Goal: Transaction & Acquisition: Obtain resource

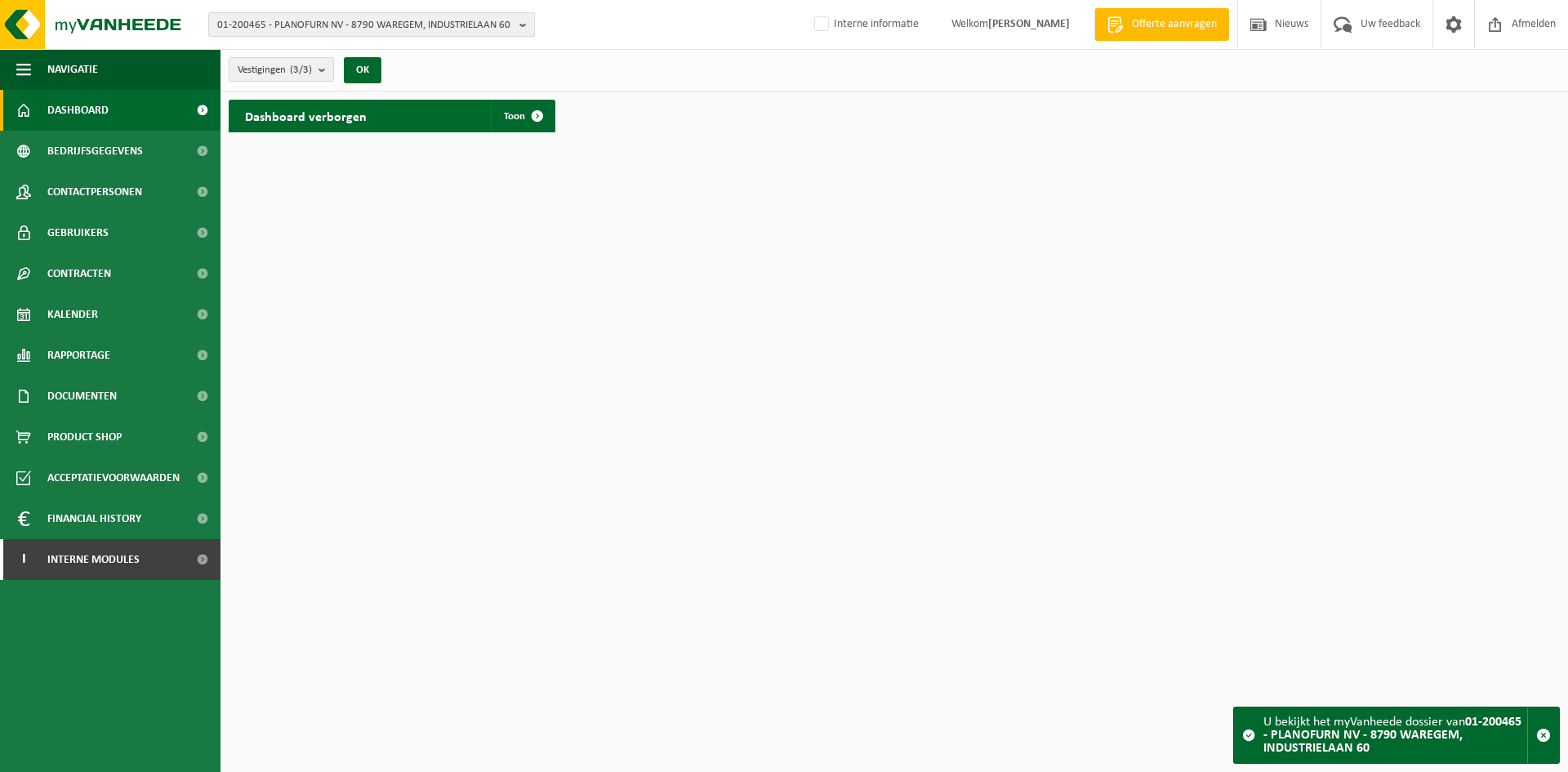
click at [301, 16] on span "01-200465 - PLANOFURN NV - 8790 WAREGEM, INDUSTRIELAAN 60" at bounding box center [365, 25] width 296 height 24
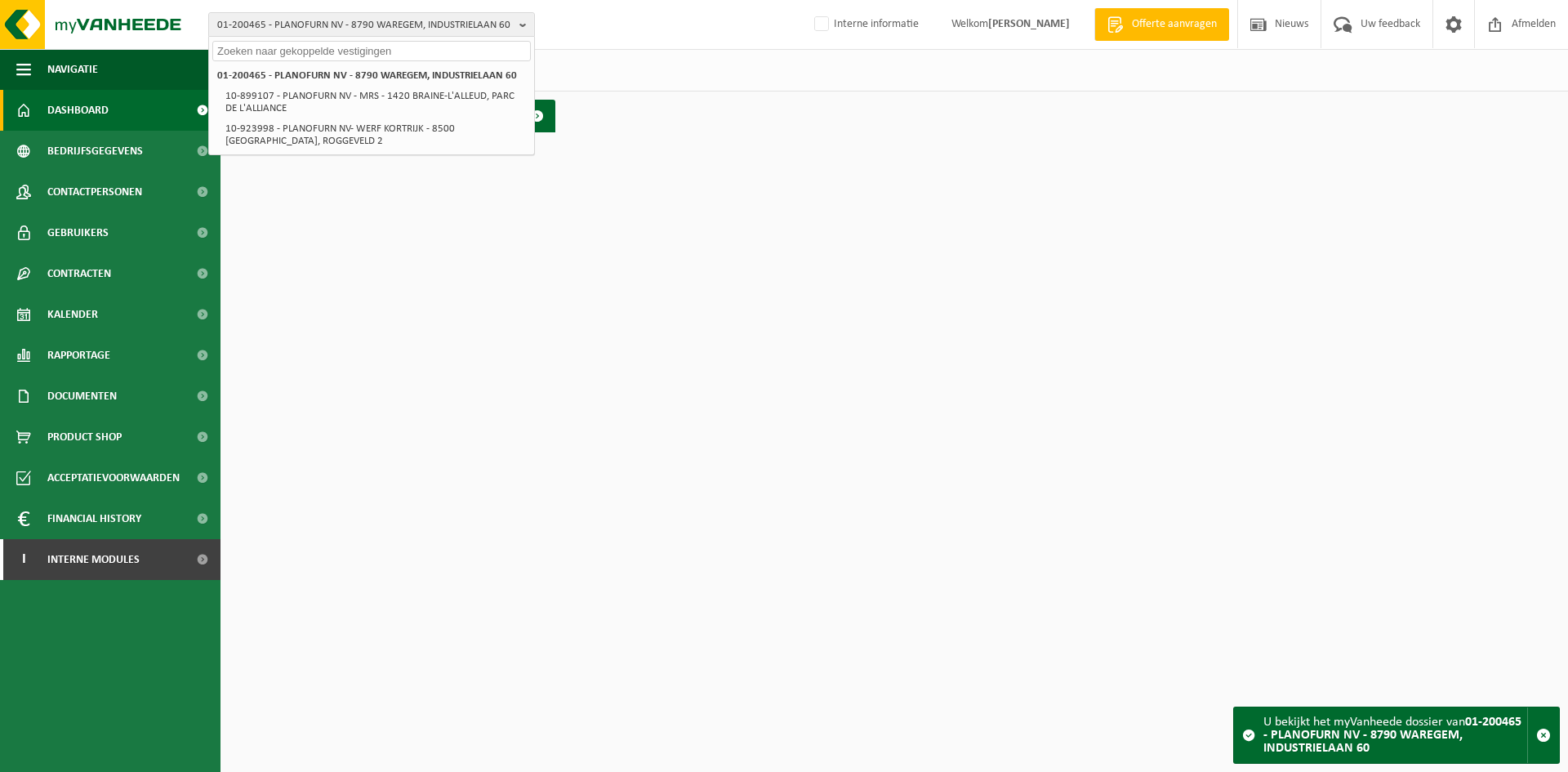
click at [394, 45] on input "text" at bounding box center [372, 51] width 319 height 21
paste input "info@ostendtennispadelbar.be"
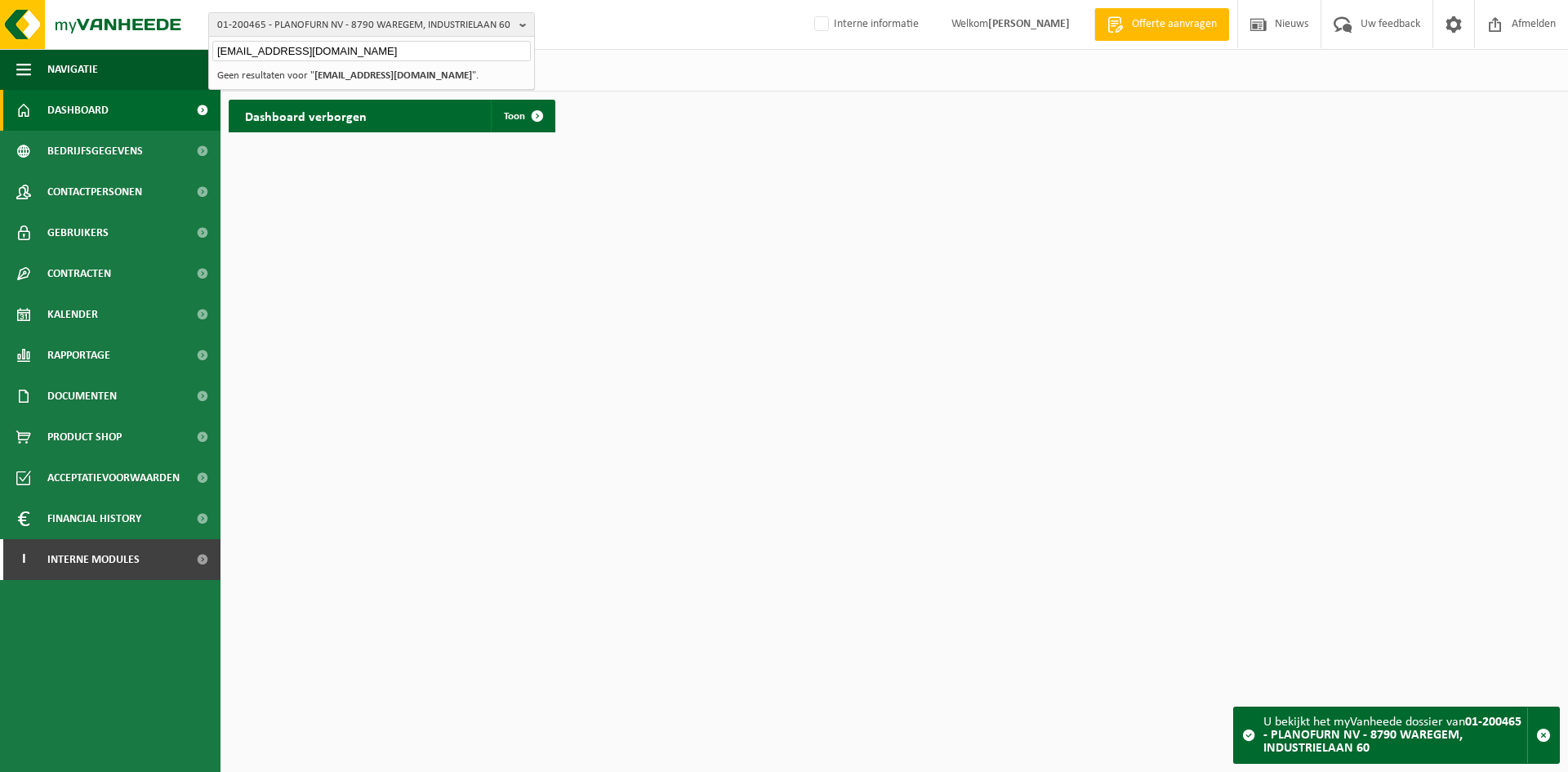
type input "info@ostendtennispadelbar.be"
drag, startPoint x: 338, startPoint y: 29, endPoint x: 355, endPoint y: 37, distance: 18.8
click at [338, 29] on span "01-200465 - PLANOFURN NV - 8790 WAREGEM, INDUSTRIELAAN 60" at bounding box center [365, 25] width 296 height 24
click at [432, 22] on span "01-200465 - PLANOFURN NV - 8790 WAREGEM, INDUSTRIELAAN 60" at bounding box center [365, 25] width 296 height 24
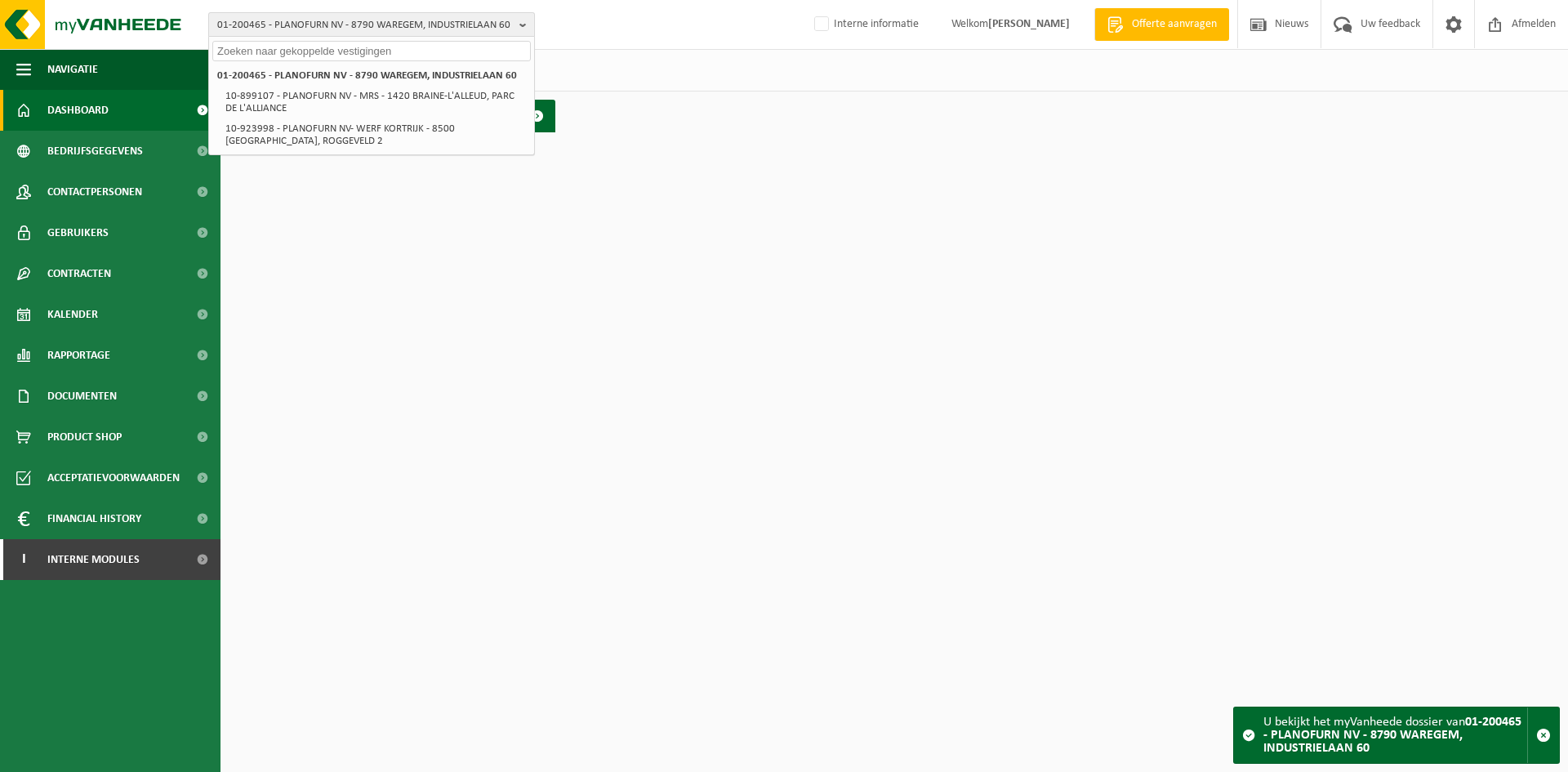
paste input "10-912419"
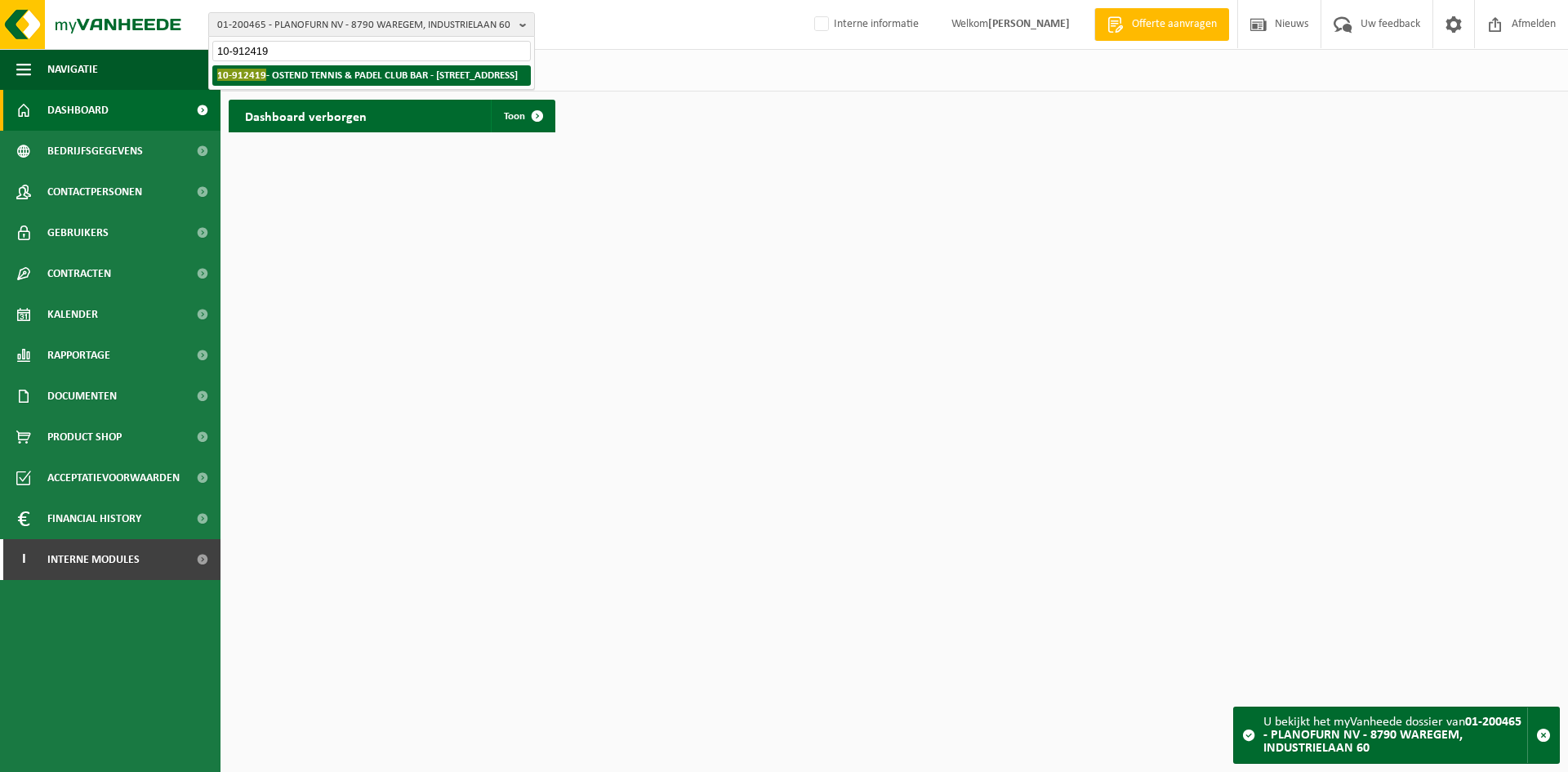
type input "10-912419"
click at [377, 68] on li "10-912419 - OSTEND TENNIS & PADEL CLUB BAR - 8400 OOSTENDE, NIEUWPOORTSESTEENWE…" at bounding box center [372, 75] width 319 height 21
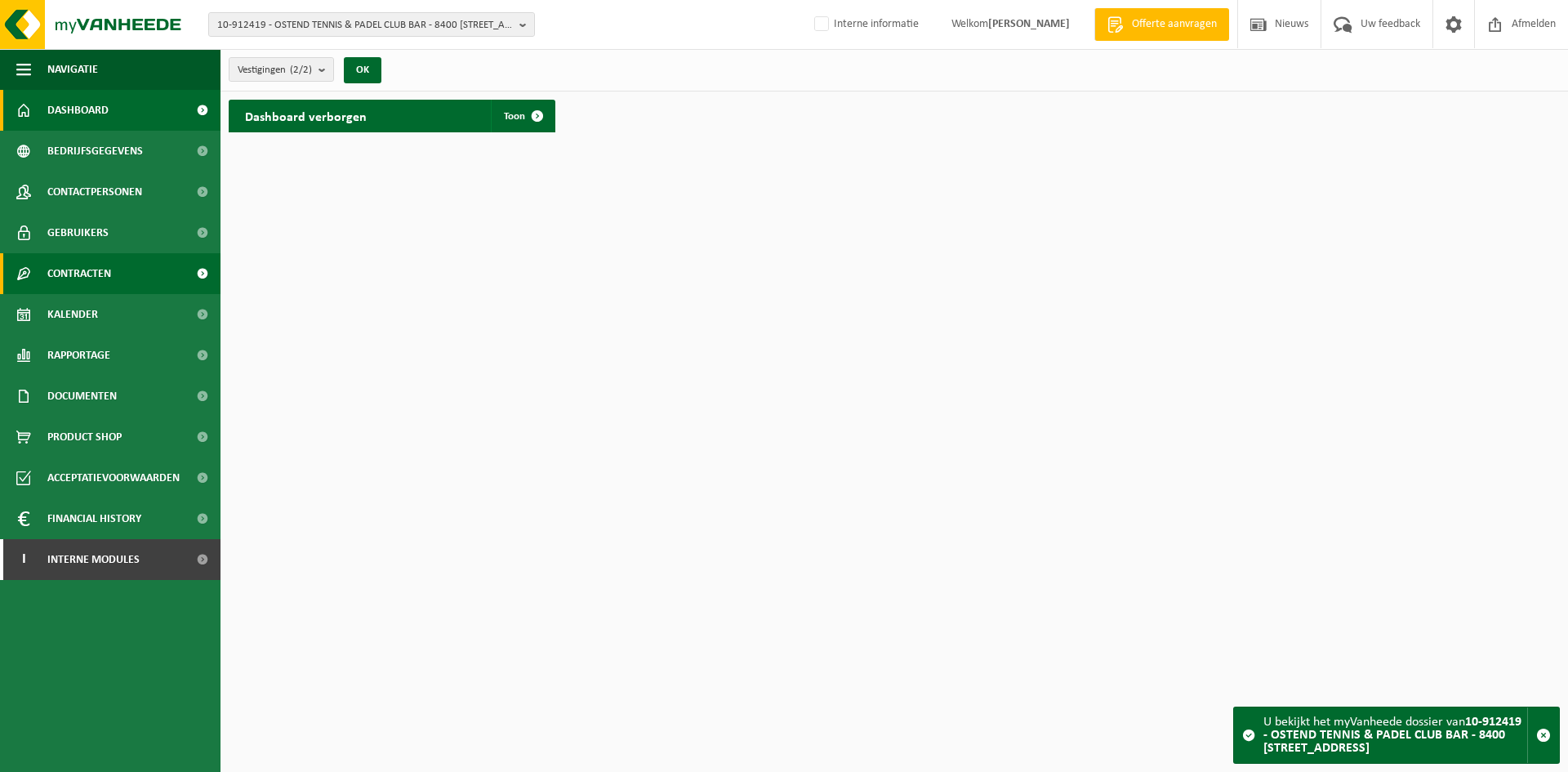
click at [102, 271] on span "Contracten" at bounding box center [80, 273] width 64 height 41
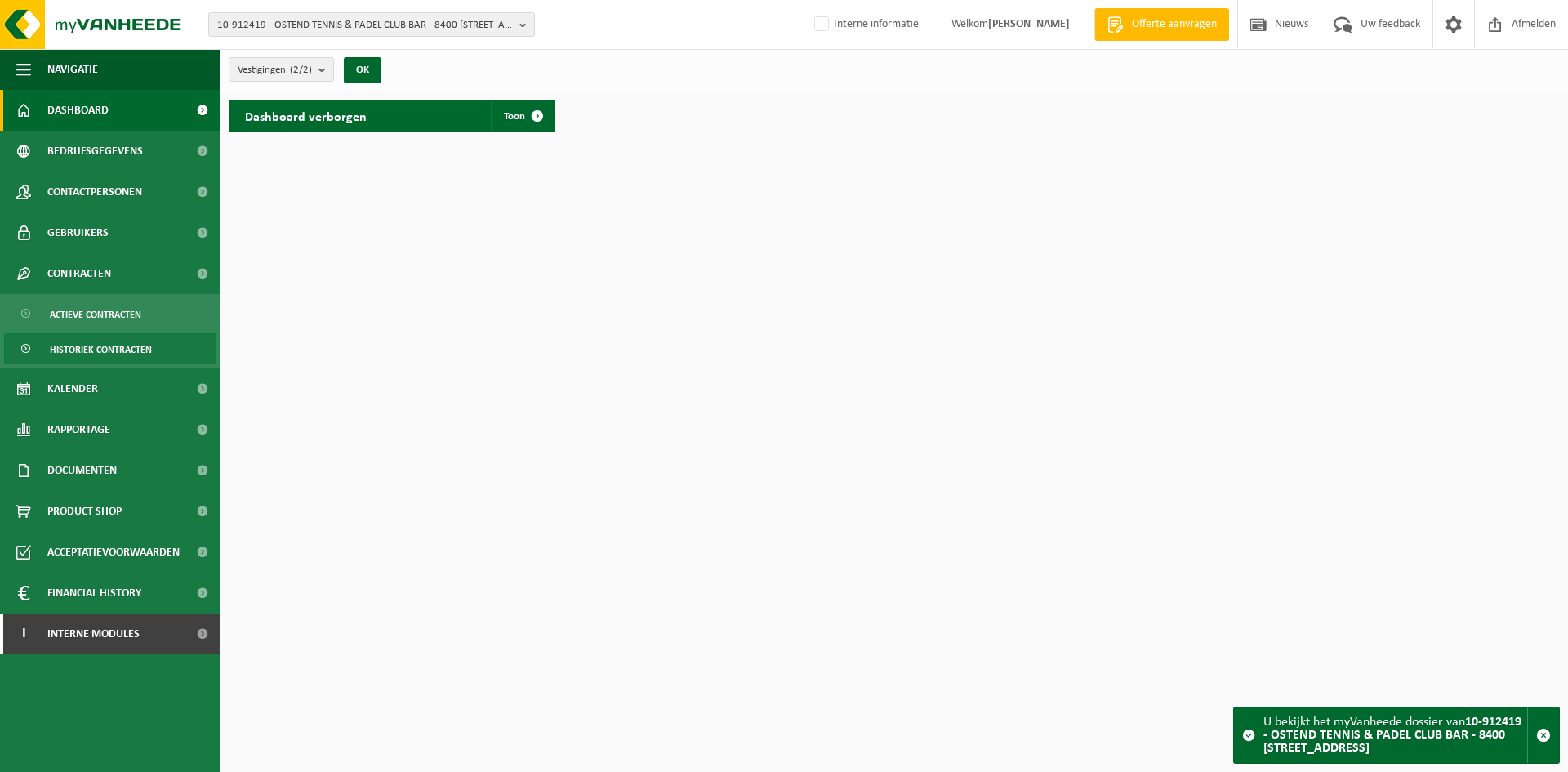
click at [138, 347] on span "Historiek contracten" at bounding box center [101, 349] width 102 height 31
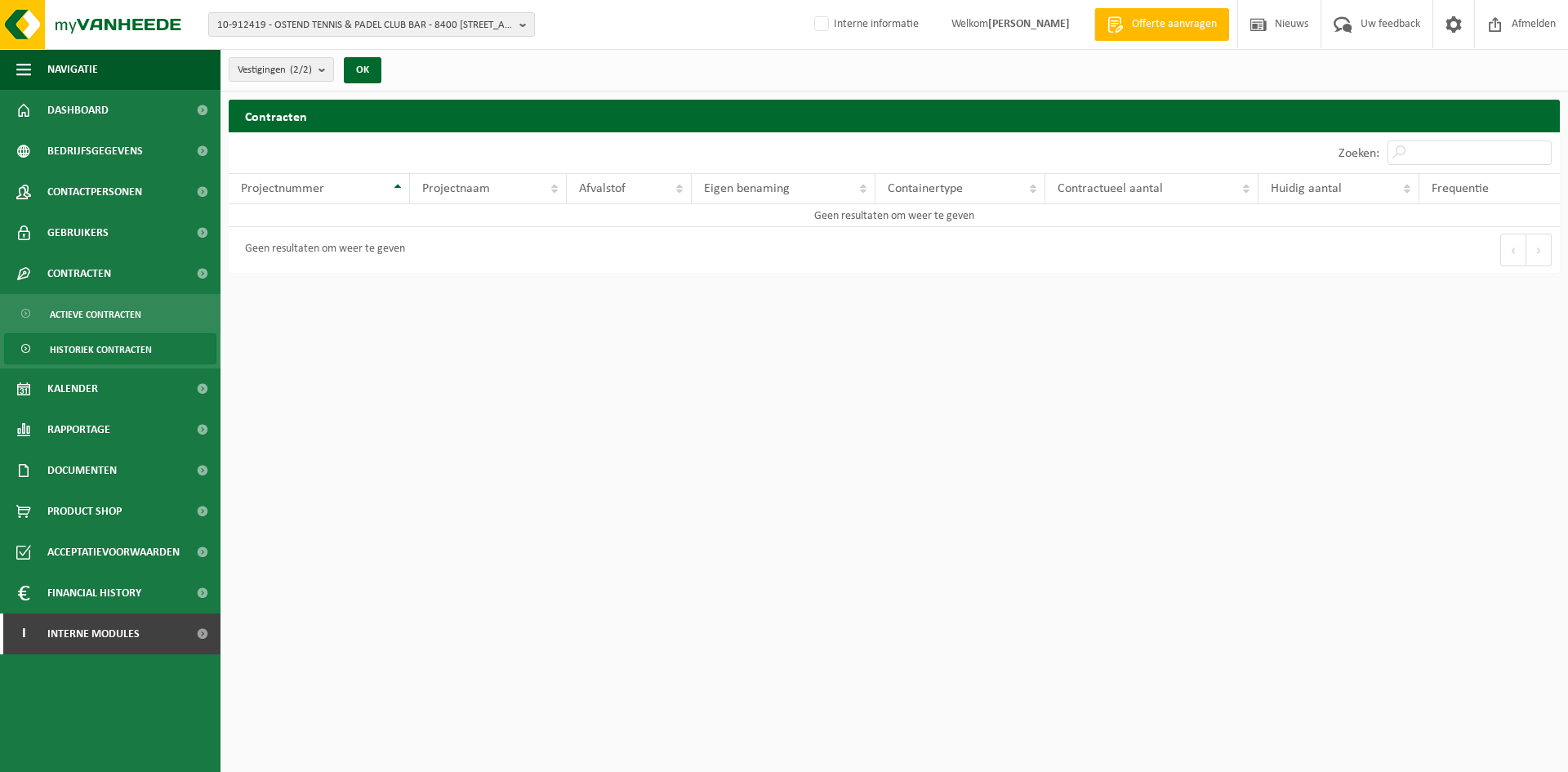
click at [120, 330] on ul "Actieve contracten Historiek contracten" at bounding box center [110, 331] width 220 height 75
click at [119, 314] on span "Actieve contracten" at bounding box center [95, 315] width 92 height 31
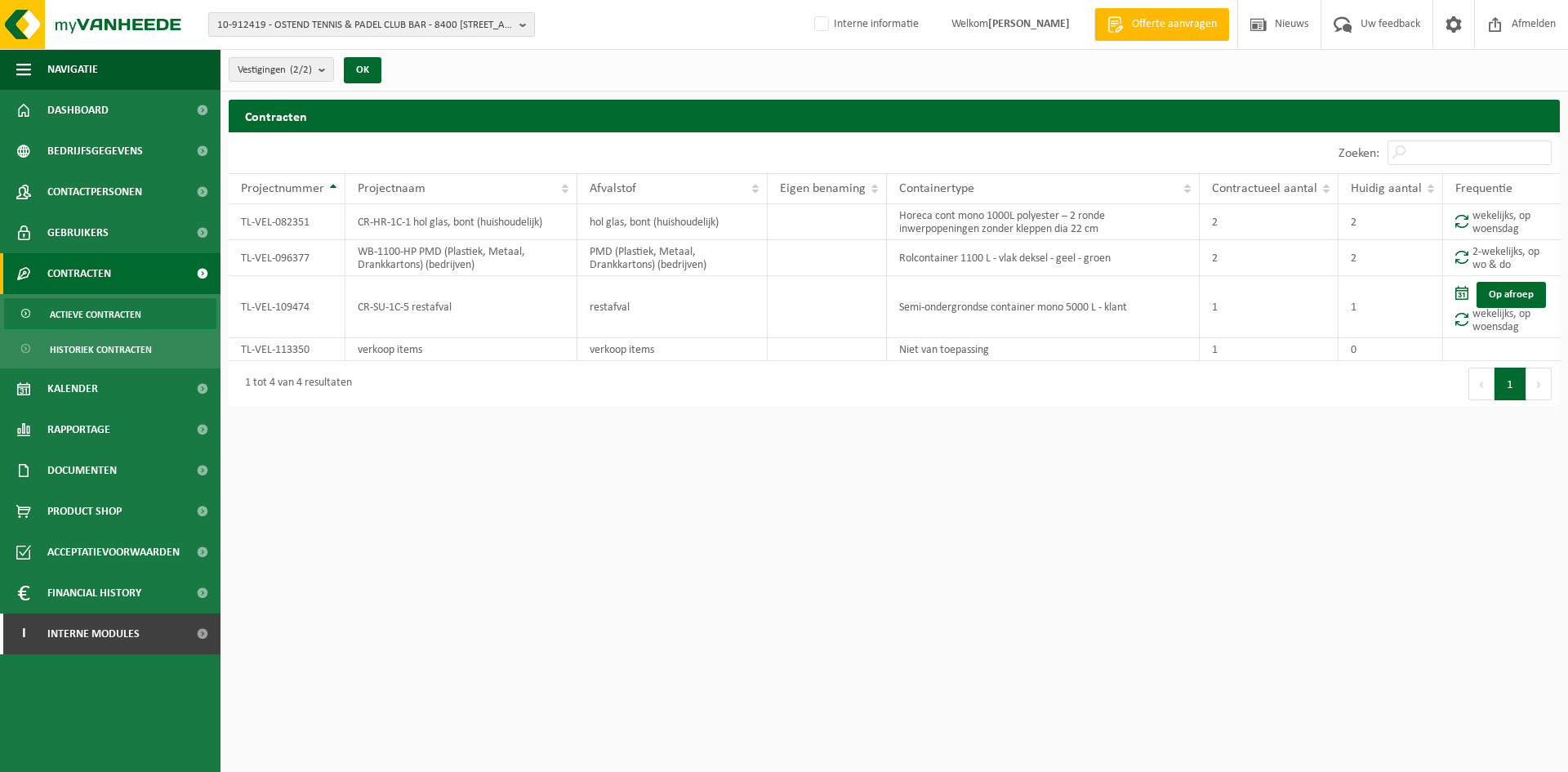
click at [324, 24] on span "10-912419 - OSTEND TENNIS & PADEL CLUB BAR - 8400 OOSTENDE, NIEUWPOORTSESTEENWE…" at bounding box center [365, 25] width 296 height 24
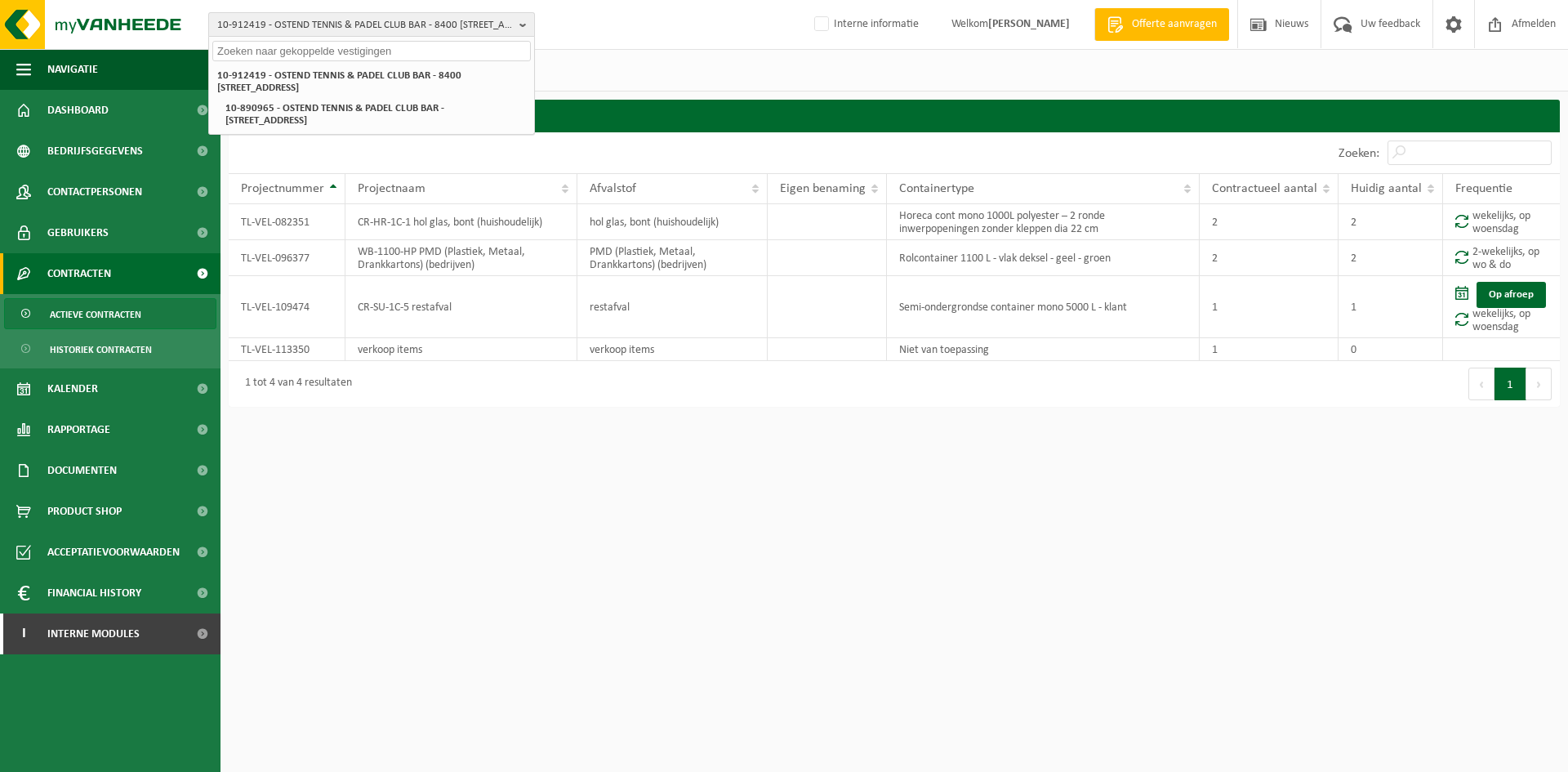
paste input "10-912419"
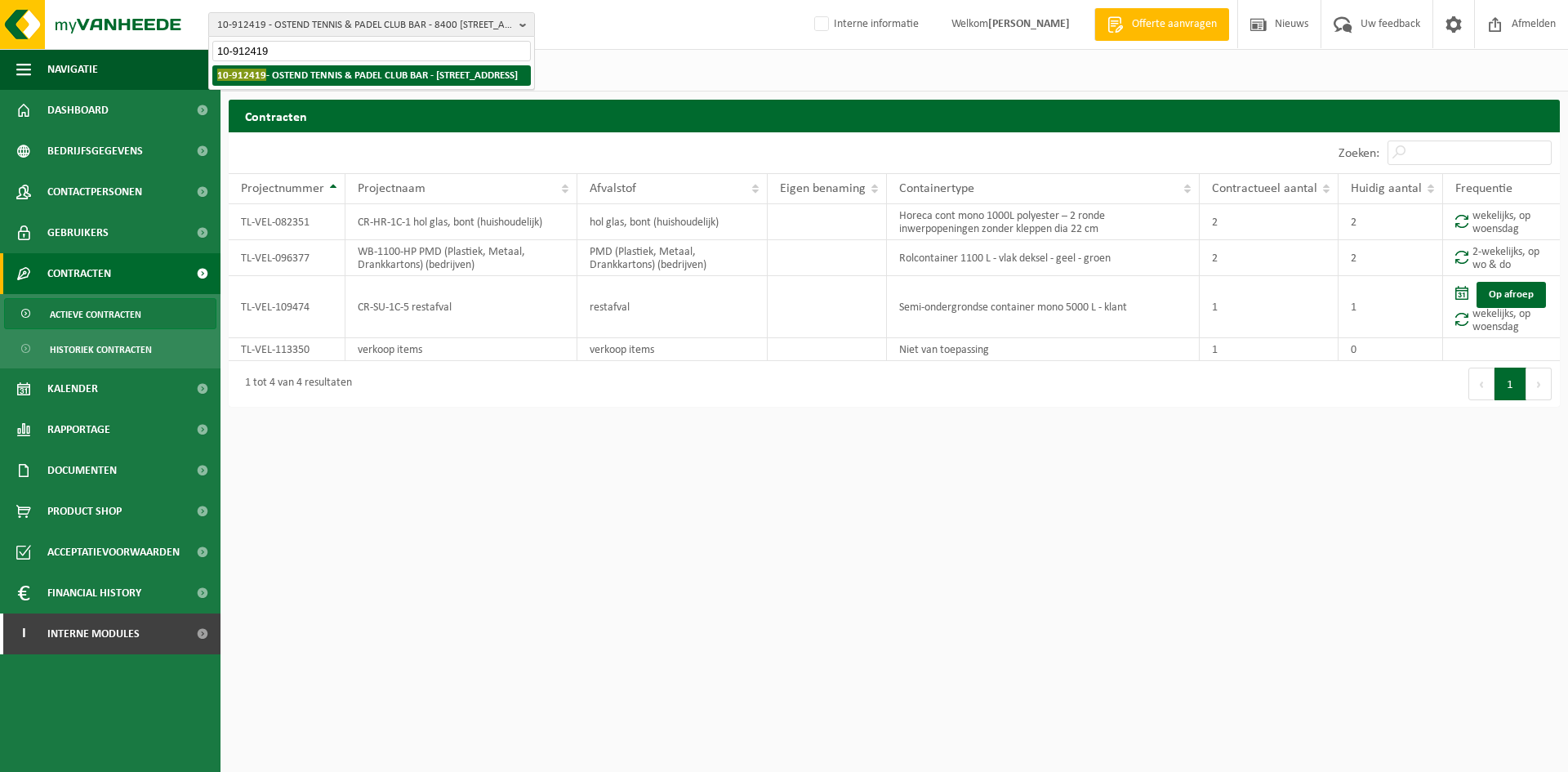
click at [309, 81] on strong "10-912419 - OSTEND TENNIS & PADEL CLUB BAR - 8400 OOSTENDE, NIEUWPOORTSESTEENWE…" at bounding box center [368, 75] width 301 height 12
click at [335, 80] on strong "10-912419 - OSTEND TENNIS & PADEL CLUB BAR - 8400 OOSTENDE, NIEUWPOORTSESTEENWE…" at bounding box center [368, 75] width 301 height 12
click at [647, 55] on div "Vestigingen (2/2) Alles selecteren Alles deselecteren Actieve selecteren OSTEND…" at bounding box center [894, 70] width 1348 height 42
click at [348, 22] on span "10-912419 - OSTEND TENNIS & PADEL CLUB BAR - 8400 [STREET_ADDRESS]" at bounding box center [365, 25] width 296 height 24
click at [272, 258] on td "TL-VEL-096377" at bounding box center [287, 257] width 117 height 36
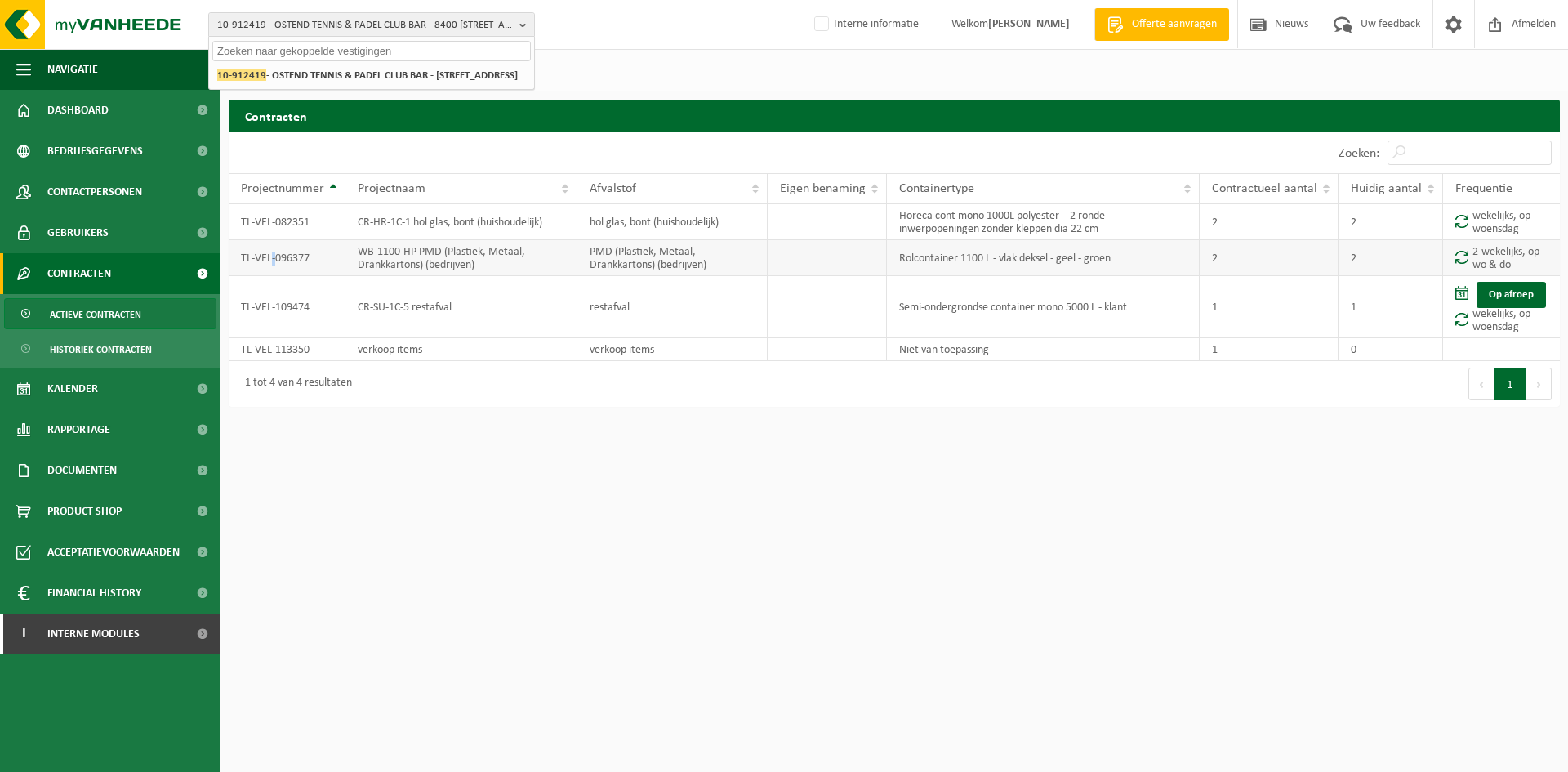
click at [272, 257] on td "TL-VEL-096377" at bounding box center [287, 257] width 117 height 36
click at [271, 256] on td "TL-VEL-096377" at bounding box center [287, 257] width 117 height 36
copy td "TL-VEL-096377"
click at [398, 20] on span "10-912419 - OSTEND TENNIS & PADEL CLUB BAR - 8400 [STREET_ADDRESS]" at bounding box center [365, 25] width 296 height 24
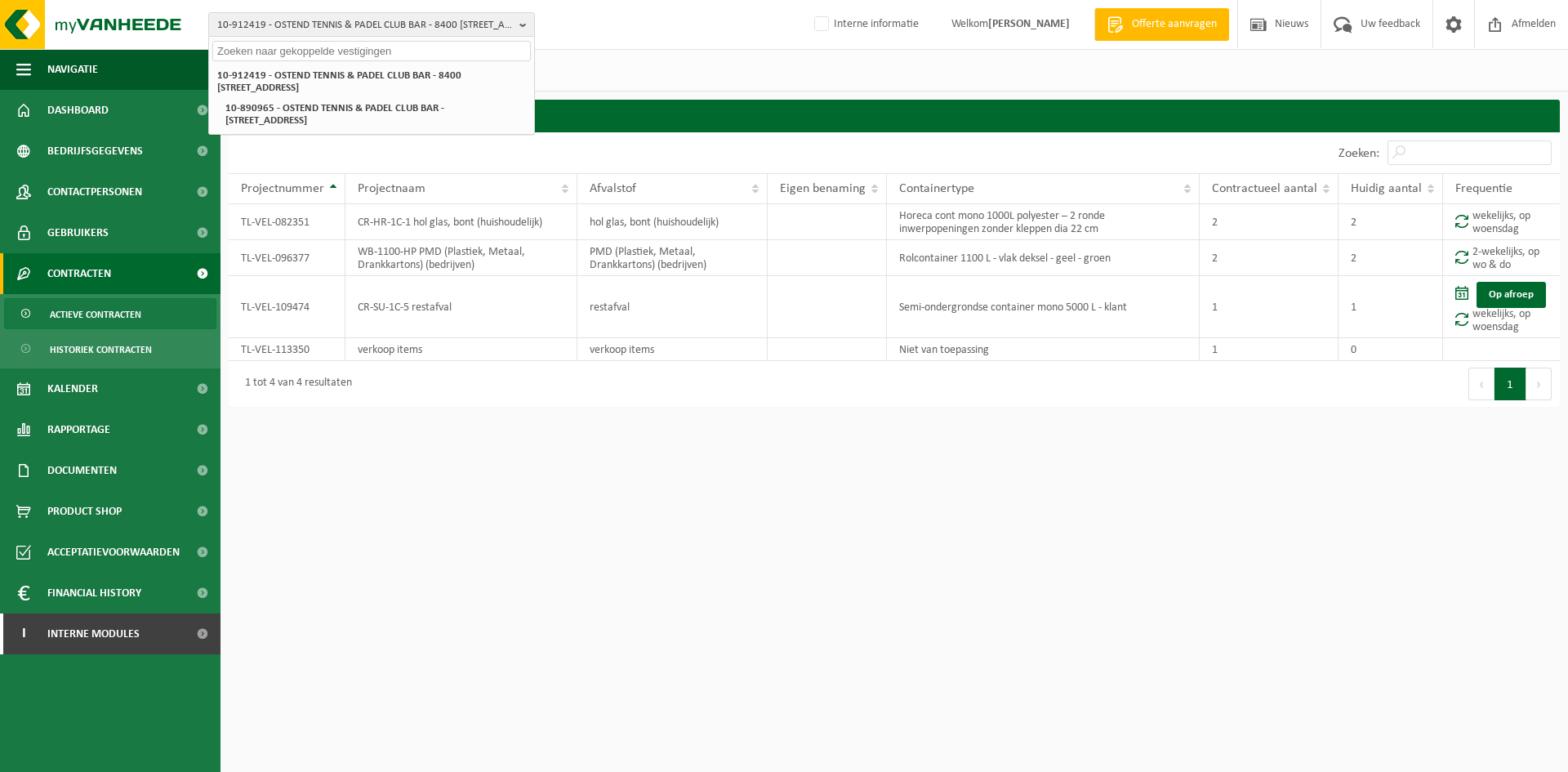
click at [227, 53] on input "text" at bounding box center [372, 51] width 319 height 21
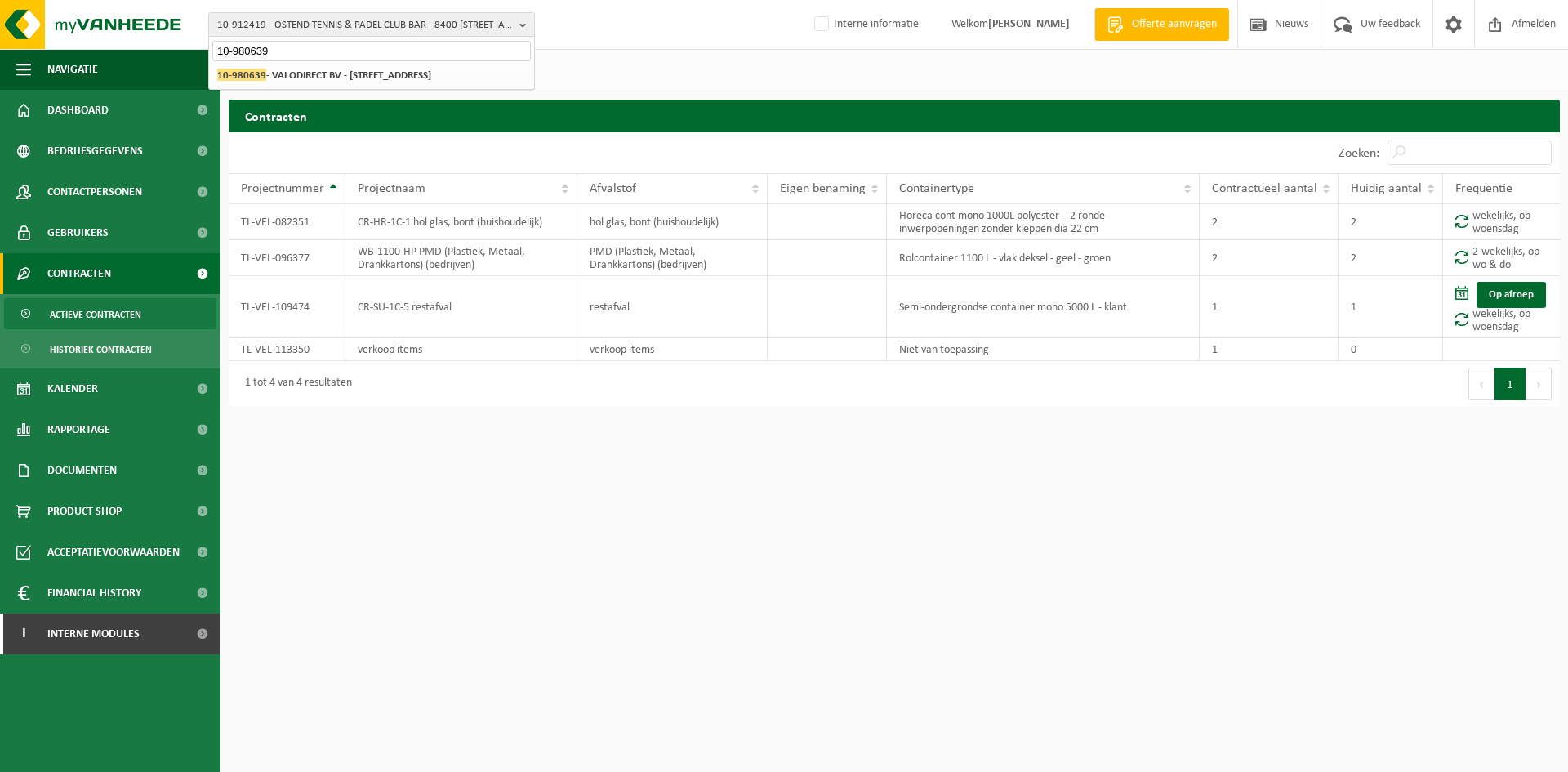
type input "10-980639"
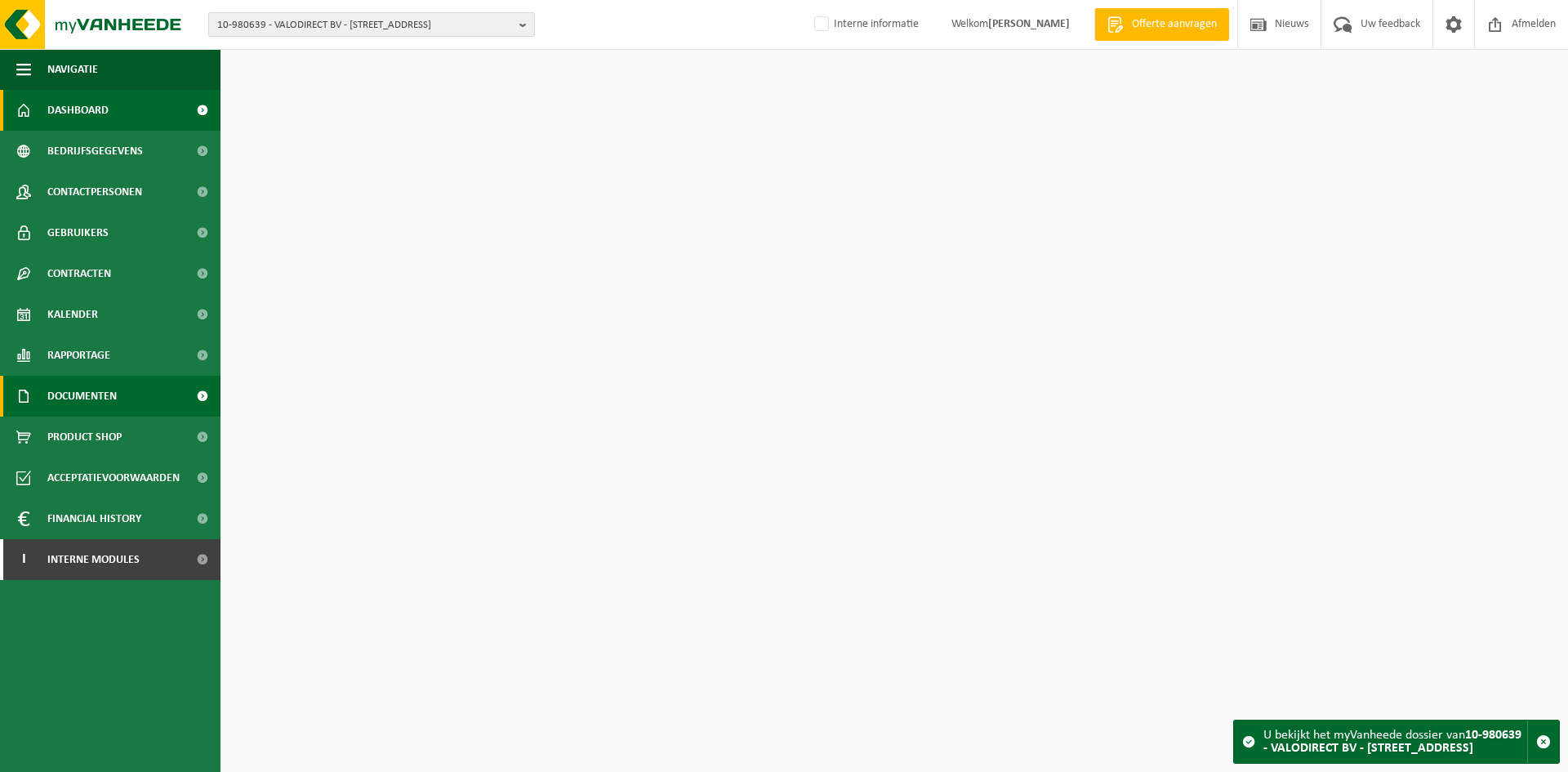
drag, startPoint x: 115, startPoint y: 389, endPoint x: 133, endPoint y: 413, distance: 30.0
click at [115, 389] on span "Documenten" at bounding box center [82, 396] width 69 height 41
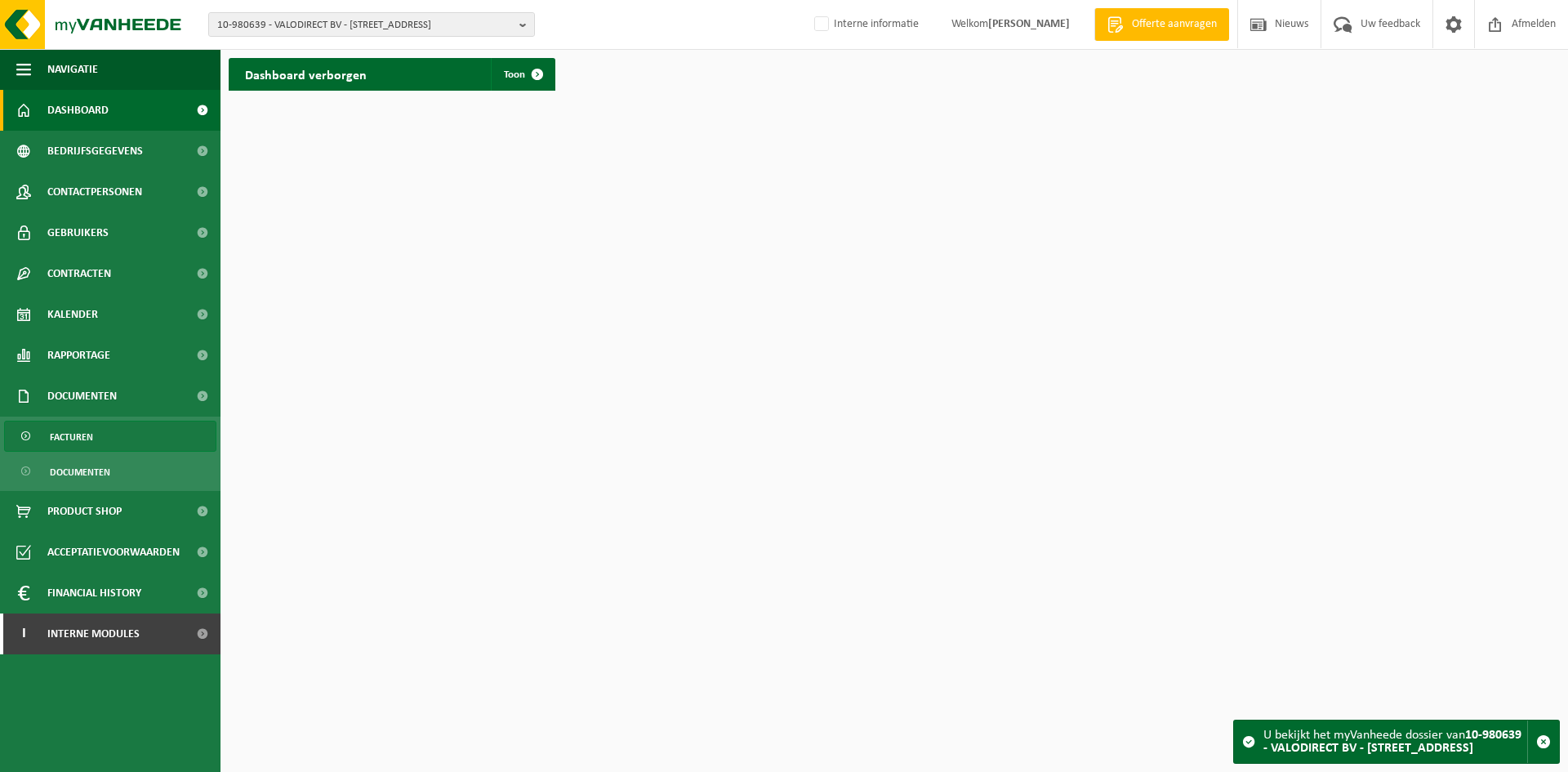
click at [133, 431] on link "Facturen" at bounding box center [110, 436] width 212 height 31
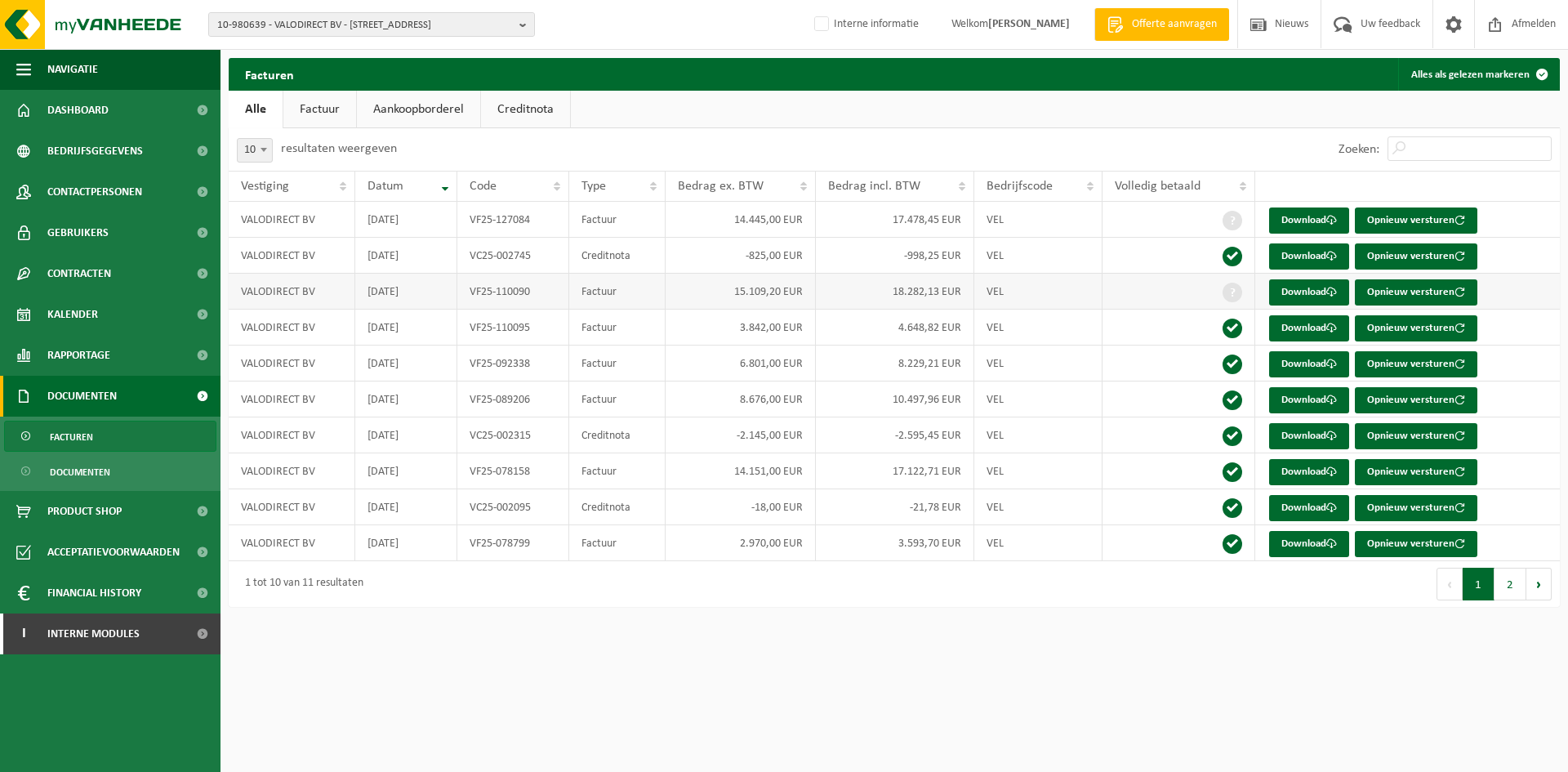
click at [491, 293] on td "VF25-110090" at bounding box center [513, 291] width 112 height 36
click at [1326, 287] on link "Download" at bounding box center [1310, 292] width 80 height 26
click at [1304, 259] on link "Download" at bounding box center [1310, 256] width 80 height 26
click at [386, 23] on span "10-980639 - VALODIRECT BV - 9630 MEILEGEM, OUDE SCHELDESTRAAT 11" at bounding box center [365, 25] width 296 height 24
paste input "VAKANTIEDOMEIN TER HELME VZW"
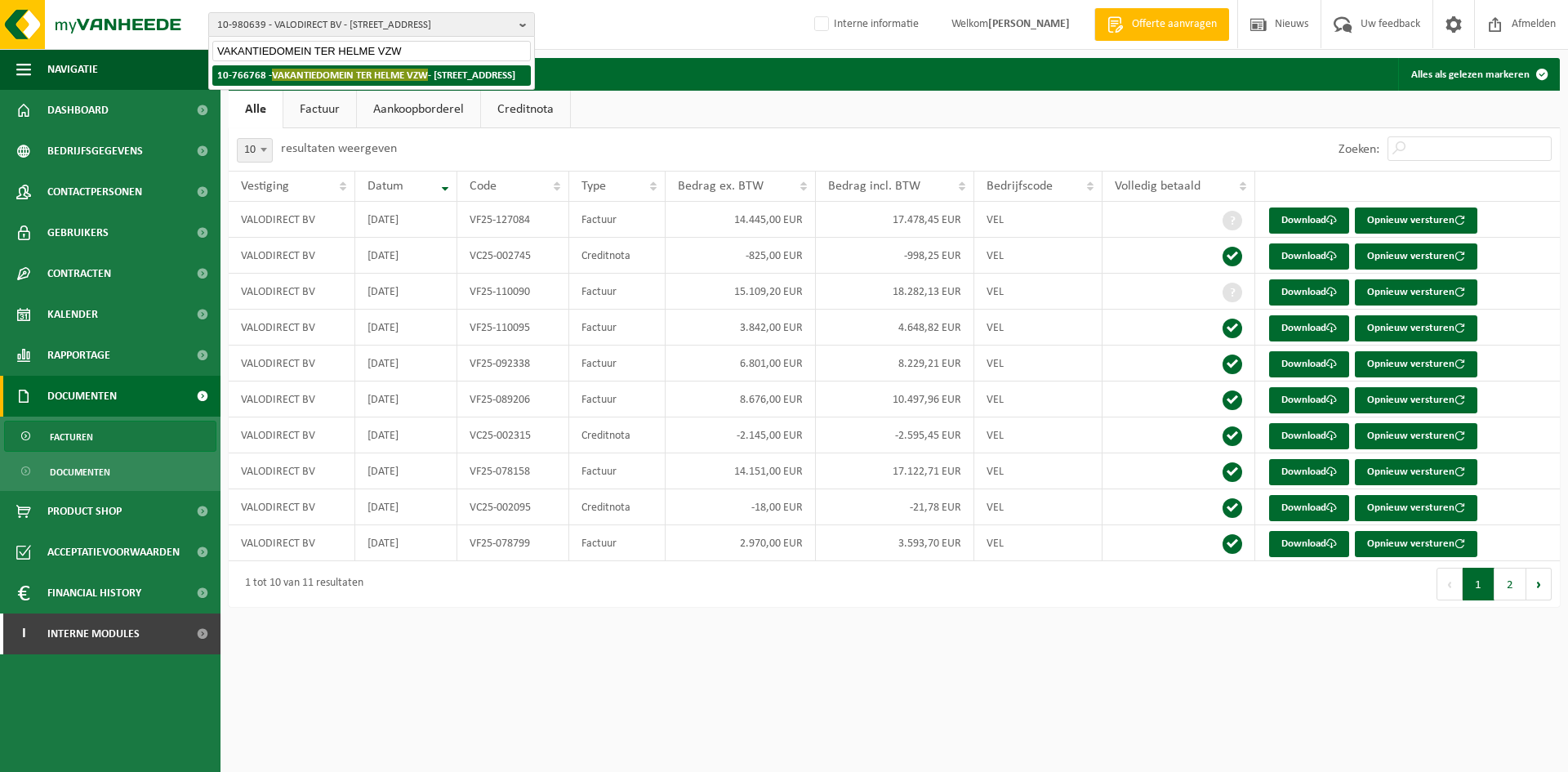
type input "VAKANTIEDOMEIN TER HELME VZW"
click at [394, 78] on span "VAKANTIEDOMEIN TER HELME VZW" at bounding box center [350, 75] width 156 height 12
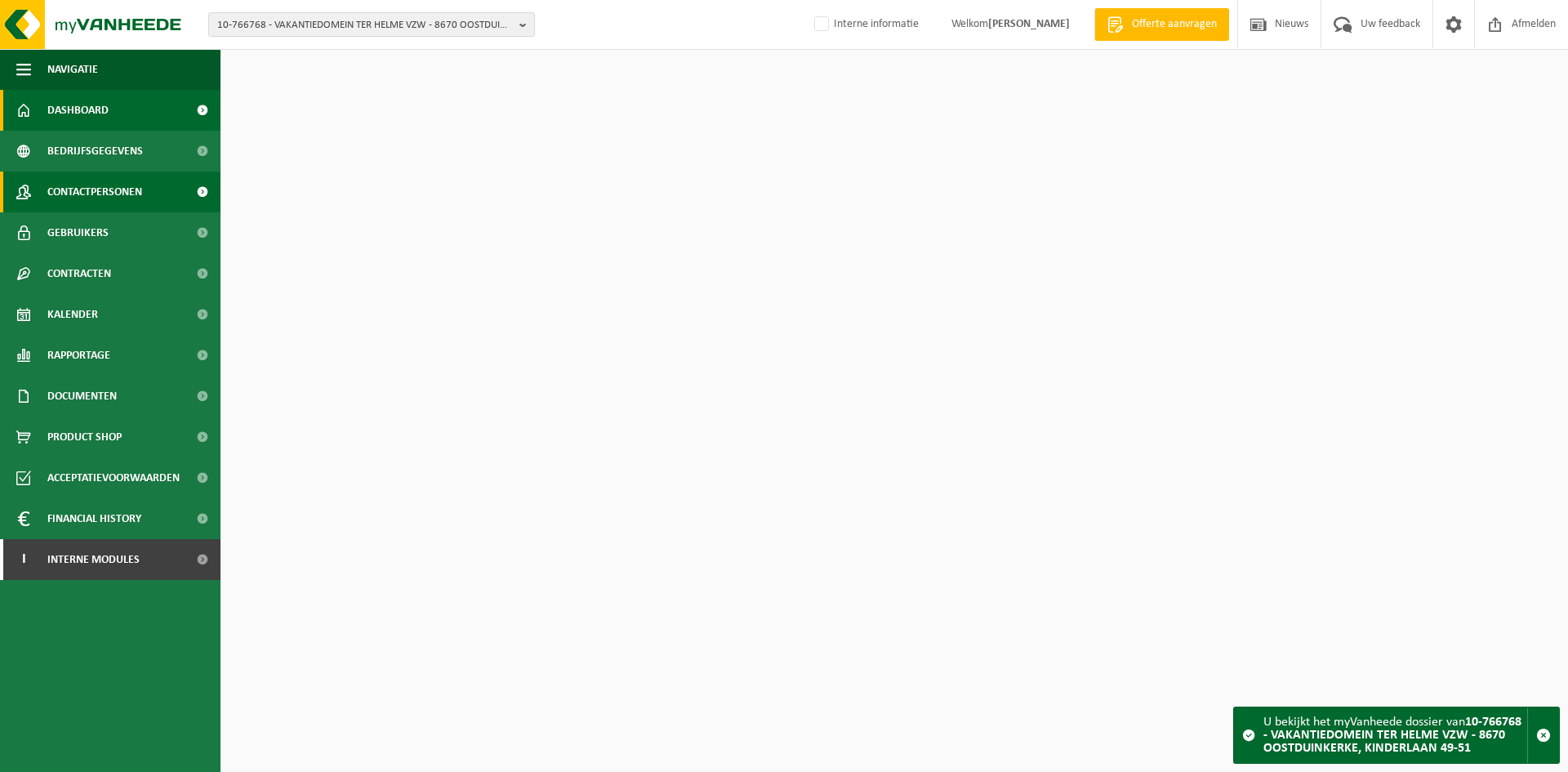
click at [80, 189] on span "Contactpersonen" at bounding box center [94, 191] width 94 height 41
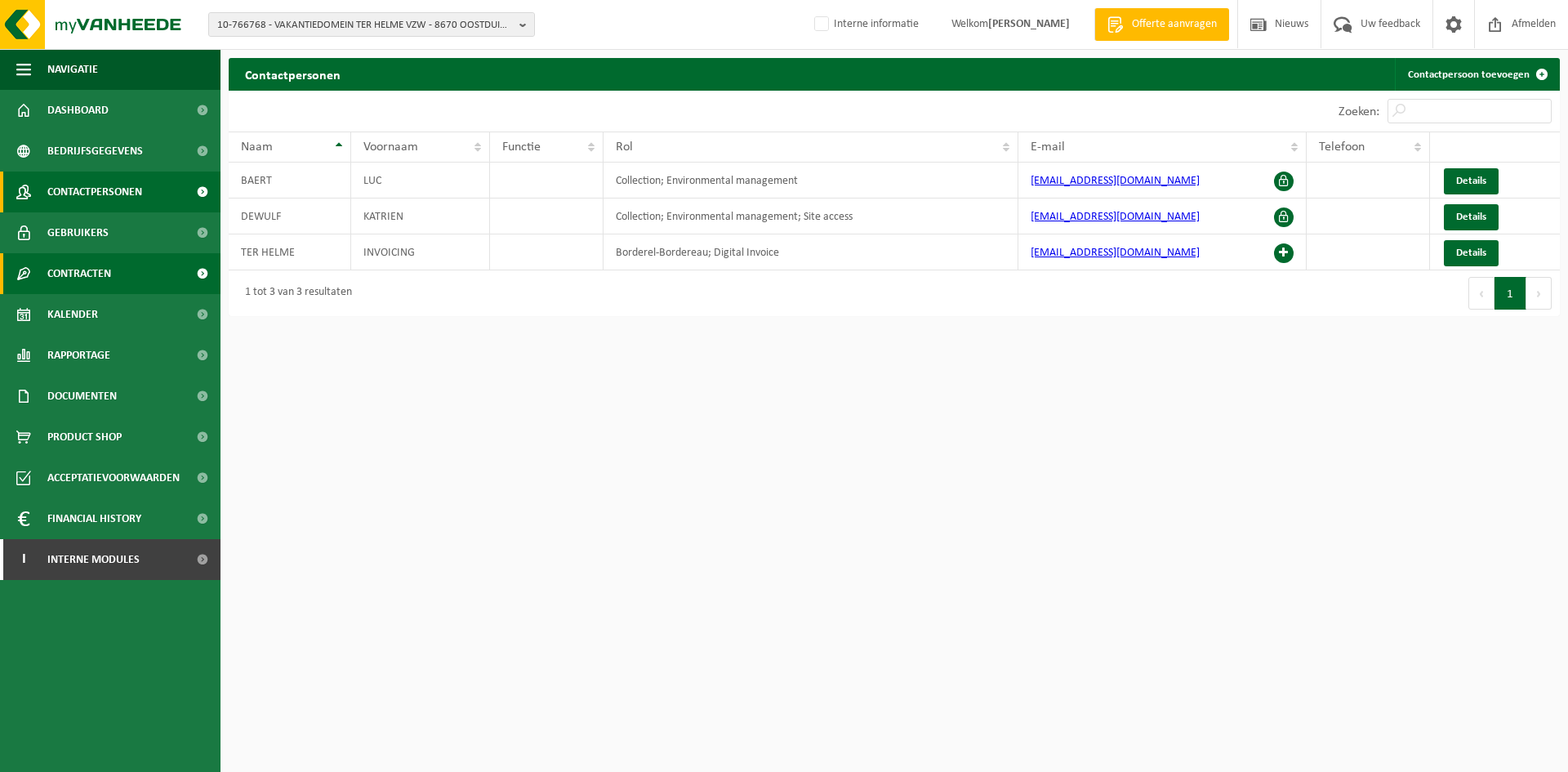
click at [118, 282] on link "Contracten" at bounding box center [110, 273] width 220 height 41
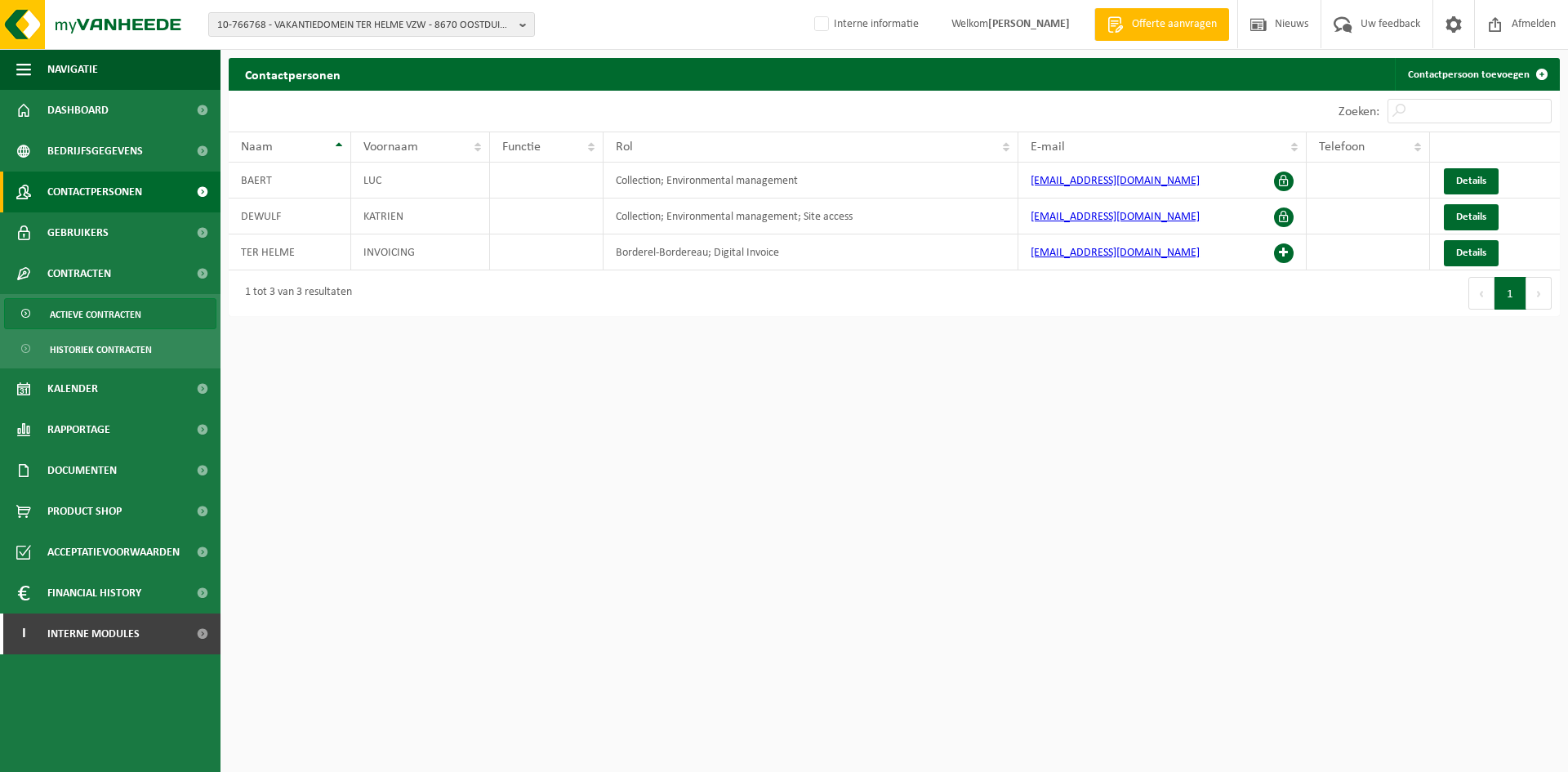
click at [108, 316] on span "Actieve contracten" at bounding box center [95, 315] width 92 height 31
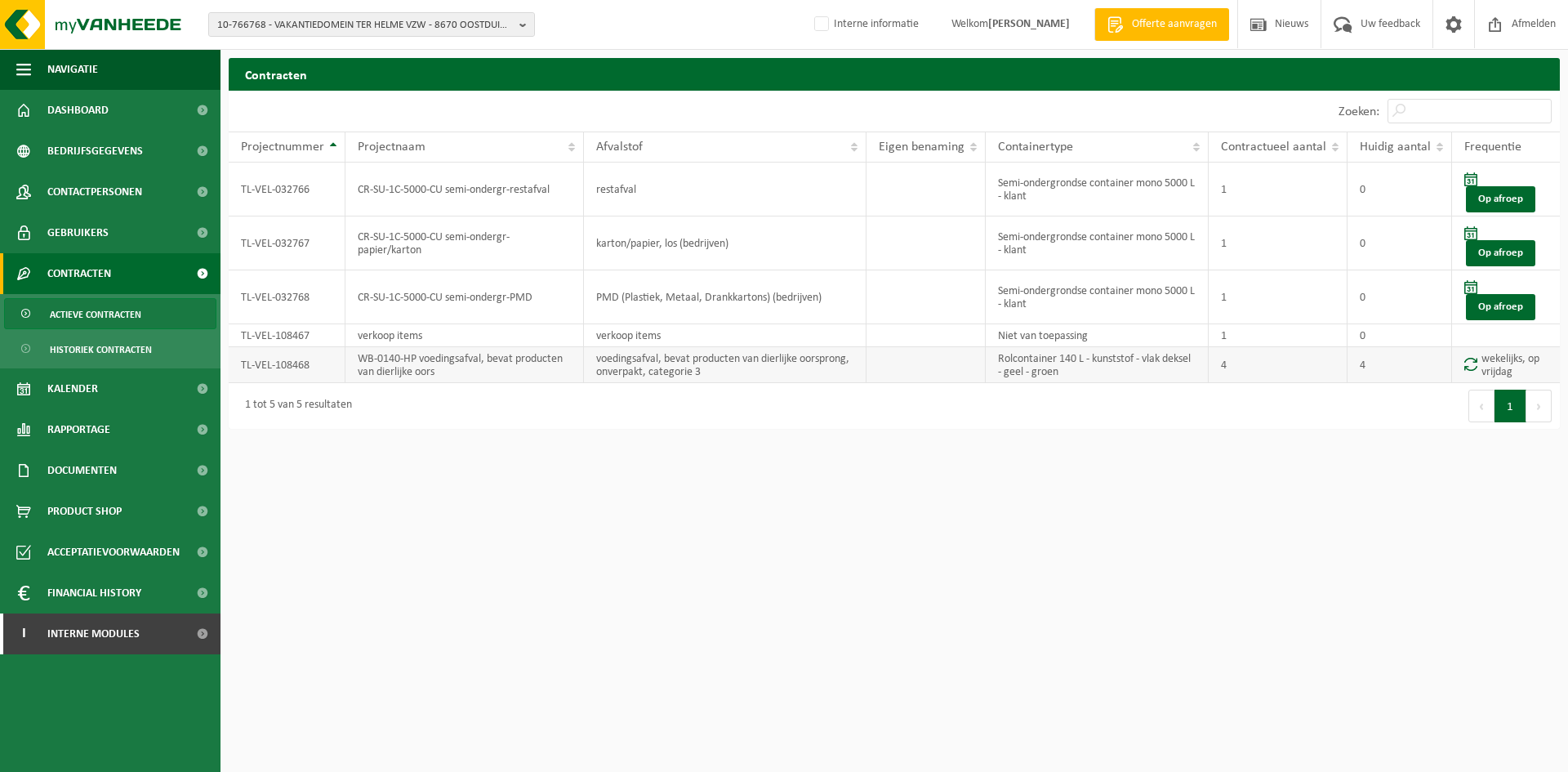
click at [288, 372] on td "TL-VEL-108468" at bounding box center [287, 365] width 117 height 36
copy td "TL-VEL-108468"
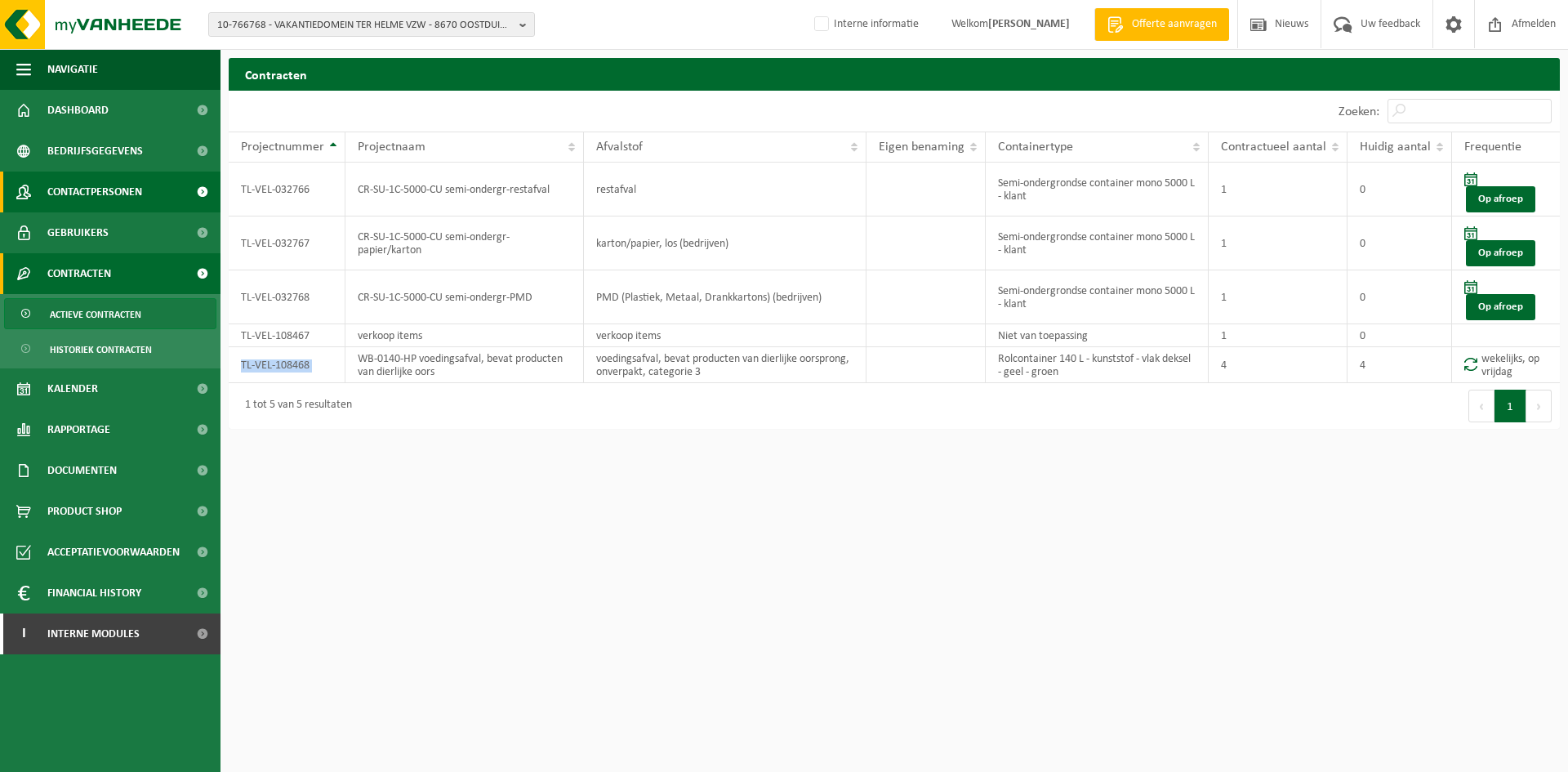
drag, startPoint x: 88, startPoint y: 191, endPoint x: 131, endPoint y: 192, distance: 43.0
click at [88, 191] on span "Contactpersonen" at bounding box center [94, 191] width 94 height 41
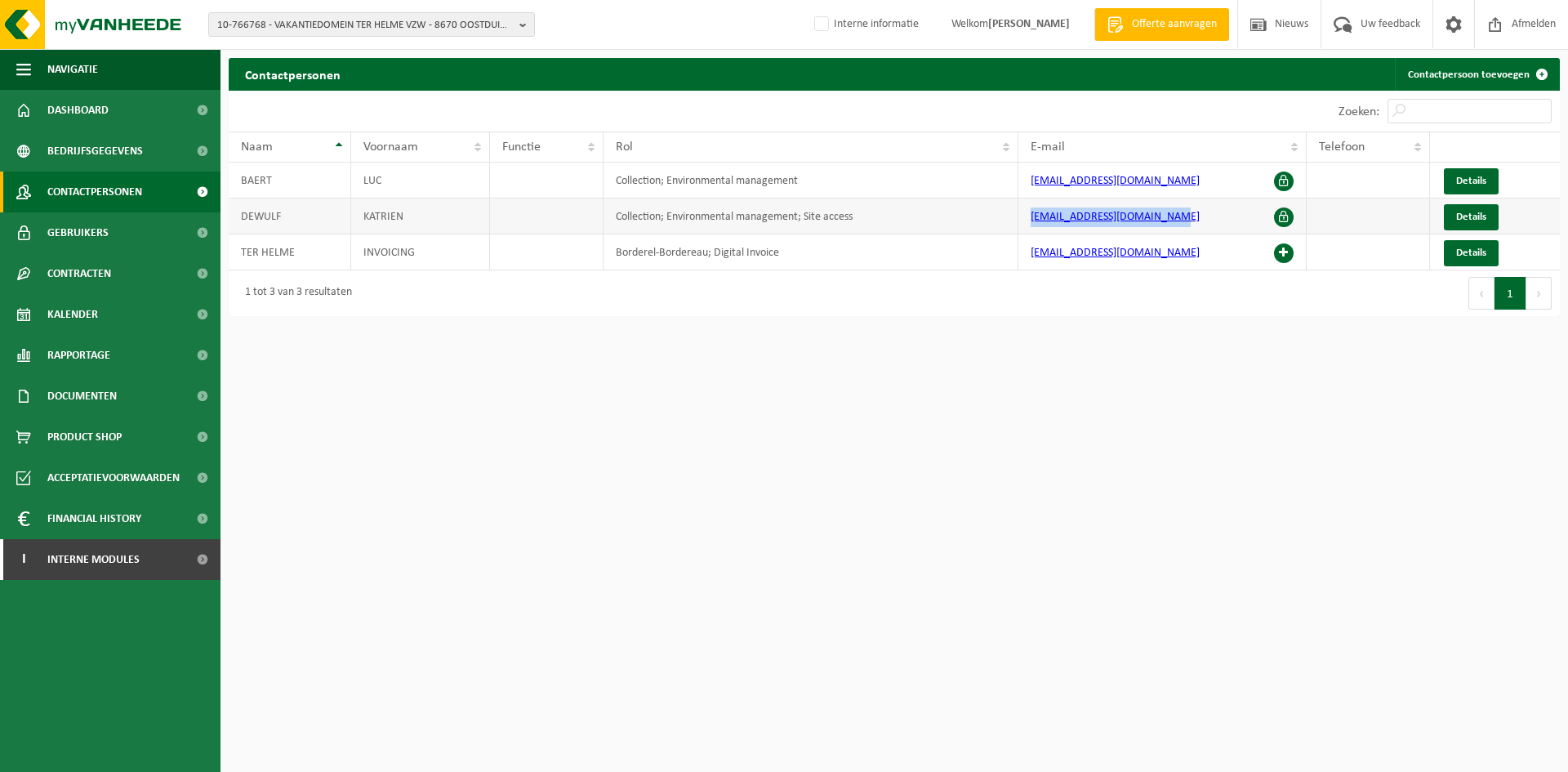
drag, startPoint x: 1190, startPoint y: 220, endPoint x: 988, endPoint y: 218, distance: 202.0
click at [988, 218] on tr "[PERSON_NAME] Collection; Environmental management; Site access [EMAIL_ADDRESS]…" at bounding box center [895, 216] width 1331 height 36
copy tr "[EMAIL_ADDRESS][DOMAIN_NAME]"
click at [429, 17] on span "10-766768 - VAKANTIEDOMEIN TER HELME VZW - 8670 OOSTDUINKERKE, KINDERLAAN 49-51" at bounding box center [365, 25] width 296 height 24
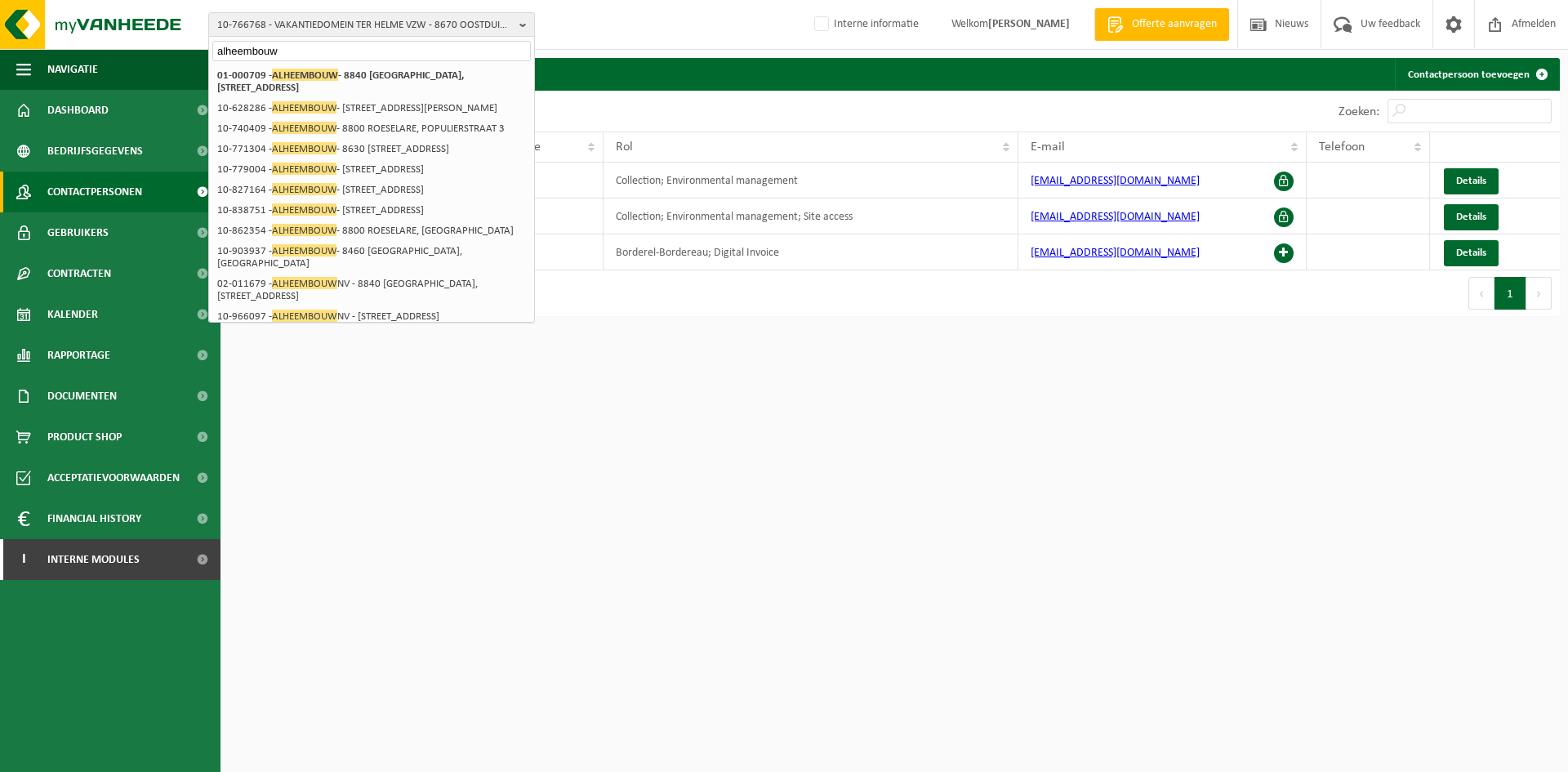
click at [337, 48] on input "alheembouw" at bounding box center [372, 51] width 319 height 21
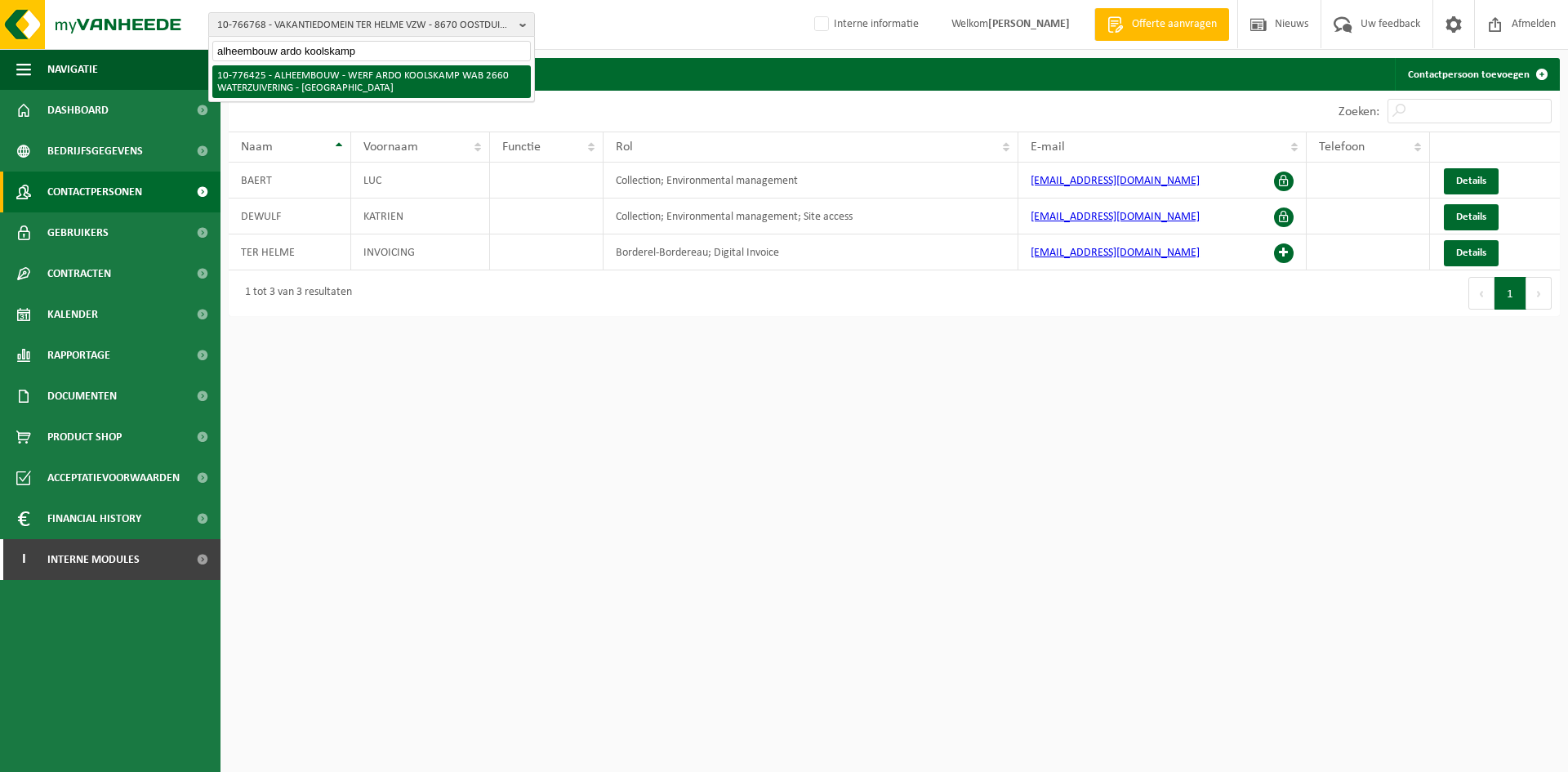
type input "alheembouw ardo koolskamp"
click at [339, 80] on li "10-776425 - ALHEEMBOUW - WERF ARDO KOOLSKAMP WAB 2660 WATERZUIVERING - [GEOGRAP…" at bounding box center [372, 81] width 319 height 33
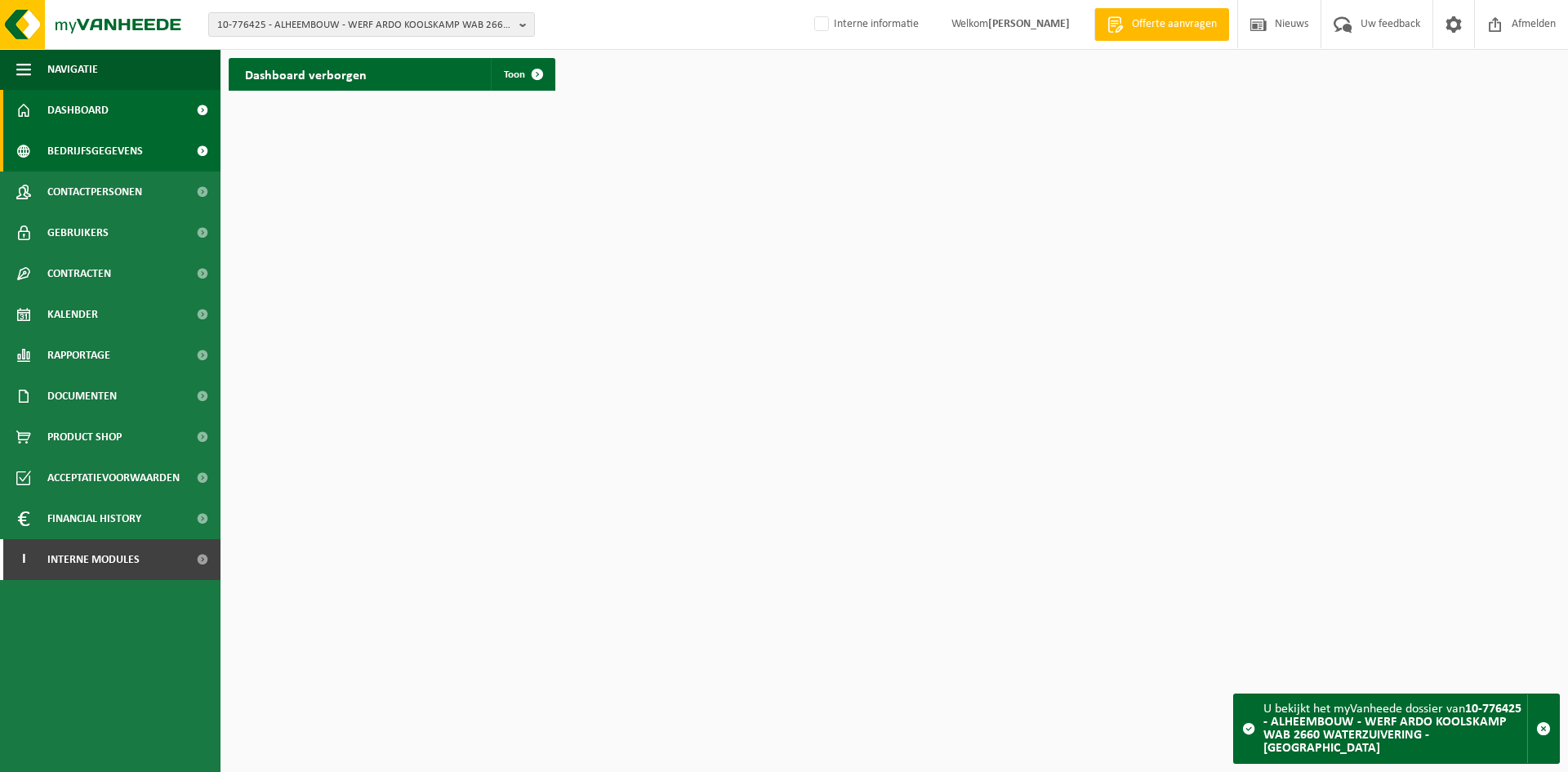
click at [116, 149] on span "Bedrijfsgegevens" at bounding box center [95, 151] width 95 height 41
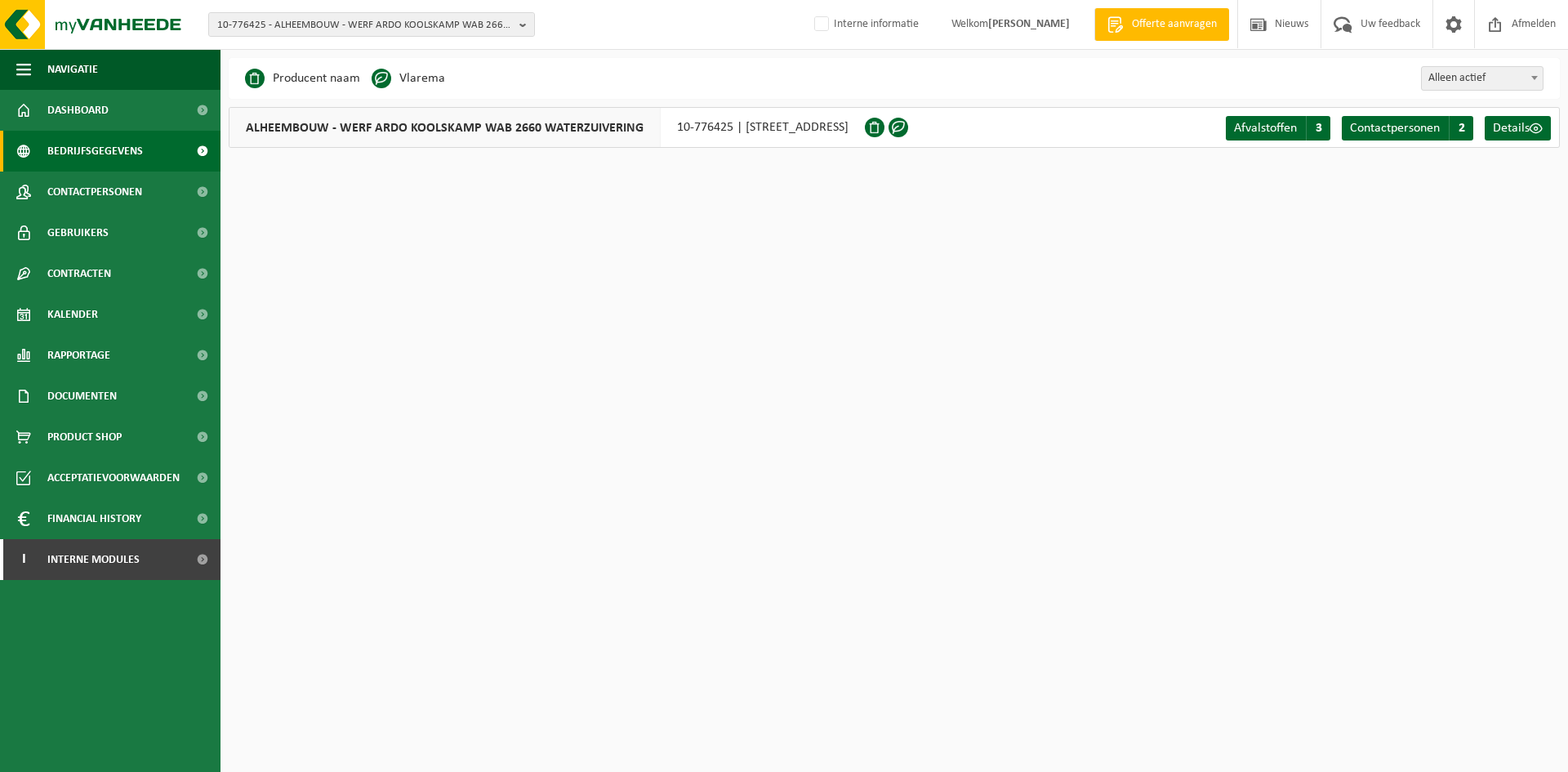
click at [321, 121] on span "ALHEEMBOUW - WERF ARDO KOOLSKAMP WAB 2660 WATERZUIVERING" at bounding box center [446, 127] width 432 height 39
drag, startPoint x: 666, startPoint y: 121, endPoint x: 725, endPoint y: 135, distance: 60.6
click at [725, 135] on div "ALHEEMBOUW - WERF ARDO KOOLSKAMP WAB 2660 WATERZUIVERING 10-776425 | ZWEVEZEELS…" at bounding box center [547, 127] width 636 height 41
copy div "10-776425"
click at [398, 15] on span "10-776425 - ALHEEMBOUW - WERF ARDO KOOLSKAMP WAB 2660 WATERZUIVERING - 8850 ARD…" at bounding box center [365, 25] width 296 height 24
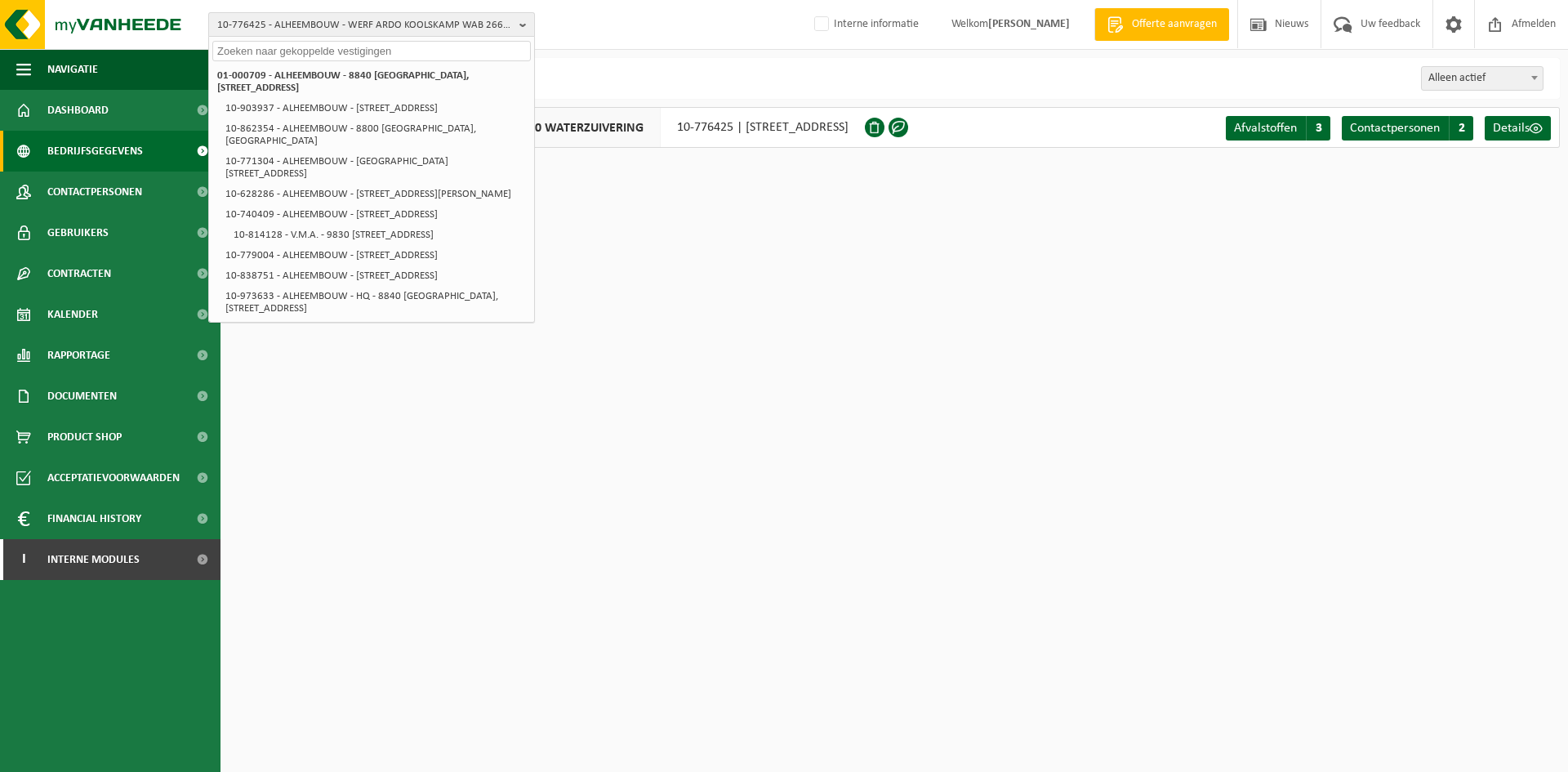
paste input "10-898439"
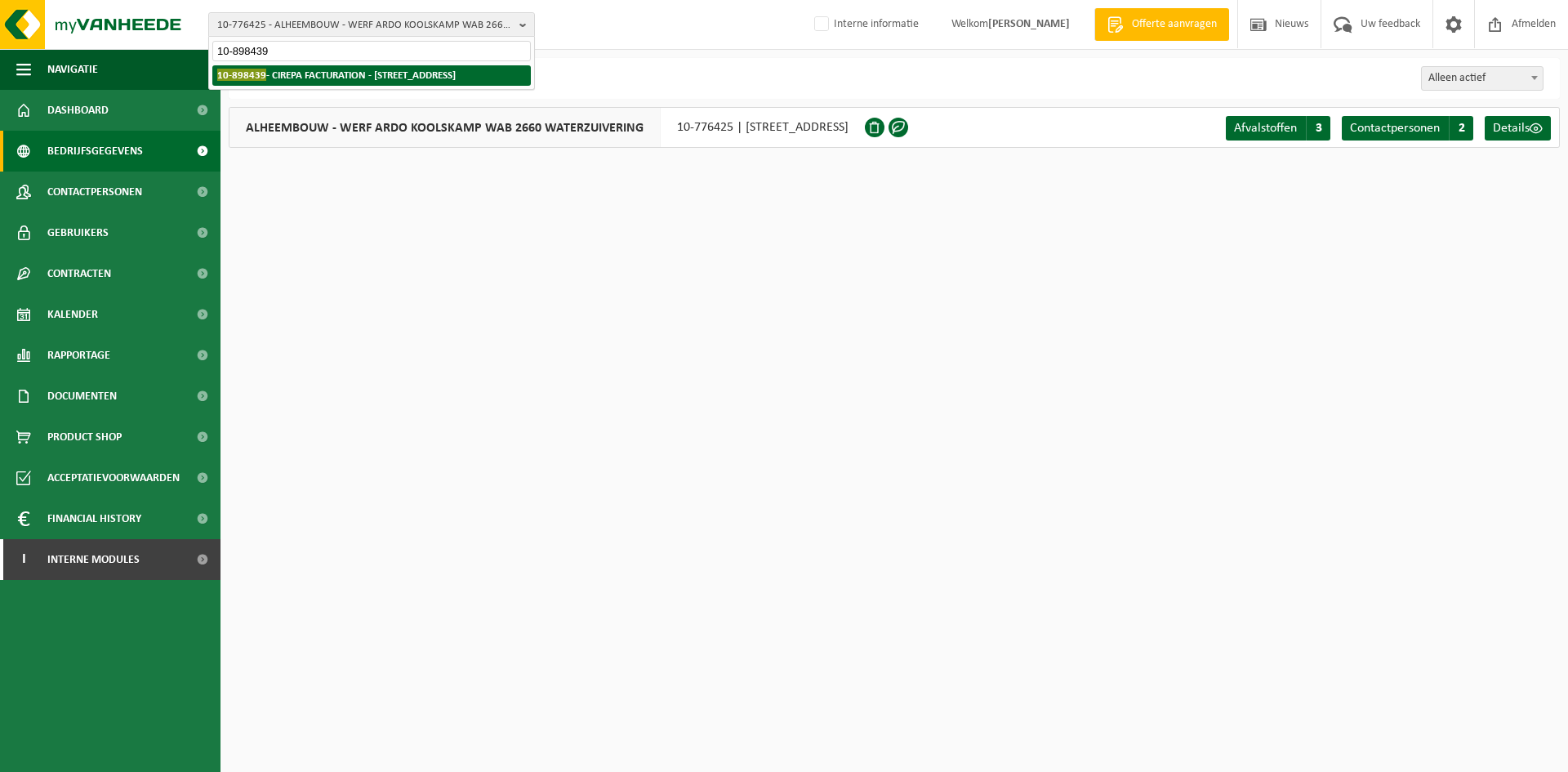
type input "10-898439"
click at [382, 75] on strong "10-898439 - CIREPA FACTURATION - 7822 GHISLENGHIEN, RUE DES ARTISANS 38" at bounding box center [336, 75] width 238 height 12
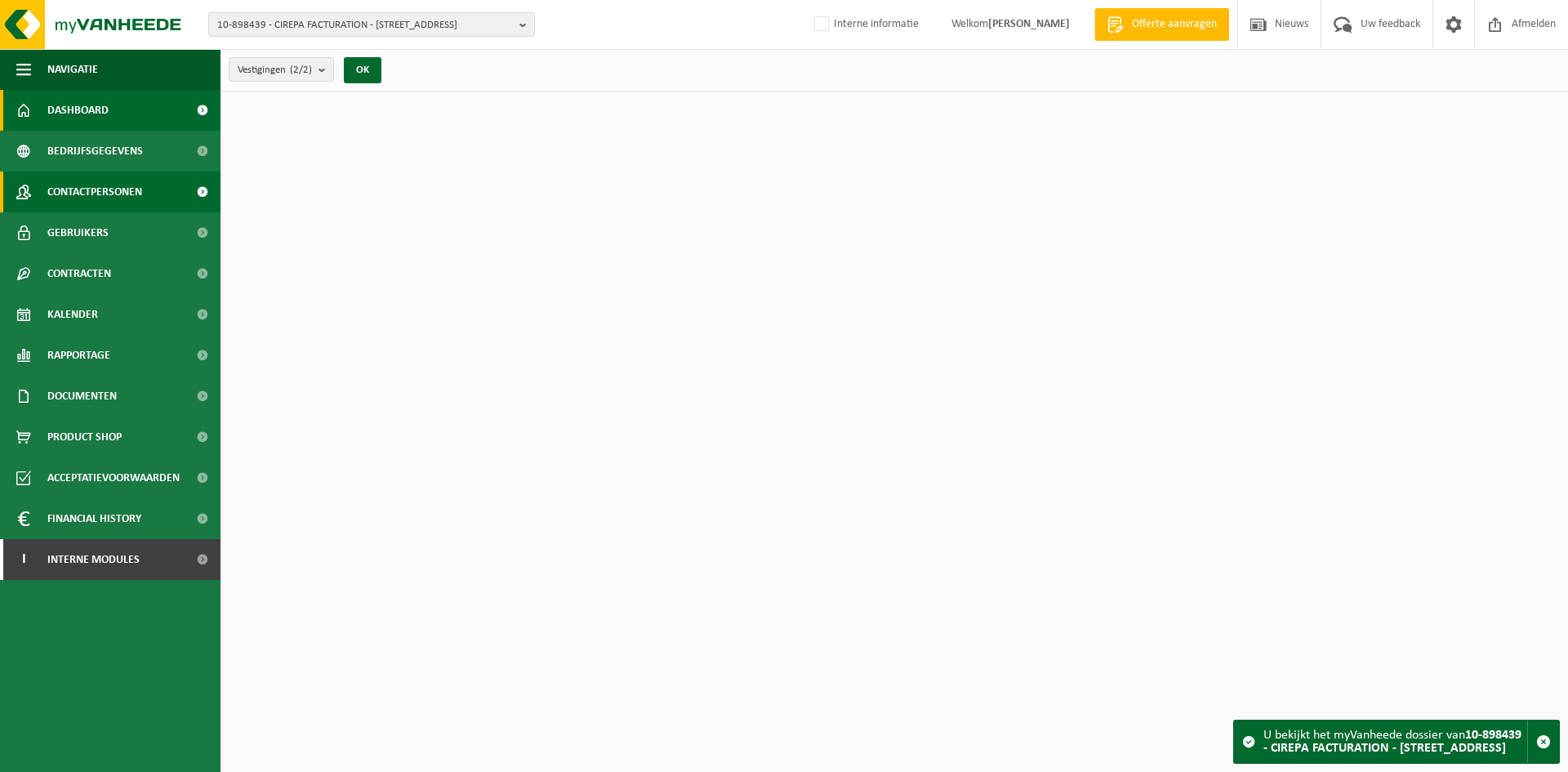
click at [98, 202] on span "Contactpersonen" at bounding box center [94, 191] width 94 height 41
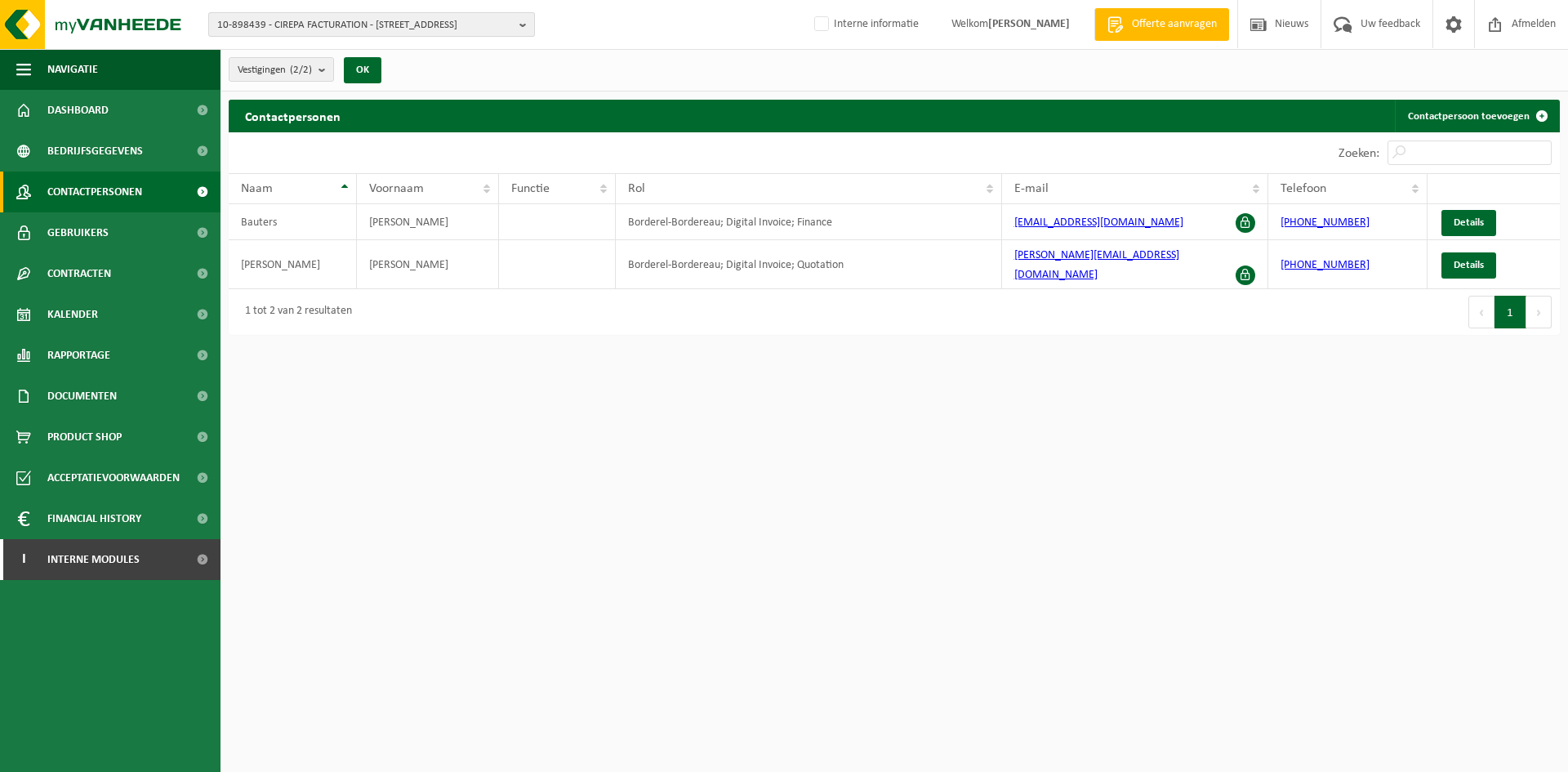
click at [401, 28] on span "10-898439 - CIREPA FACTURATION - 7822 GHISLENGHIEN, RUE DES ARTISANS 38" at bounding box center [365, 25] width 296 height 24
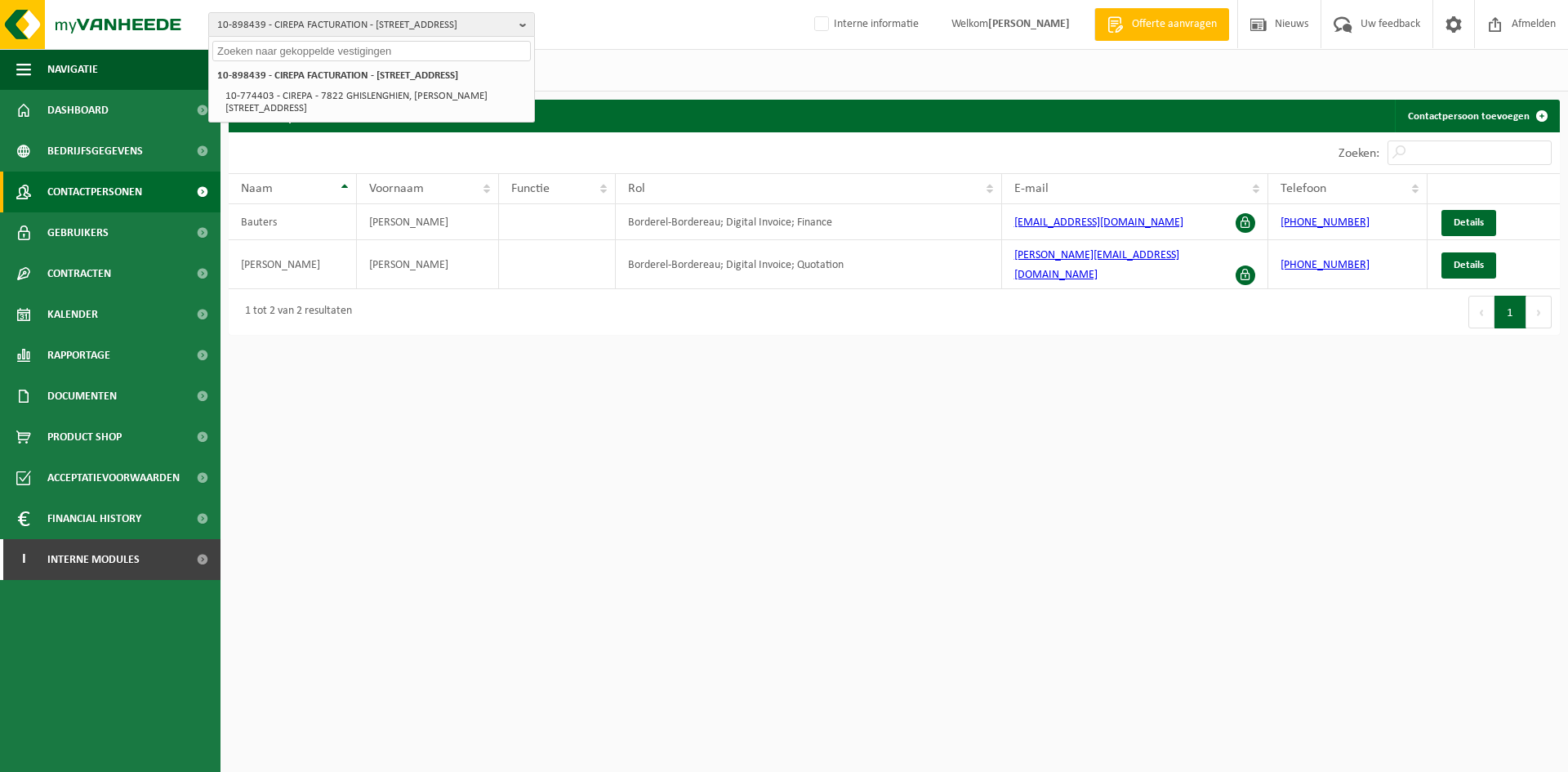
click at [330, 47] on input "text" at bounding box center [372, 51] width 319 height 21
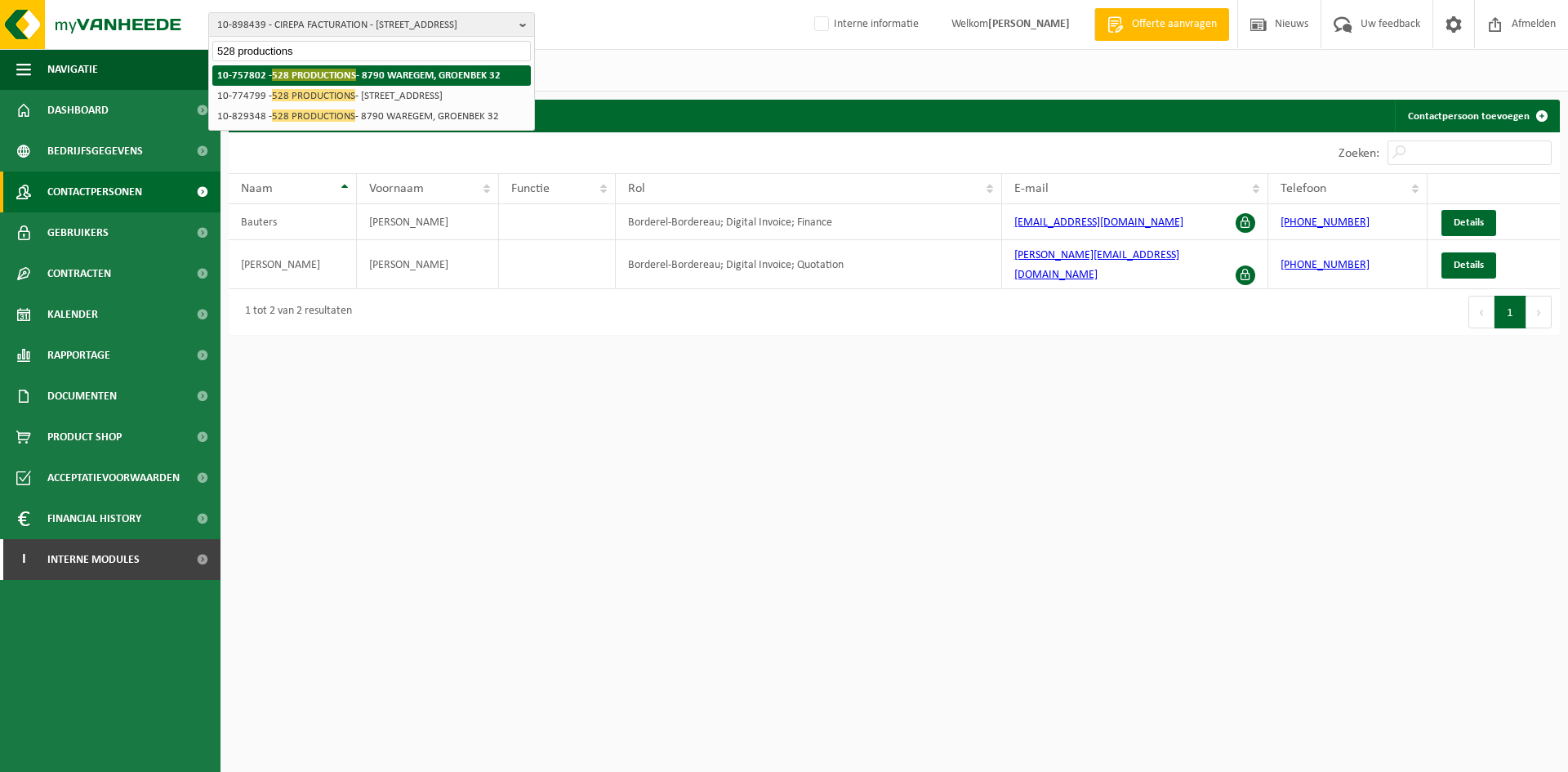
type input "528 productions"
click at [380, 70] on strong "10-757802 - 528 PRODUCTIONS - 8790 WAREGEM, GROENBEK 32" at bounding box center [359, 75] width 283 height 12
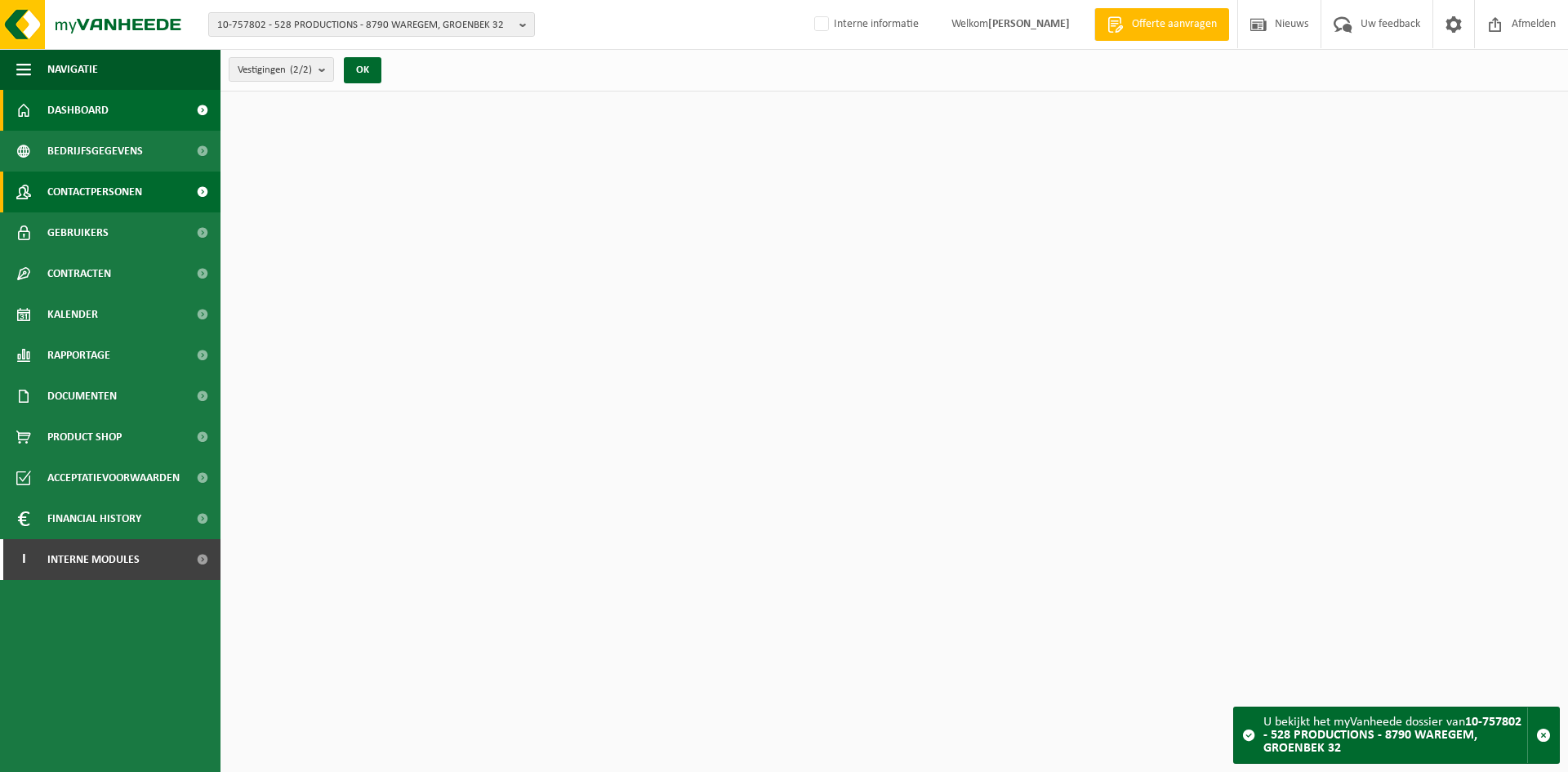
click at [135, 191] on span "Contactpersonen" at bounding box center [94, 191] width 94 height 41
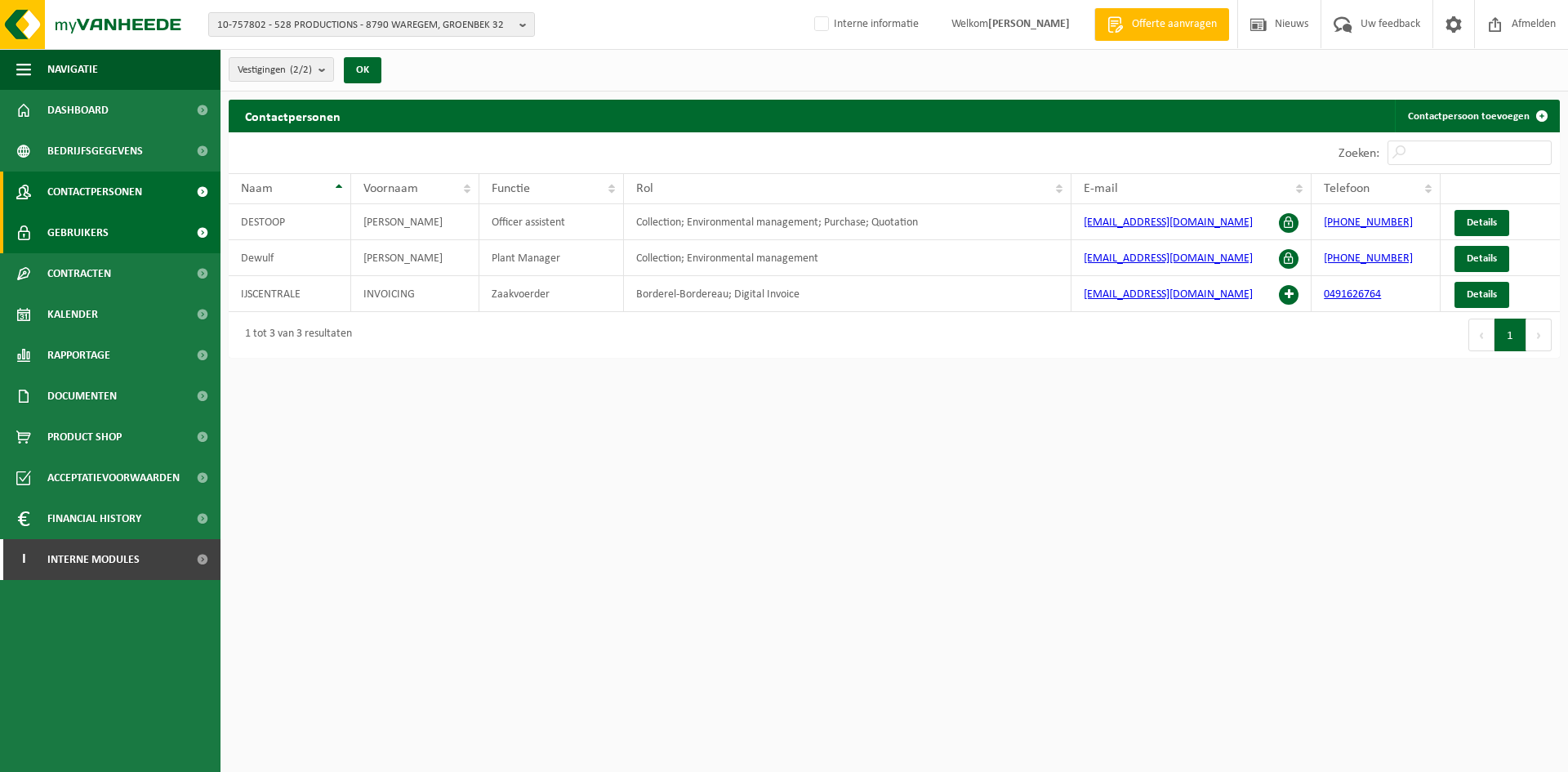
click at [96, 222] on span "Gebruikers" at bounding box center [78, 232] width 62 height 41
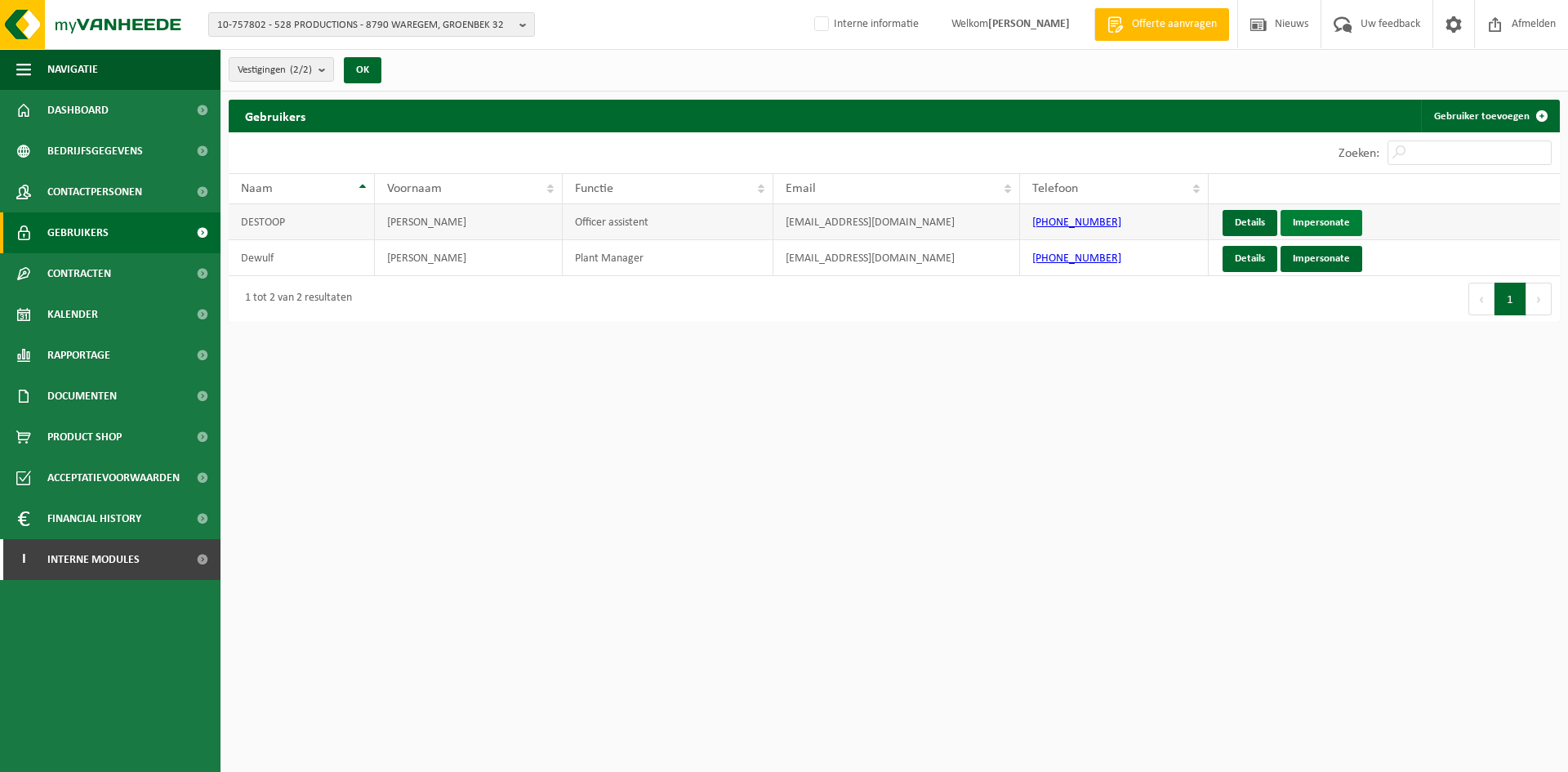
click at [1323, 218] on link "Impersonate" at bounding box center [1322, 223] width 81 height 26
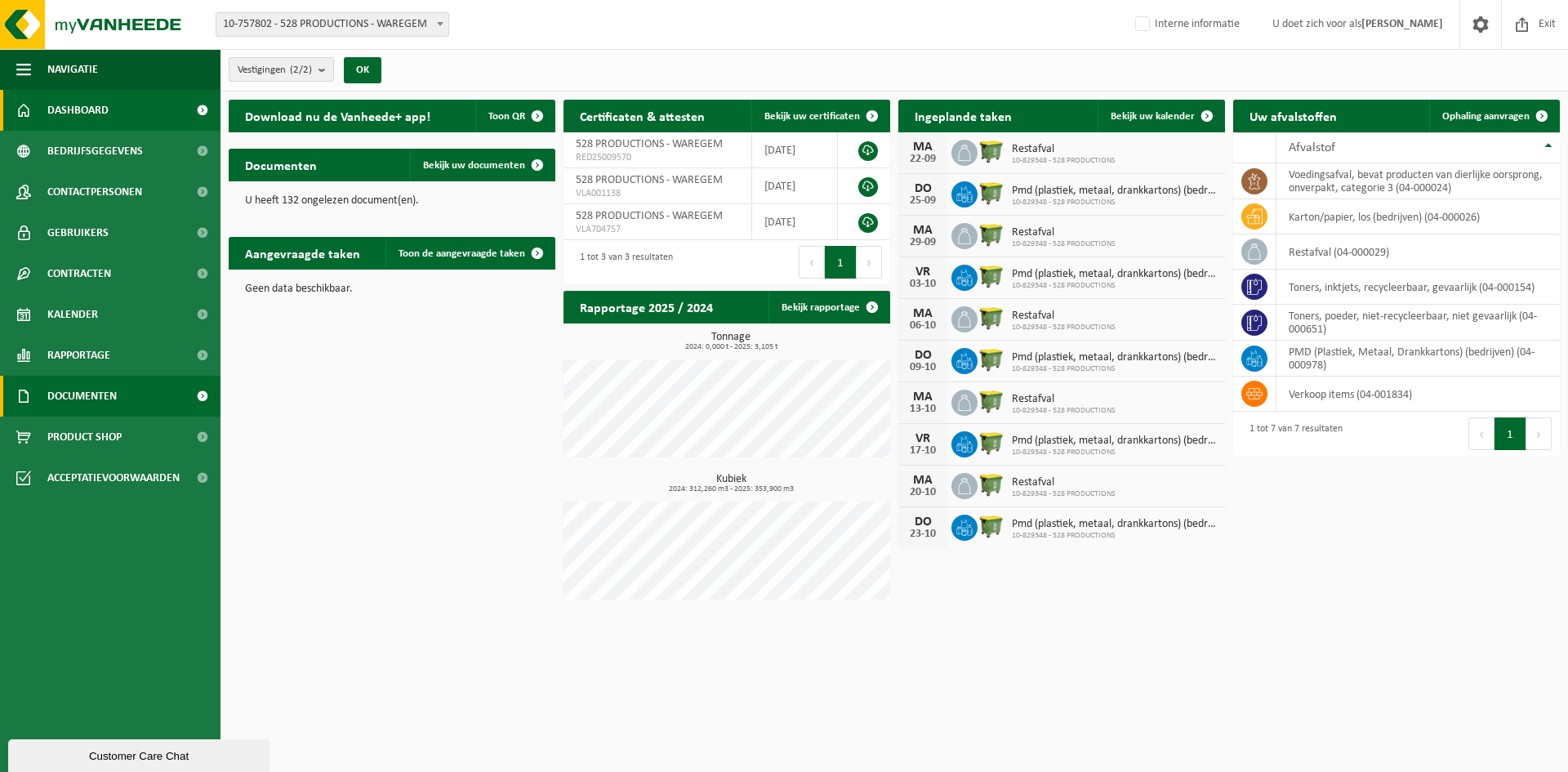
click at [90, 398] on span "Documenten" at bounding box center [82, 396] width 69 height 41
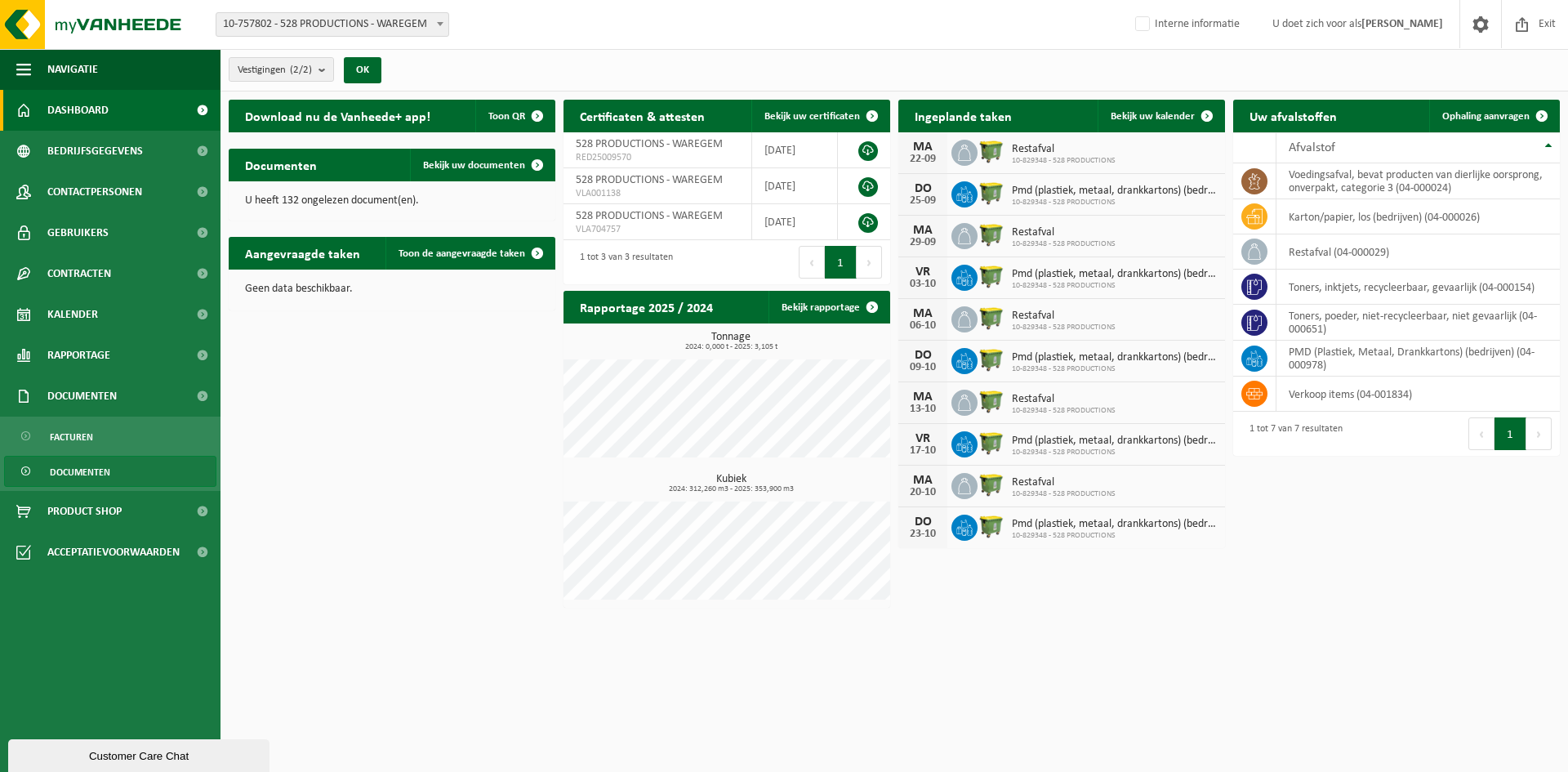
click at [118, 468] on link "Documenten" at bounding box center [110, 471] width 212 height 31
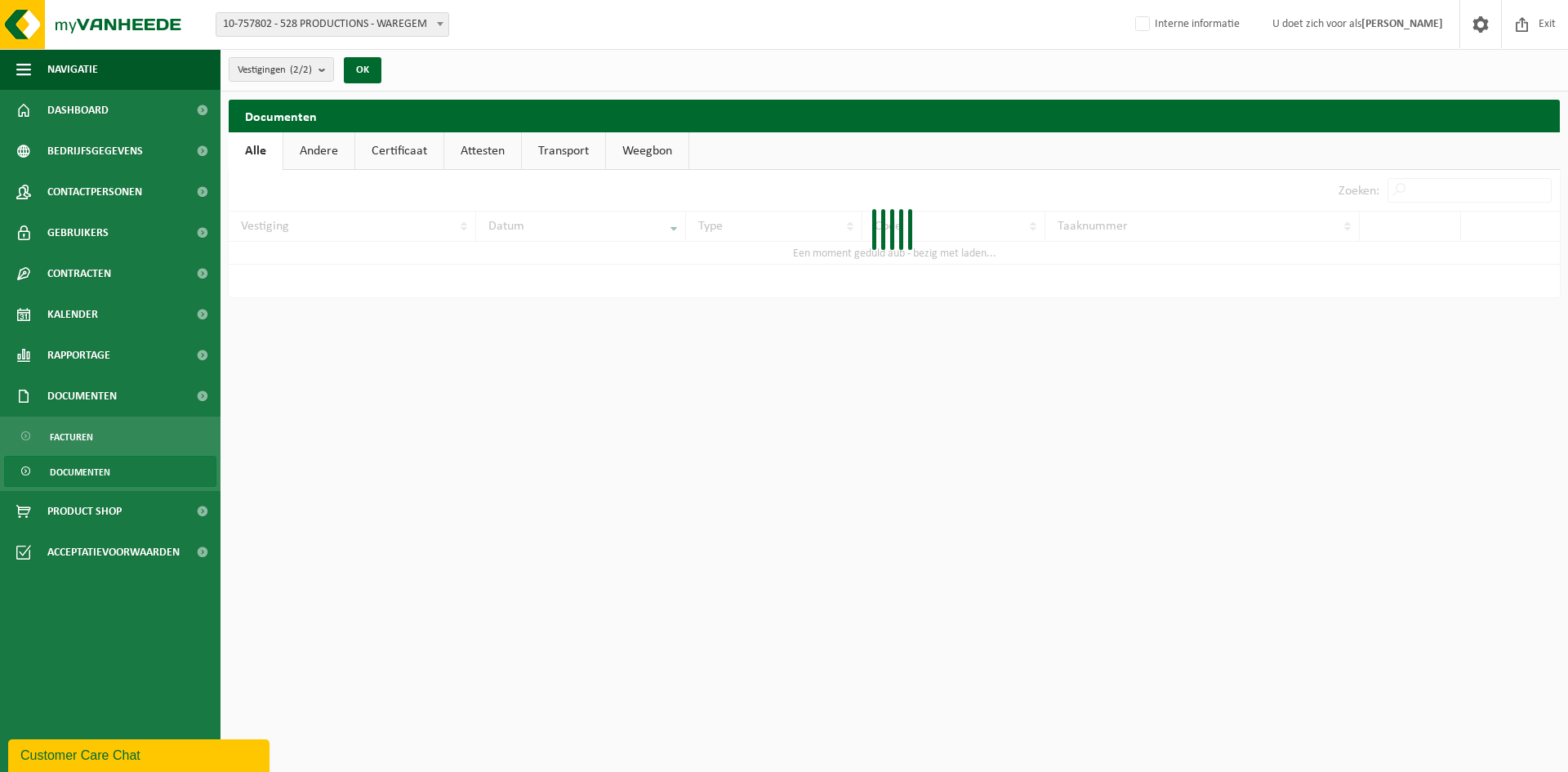
click at [384, 152] on link "Certificaat" at bounding box center [400, 151] width 88 height 37
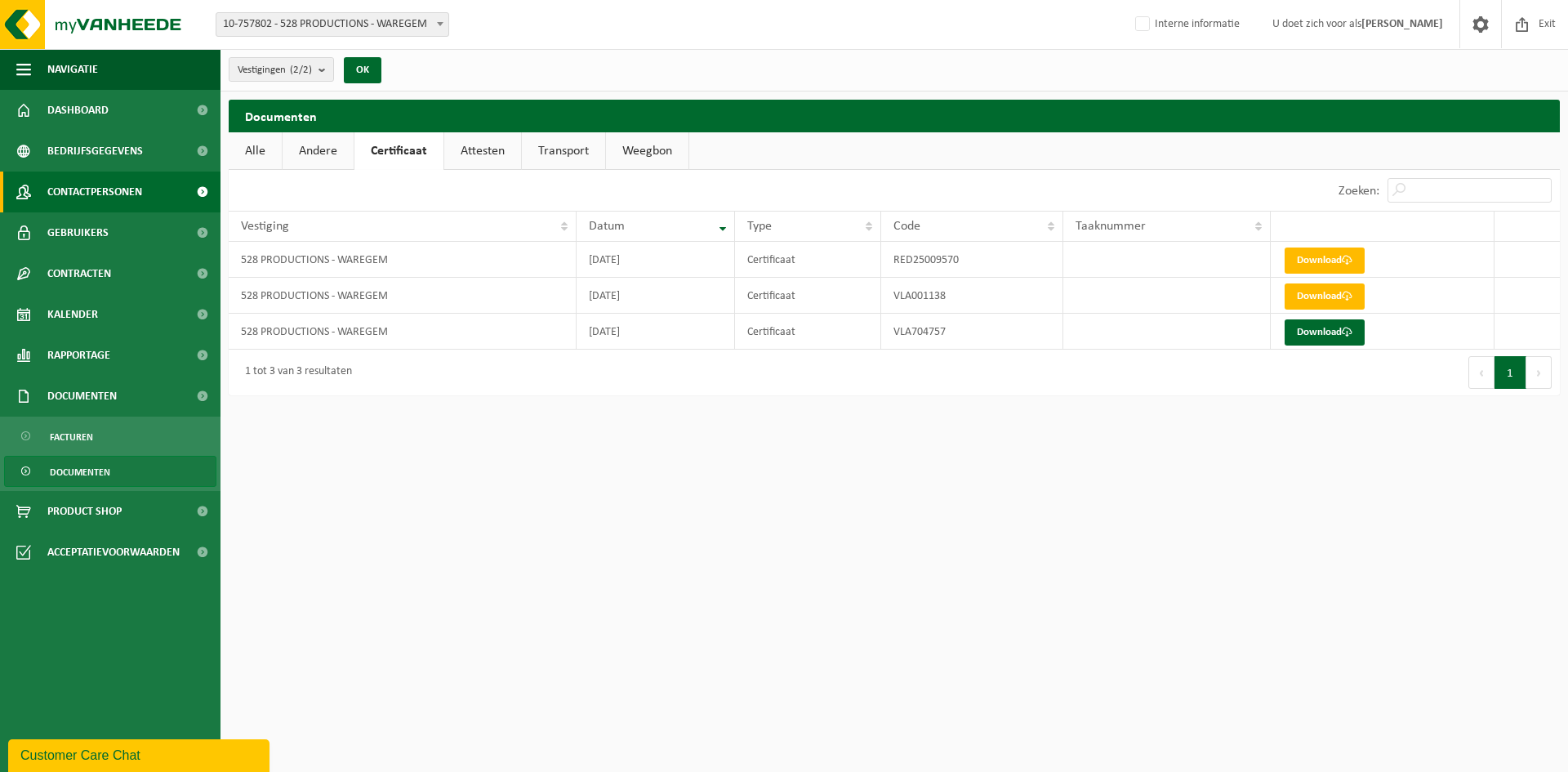
click at [154, 186] on link "Contactpersonen" at bounding box center [110, 191] width 220 height 41
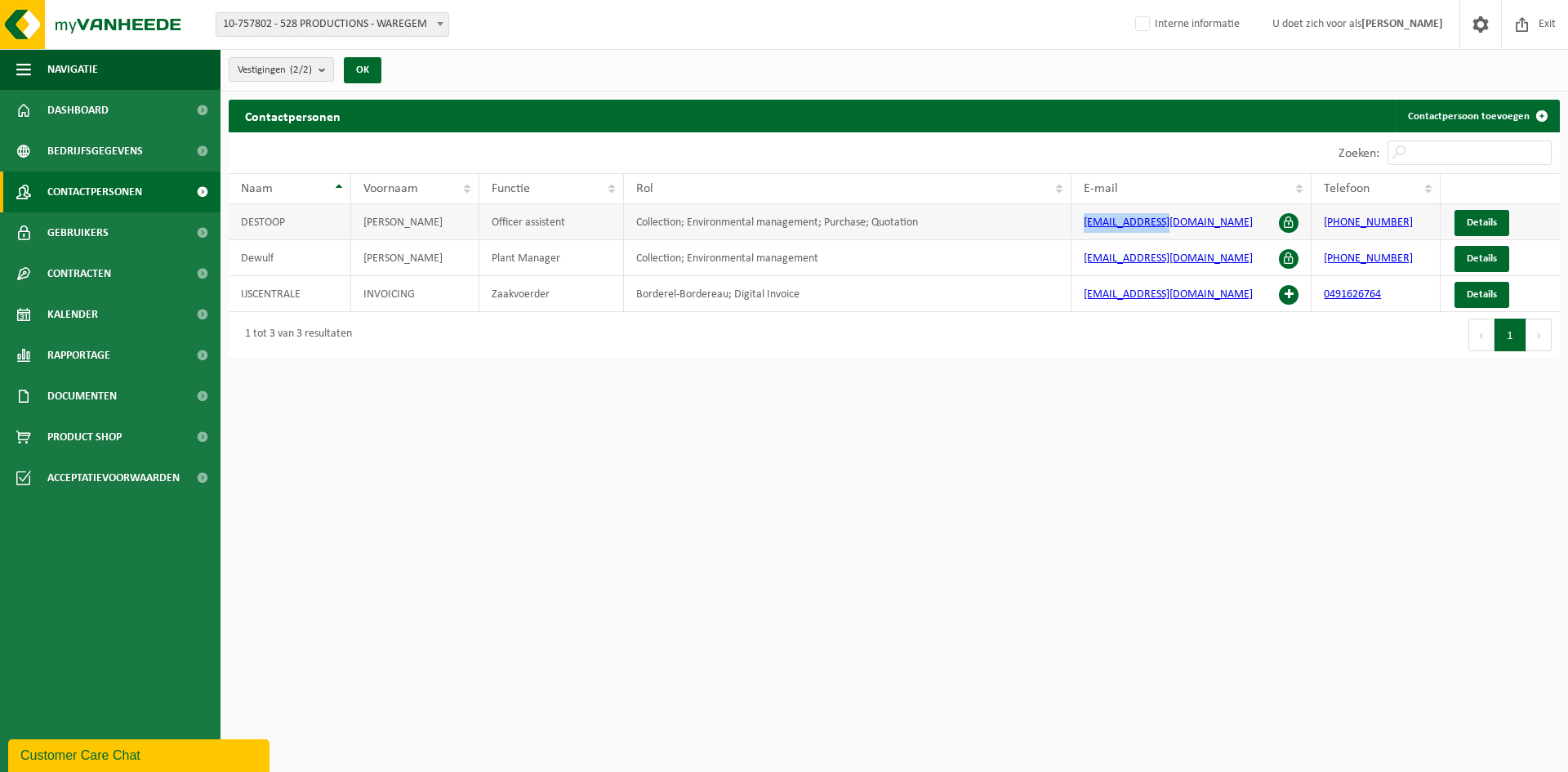
drag, startPoint x: 1174, startPoint y: 220, endPoint x: 1062, endPoint y: 227, distance: 112.2
click at [1062, 227] on tr "DESTOOP NATHALIE Officer assistent Collection; Environmental management; Purcha…" at bounding box center [895, 222] width 1331 height 36
copy tr "nathalie@528.co"
drag, startPoint x: 1540, startPoint y: 24, endPoint x: 1338, endPoint y: 55, distance: 204.4
click at [1540, 24] on span "Exit" at bounding box center [1547, 24] width 25 height 49
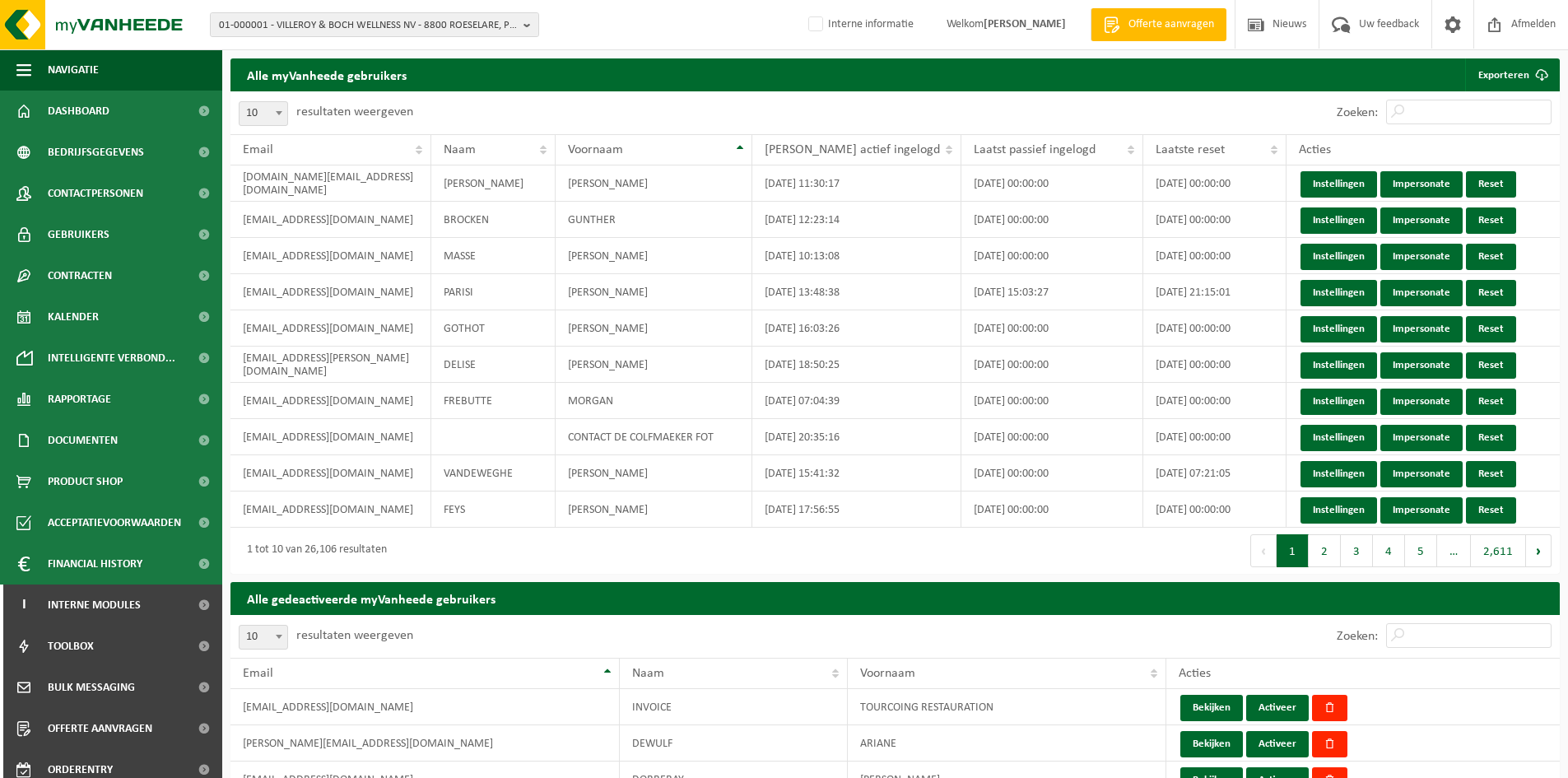
click at [326, 8] on div "01-000001 - VILLEROY & BOCH WELLNESS NV - 8800 [GEOGRAPHIC_DATA], POPULIERSTRAA…" at bounding box center [784, 24] width 1568 height 50
click at [327, 18] on span "01-000001 - VILLEROY & BOCH WELLNESS NV - 8800 ROESELARE, POPULIERSTRAAT 1" at bounding box center [368, 25] width 298 height 24
paste input "10-898439"
type input "10-898439"
click at [322, 78] on strong "10-898439 - CIREPA FACTURATION - [STREET_ADDRESS]" at bounding box center [339, 75] width 240 height 12
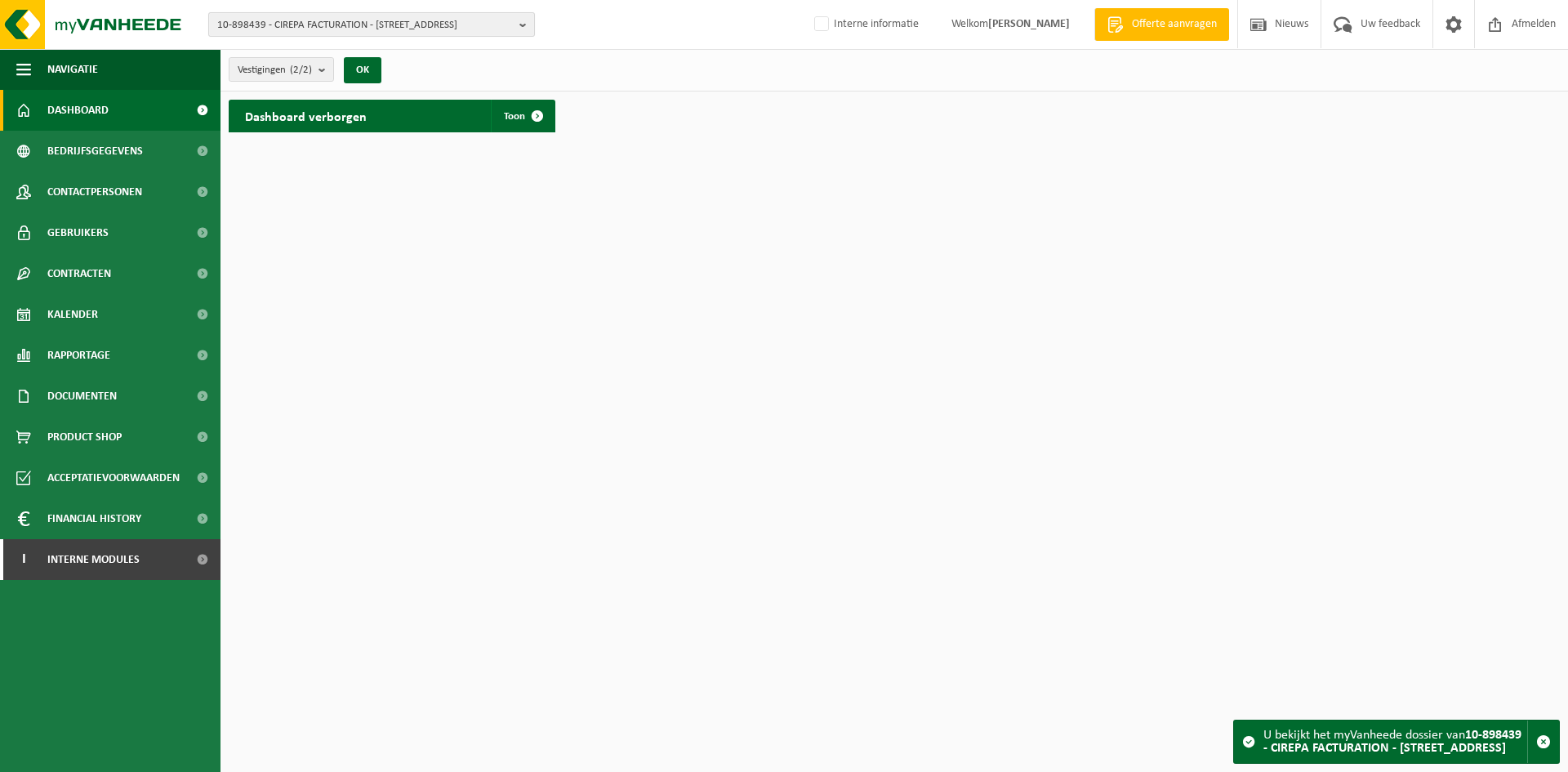
click at [314, 27] on span "10-898439 - CIREPA FACTURATION - [STREET_ADDRESS]" at bounding box center [365, 25] width 296 height 24
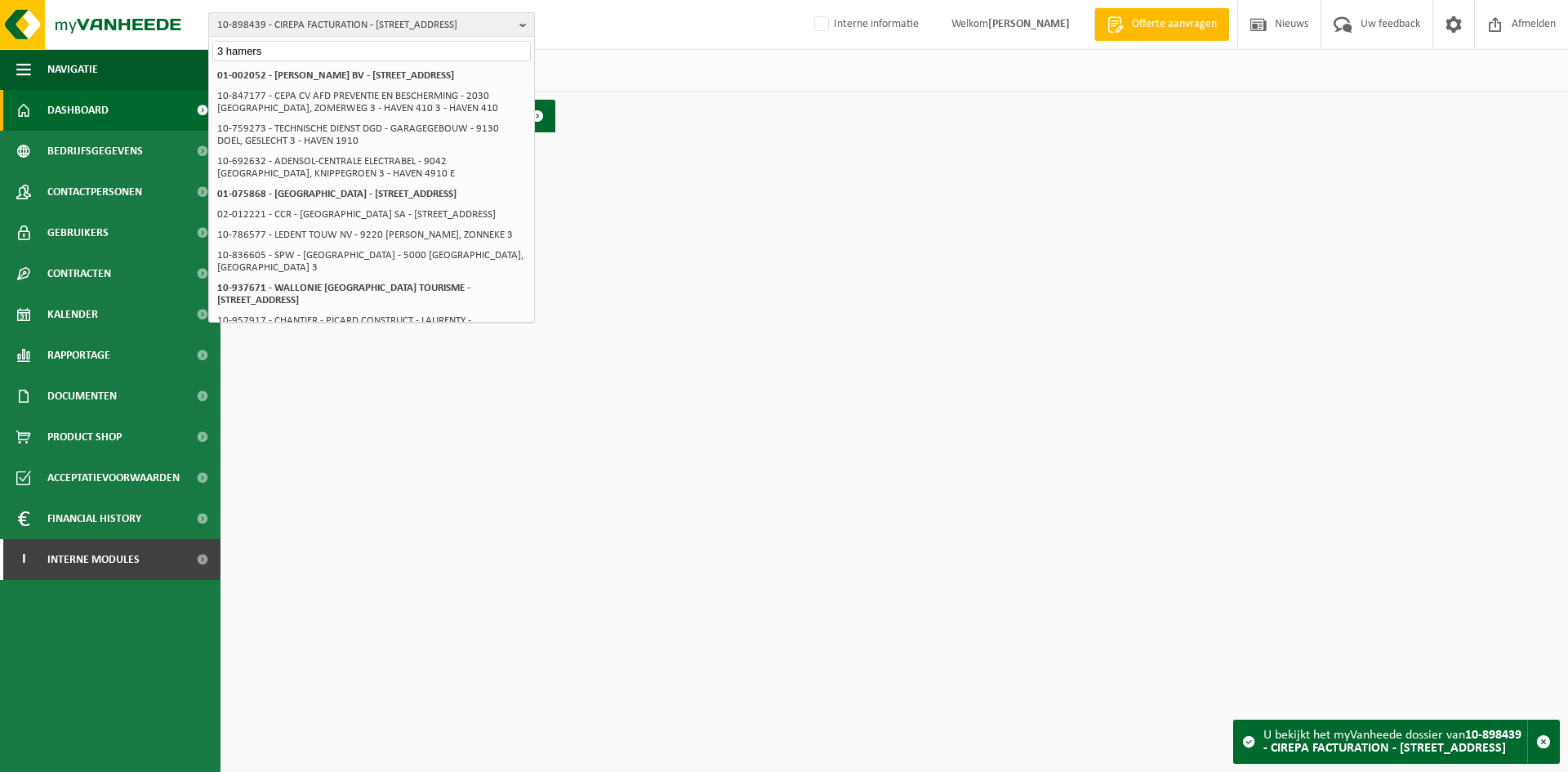
type input "3 hamers"
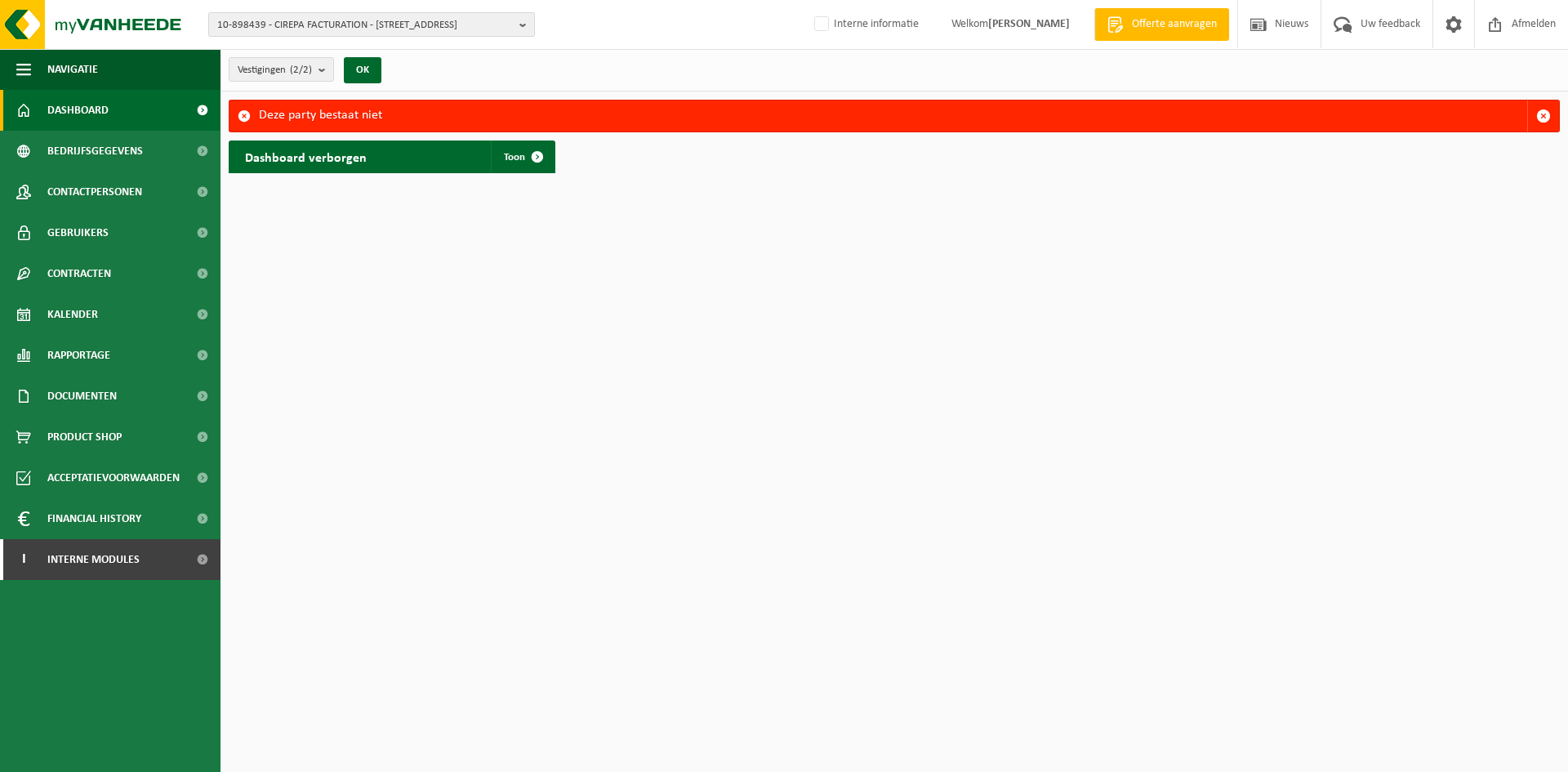
click at [276, 25] on span "10-898439 - CIREPA FACTURATION - [STREET_ADDRESS]" at bounding box center [365, 25] width 296 height 24
type input "3"
type input "bar 28"
click at [249, 22] on span "10-898439 - CIREPA FACTURATION - [STREET_ADDRESS]" at bounding box center [365, 25] width 296 height 24
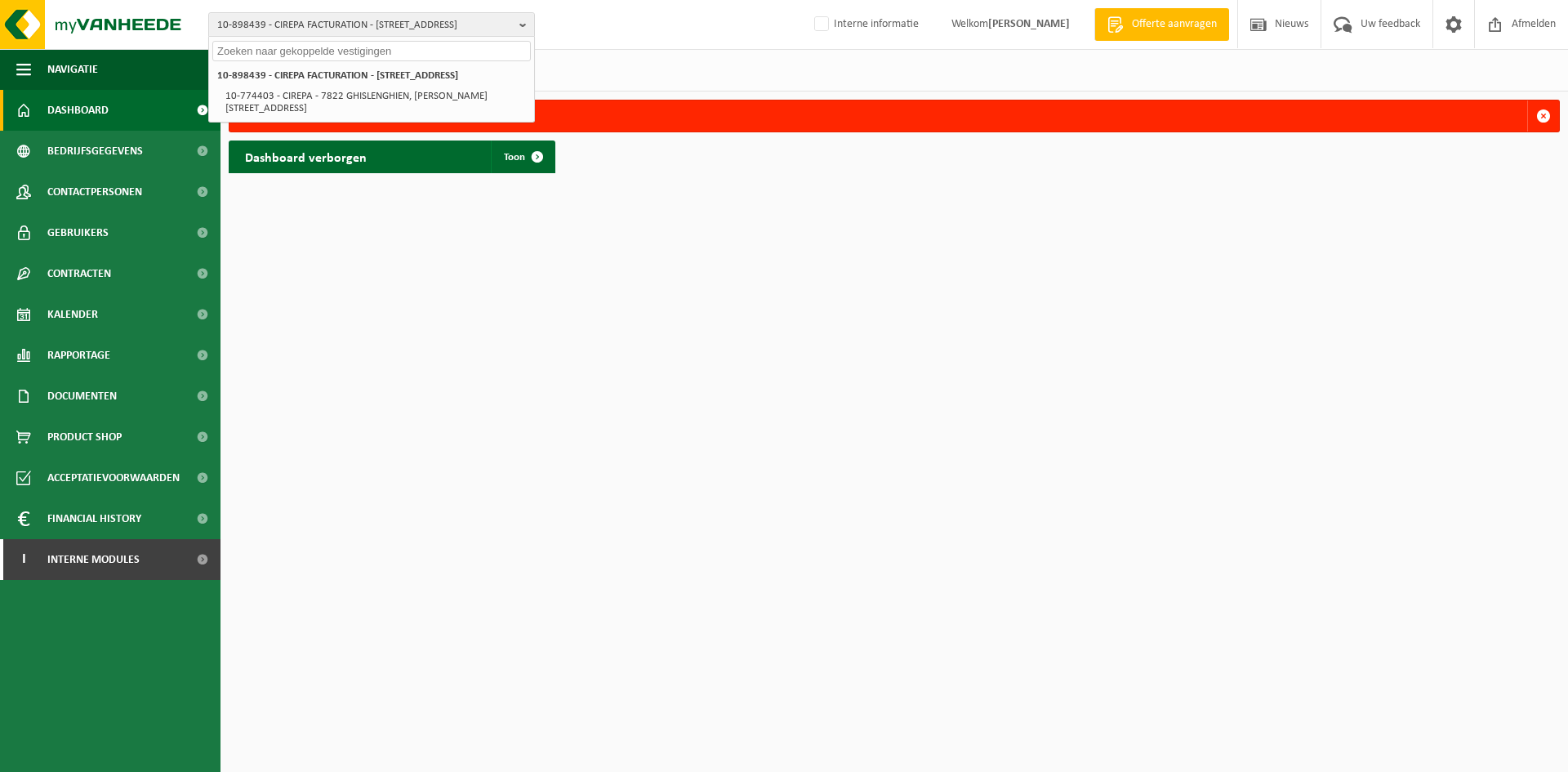
click at [393, 42] on input "text" at bounding box center [372, 51] width 319 height 21
click at [340, 58] on input "text" at bounding box center [372, 51] width 319 height 21
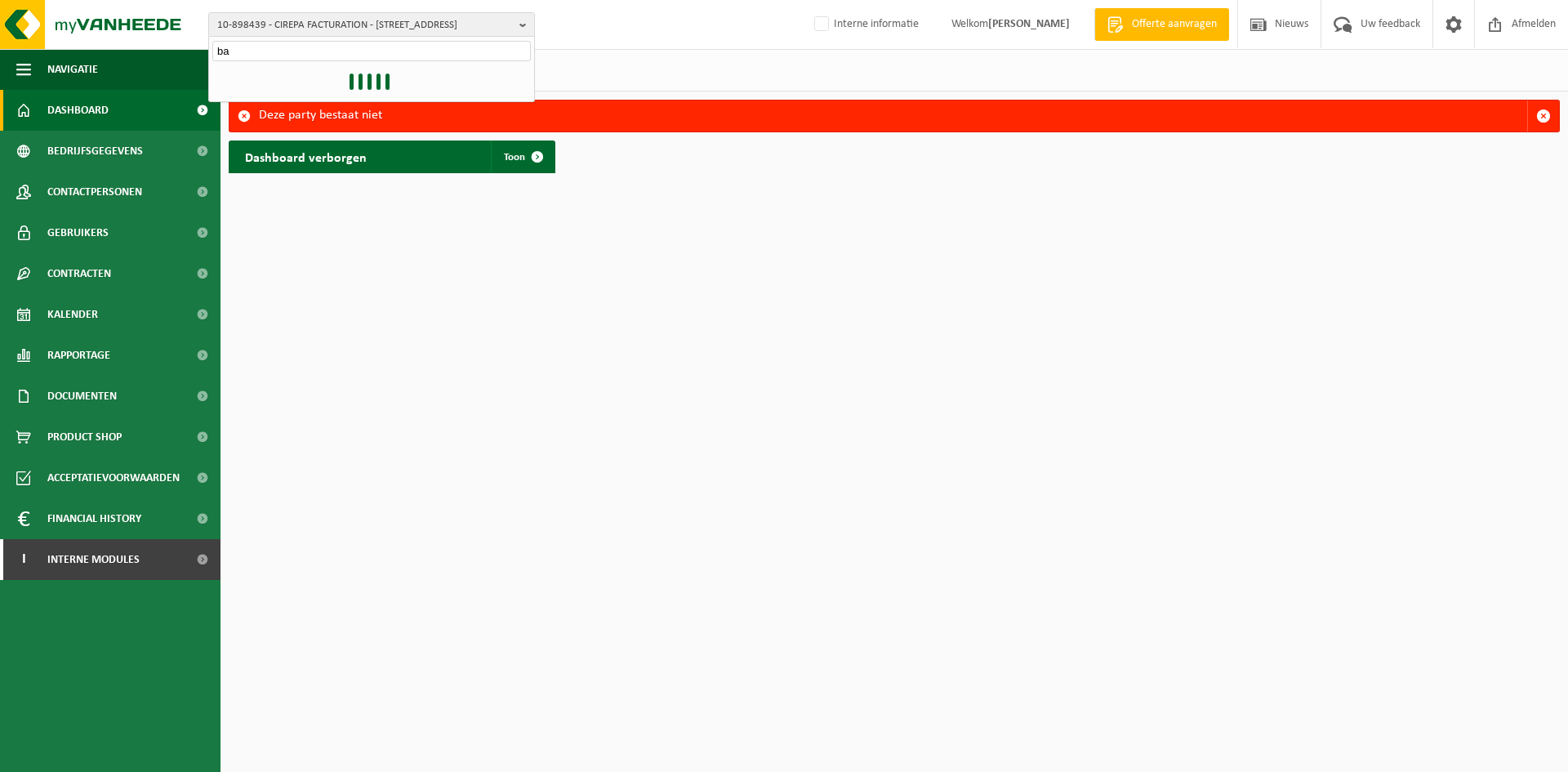
type input "b"
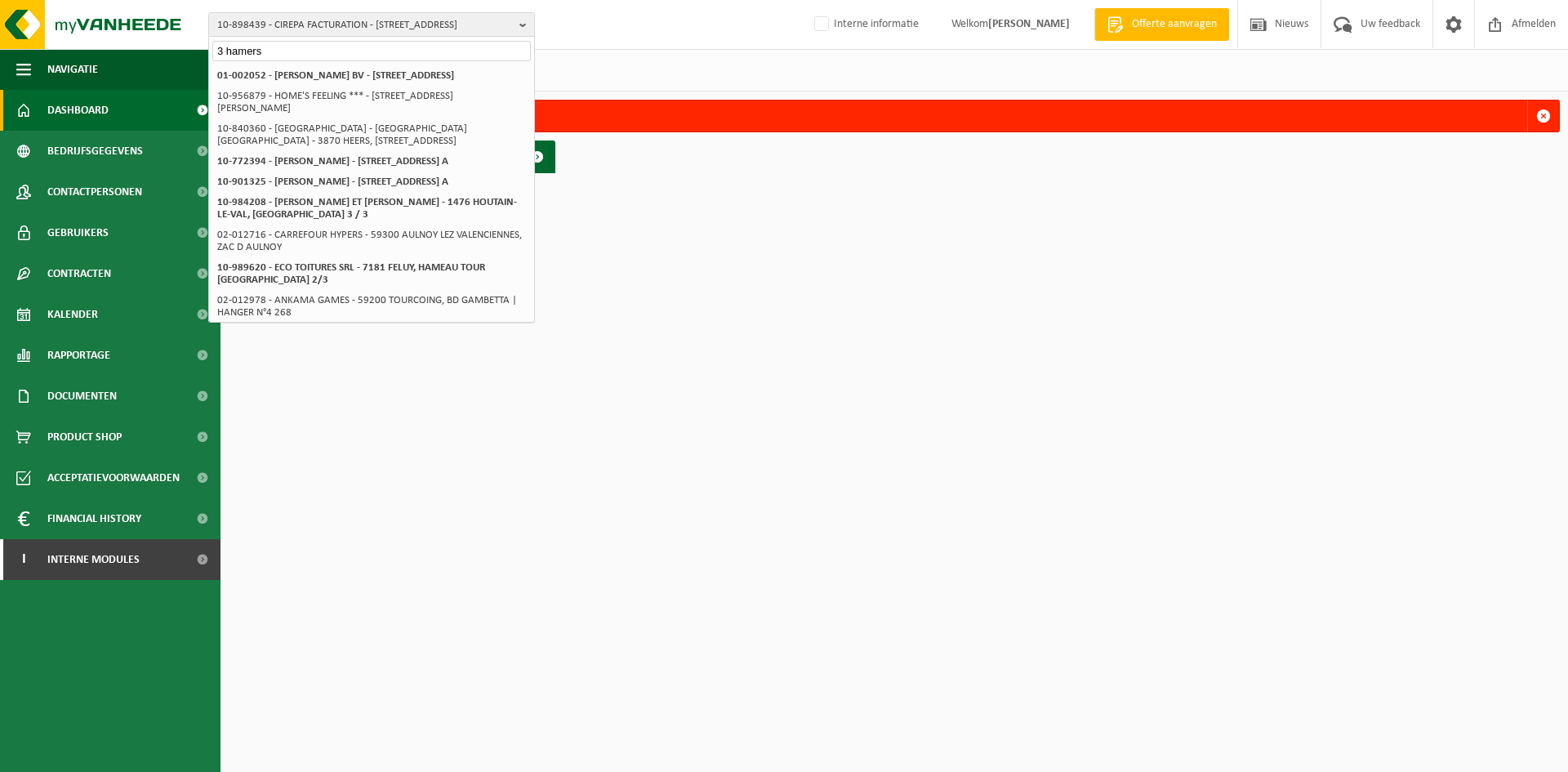
click at [285, 49] on input "3 hamers" at bounding box center [372, 51] width 319 height 21
drag, startPoint x: 314, startPoint y: 59, endPoint x: 128, endPoint y: 35, distance: 187.5
click at [128, 35] on div "10-898439 - CIREPA FACTURATION - 7822 GHISLENGHIEN, [STREET_ADDRESS] 10-898439 …" at bounding box center [784, 24] width 1568 height 49
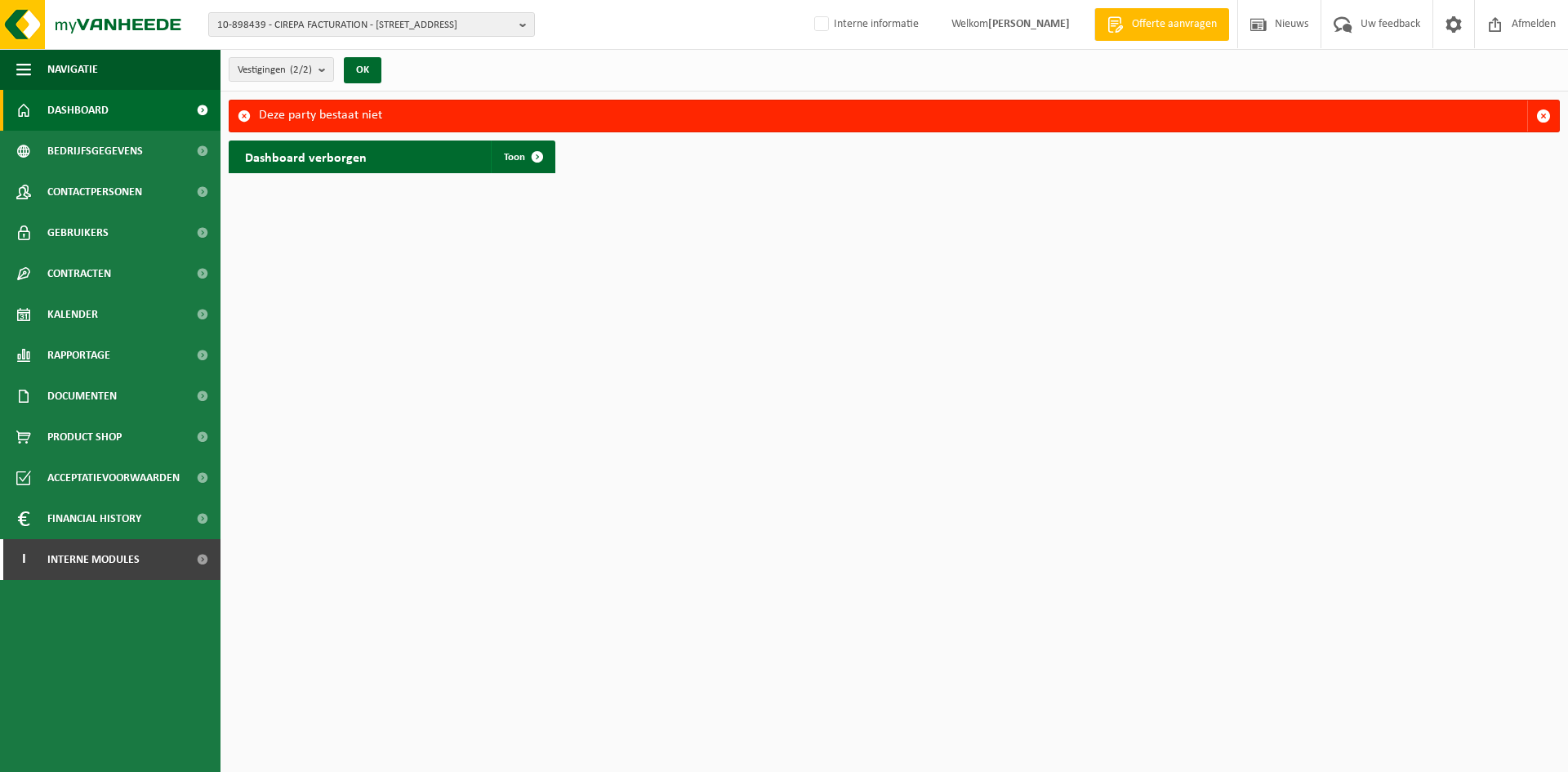
click at [594, 50] on div "Vestigingen (2/2) Alles selecteren Alles deselecteren Actieve selecteren CIREPA…" at bounding box center [894, 70] width 1348 height 42
click at [416, 28] on span "10-898439 - CIREPA FACTURATION - [STREET_ADDRESS]" at bounding box center [365, 25] width 296 height 24
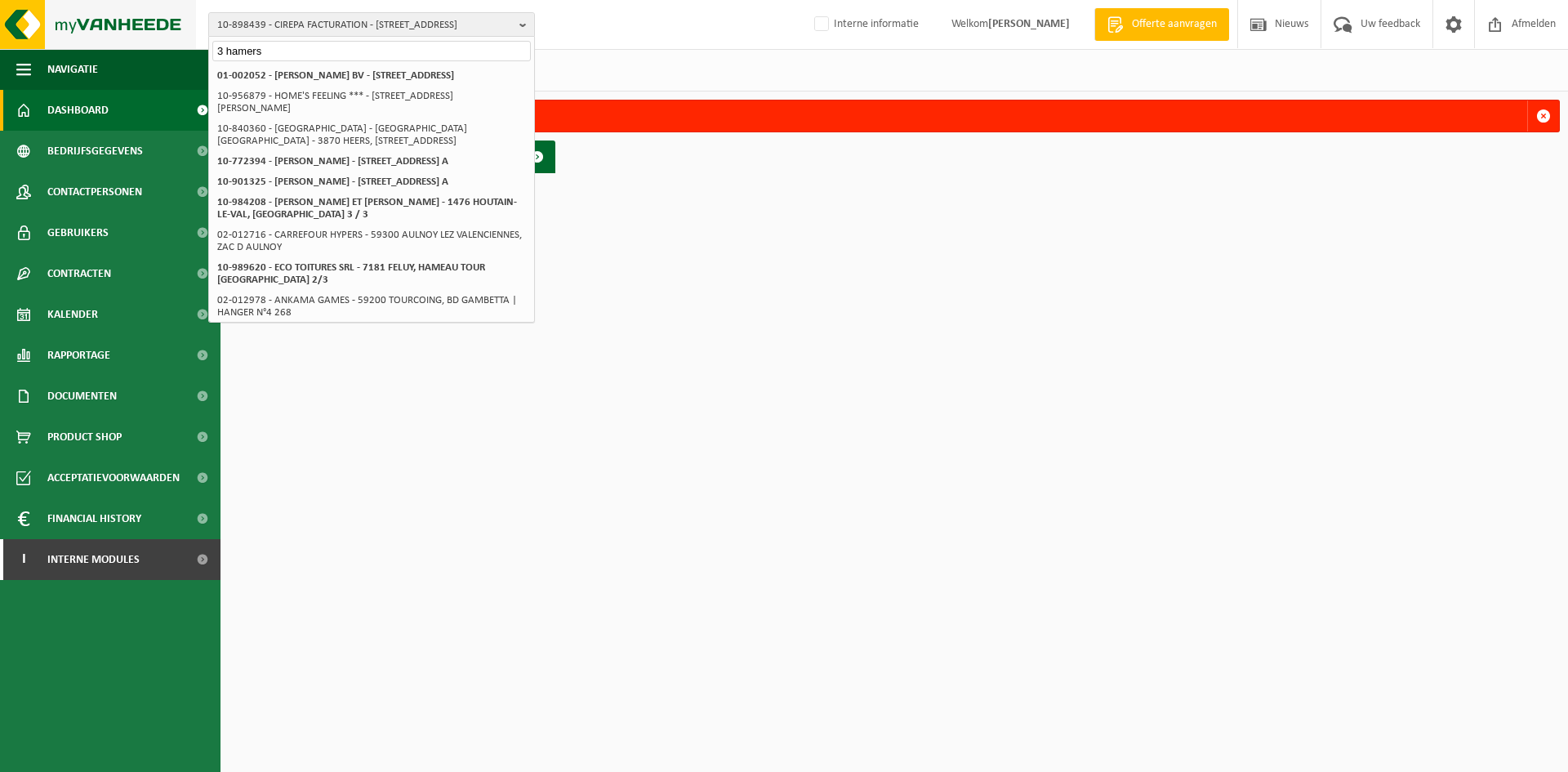
drag, startPoint x: 302, startPoint y: 50, endPoint x: 32, endPoint y: 22, distance: 271.4
click at [32, 22] on div "10-898439 - CIREPA FACTURATION - 7822 GHISLENGHIEN, [STREET_ADDRESS] 10-898439 …" at bounding box center [784, 24] width 1568 height 49
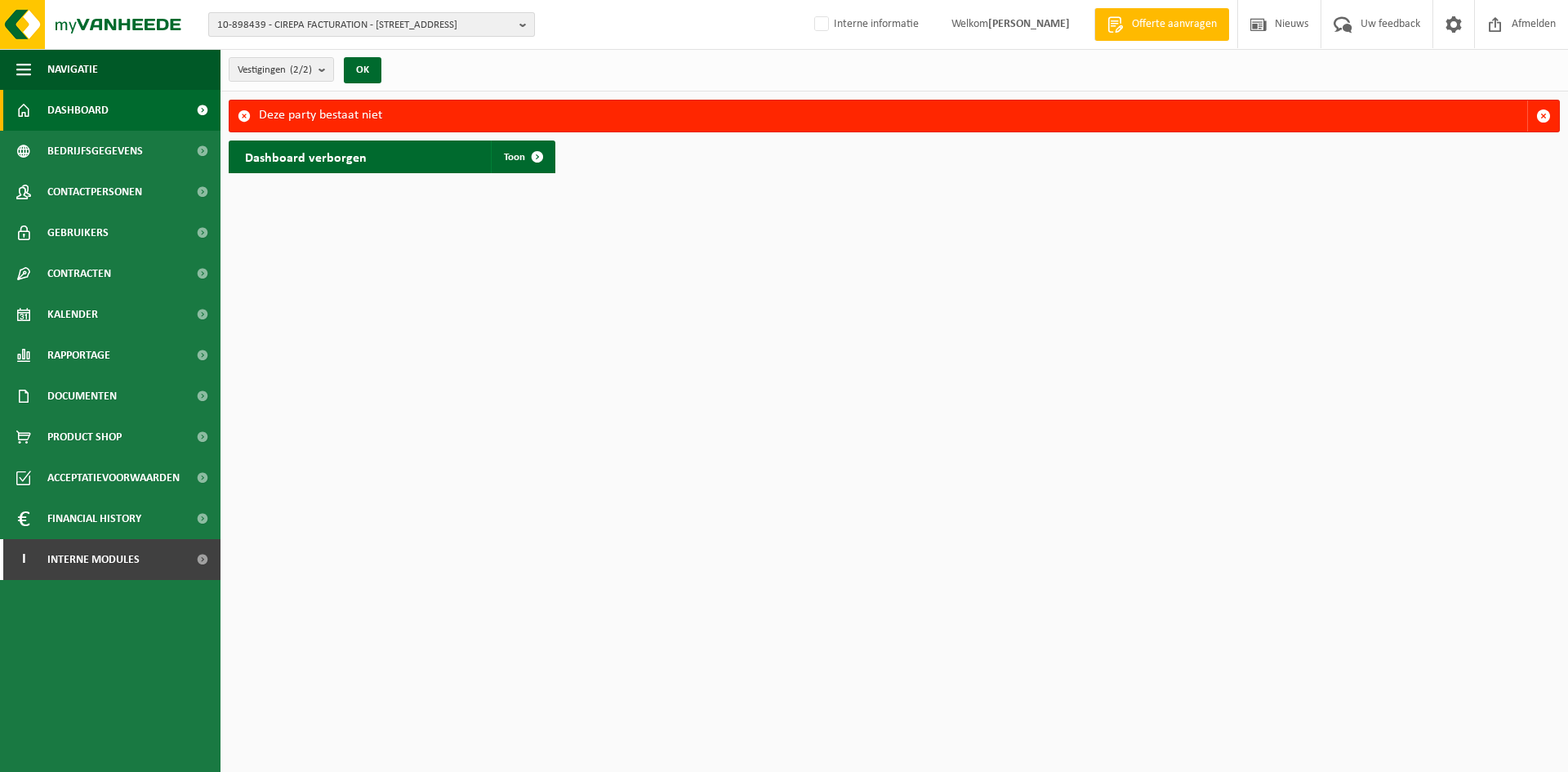
click at [284, 20] on span "10-898439 - CIREPA FACTURATION - [STREET_ADDRESS]" at bounding box center [365, 25] width 296 height 24
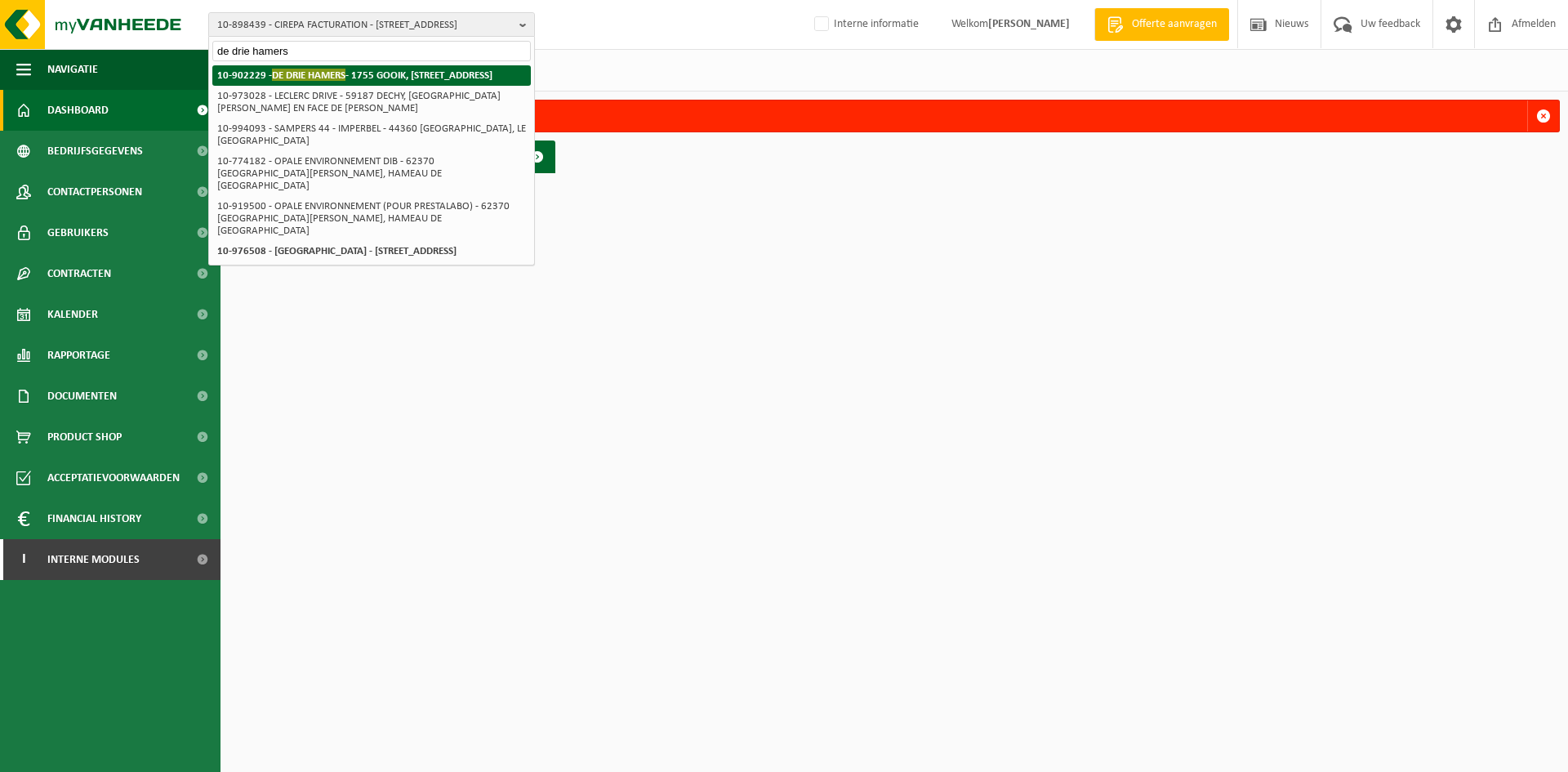
type input "de drie hamers"
click at [349, 83] on li "10-902229 - DE DRIE HAMERS - 1755 [GEOGRAPHIC_DATA], [STREET_ADDRESS]" at bounding box center [372, 75] width 319 height 21
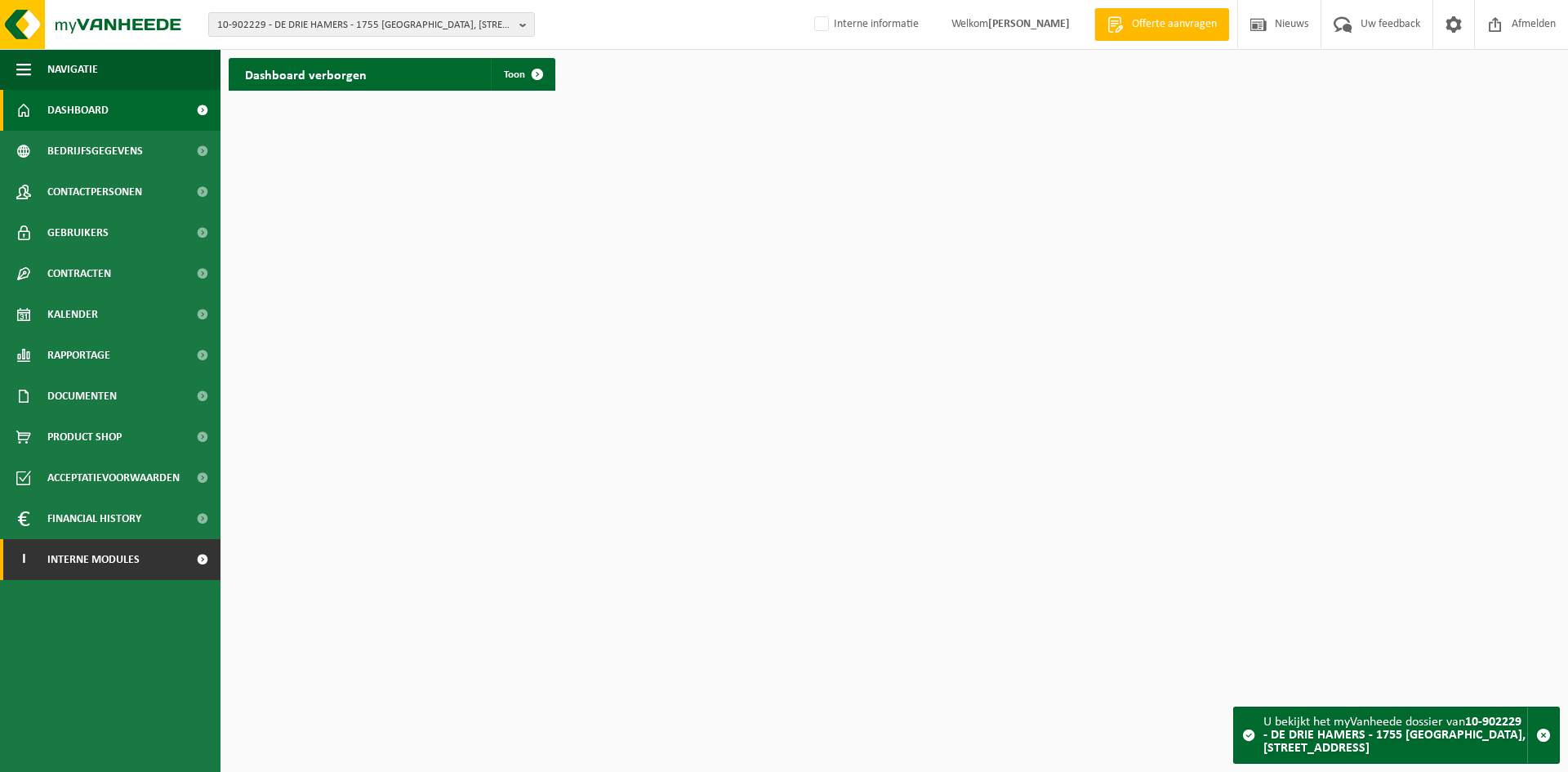
click at [104, 565] on span "Interne modules" at bounding box center [94, 559] width 92 height 41
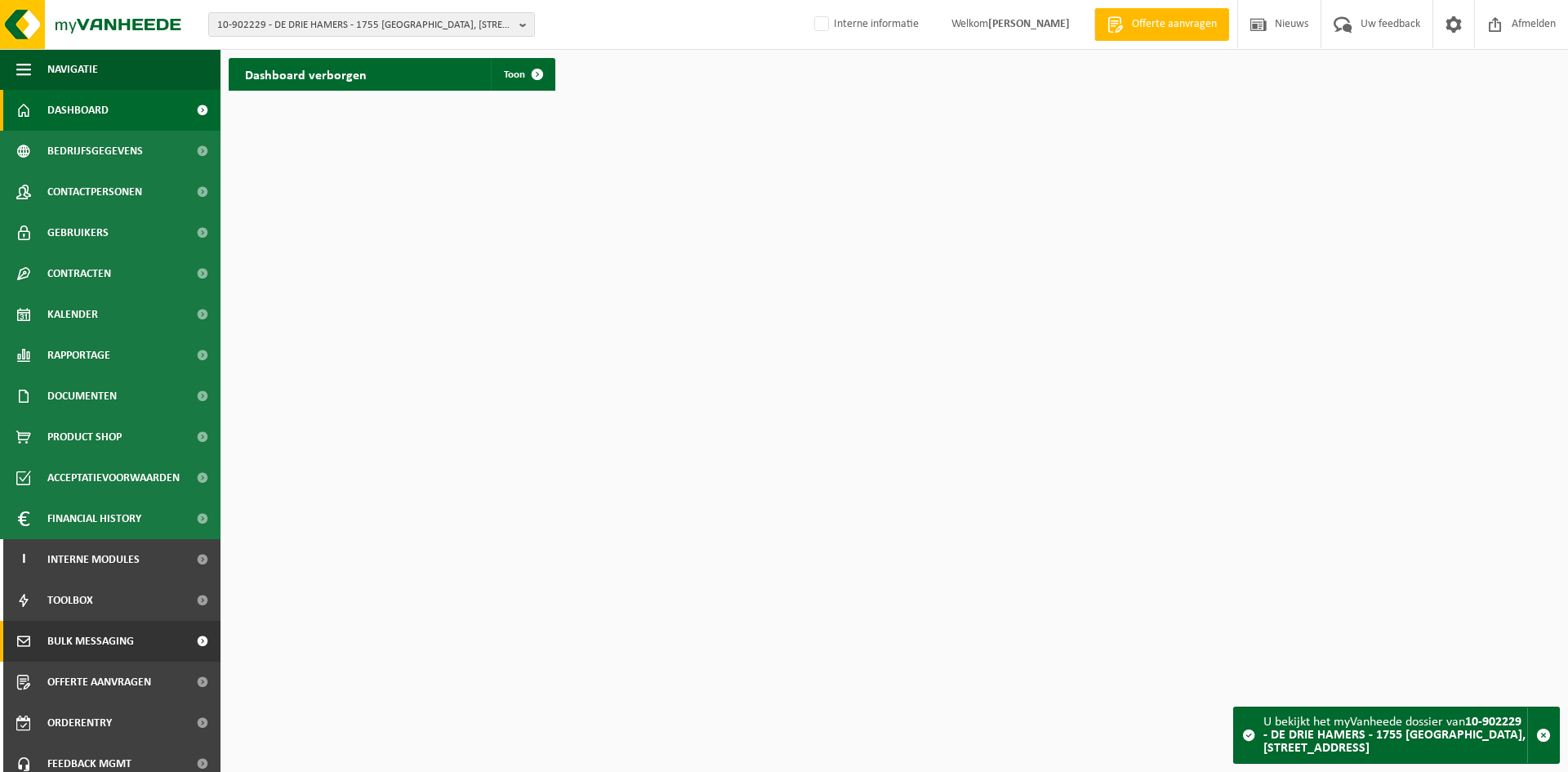
click at [114, 642] on span "Bulk Messaging" at bounding box center [91, 640] width 87 height 41
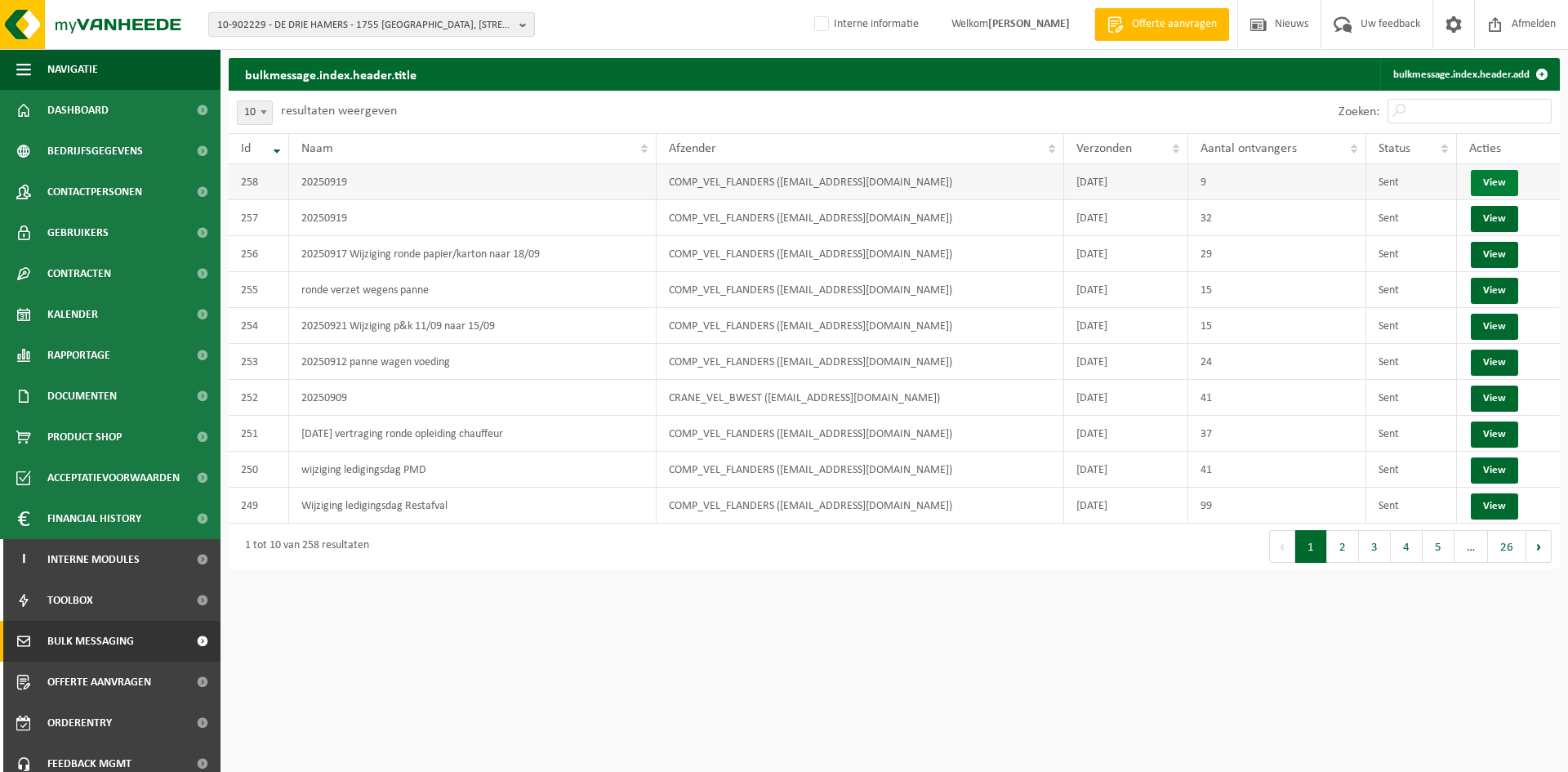
click at [1499, 187] on link "View" at bounding box center [1494, 183] width 48 height 26
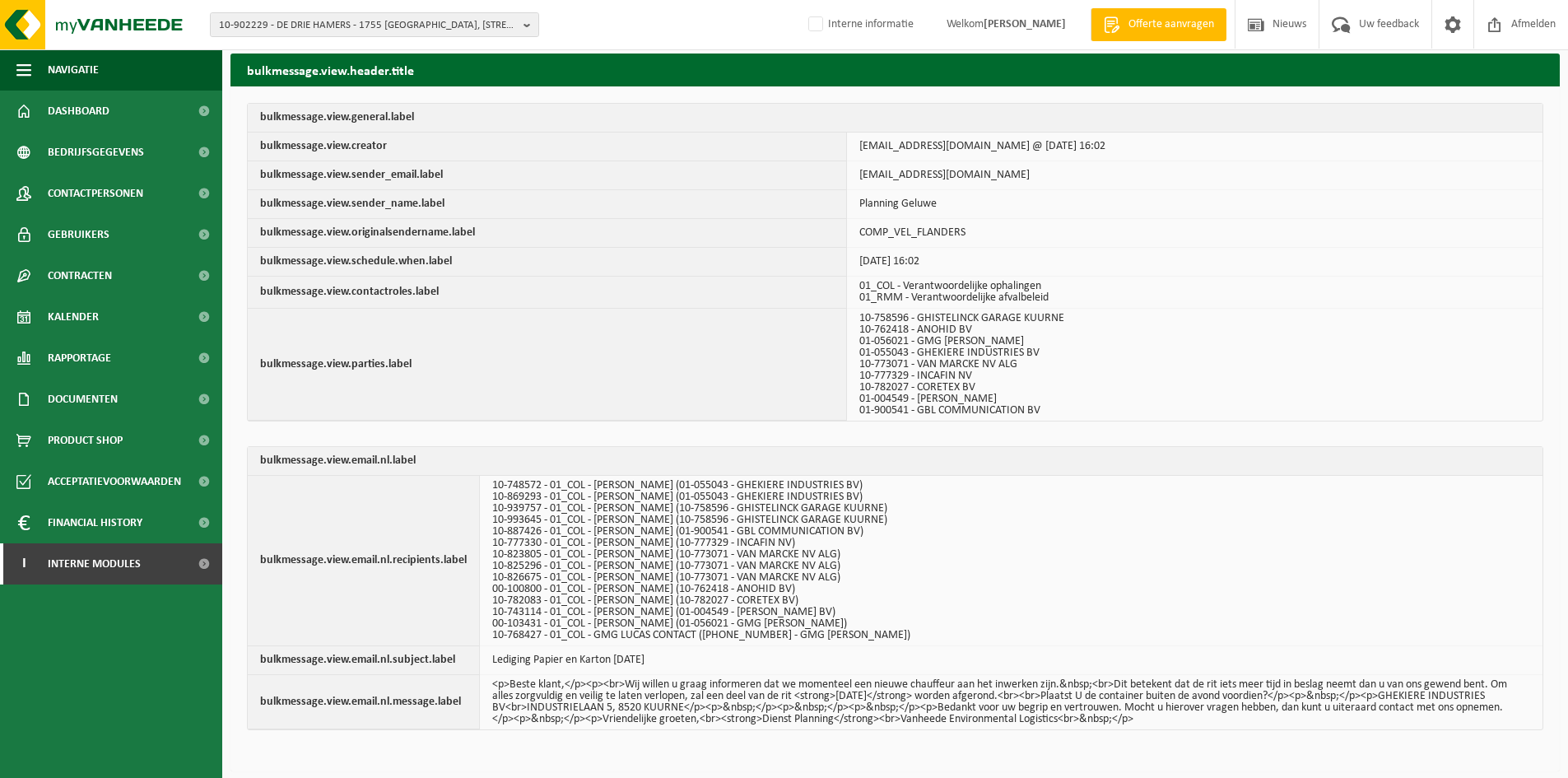
scroll to position [7, 0]
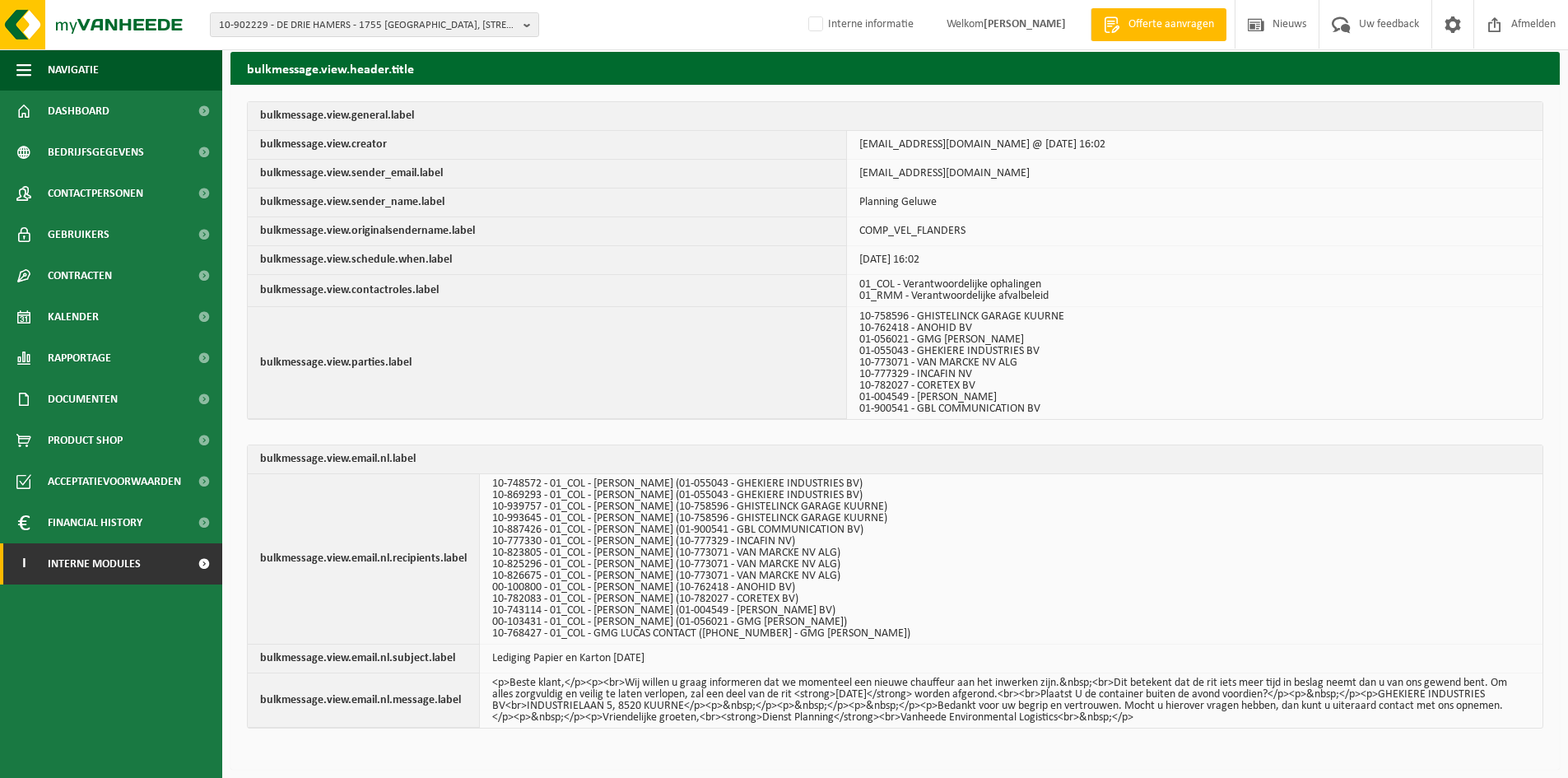
click at [101, 557] on span "Interne modules" at bounding box center [94, 563] width 93 height 41
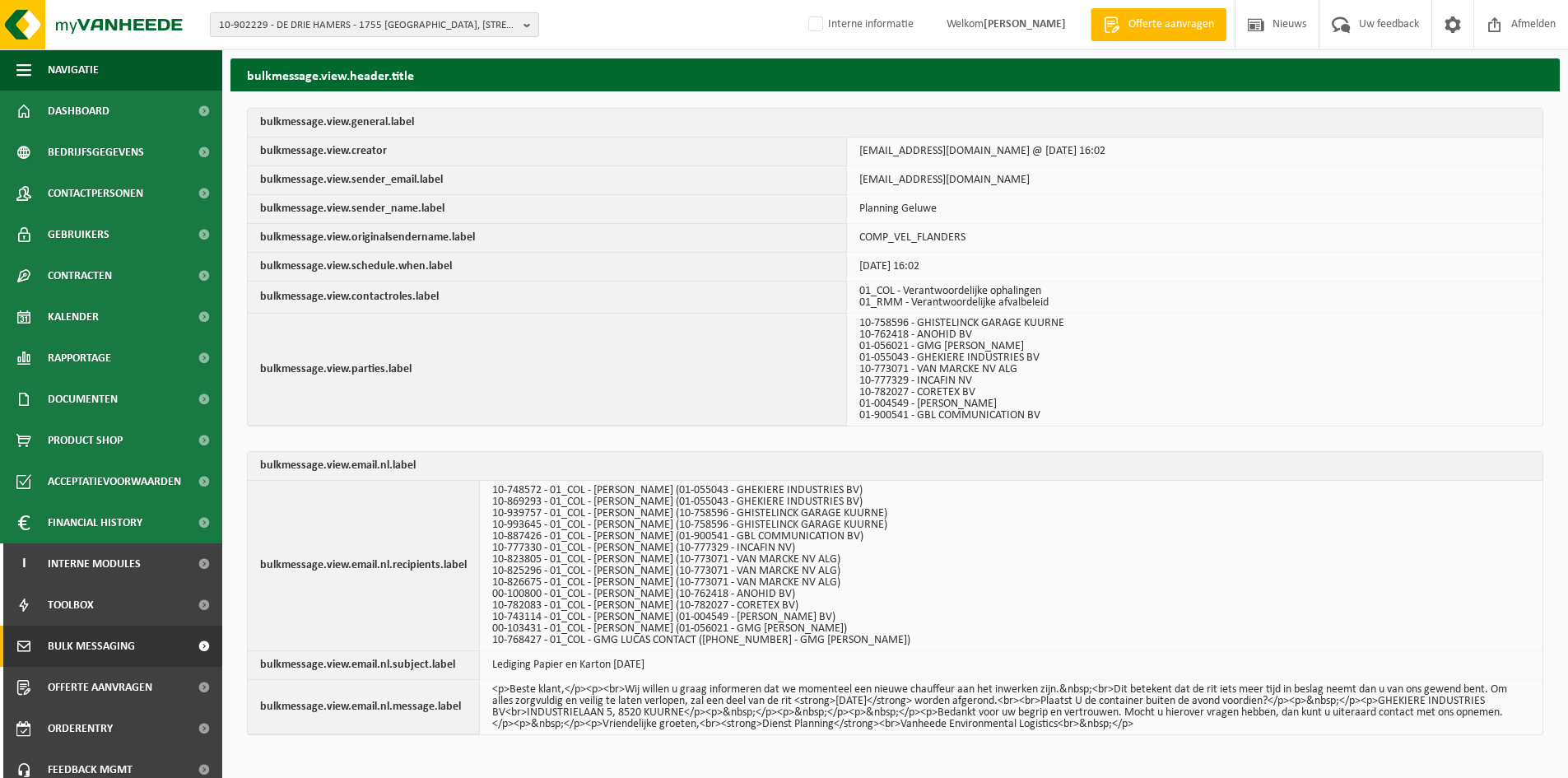
click at [91, 648] on span "Bulk Messaging" at bounding box center [92, 645] width 87 height 41
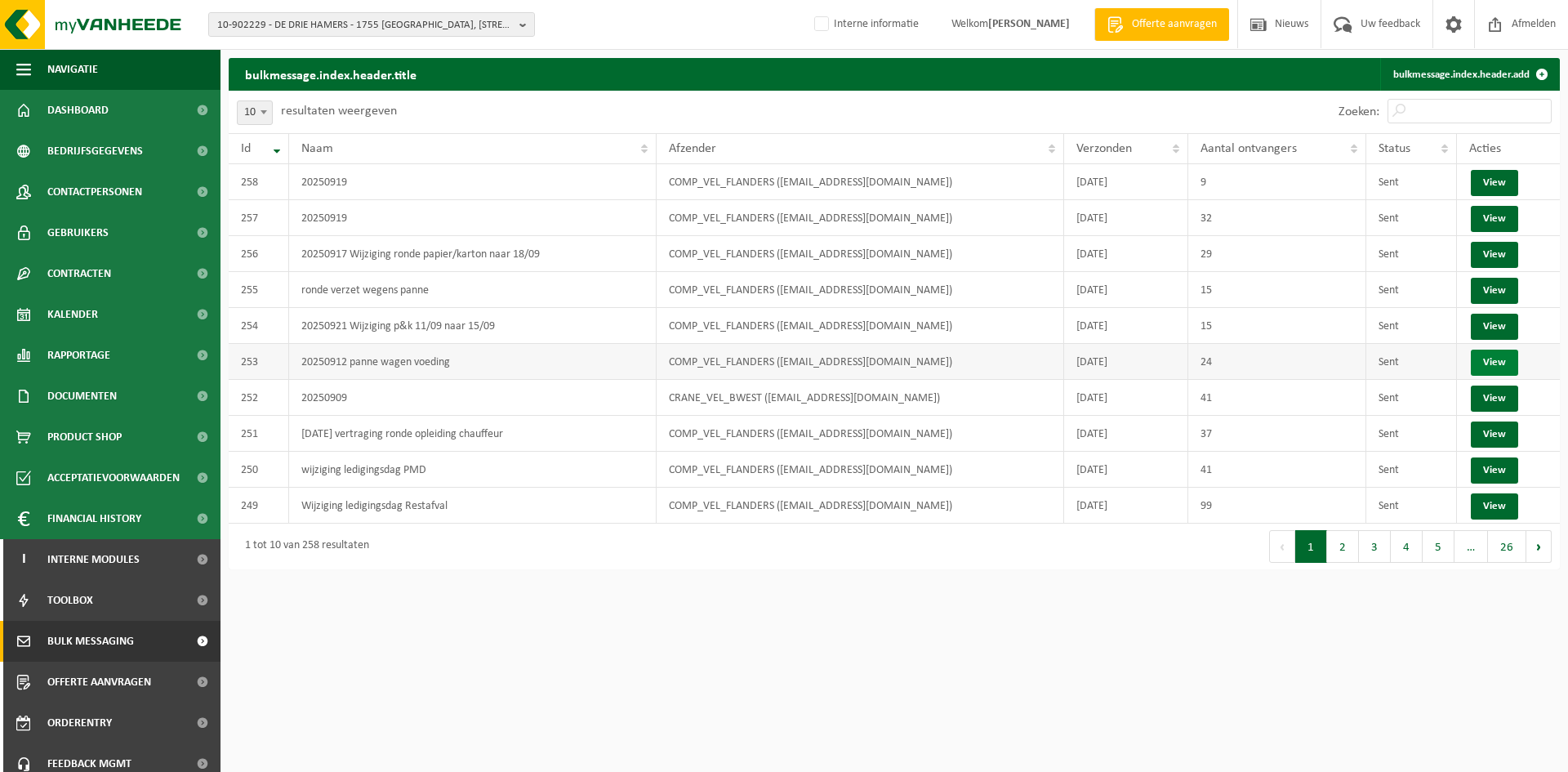
click at [1479, 365] on link "View" at bounding box center [1494, 362] width 48 height 26
click at [1503, 282] on link "View" at bounding box center [1494, 290] width 48 height 26
click at [1440, 112] on input "Zoeken:" at bounding box center [1469, 111] width 164 height 24
paste input "1"
click at [1440, 112] on input "Zoeken:" at bounding box center [1469, 111] width 164 height 24
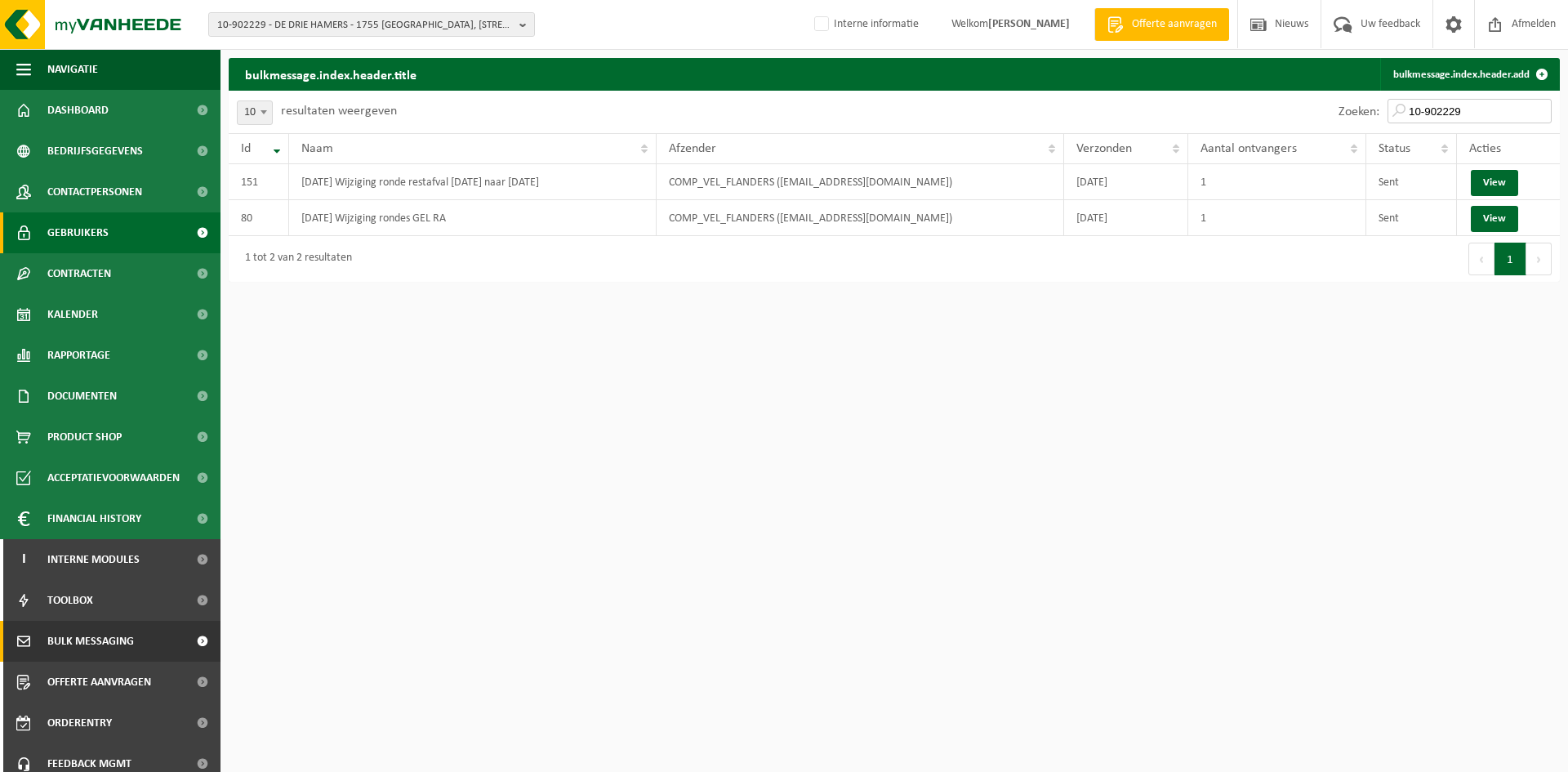
type input "10-902229"
drag, startPoint x: 516, startPoint y: 434, endPoint x: 464, endPoint y: 485, distance: 72.8
click at [516, 434] on html "10-902229 - DE DRIE HAMERS - 1755 GOOIK, DORPSTRAAT 28 10-902229 - DE DRIE HAME…" at bounding box center [784, 386] width 1568 height 772
click at [533, 636] on html "10-902229 - DE DRIE HAMERS - 1755 GOOIK, DORPSTRAAT 28 10-902229 - DE DRIE HAME…" at bounding box center [784, 386] width 1568 height 772
drag, startPoint x: 1502, startPoint y: 112, endPoint x: 1141, endPoint y: 121, distance: 361.1
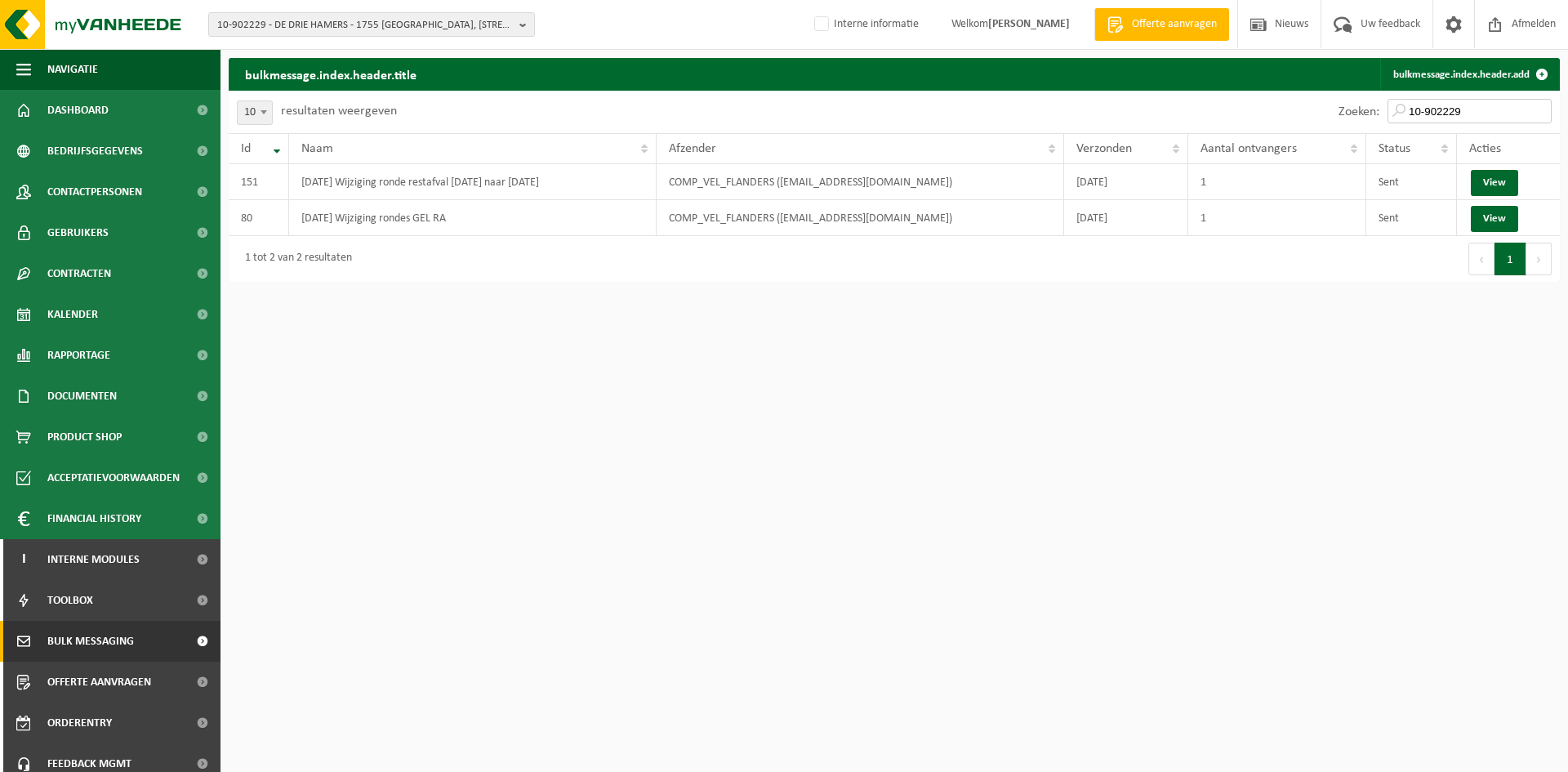
click at [1141, 121] on div "Zoeken: 10-902229" at bounding box center [1227, 112] width 666 height 42
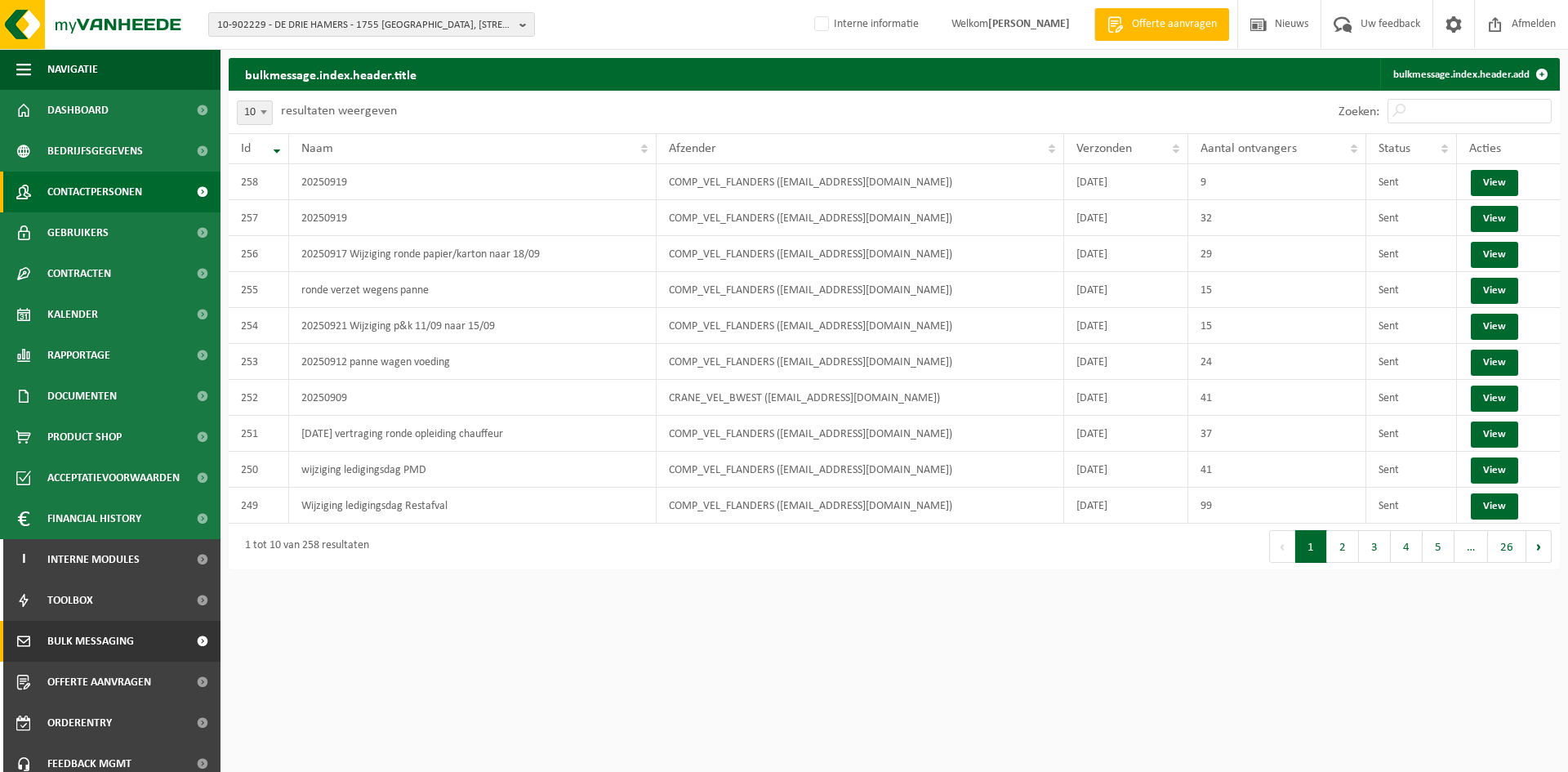
click at [87, 204] on span "Contactpersonen" at bounding box center [94, 191] width 94 height 41
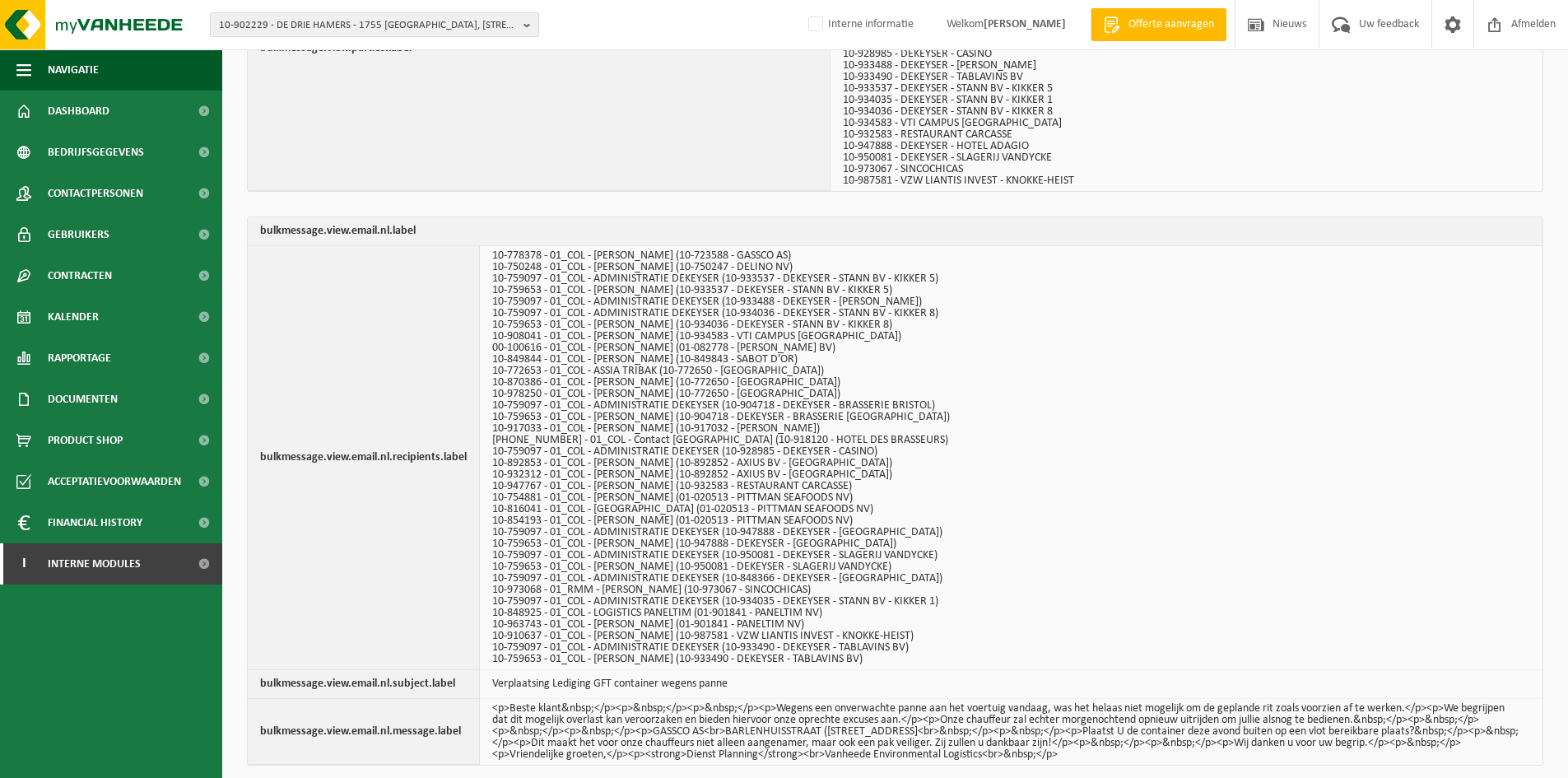
scroll to position [438, 0]
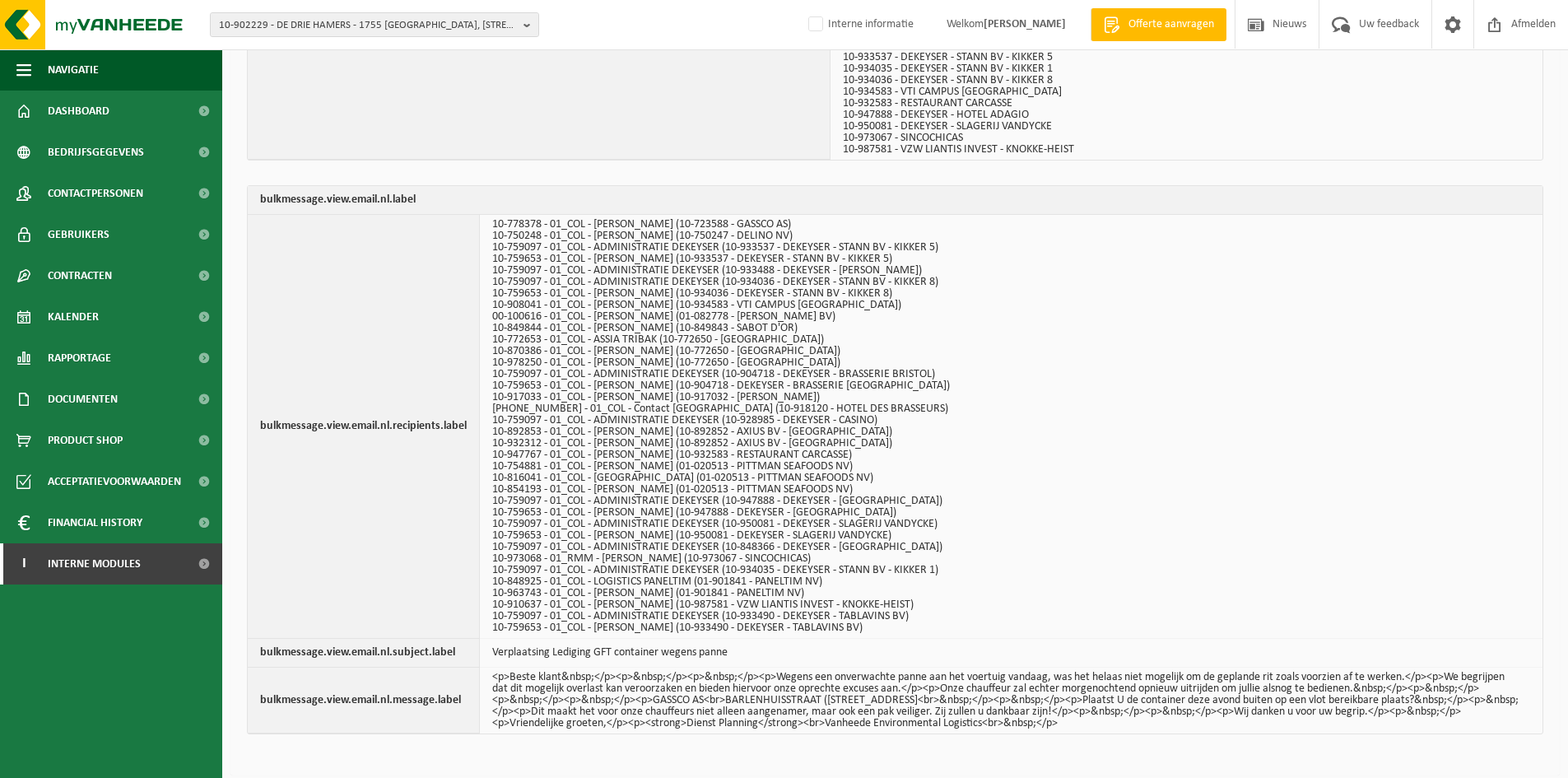
click at [1231, 414] on li "[PHONE_NUMBER] - 01_COL - Contact [GEOGRAPHIC_DATA] (10-918120 - HOTEL DES BRAS…" at bounding box center [1007, 409] width 1030 height 11
click at [668, 437] on li "10-932312 - 01_COL - [PERSON_NAME] (10-892852 - AXIUS BV - [GEOGRAPHIC_DATA])" at bounding box center [1007, 443] width 1030 height 11
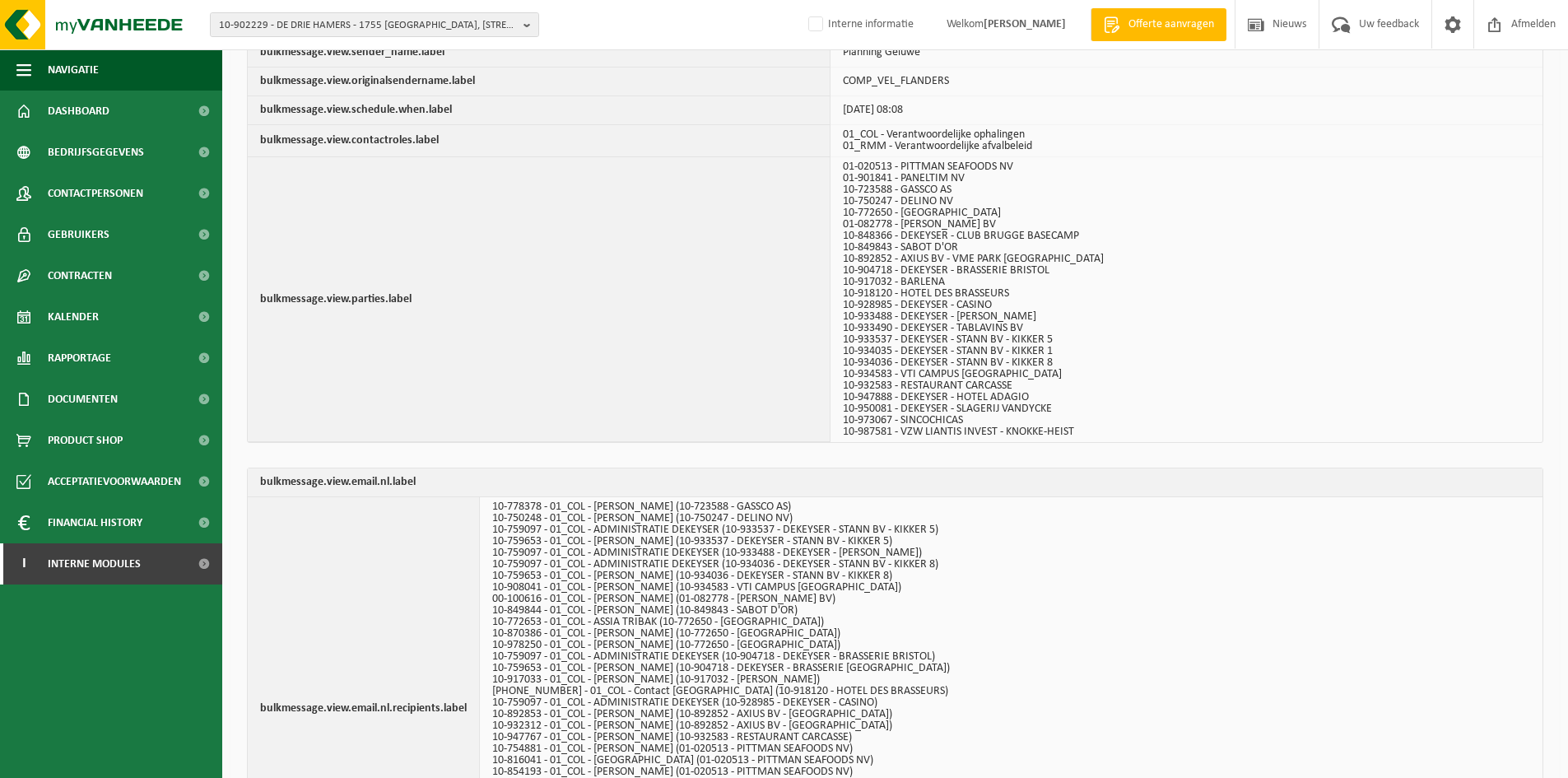
scroll to position [0, 0]
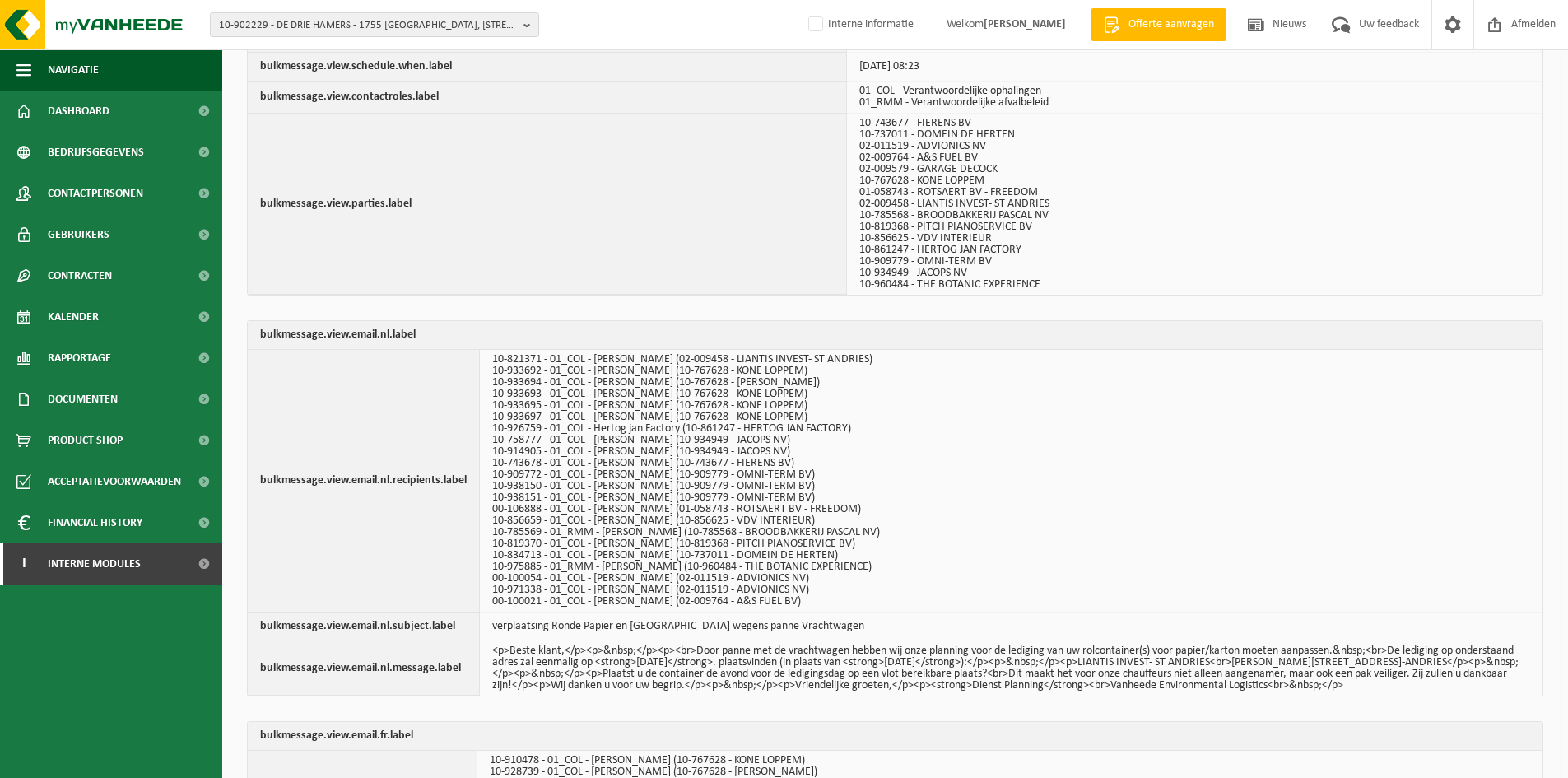
scroll to position [220, 0]
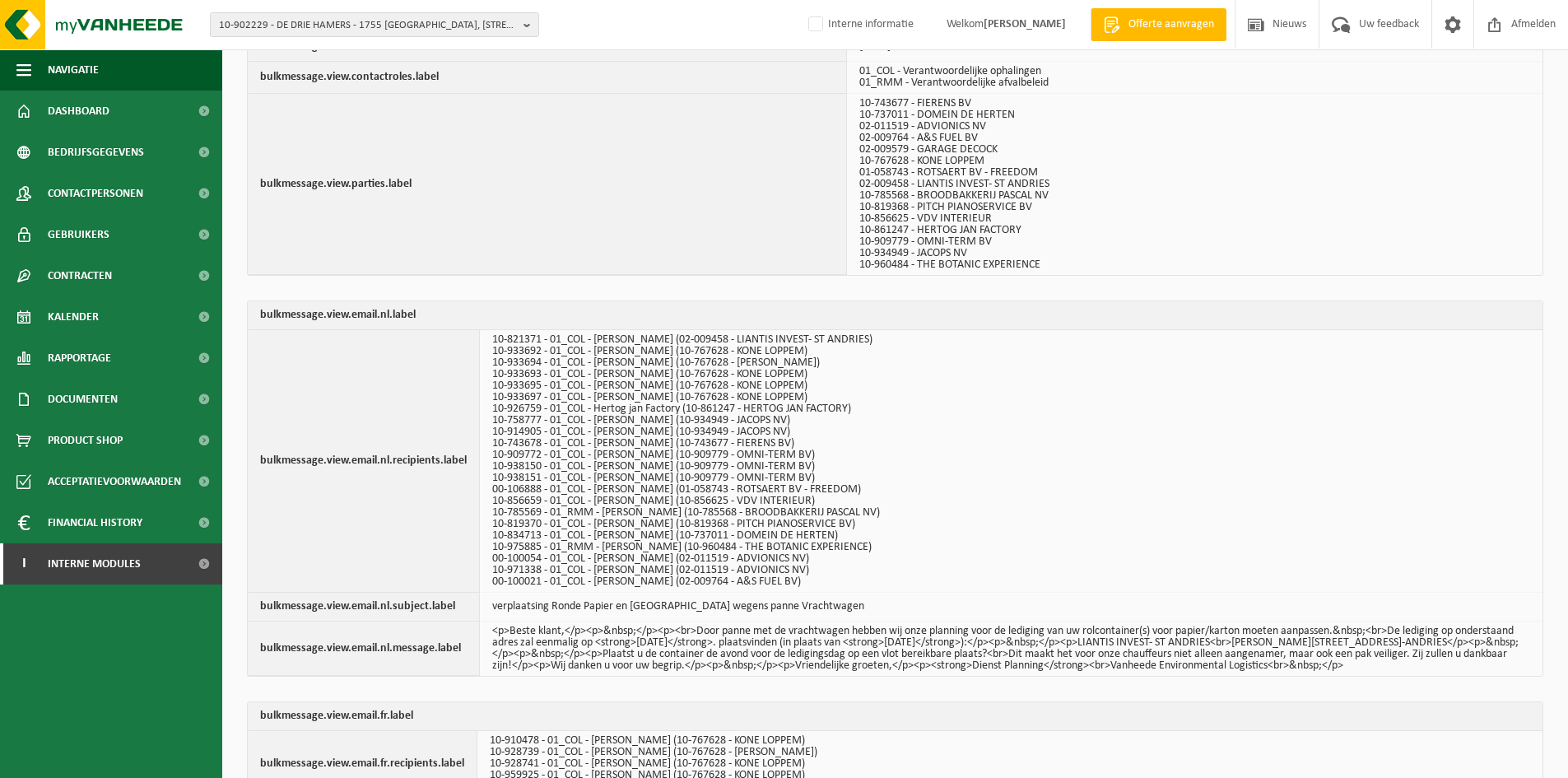
click at [1219, 404] on li "10-926759 - 01_COL - Hertog jan Factory (10-861247 - HERTOG JAN FACTORY)" at bounding box center [1007, 409] width 1030 height 11
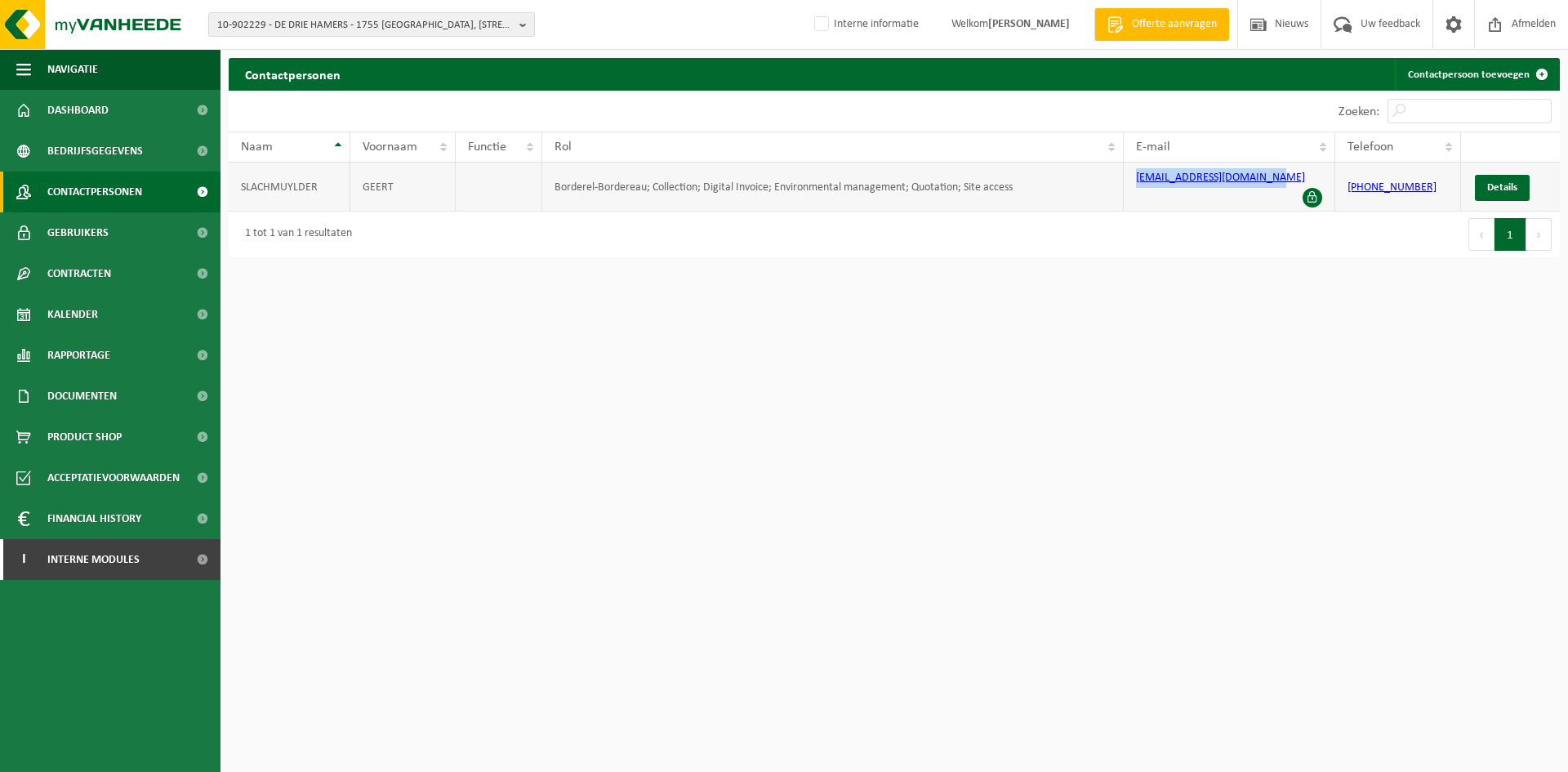
drag, startPoint x: 1271, startPoint y: 184, endPoint x: 1132, endPoint y: 185, distance: 139.0
click at [1132, 185] on td "[EMAIL_ADDRESS][DOMAIN_NAME]" at bounding box center [1230, 187] width 212 height 49
copy link "[EMAIL_ADDRESS][DOMAIN_NAME]"
click at [316, 31] on span "10-902229 - DE DRIE HAMERS - 1755 [GEOGRAPHIC_DATA], [STREET_ADDRESS]" at bounding box center [365, 25] width 296 height 24
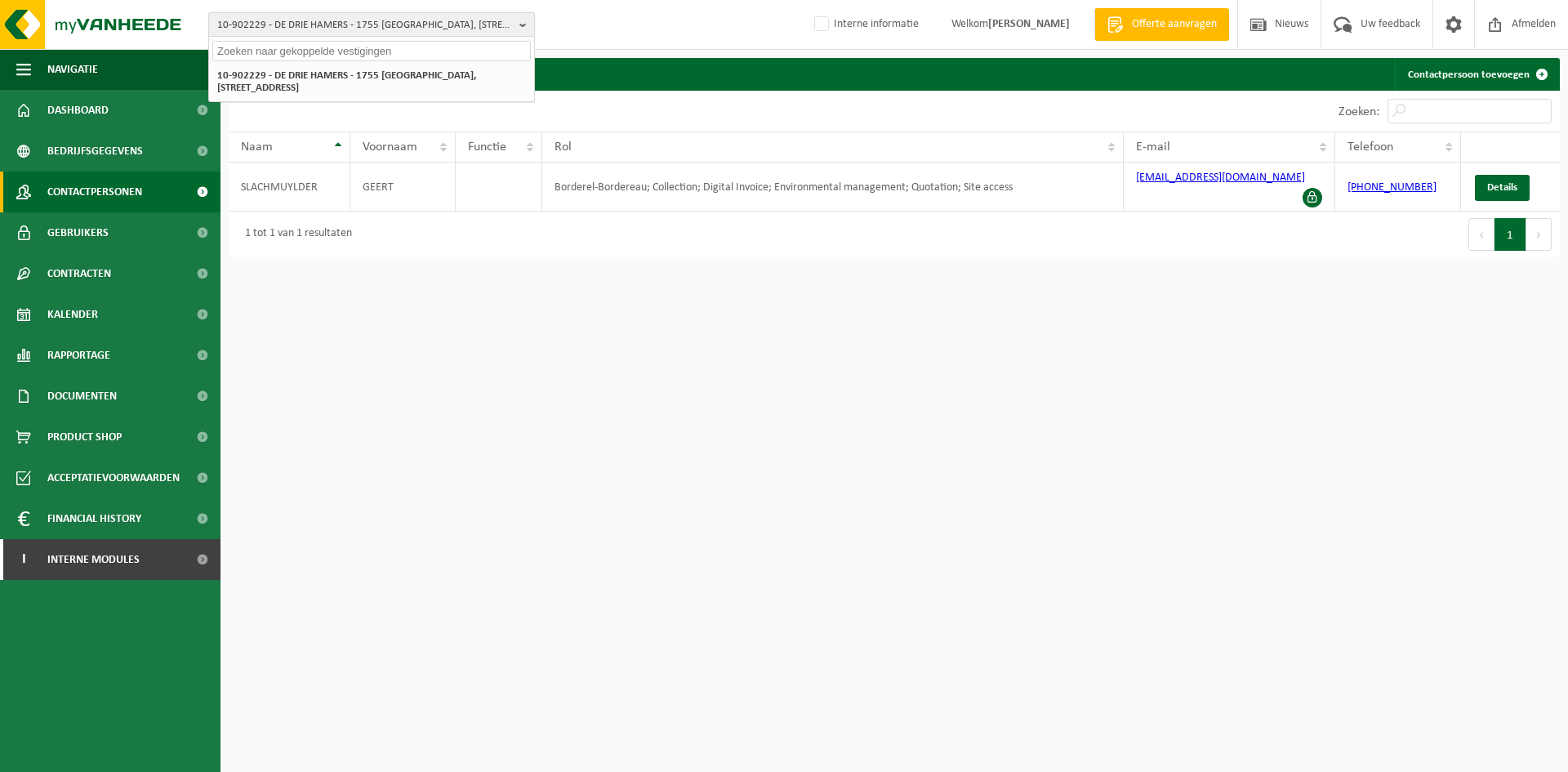
paste input "10-898439"
type input "10-898439"
click at [334, 77] on strong "10-898439 - CIREPA FACTURATION - [STREET_ADDRESS]" at bounding box center [336, 75] width 238 height 12
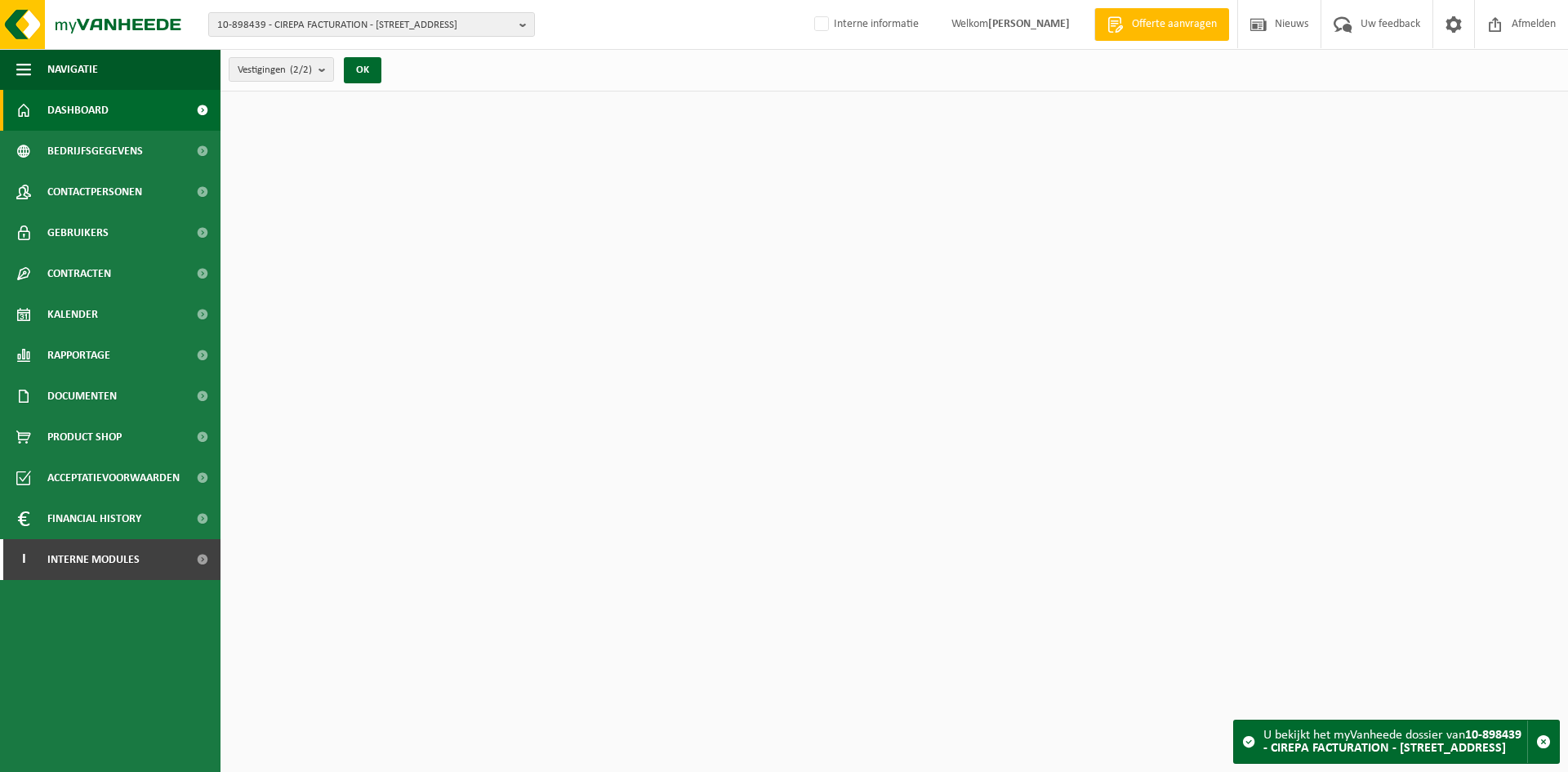
click at [103, 185] on span "Contactpersonen" at bounding box center [94, 191] width 94 height 41
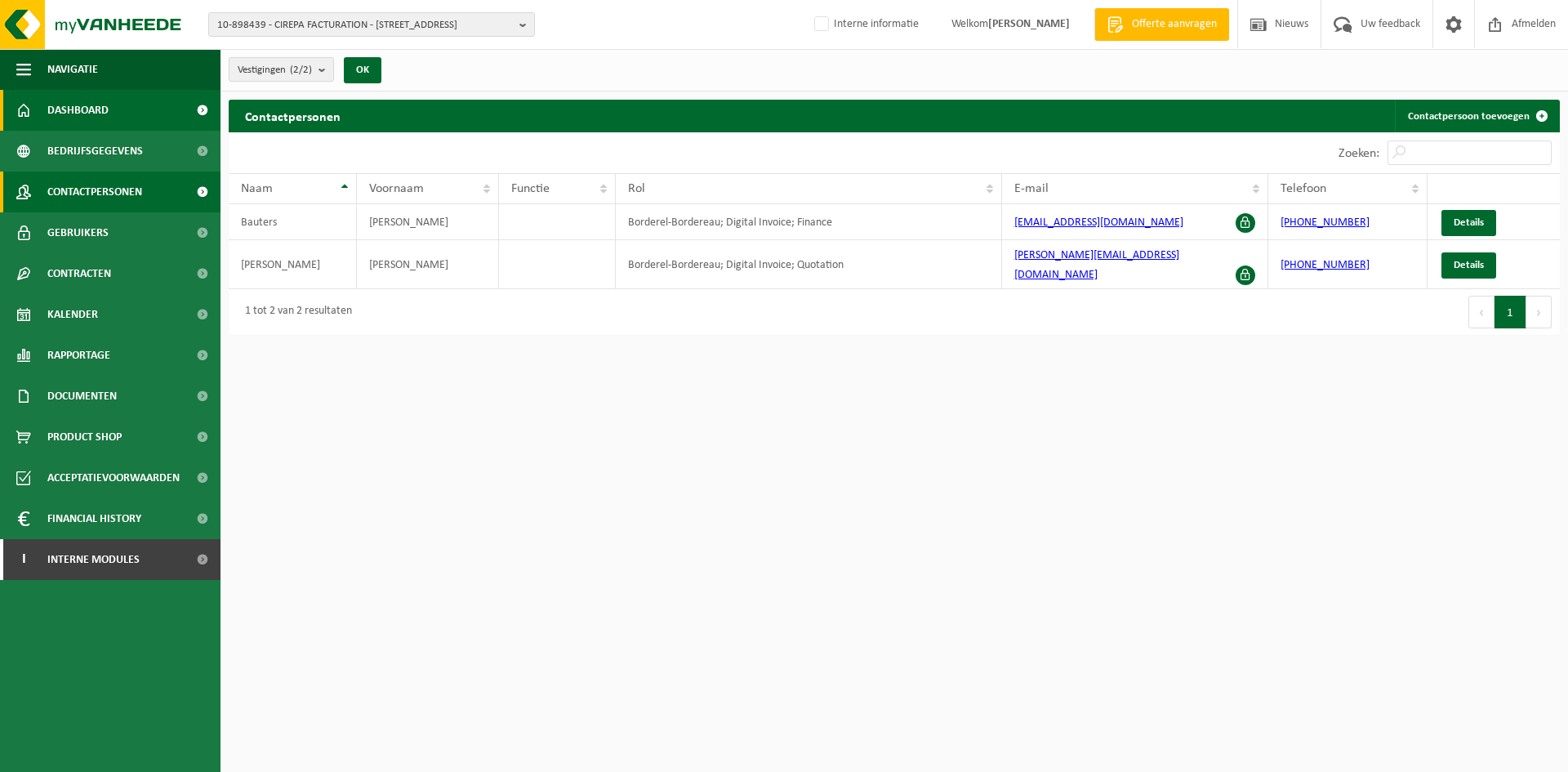
click at [118, 114] on link "Dashboard" at bounding box center [110, 110] width 220 height 41
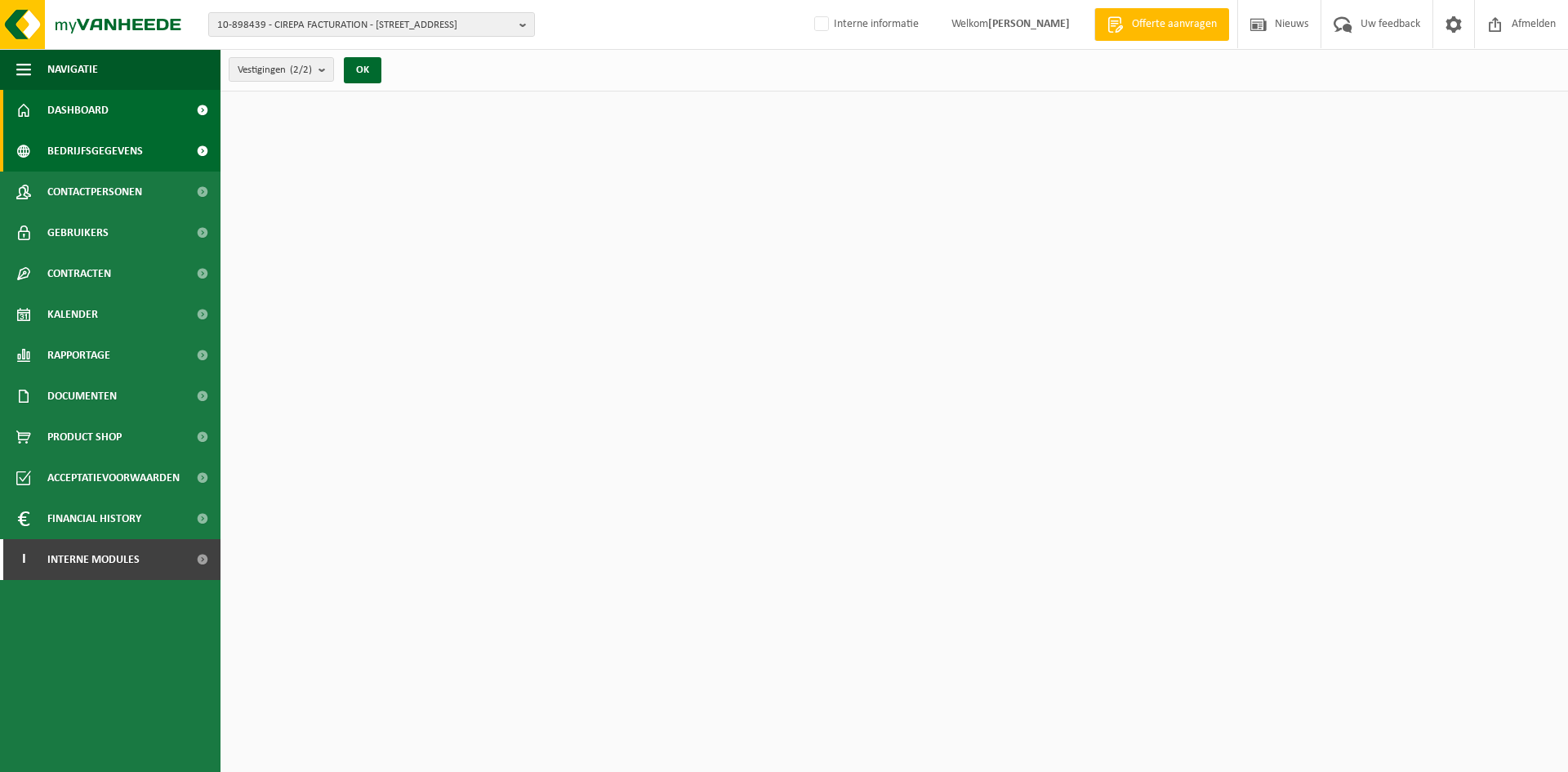
click at [98, 158] on span "Bedrijfsgegevens" at bounding box center [95, 151] width 95 height 41
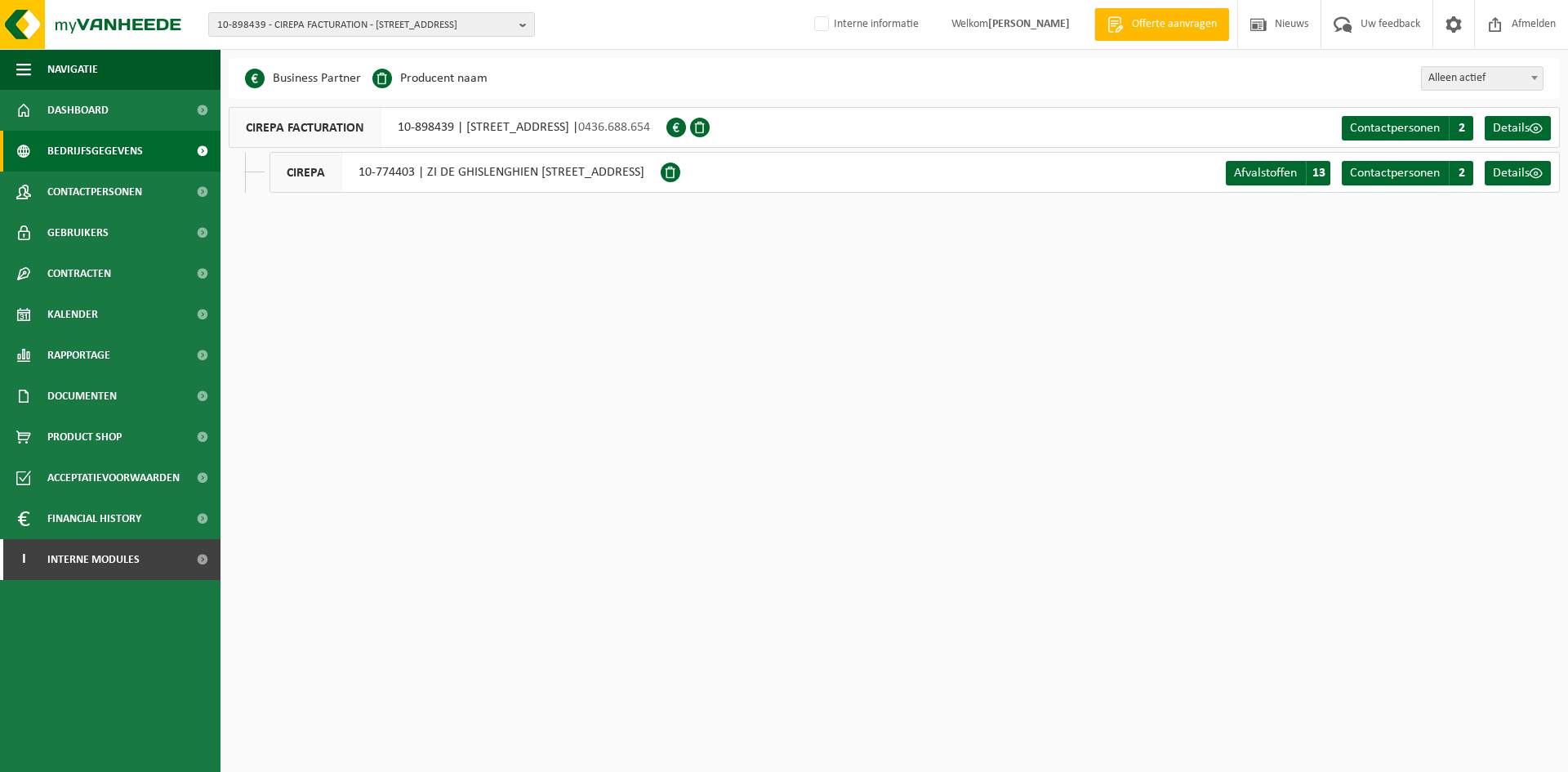
click at [372, 167] on div "CIREPA 10-774403 | ZI DE GHISLENGHIEN [STREET_ADDRESS]" at bounding box center [465, 172] width 391 height 41
click at [376, 177] on div "CIREPA 10-774403 | ZI DE GHISLENGHIEN [STREET_ADDRESS]" at bounding box center [465, 172] width 391 height 41
drag, startPoint x: 344, startPoint y: 161, endPoint x: 414, endPoint y: 178, distance: 72.0
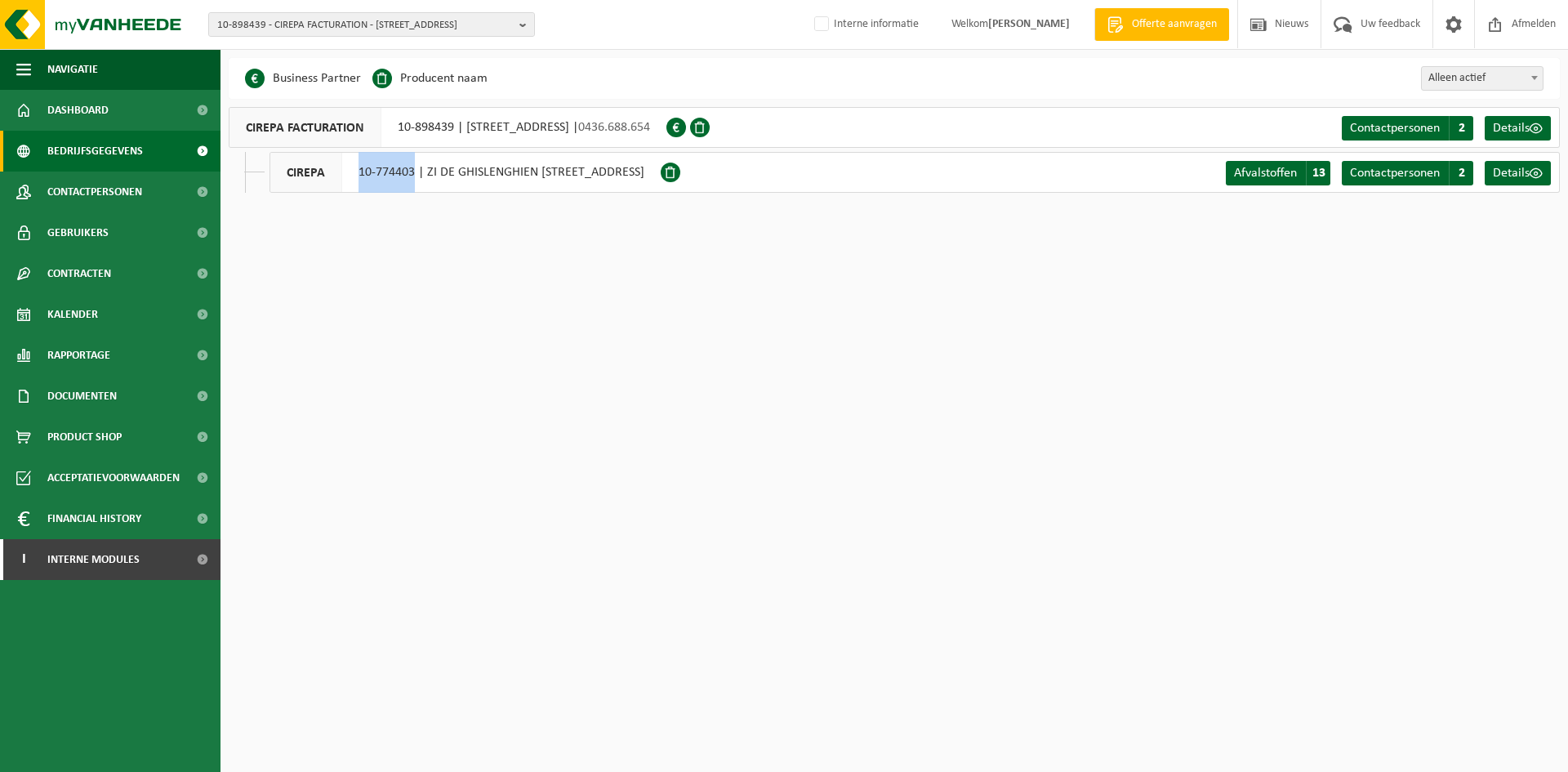
click at [414, 178] on div "CIREPA 10-774403 | ZI DE GHISLENGHIEN [STREET_ADDRESS]" at bounding box center [465, 172] width 391 height 41
copy div "10-774403"
click at [1066, 535] on html "10-898439 - CIREPA FACTURATION - 7822 GHISLENGHIEN, [STREET_ADDRESS] 10-898439 …" at bounding box center [784, 386] width 1568 height 772
drag, startPoint x: 321, startPoint y: 40, endPoint x: 328, endPoint y: 32, distance: 10.6
click at [321, 40] on div "10-898439 - CIREPA FACTURATION - 7822 GHISLENGHIEN, [STREET_ADDRESS] 10-898439 …" at bounding box center [784, 24] width 1568 height 49
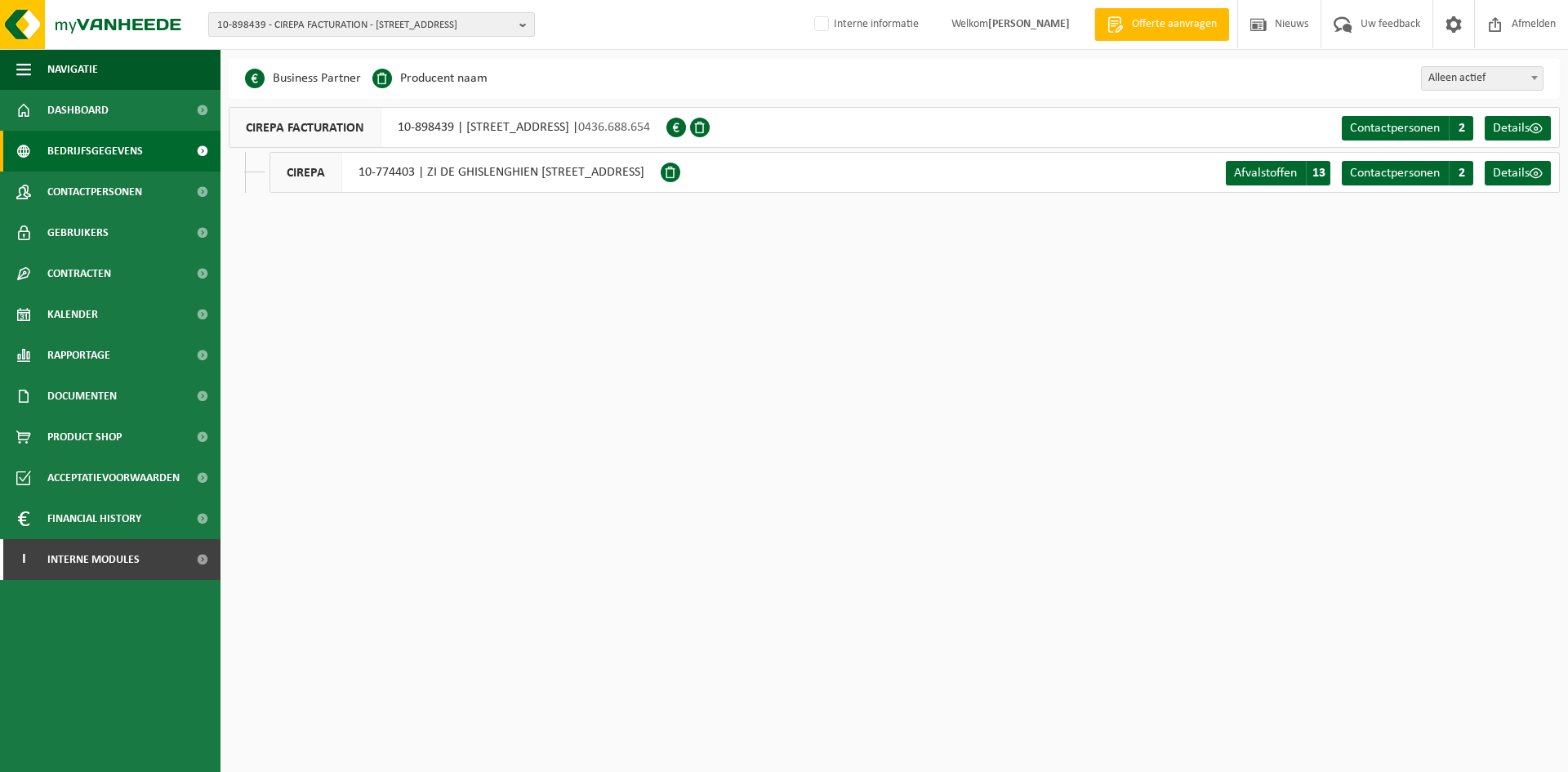
click at [328, 32] on span "10-898439 - CIREPA FACTURATION - [STREET_ADDRESS]" at bounding box center [365, 25] width 296 height 24
paste input "10-925075"
type input "10-925075"
click at [328, 71] on li "10-925075 - GROEP YUSEN LOGISTICS" at bounding box center [372, 75] width 319 height 21
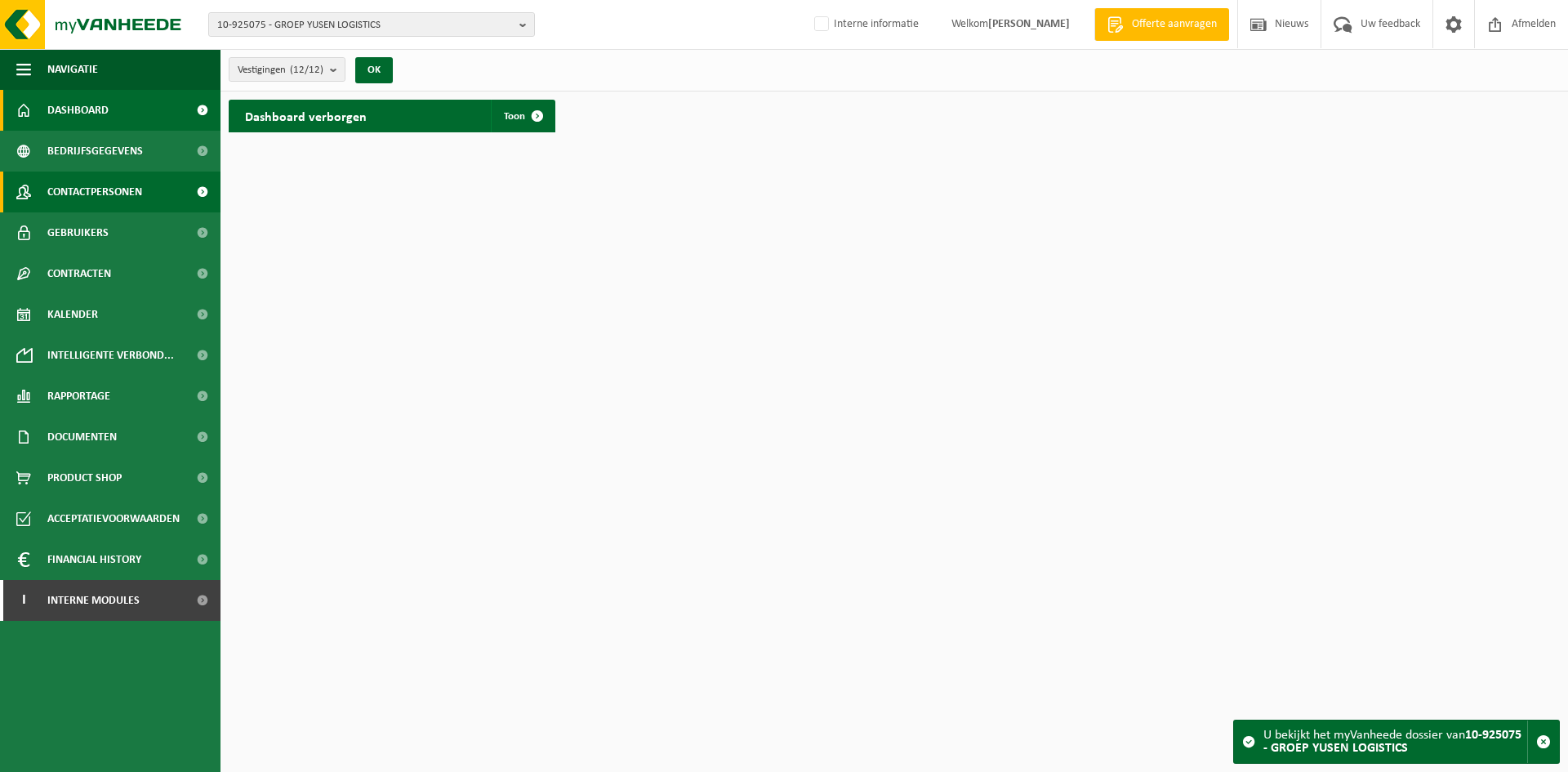
click at [116, 192] on span "Contactpersonen" at bounding box center [94, 191] width 94 height 41
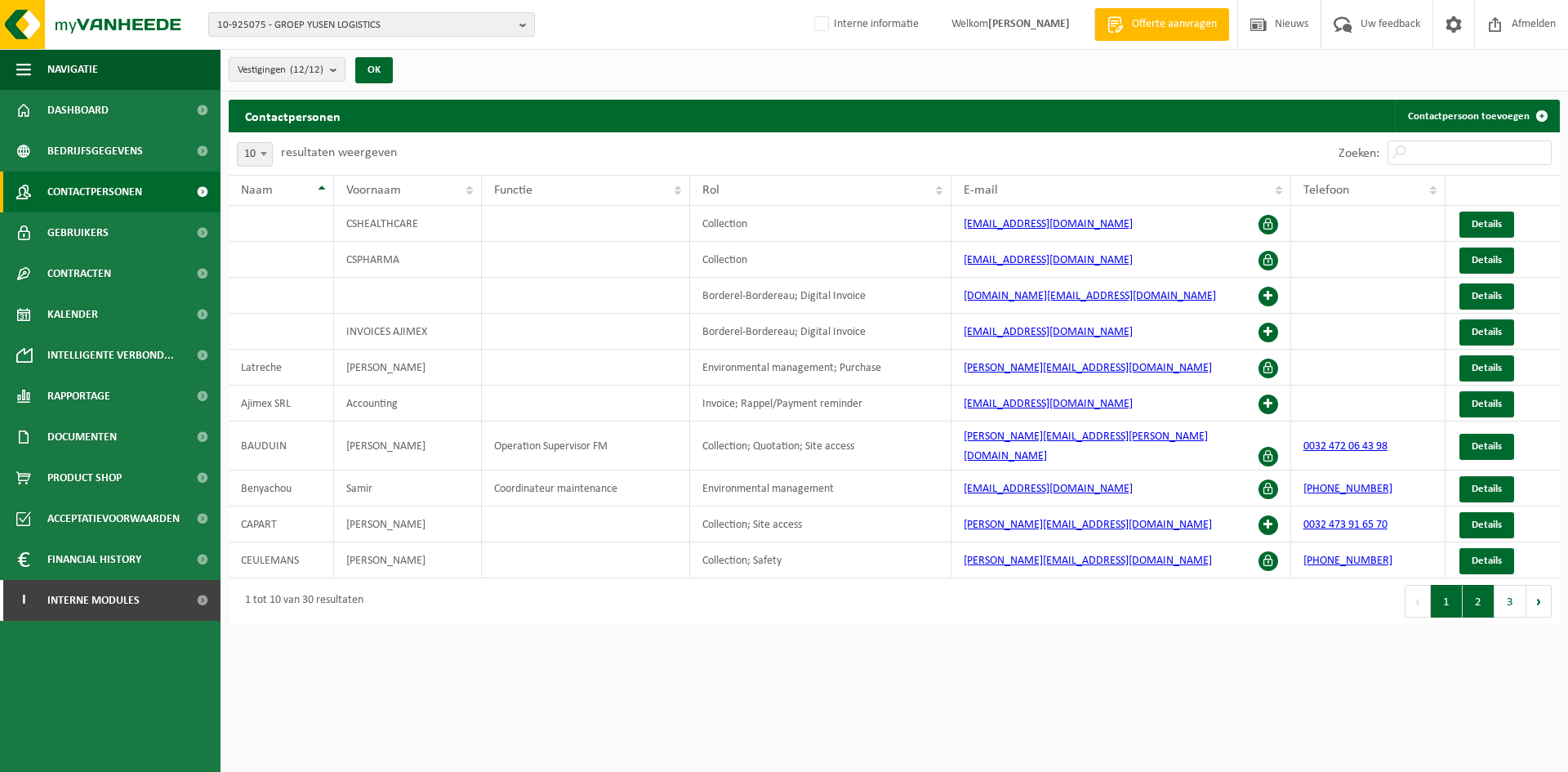
click at [1471, 594] on button "2" at bounding box center [1479, 601] width 32 height 33
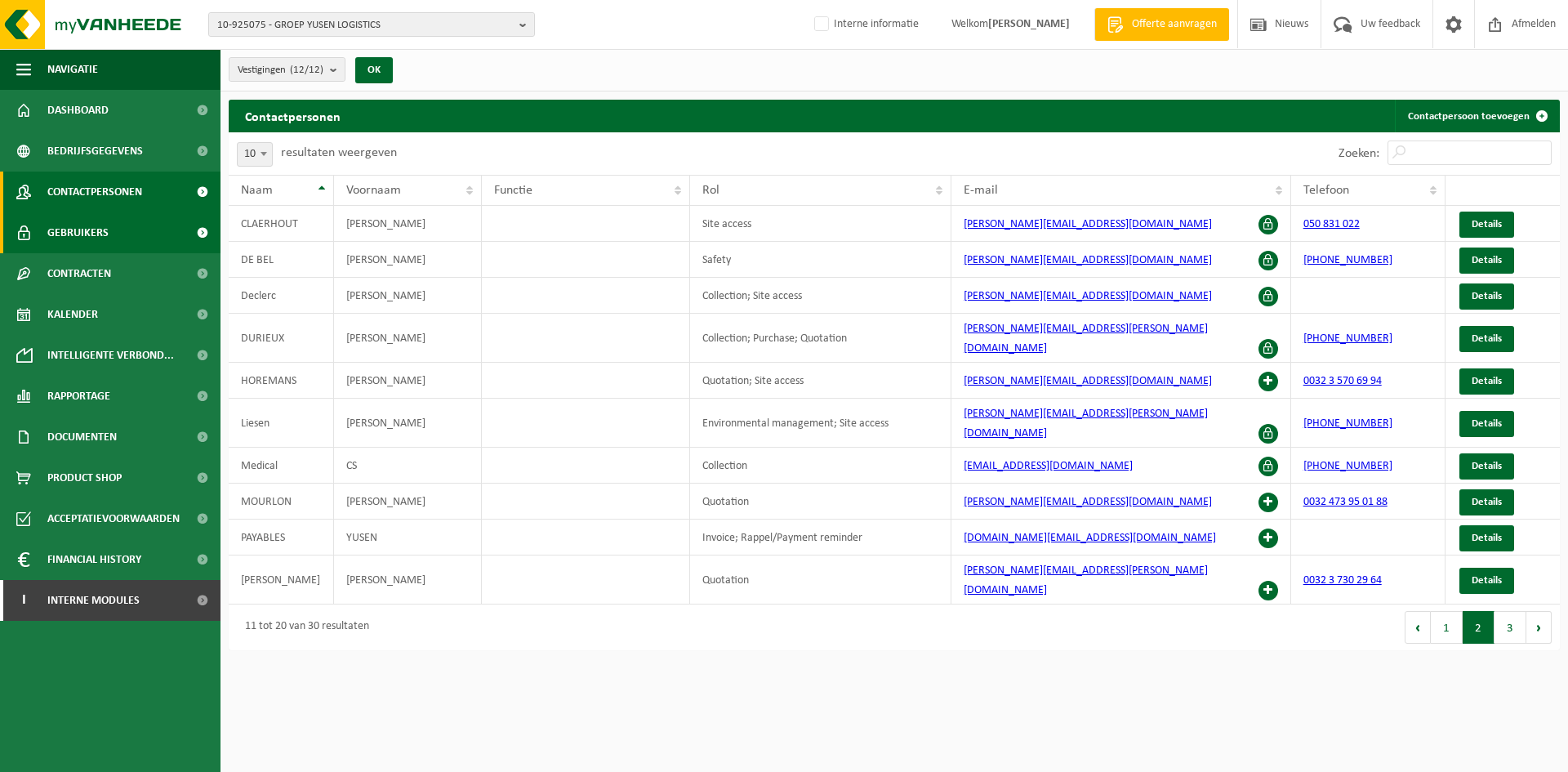
click at [127, 243] on link "Gebruikers" at bounding box center [110, 232] width 220 height 41
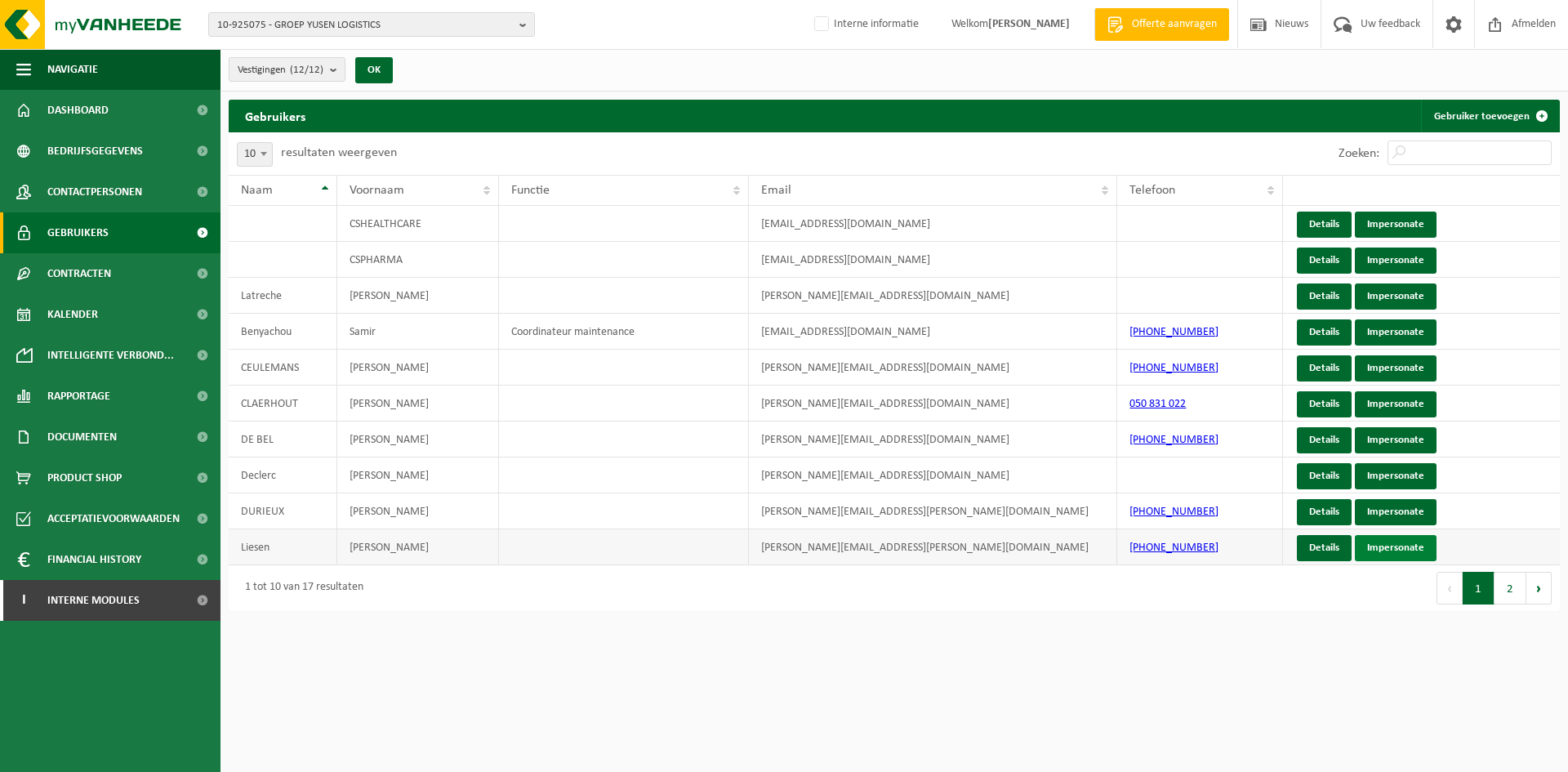
click at [1383, 548] on link "Impersonate" at bounding box center [1396, 548] width 81 height 26
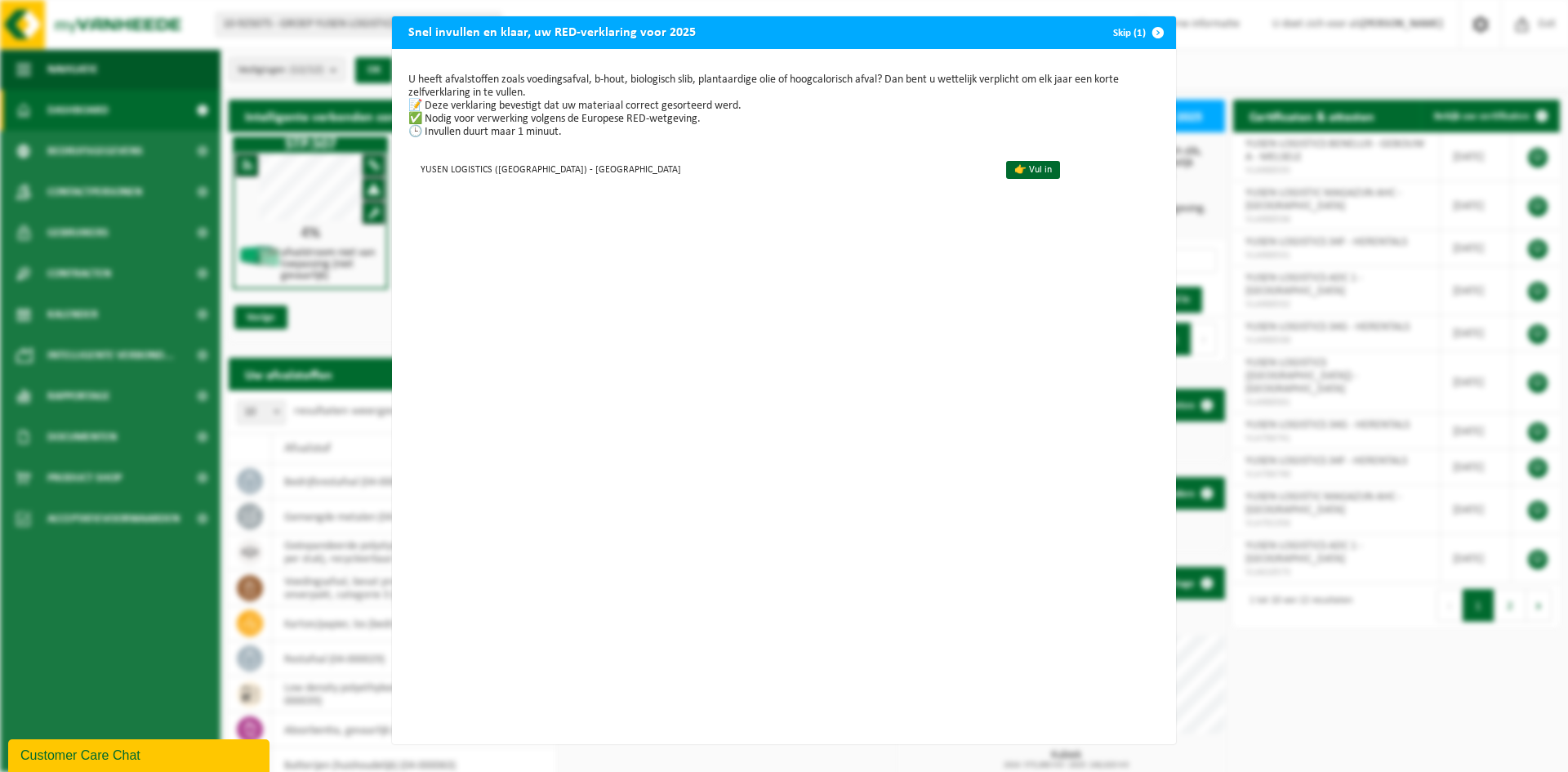
click at [1142, 36] on span "button" at bounding box center [1159, 33] width 33 height 33
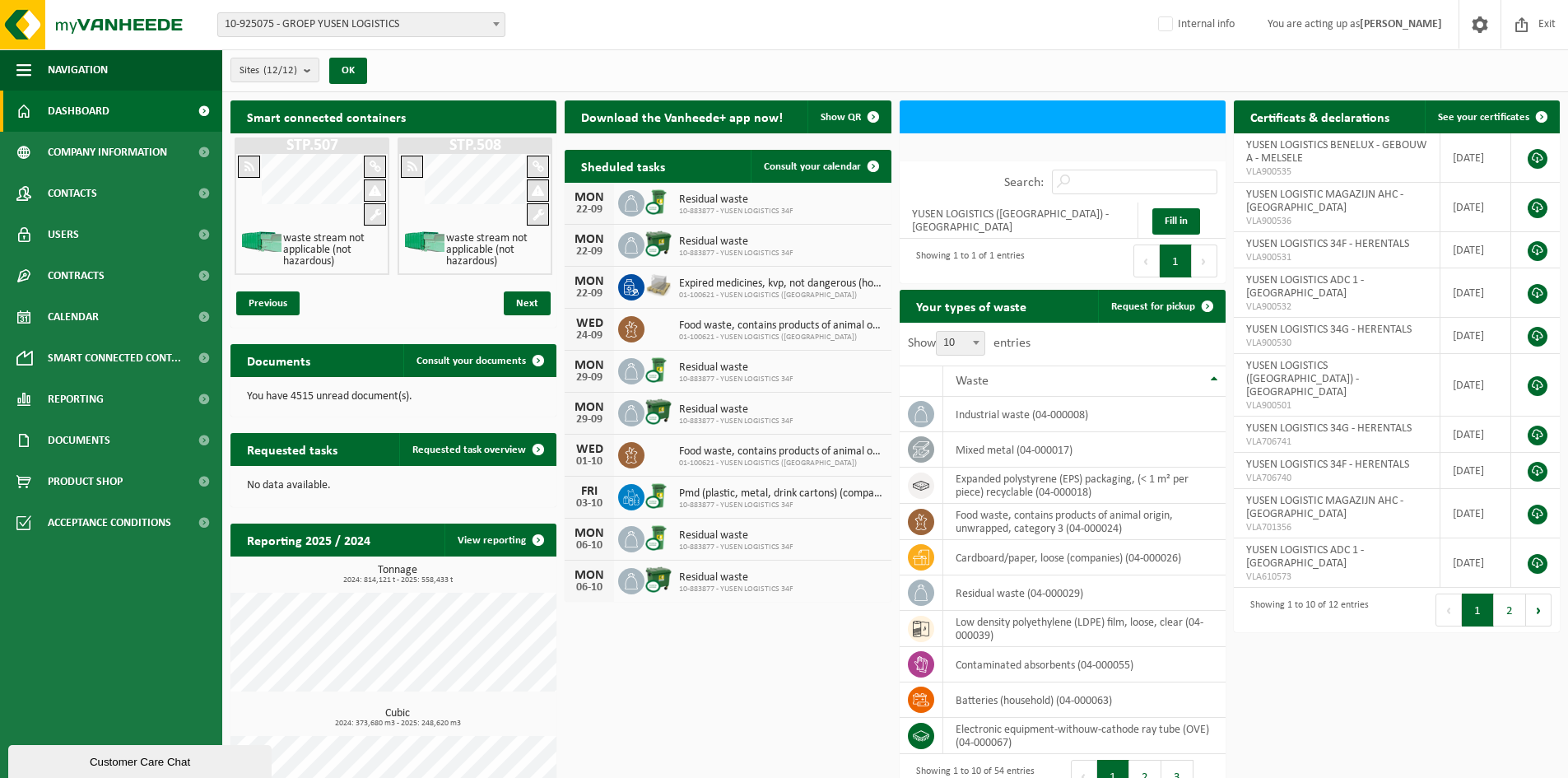
click at [1080, 107] on div at bounding box center [1062, 117] width 326 height 33
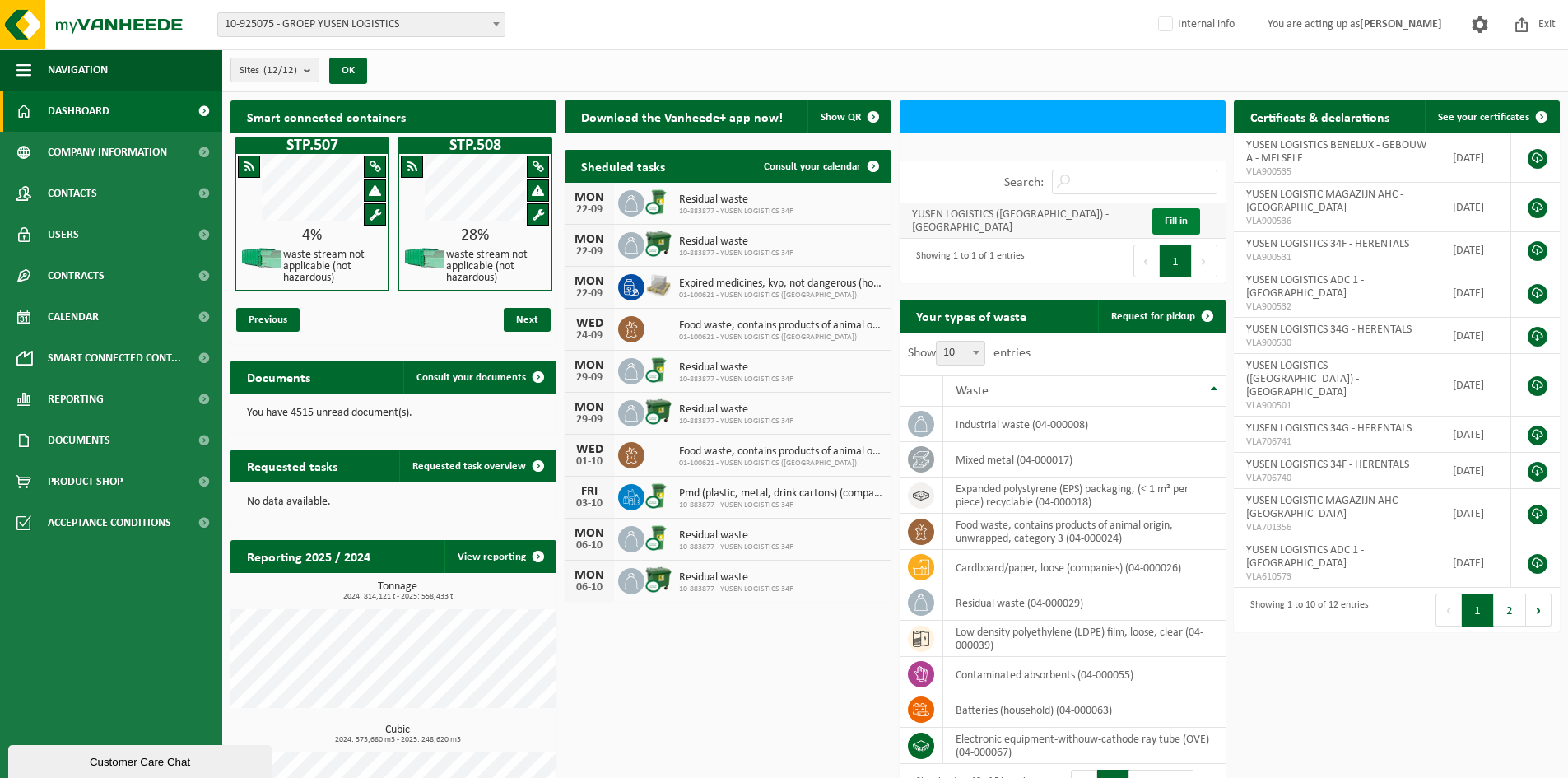
click at [1172, 231] on link "Fill in" at bounding box center [1176, 221] width 48 height 26
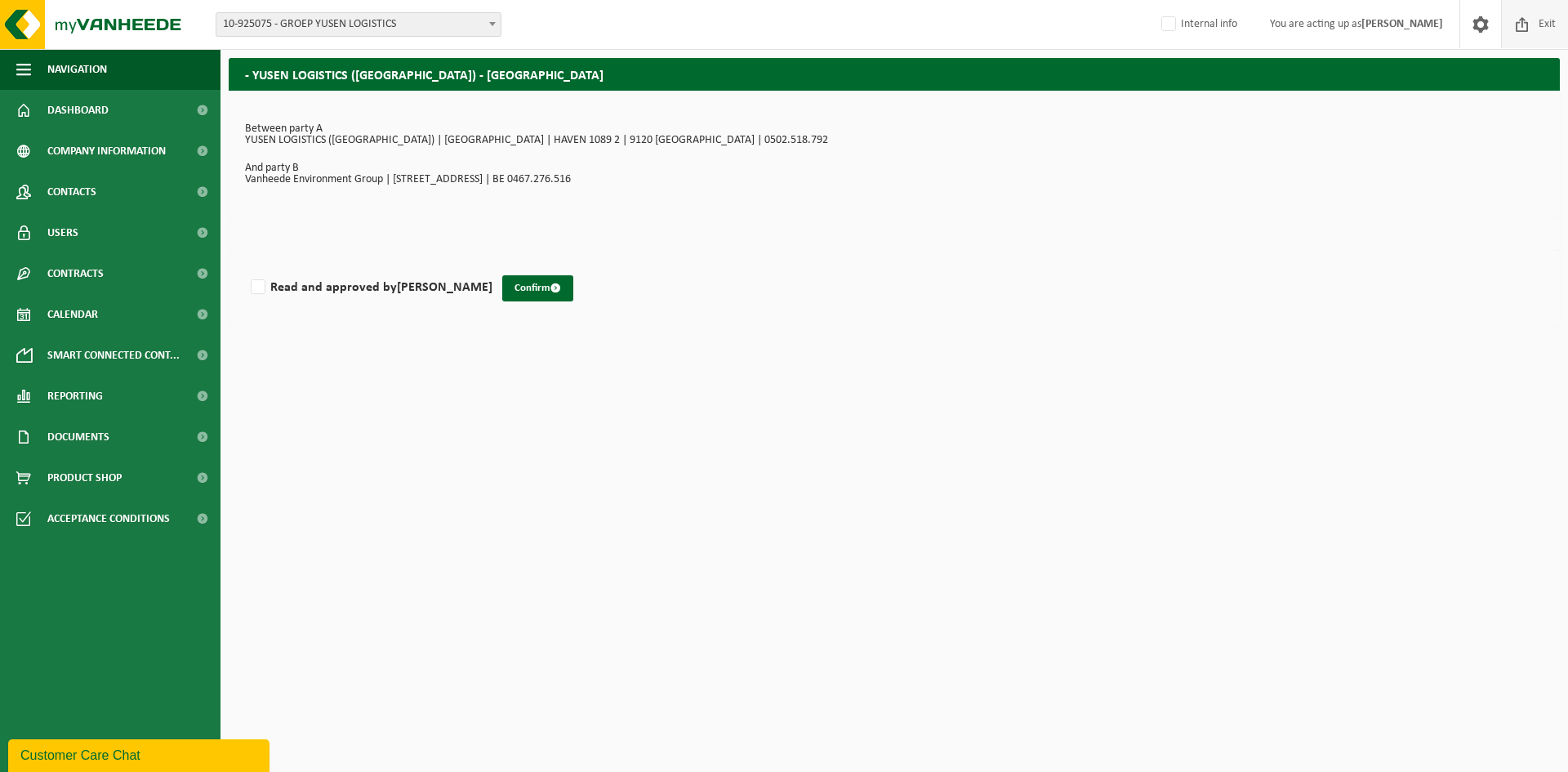
click at [1548, 24] on span "Exit" at bounding box center [1547, 24] width 25 height 49
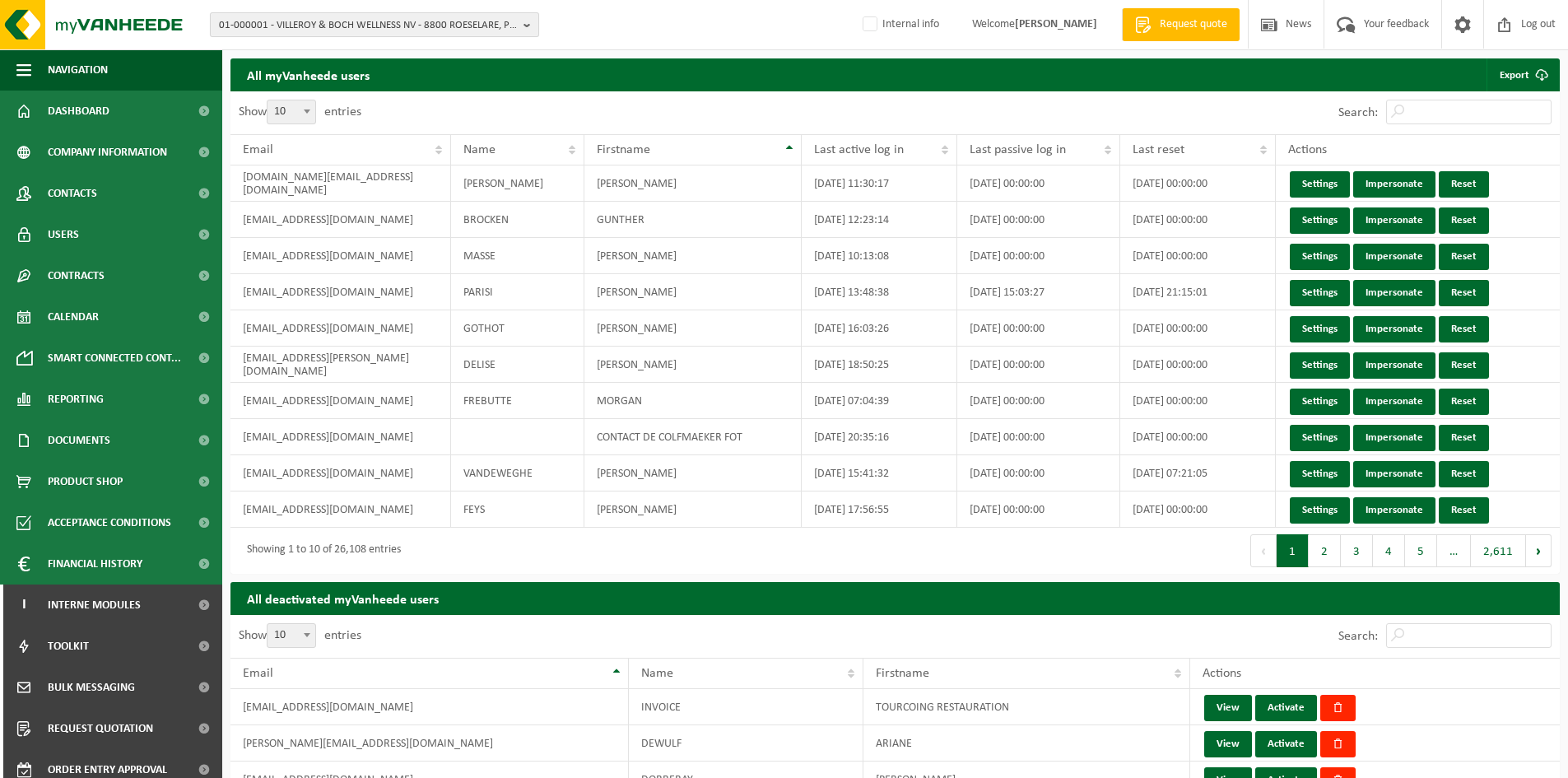
click at [457, 17] on span "01-000001 - VILLEROY & BOCH WELLNESS NV - 8800 ROESELARE, POPULIERSTRAAT 1" at bounding box center [368, 25] width 298 height 24
paste input "01-091078"
type input "01-091078"
click at [356, 77] on strong "01-091078 - BERJAN BV-SPAR HOFSTADE - 9255 BUGGENHOUT, KERKSTRAAT 90" at bounding box center [353, 75] width 267 height 12
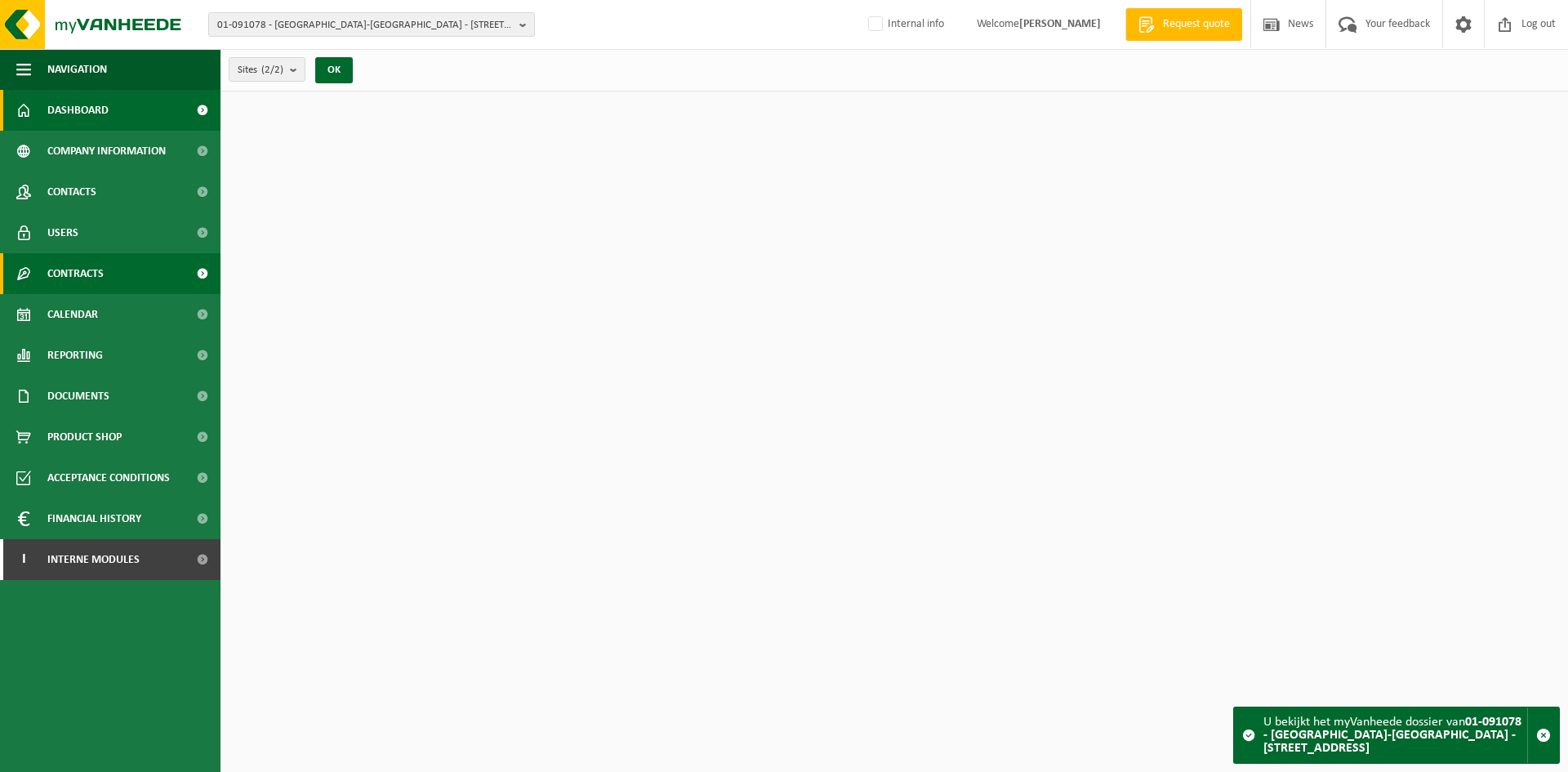
click at [90, 265] on span "Contracts" at bounding box center [75, 273] width 56 height 41
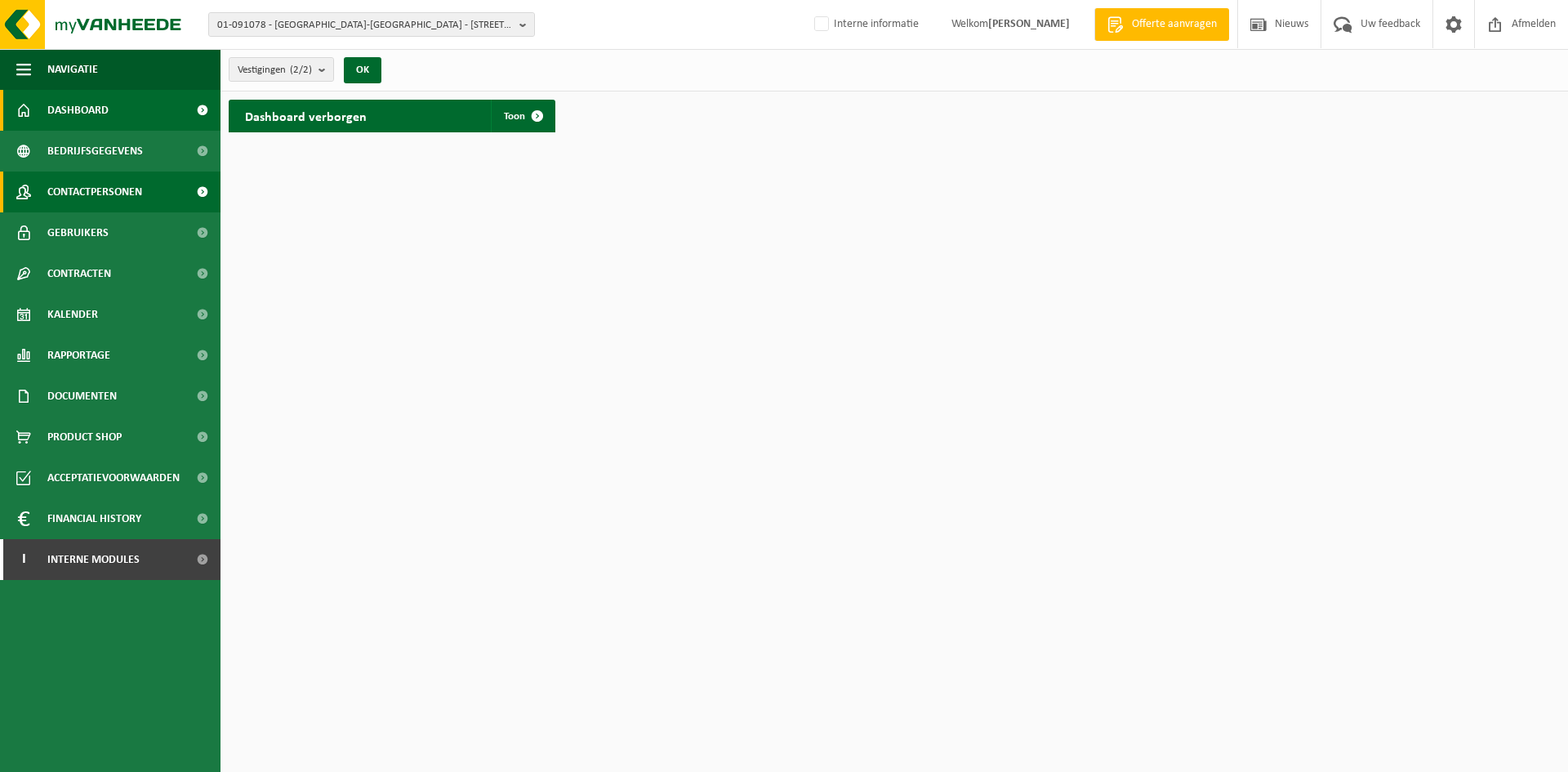
click at [78, 188] on span "Contactpersonen" at bounding box center [94, 191] width 94 height 41
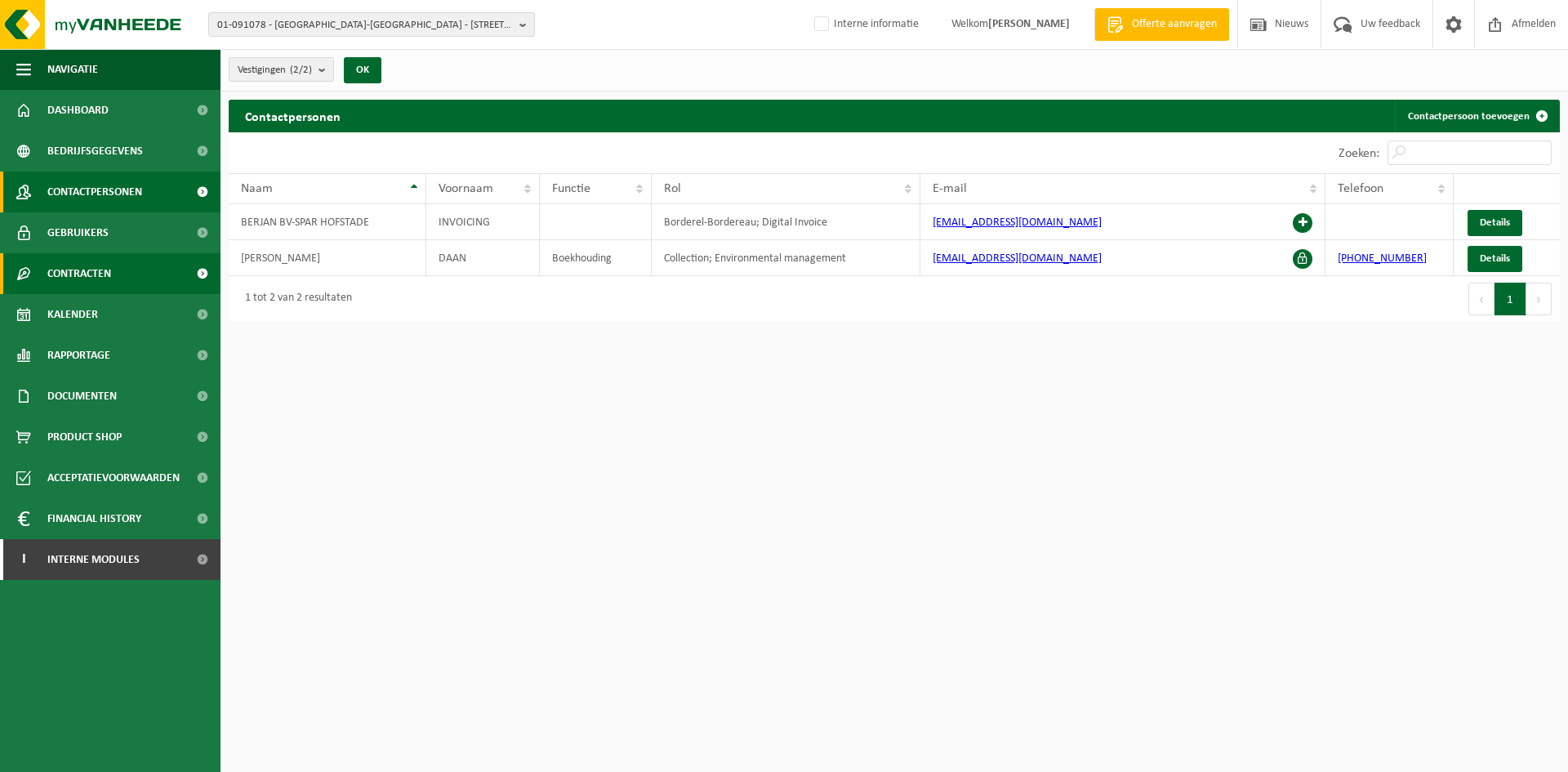
click at [66, 268] on span "Contracten" at bounding box center [80, 273] width 64 height 41
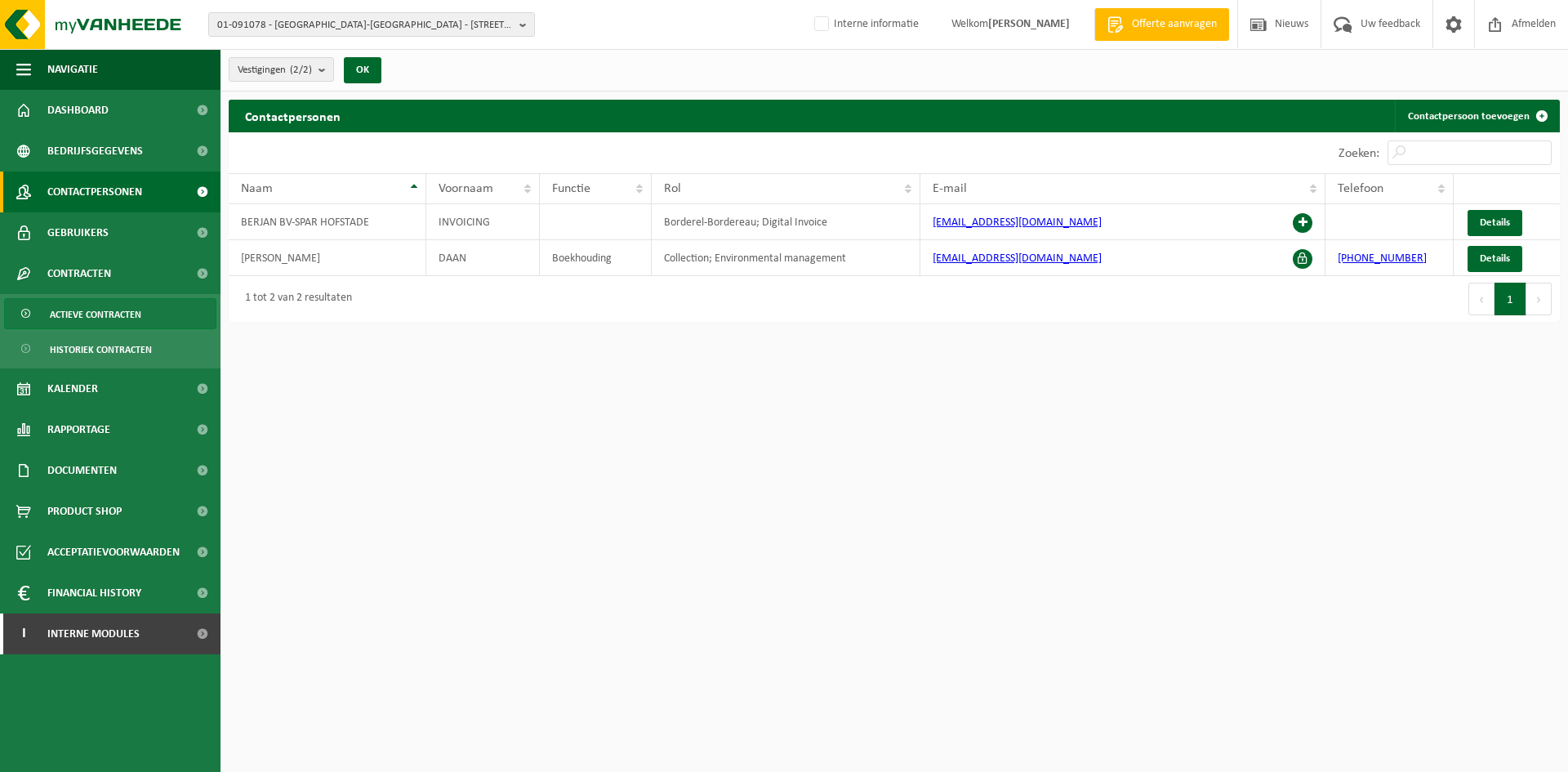
click at [122, 305] on span "Actieve contracten" at bounding box center [95, 315] width 92 height 31
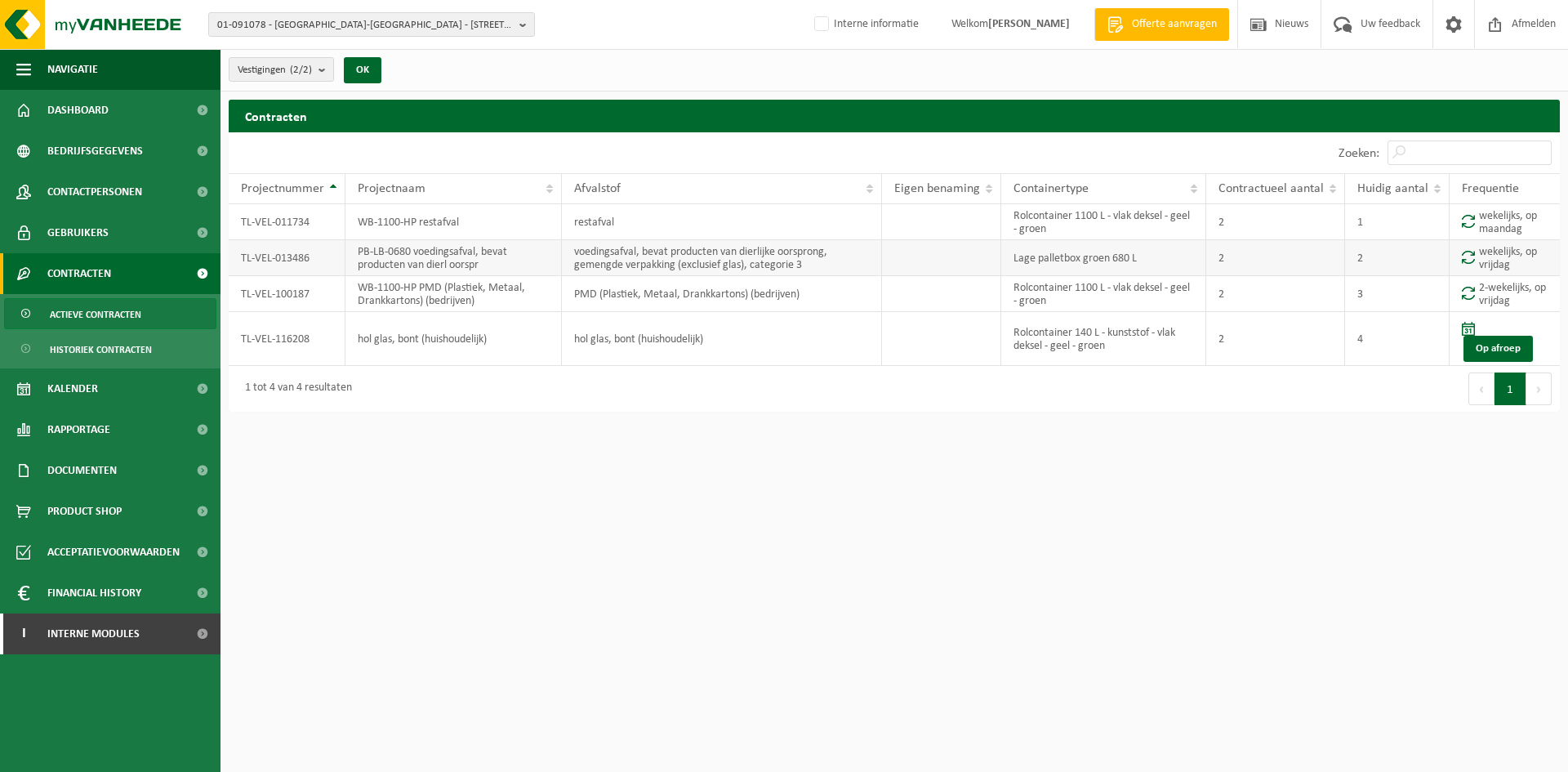
click at [246, 252] on td "TL-VEL-013486" at bounding box center [287, 257] width 117 height 36
copy td "TL-VEL-013486"
click at [982, 293] on td at bounding box center [942, 294] width 120 height 36
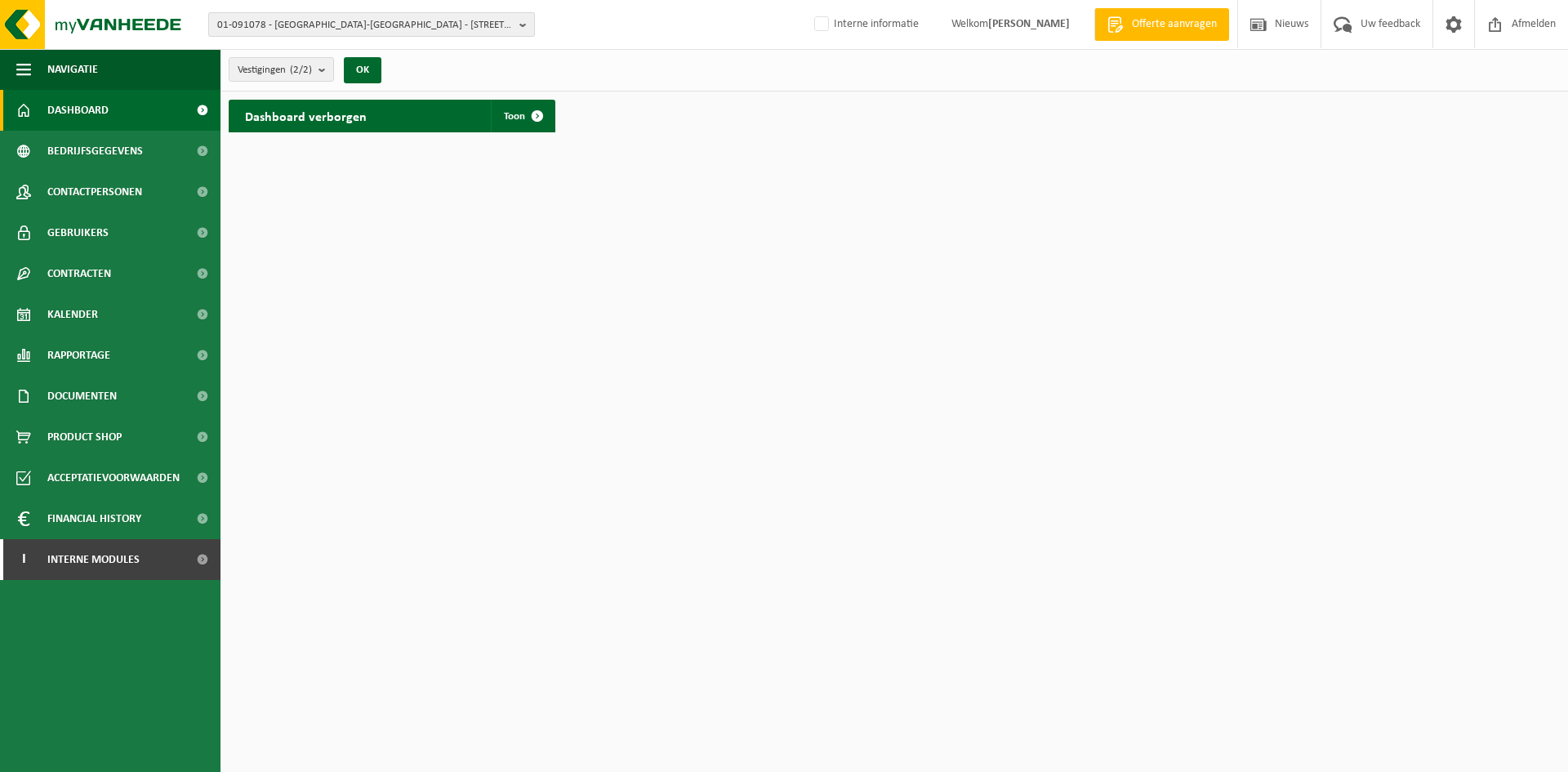
click at [433, 29] on span "01-091078 - [GEOGRAPHIC_DATA]-[GEOGRAPHIC_DATA] - [STREET_ADDRESS]" at bounding box center [365, 25] width 296 height 24
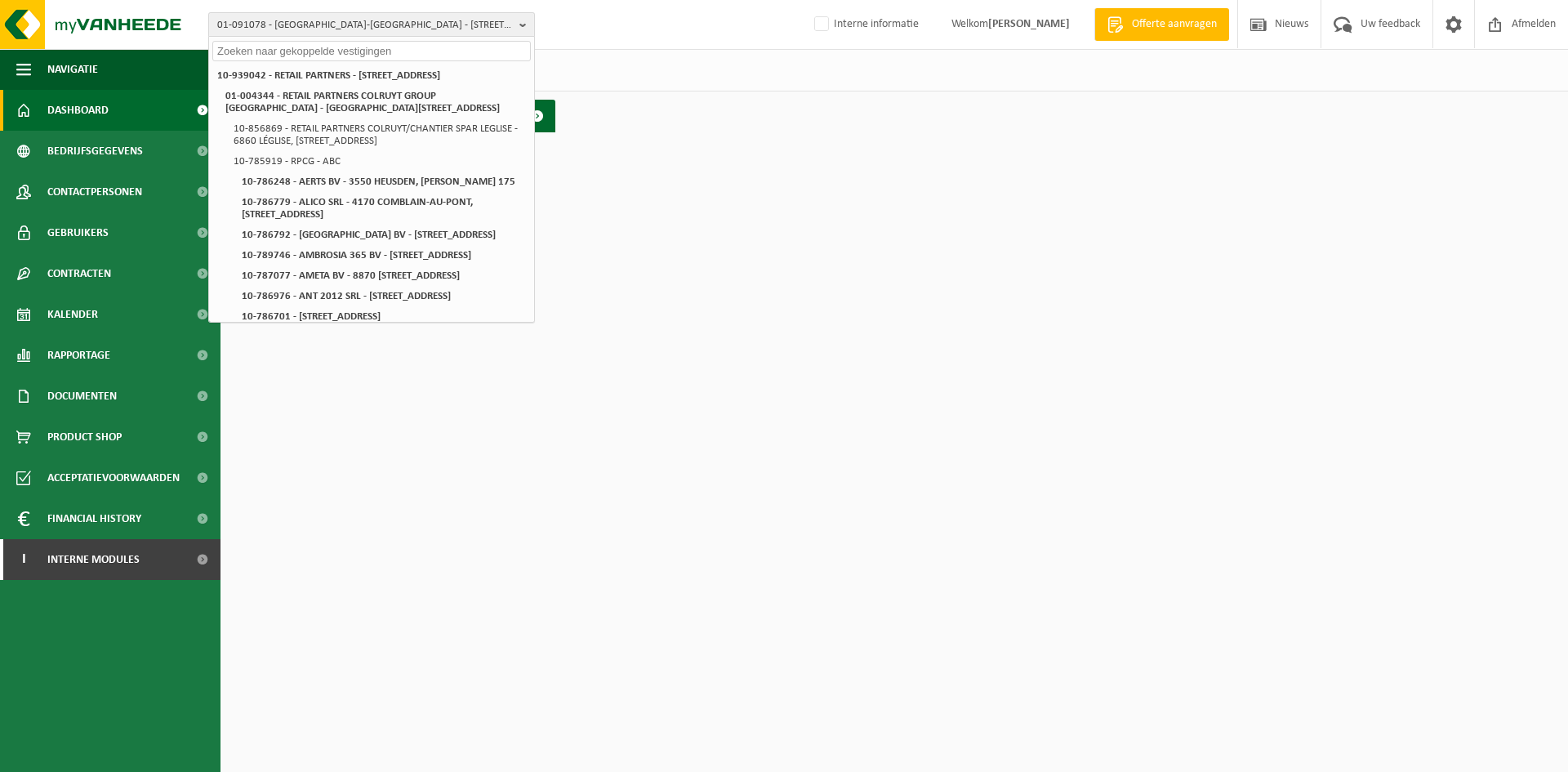
paste input "10-774573"
type input "10-774573"
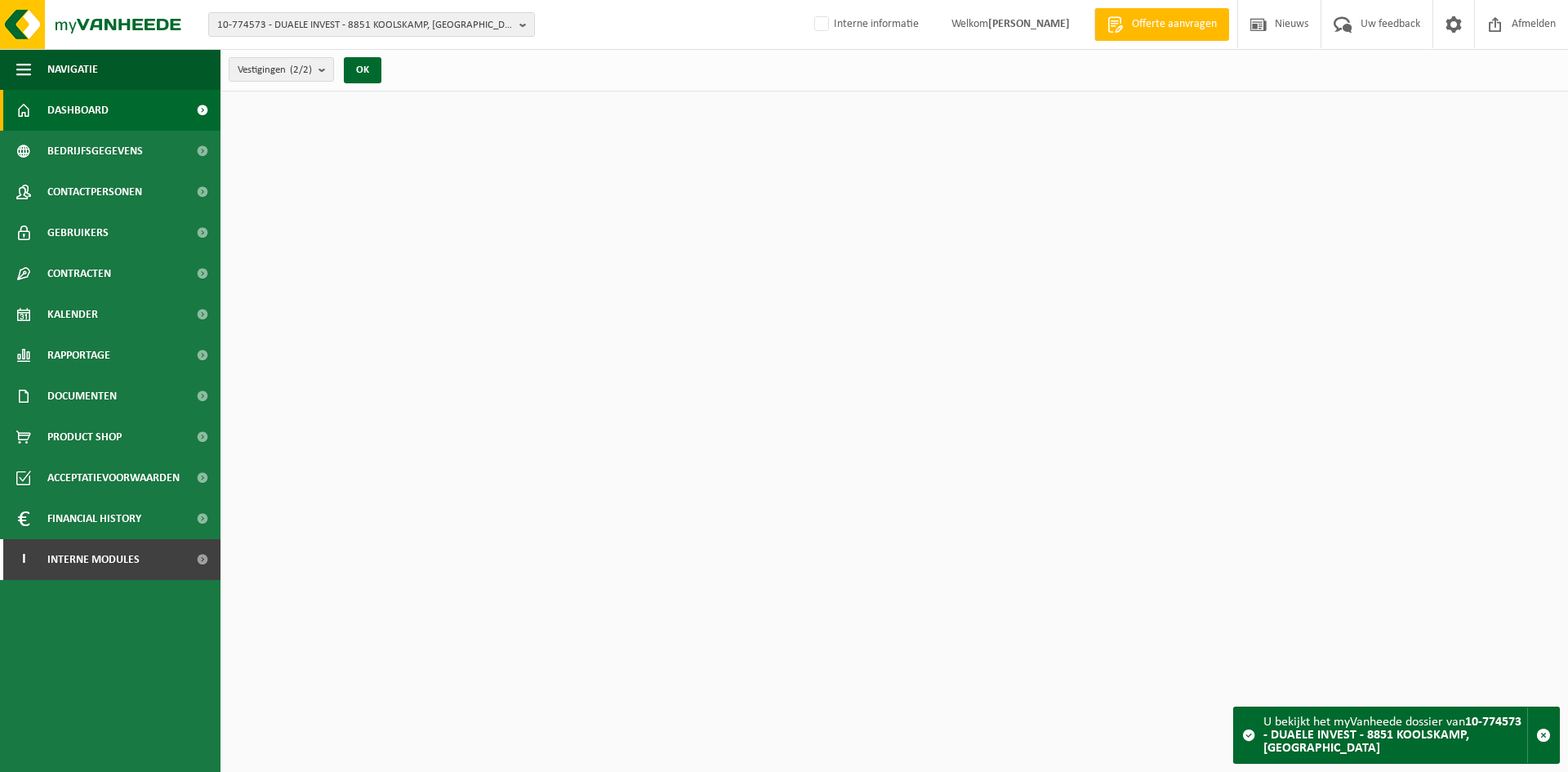
click at [115, 385] on span "Documenten" at bounding box center [82, 396] width 69 height 41
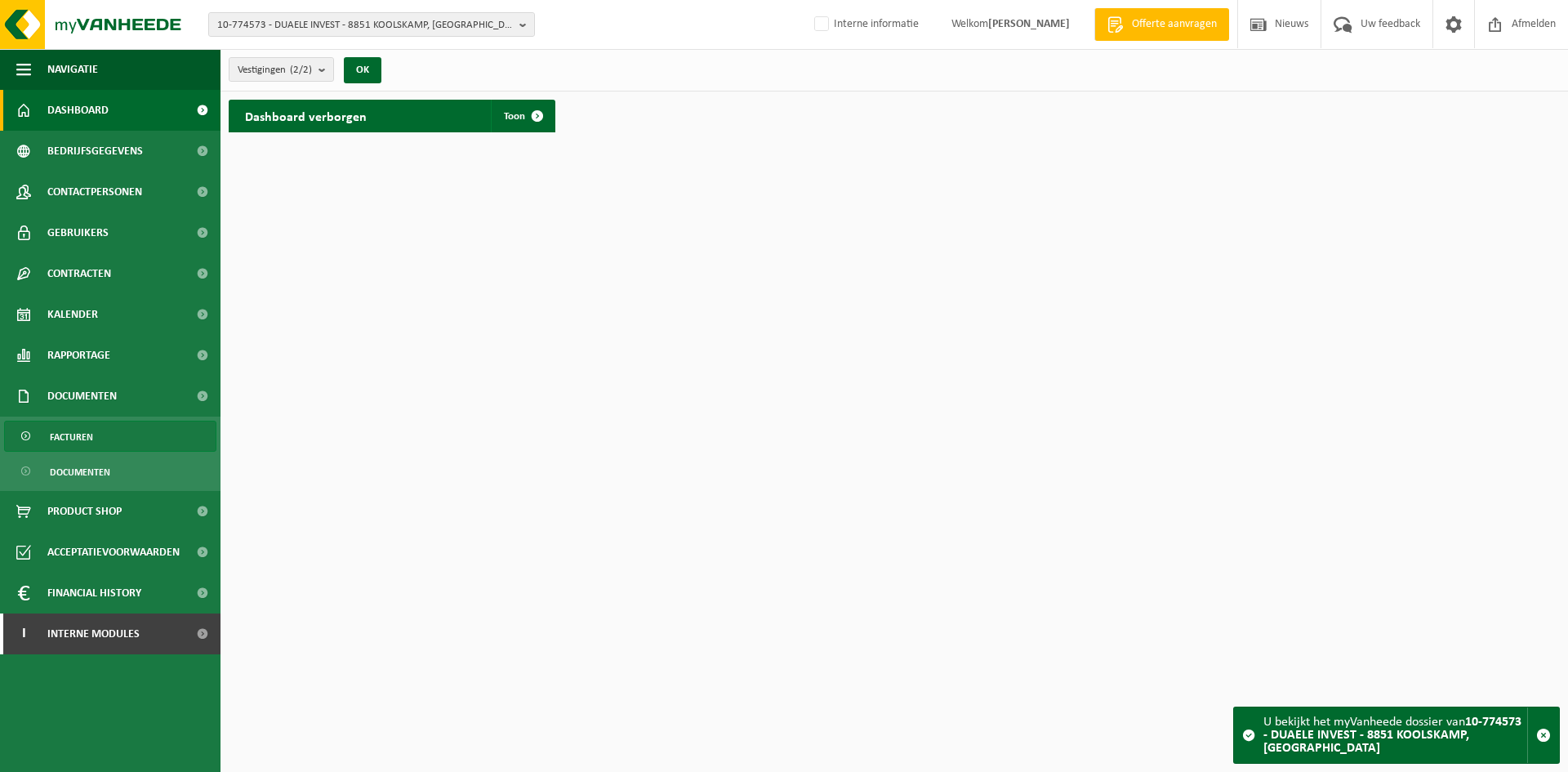
click at [121, 445] on link "Facturen" at bounding box center [110, 436] width 212 height 31
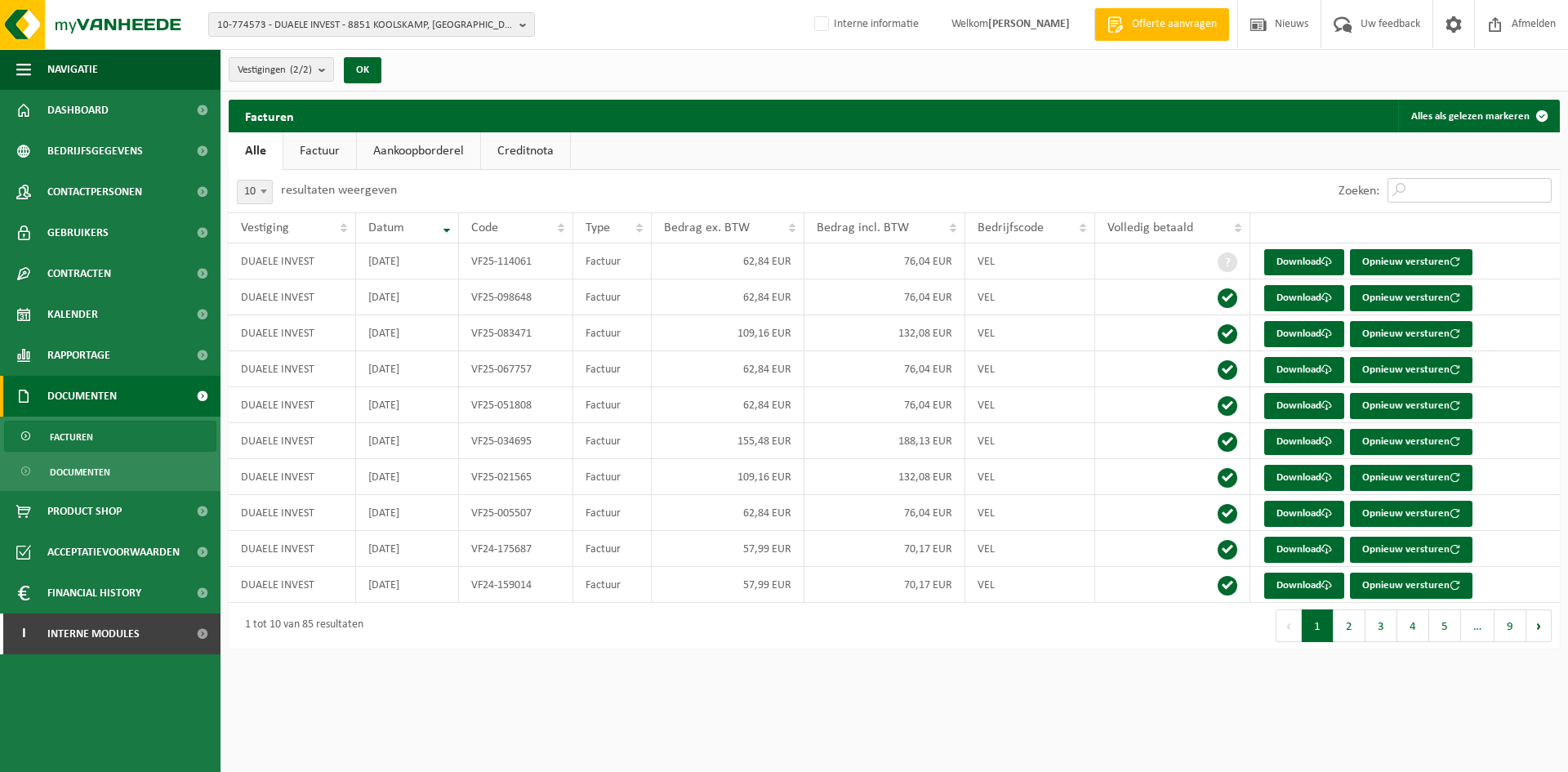
click at [1412, 186] on input "Zoeken:" at bounding box center [1469, 190] width 164 height 24
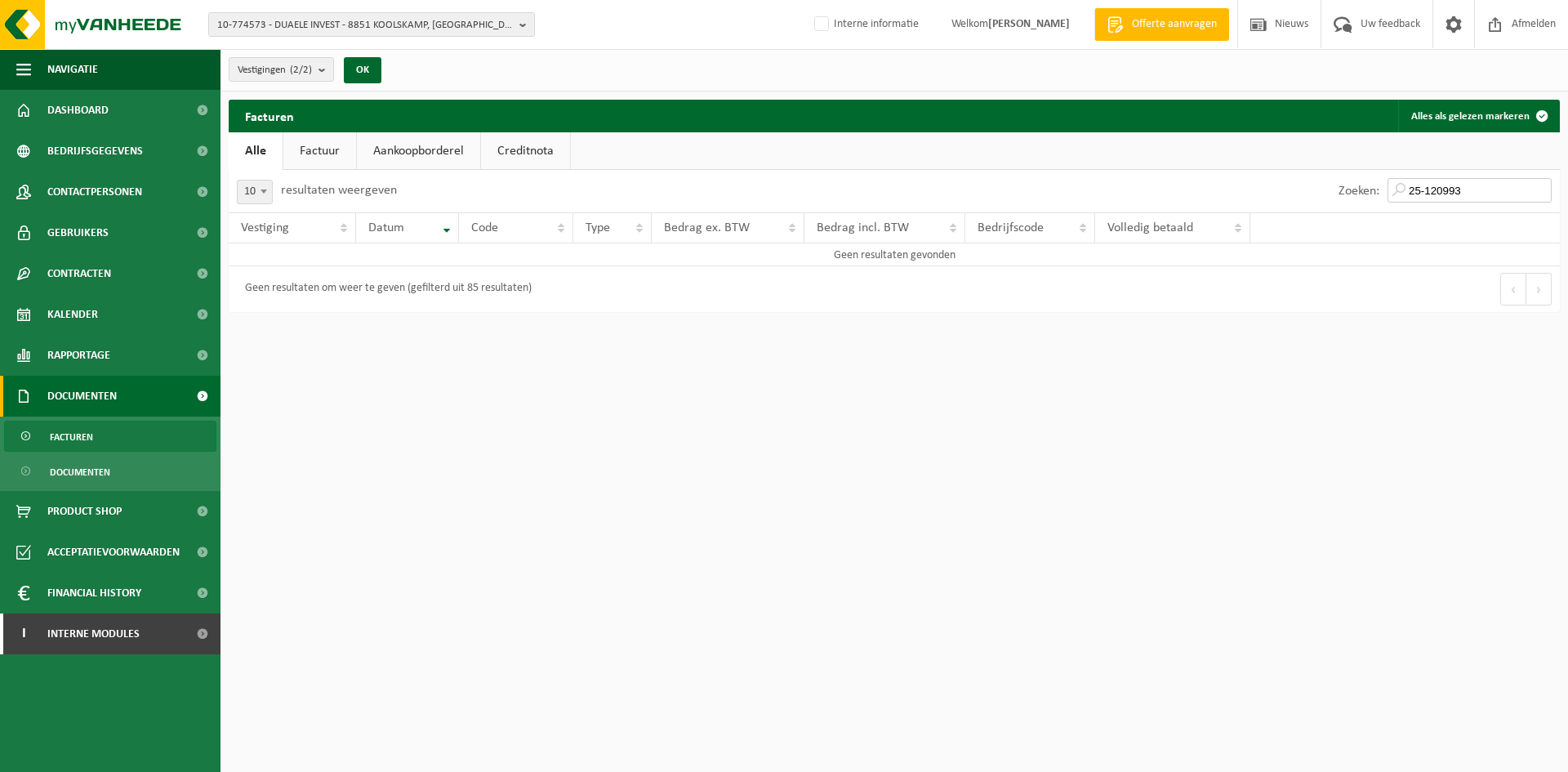
drag, startPoint x: 1482, startPoint y: 191, endPoint x: 1304, endPoint y: 189, distance: 178.0
click at [1304, 189] on div "Zoeken: 25-120993" at bounding box center [1227, 191] width 666 height 42
click at [1409, 183] on input "25-120993" at bounding box center [1469, 190] width 164 height 24
type input "VF25-120993"
drag, startPoint x: 1479, startPoint y: 186, endPoint x: 1367, endPoint y: 189, distance: 112.0
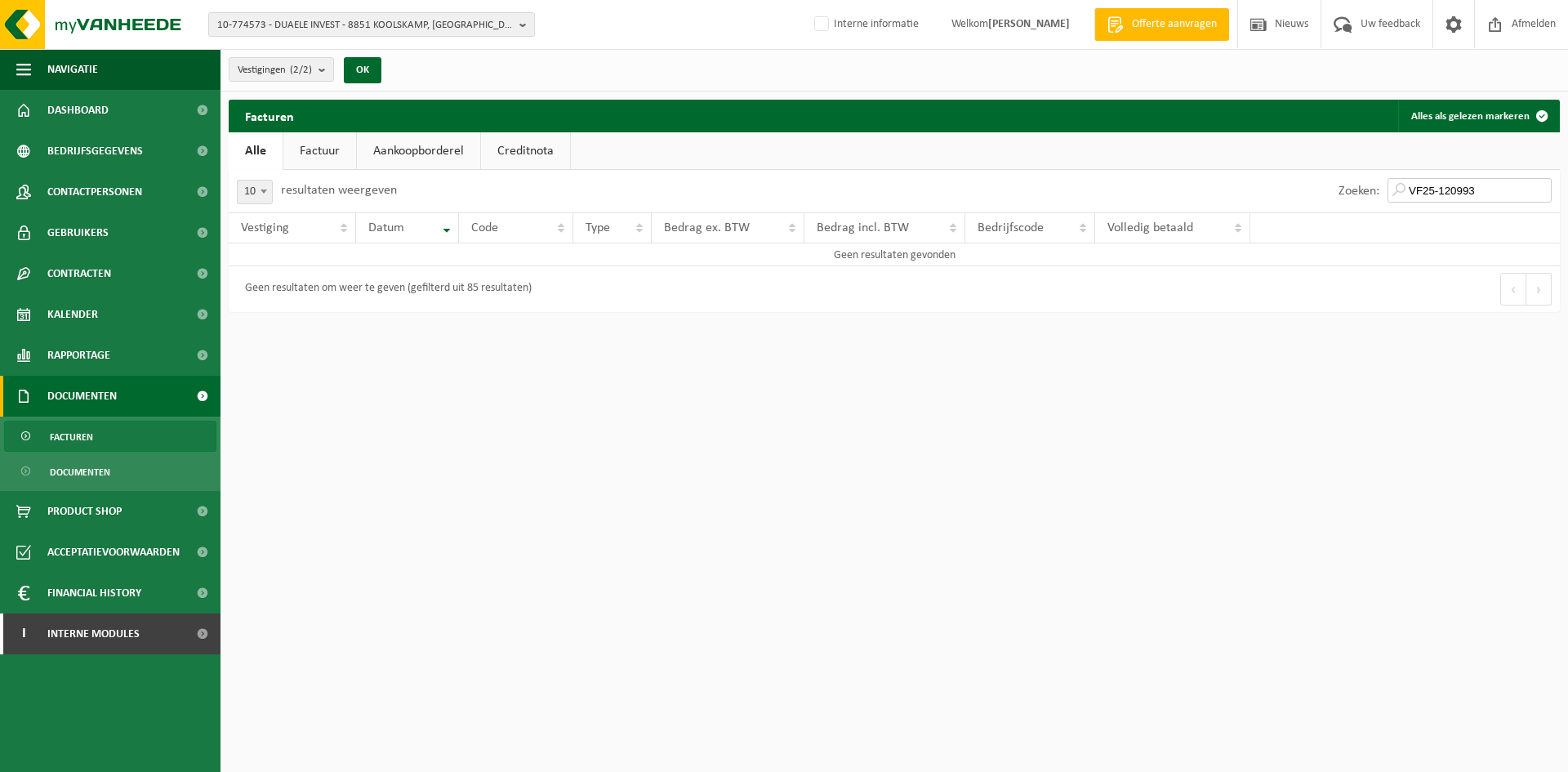
click at [1367, 189] on div "Zoeken: VF25-120993" at bounding box center [1445, 191] width 230 height 42
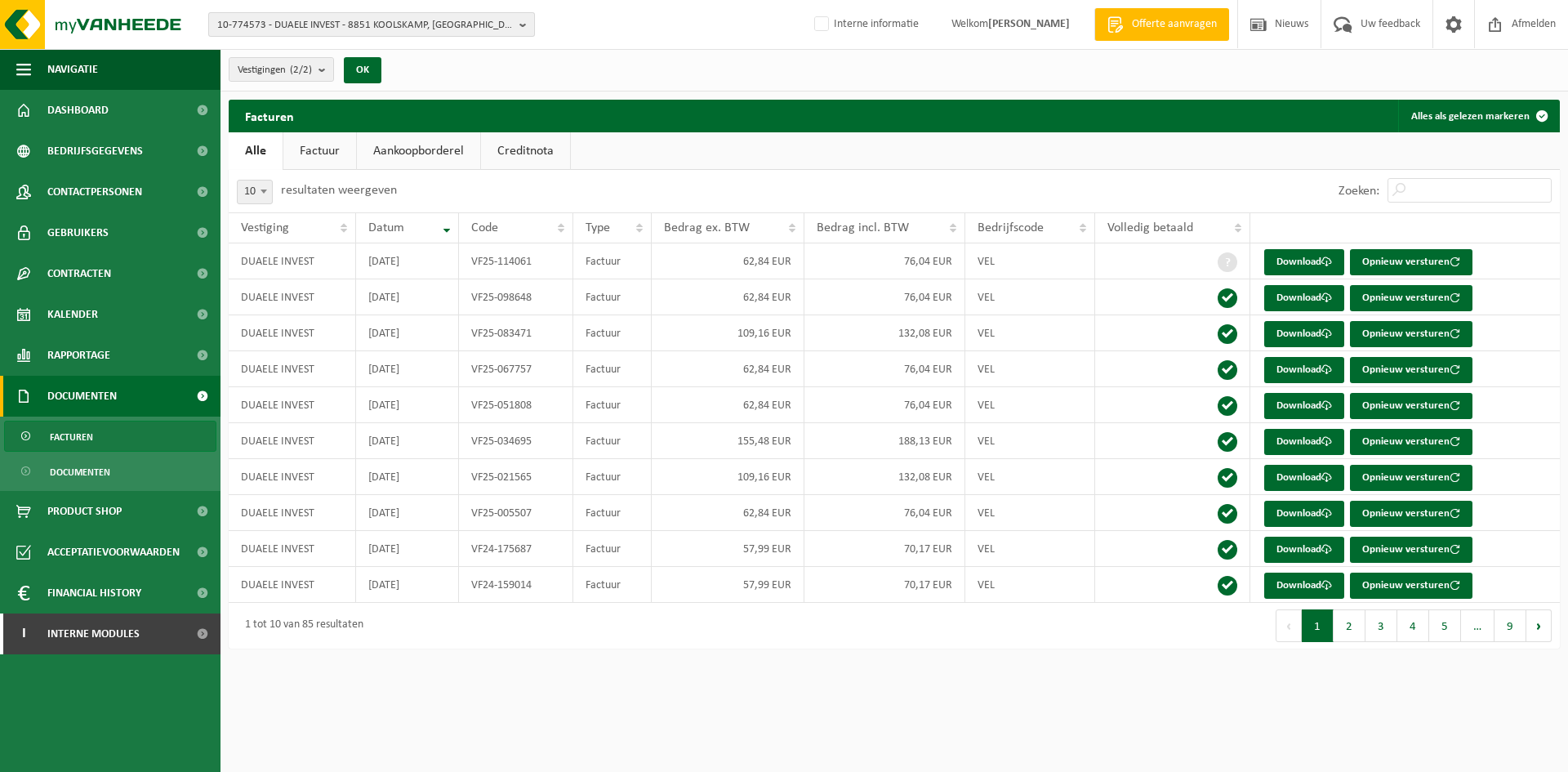
click at [368, 17] on span "10-774573 - DUAELE INVEST - 8851 KOOLSKAMP, ZWEVEZEELSESTRAAT 72" at bounding box center [365, 25] width 296 height 24
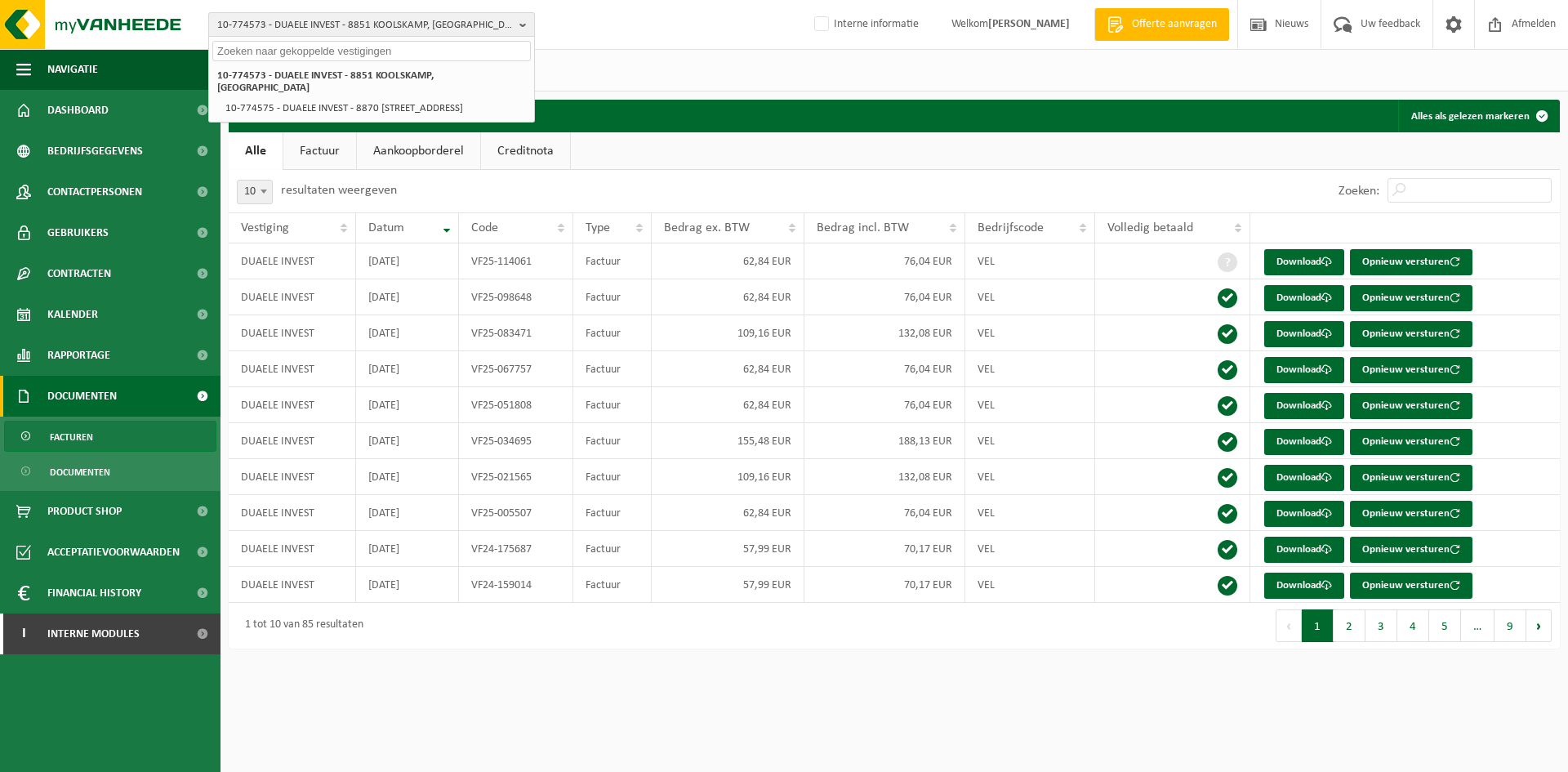
paste input "10-753511"
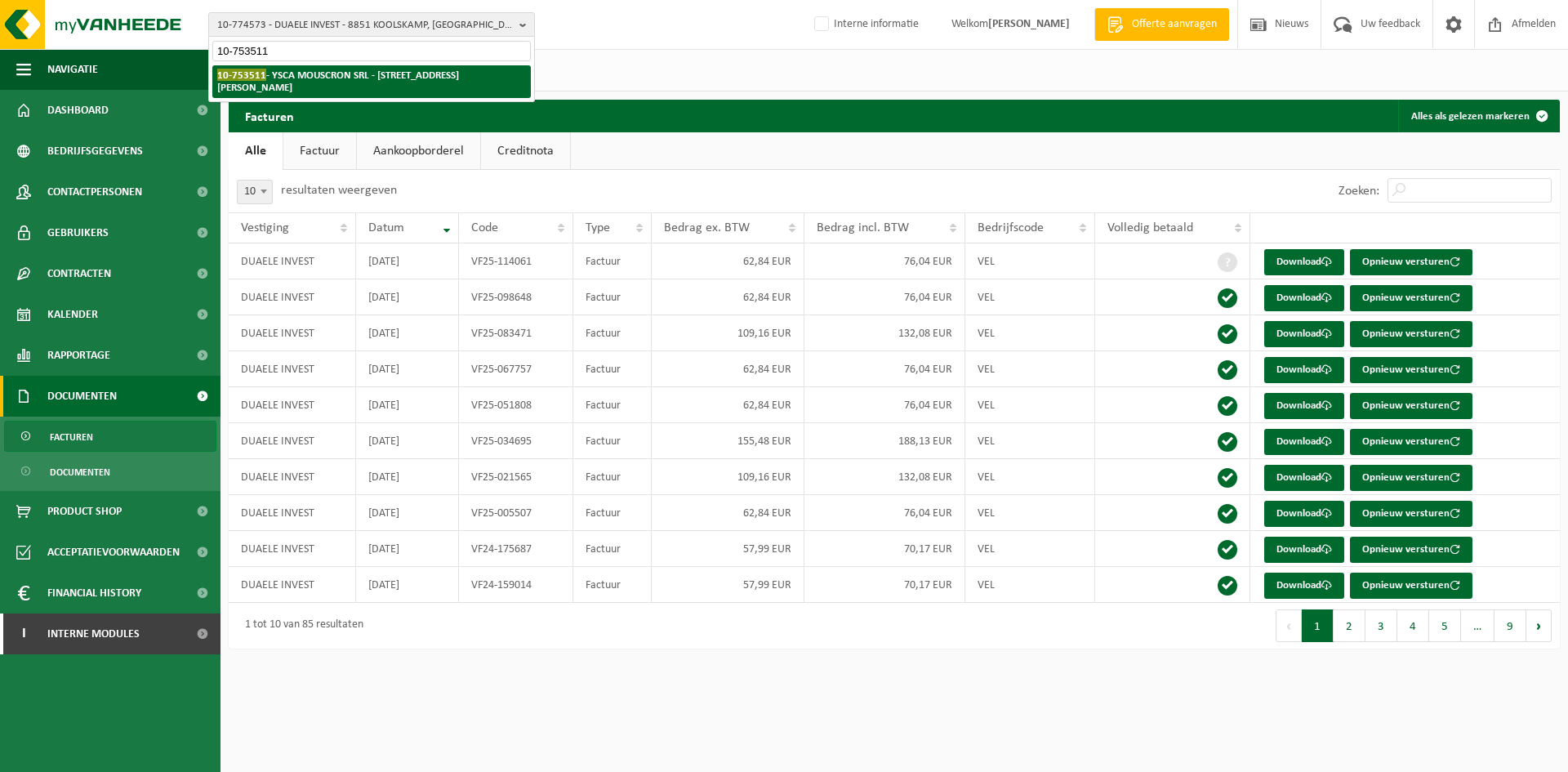
type input "10-753511"
click at [346, 81] on strong "10-753511 - YSCA MOUSCRON SRL - 7700 LUINGNE, BOULEVARD DES ALLIES 296" at bounding box center [338, 81] width 242 height 24
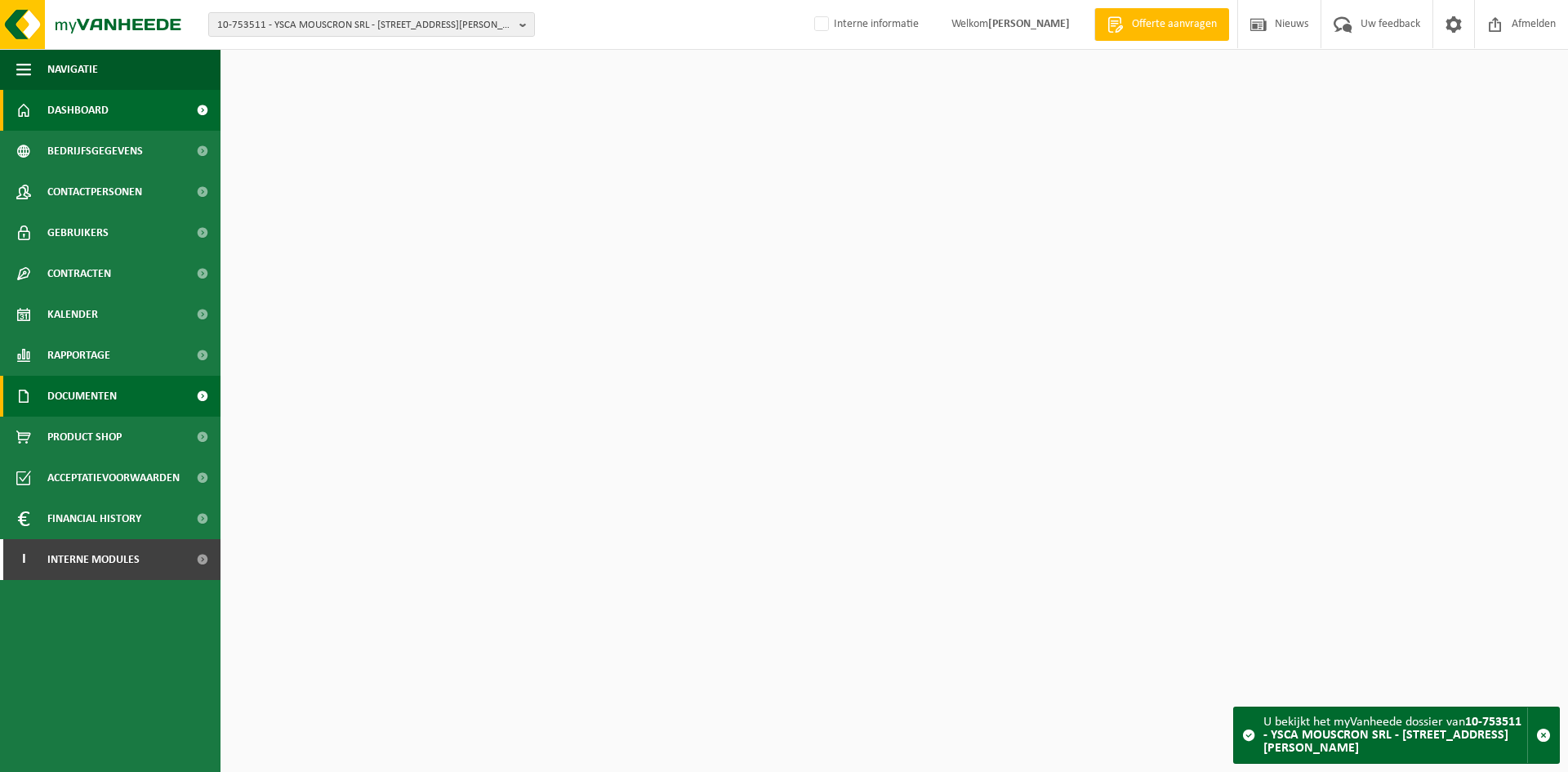
click at [123, 396] on link "Documenten" at bounding box center [110, 396] width 220 height 41
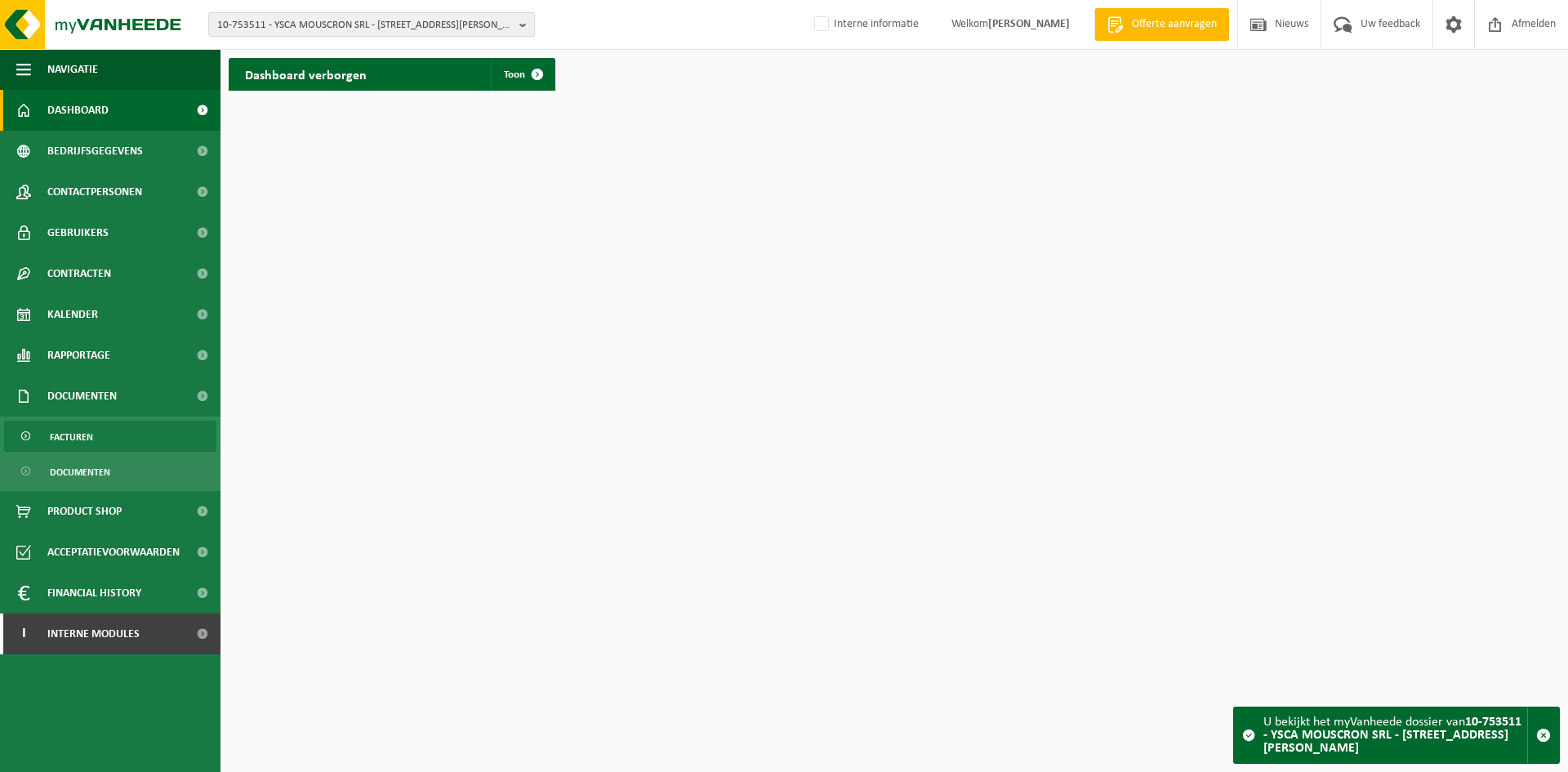
click at [120, 437] on link "Facturen" at bounding box center [110, 436] width 212 height 31
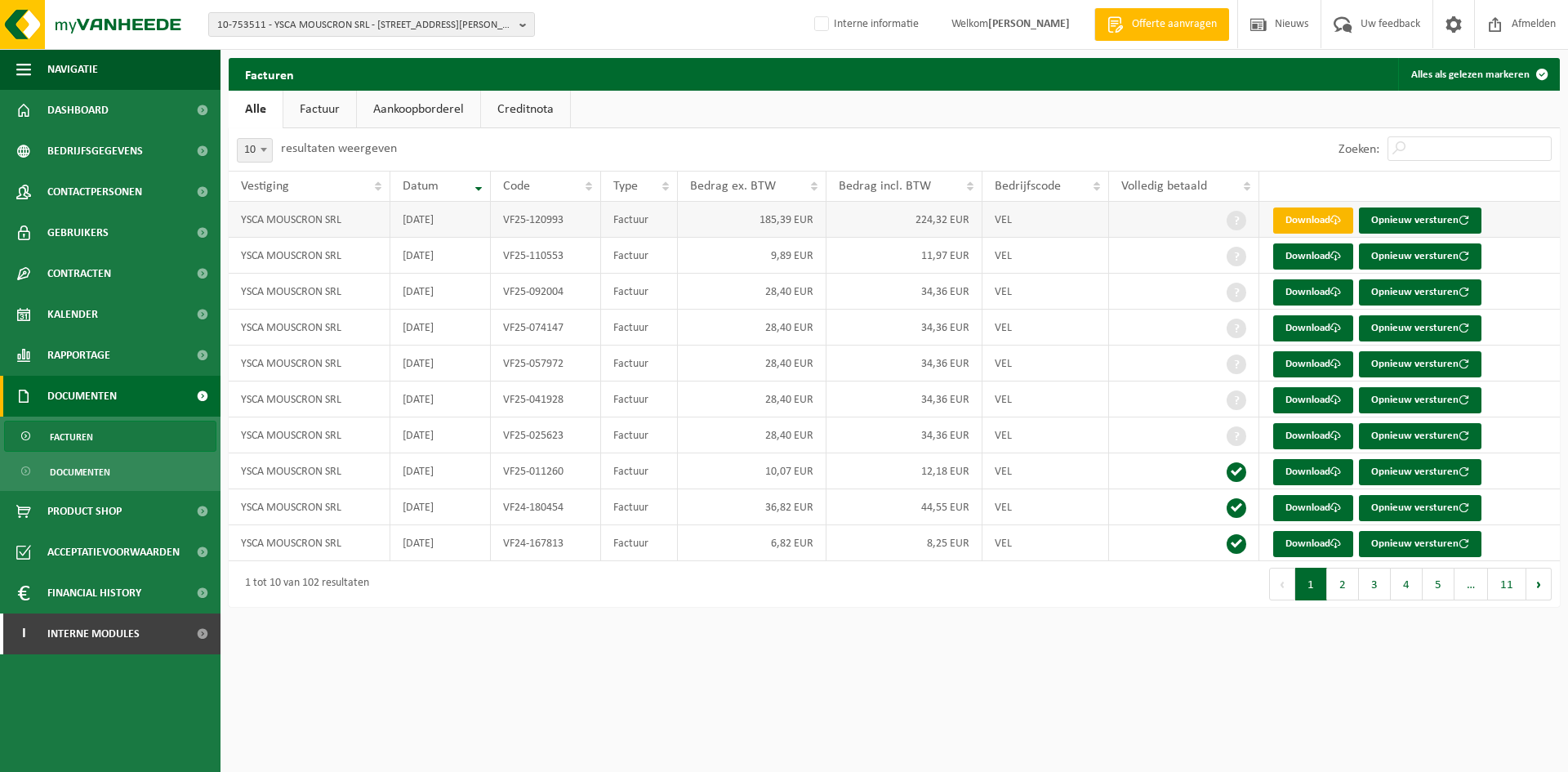
click at [1312, 216] on link "Download" at bounding box center [1313, 220] width 80 height 26
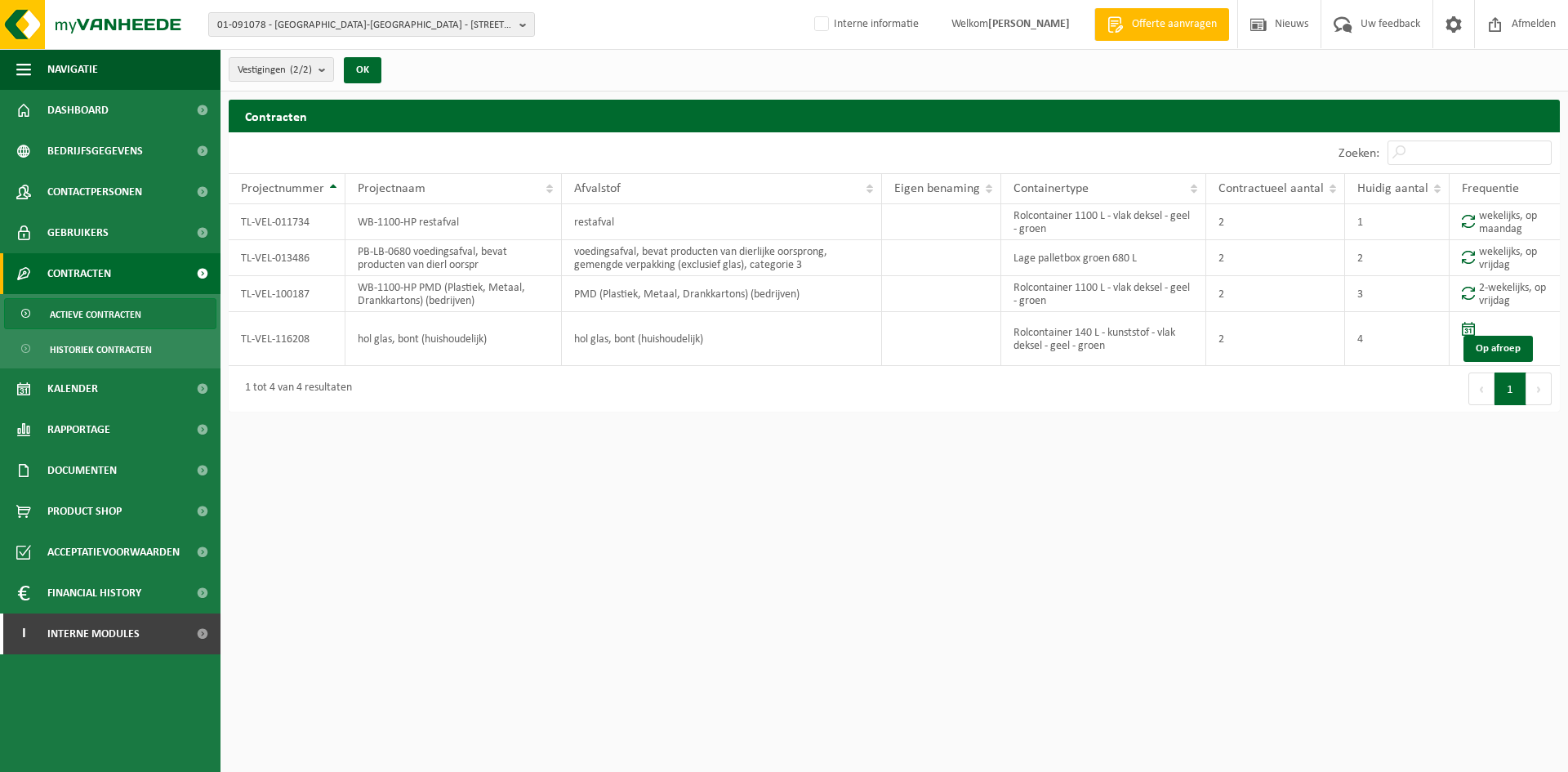
click at [654, 471] on html "01-091078 - [GEOGRAPHIC_DATA]-[GEOGRAPHIC_DATA] - 9255 BUGGENHOUT, [STREET_ADDR…" at bounding box center [784, 386] width 1568 height 772
click at [969, 685] on html "01-091078 - BERJAN BV-SPAR HOFSTADE - 9255 BUGGENHOUT, KERKSTRAAT 90 10-939042 …" at bounding box center [784, 386] width 1568 height 772
click at [405, 29] on span "01-091078 - BERJAN BV-SPAR HOFSTADE - 9255 BUGGENHOUT, KERKSTRAAT 90" at bounding box center [365, 25] width 296 height 24
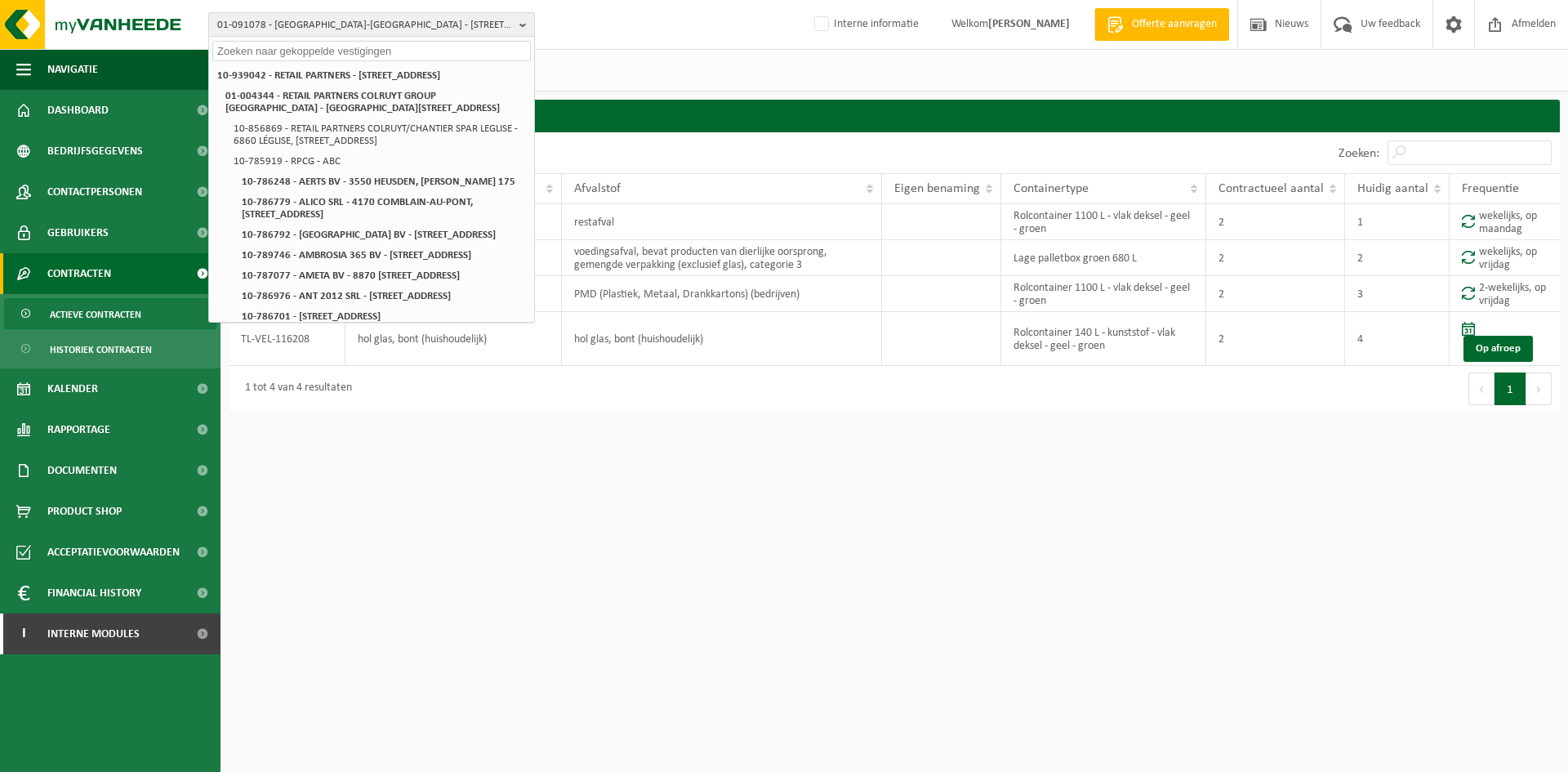
paste input "10-774573"
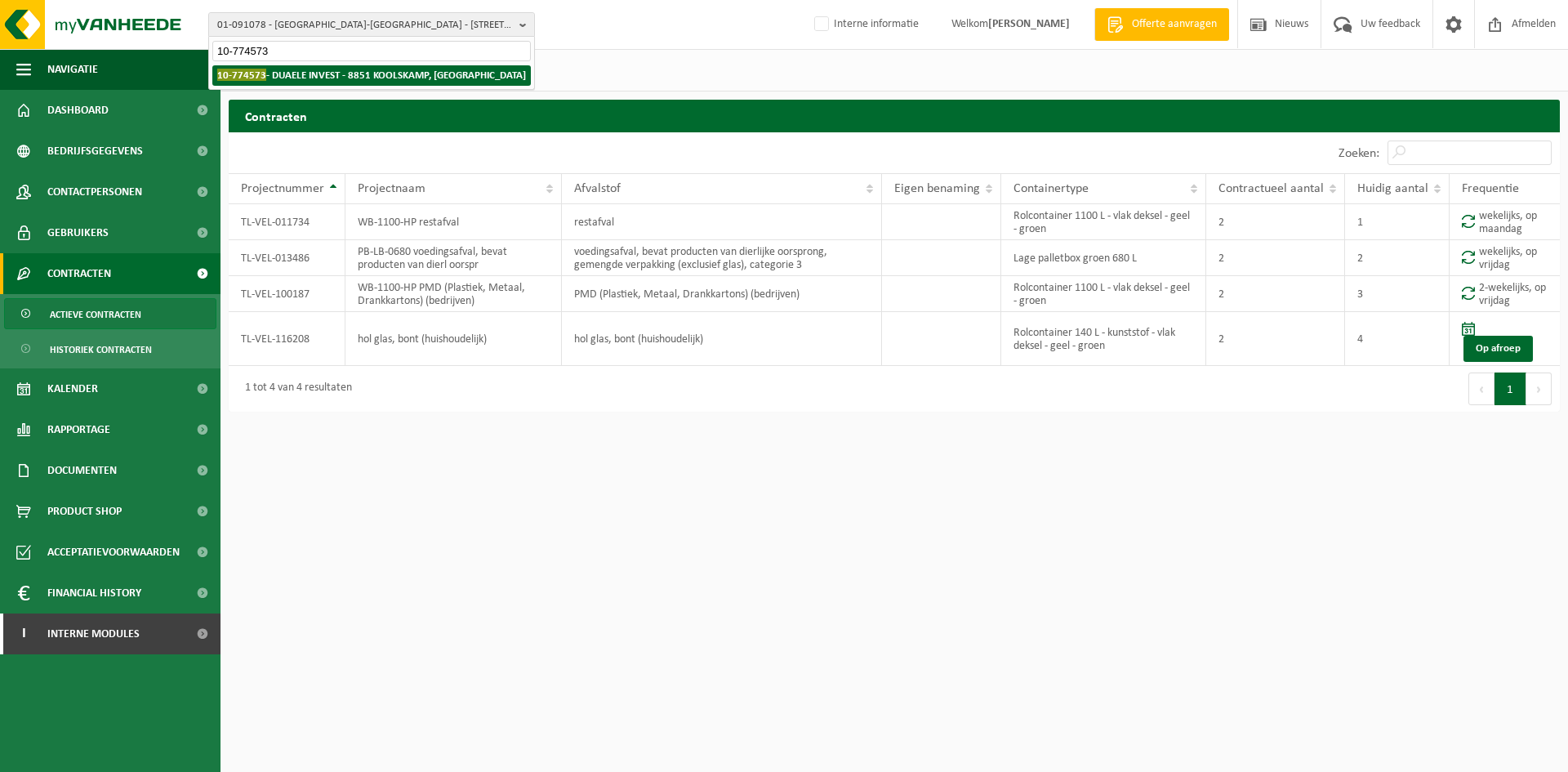
type input "10-774573"
click at [371, 73] on strong "10-774573 - DUAELE INVEST - 8851 KOOLSKAMP, ZWEVEZEELSESTRAAT 72" at bounding box center [372, 75] width 309 height 12
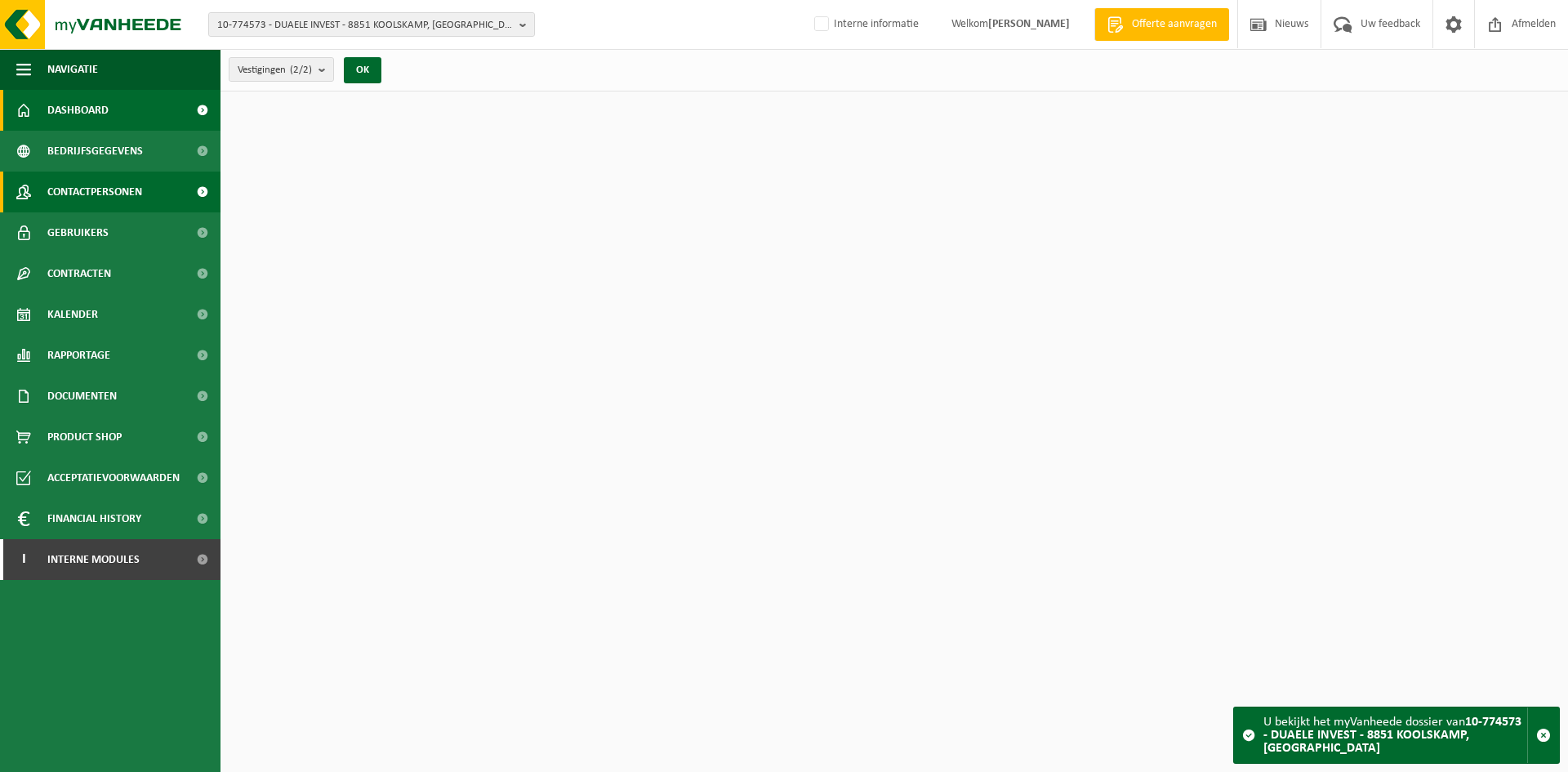
click at [132, 191] on span "Contactpersonen" at bounding box center [94, 191] width 94 height 41
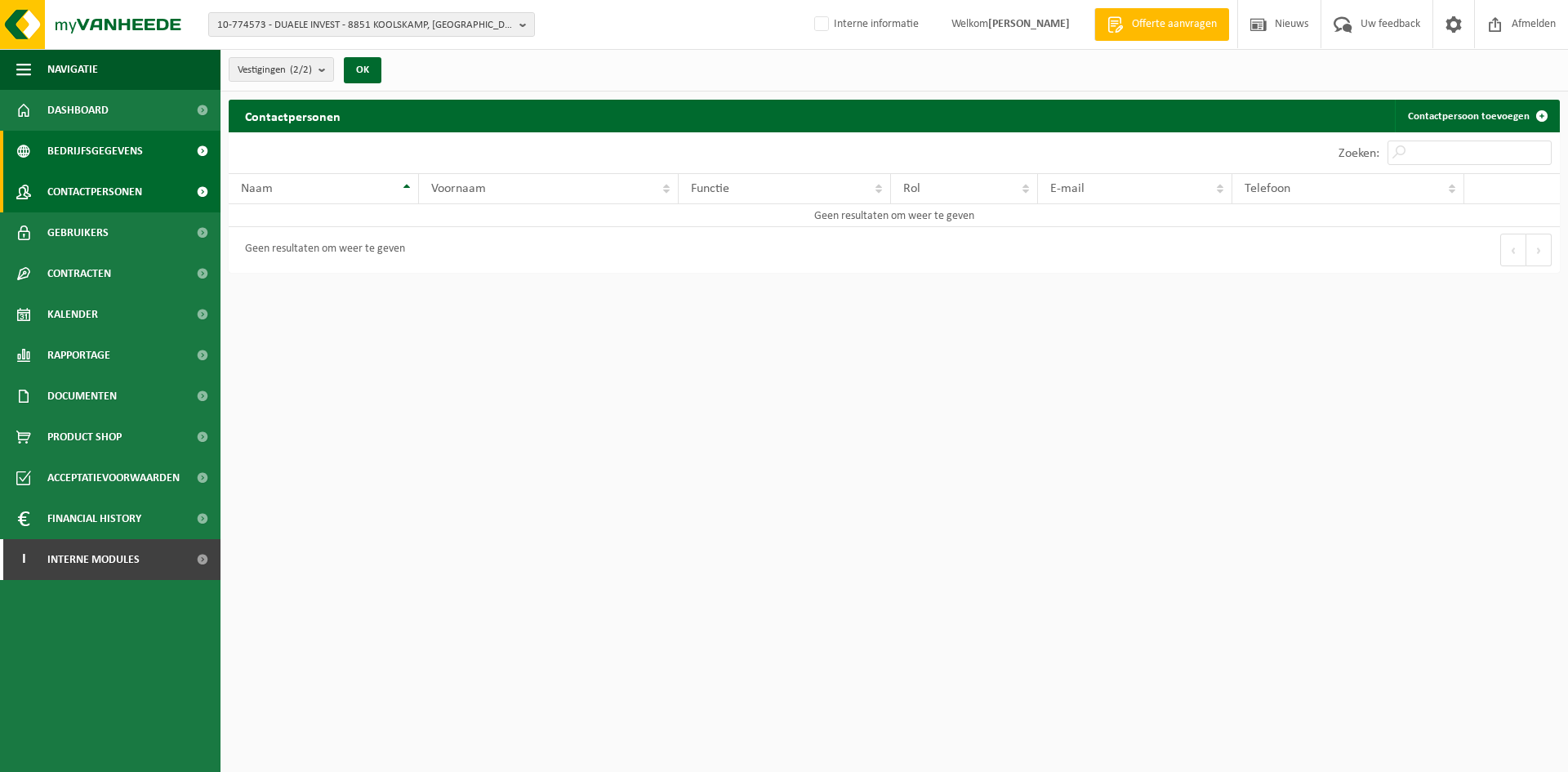
click at [86, 154] on span "Bedrijfsgegevens" at bounding box center [95, 151] width 95 height 41
click at [112, 159] on span "Bedrijfsgegevens" at bounding box center [95, 151] width 95 height 41
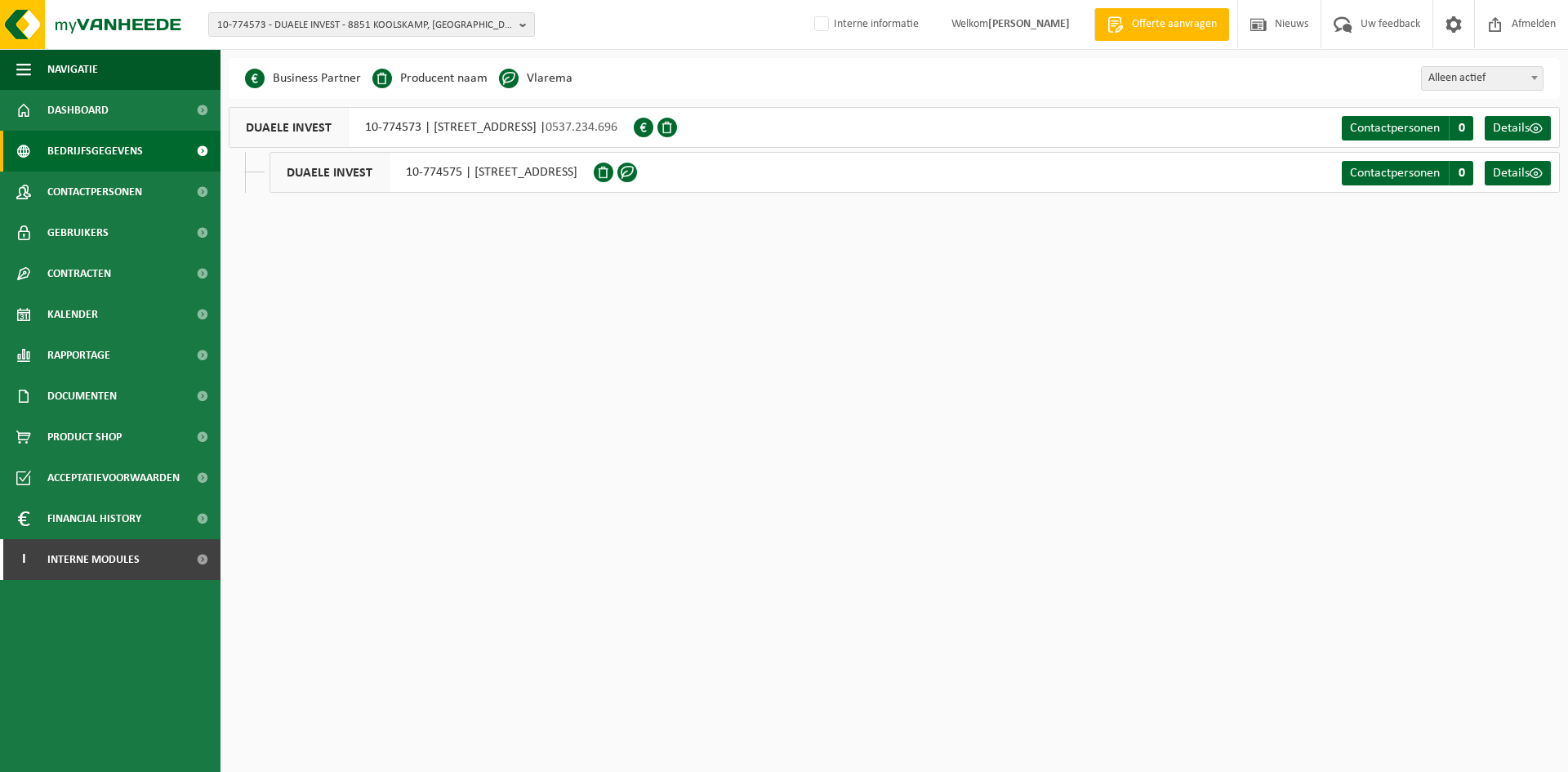
click at [617, 123] on span "0537.234.696" at bounding box center [582, 127] width 72 height 13
drag, startPoint x: 679, startPoint y: 130, endPoint x: 748, endPoint y: 129, distance: 69.0
click at [617, 129] on span "0537.234.696" at bounding box center [582, 127] width 72 height 13
copy span "0537.234.696"
click at [125, 199] on span "Contactpersonen" at bounding box center [94, 191] width 94 height 41
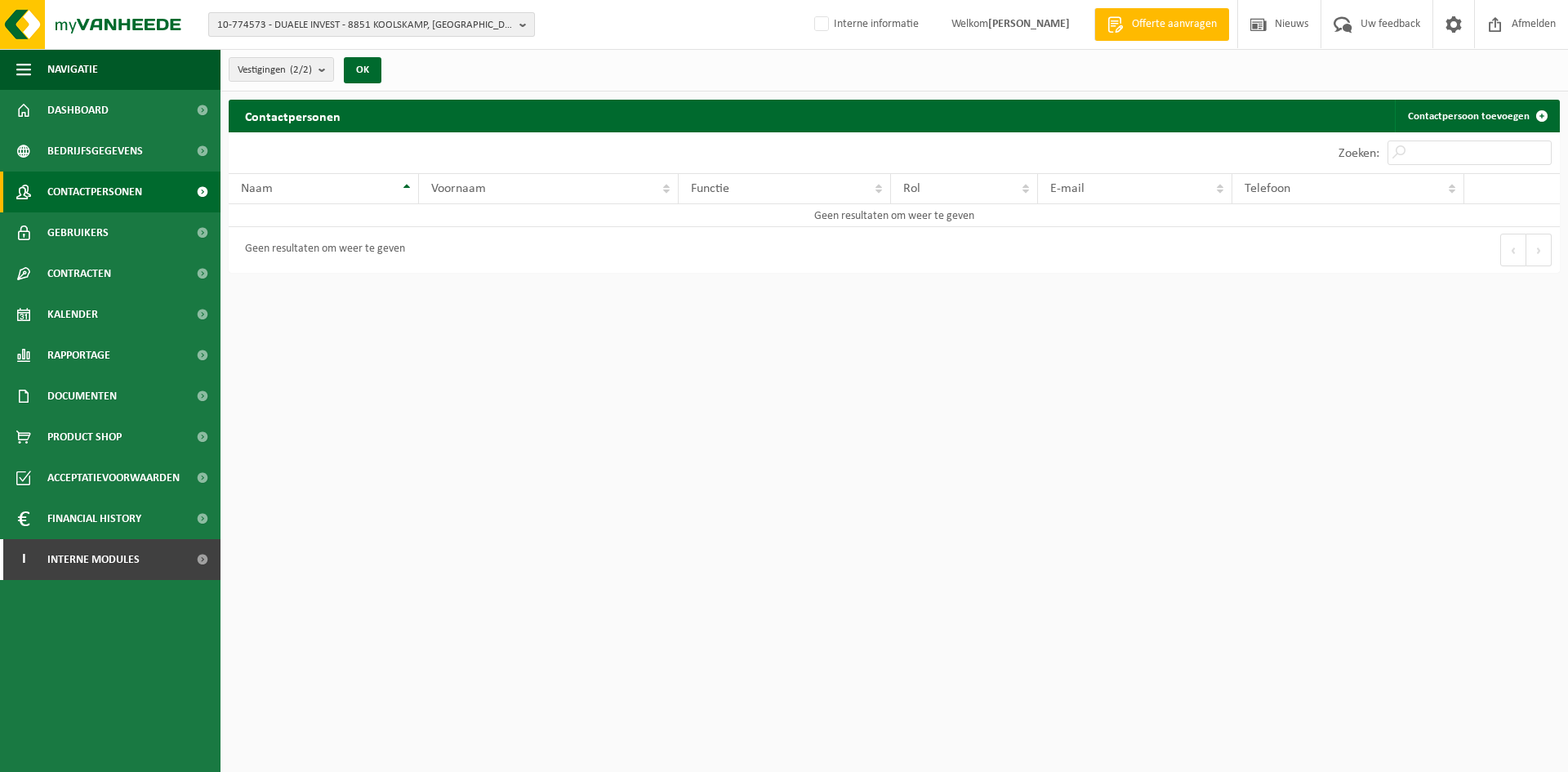
click at [264, 21] on span "10-774573 - DUAELE INVEST - 8851 KOOLSKAMP, [GEOGRAPHIC_DATA]" at bounding box center [365, 25] width 296 height 24
click at [331, 110] on li "10-774575 - DUAELE INVEST - 8870 [STREET_ADDRESS]" at bounding box center [375, 108] width 310 height 21
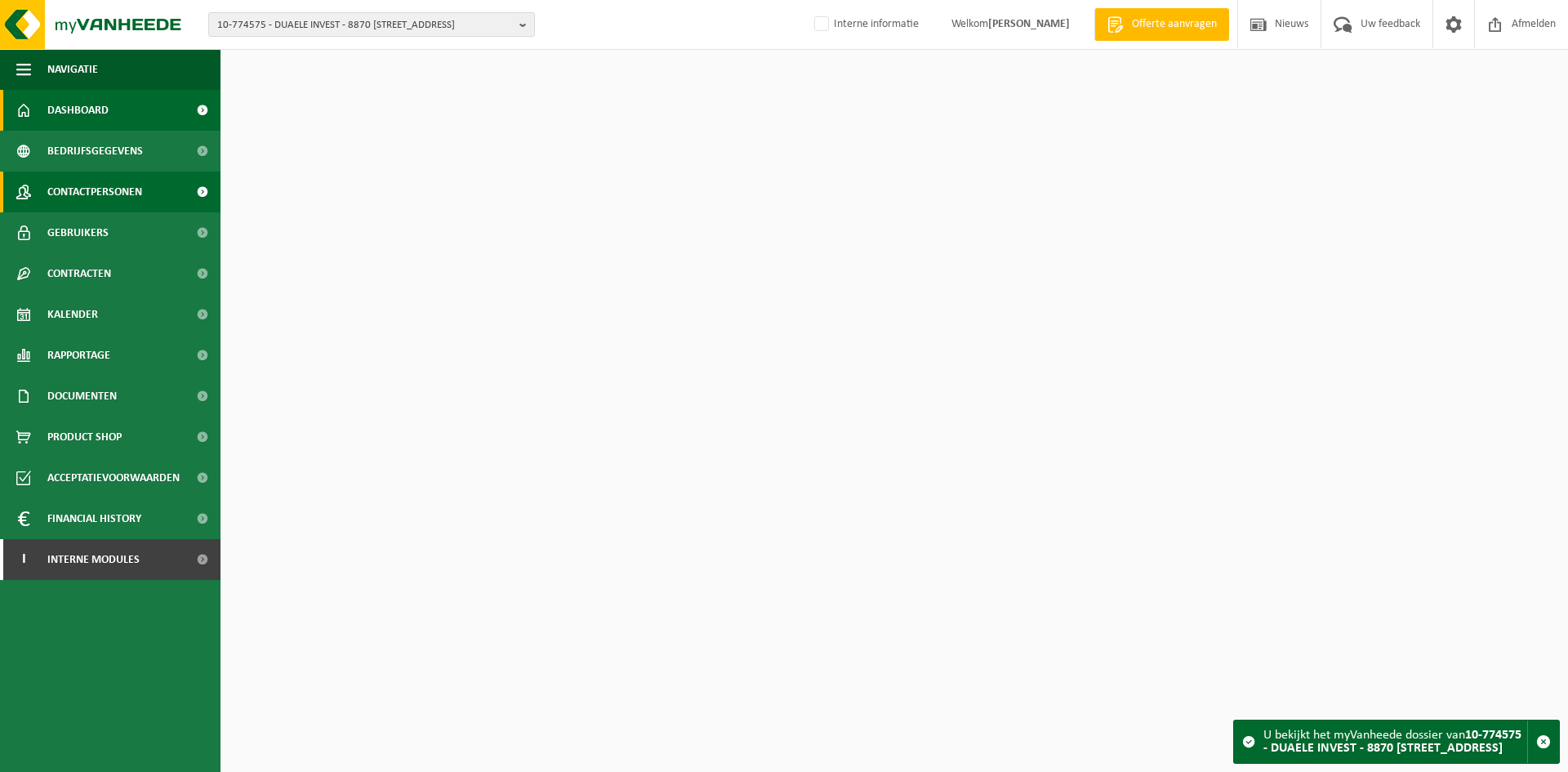
click at [133, 197] on span "Contactpersonen" at bounding box center [94, 191] width 94 height 41
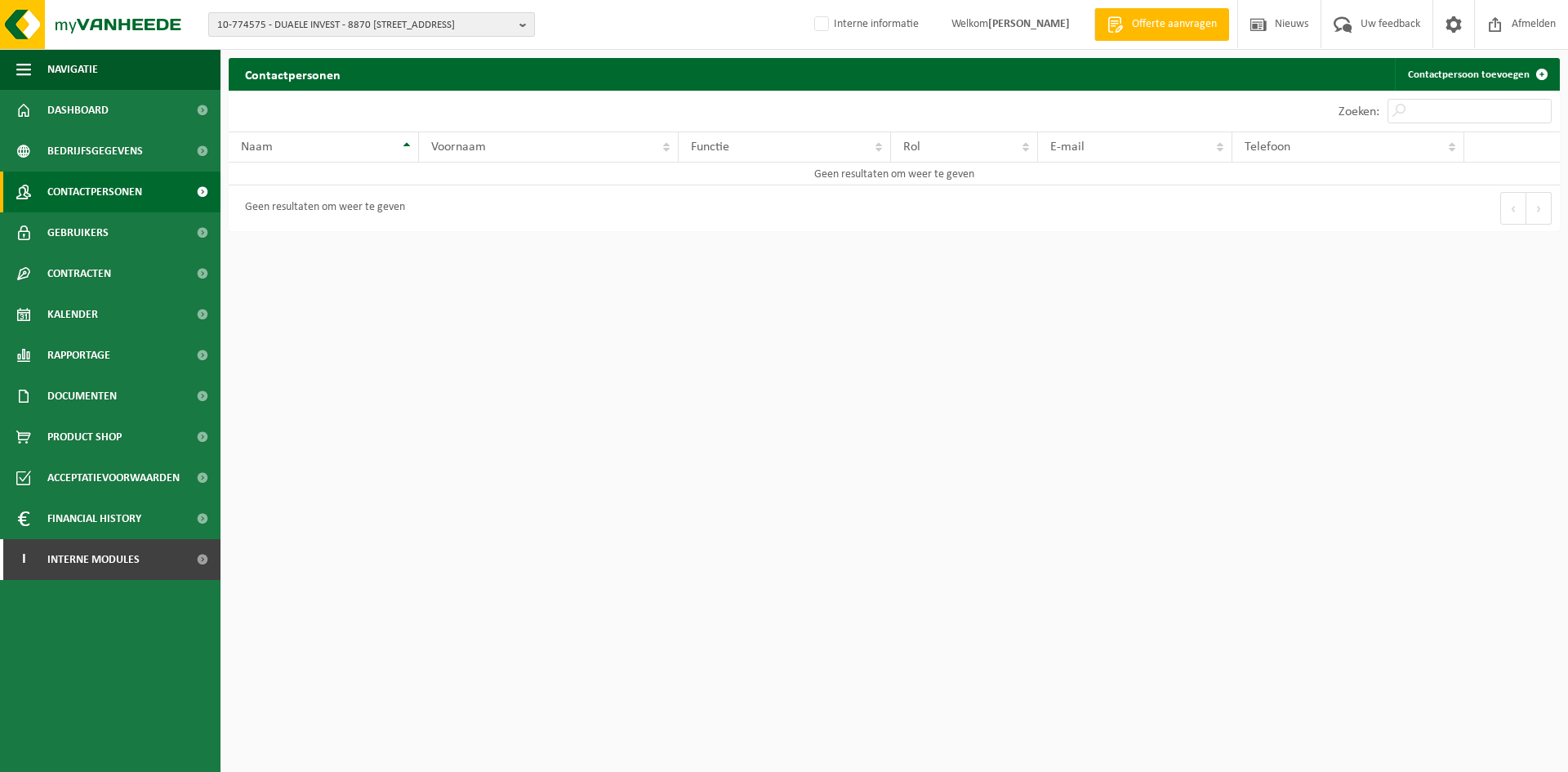
click at [396, 15] on span "10-774575 - DUAELE INVEST - 8870 [STREET_ADDRESS]" at bounding box center [365, 25] width 296 height 24
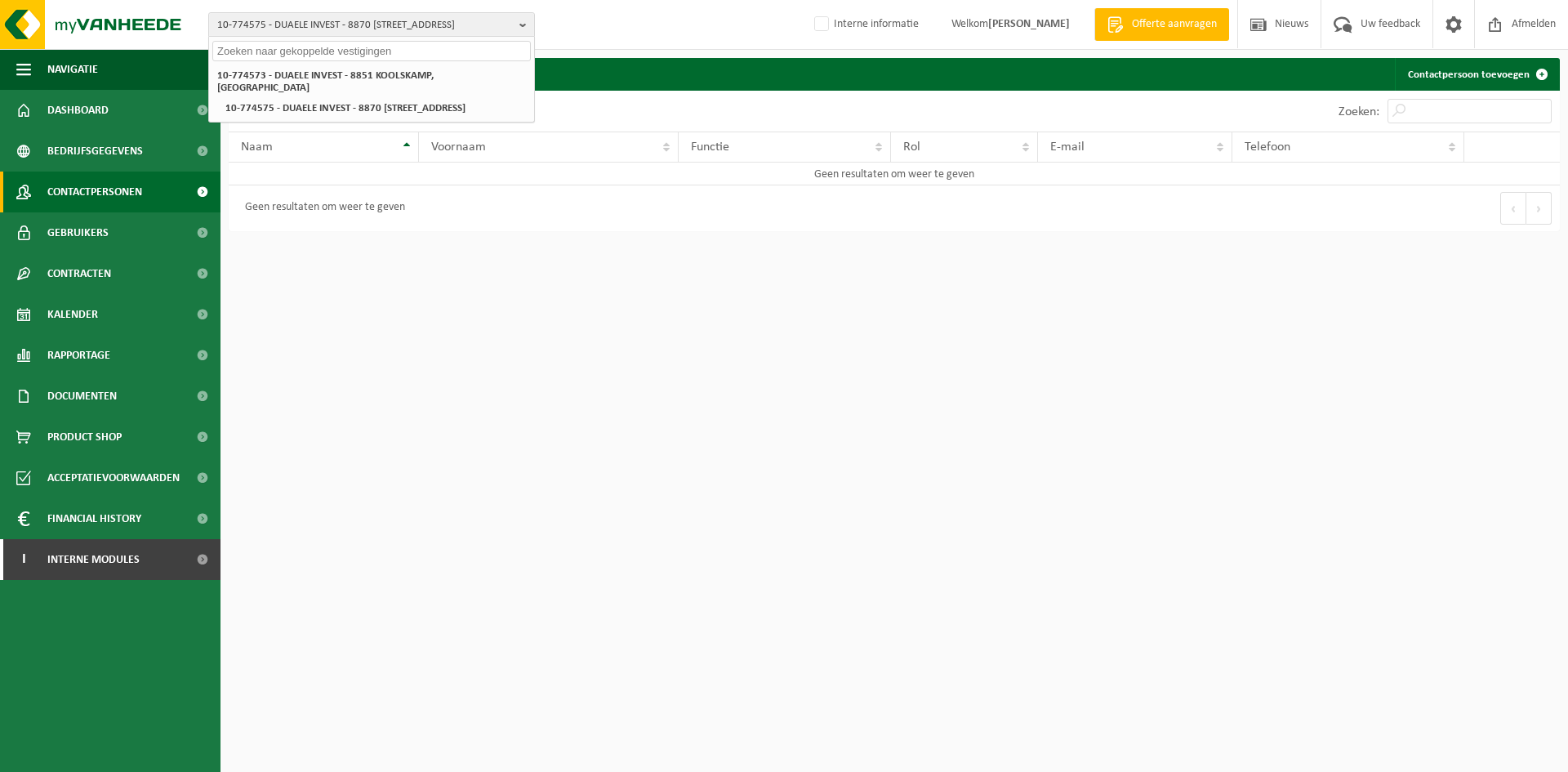
click at [338, 75] on strong "10-774573 - DUAELE INVEST - 8851 KOOLSKAMP, [GEOGRAPHIC_DATA]" at bounding box center [326, 81] width 217 height 23
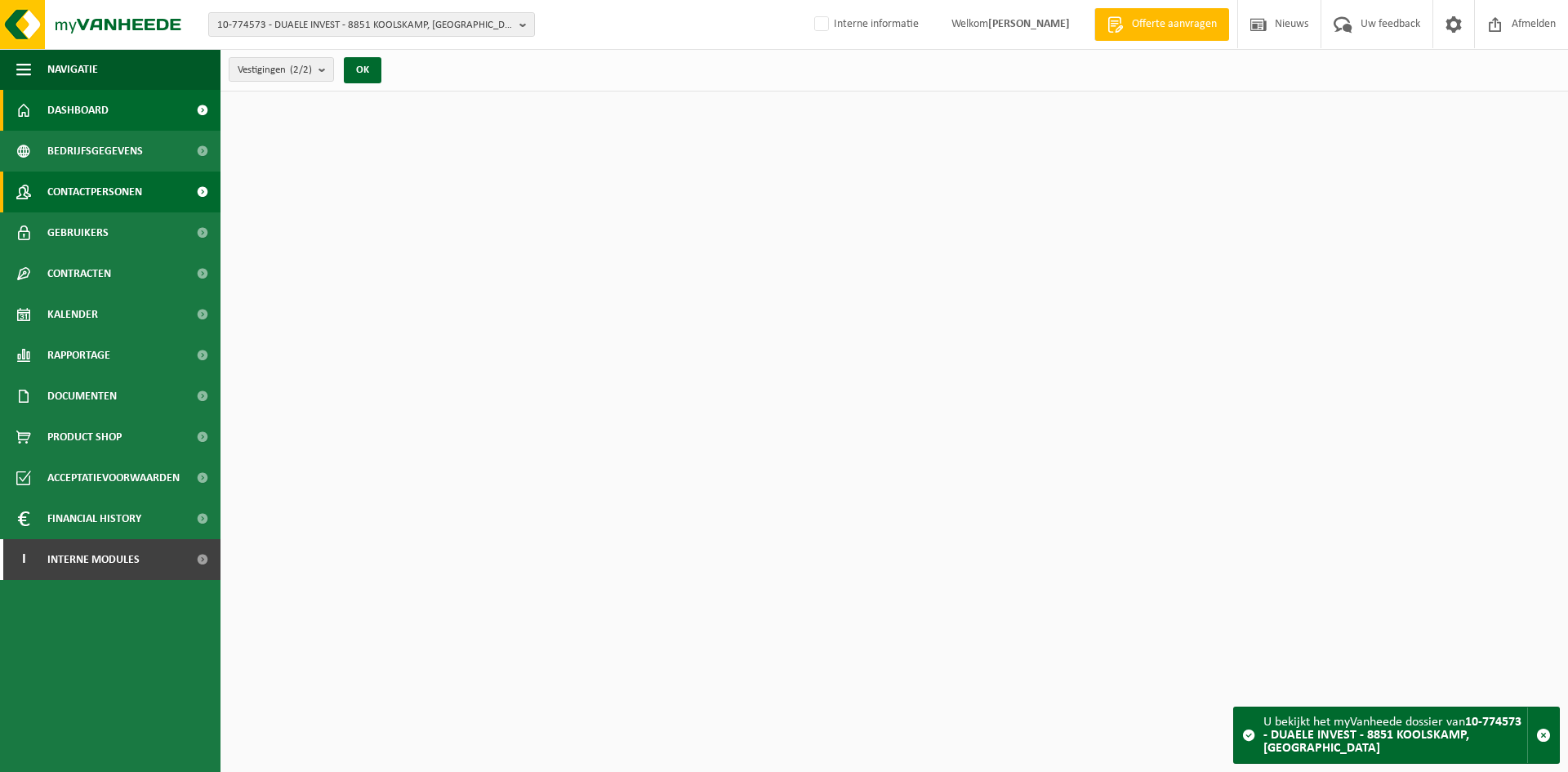
click at [120, 196] on span "Contactpersonen" at bounding box center [94, 191] width 94 height 41
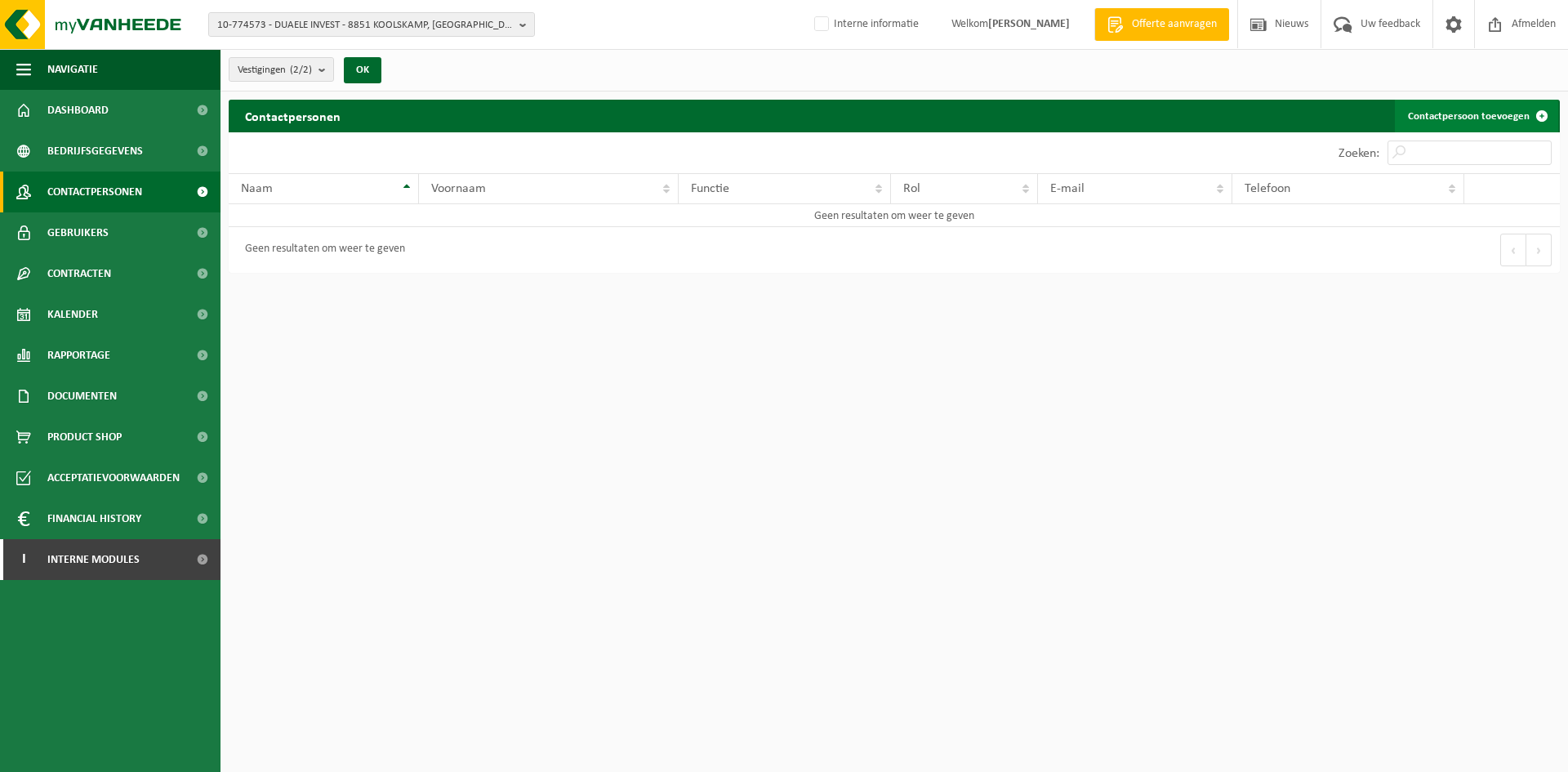
click at [1444, 115] on link "Contactpersoon toevoegen" at bounding box center [1477, 116] width 163 height 33
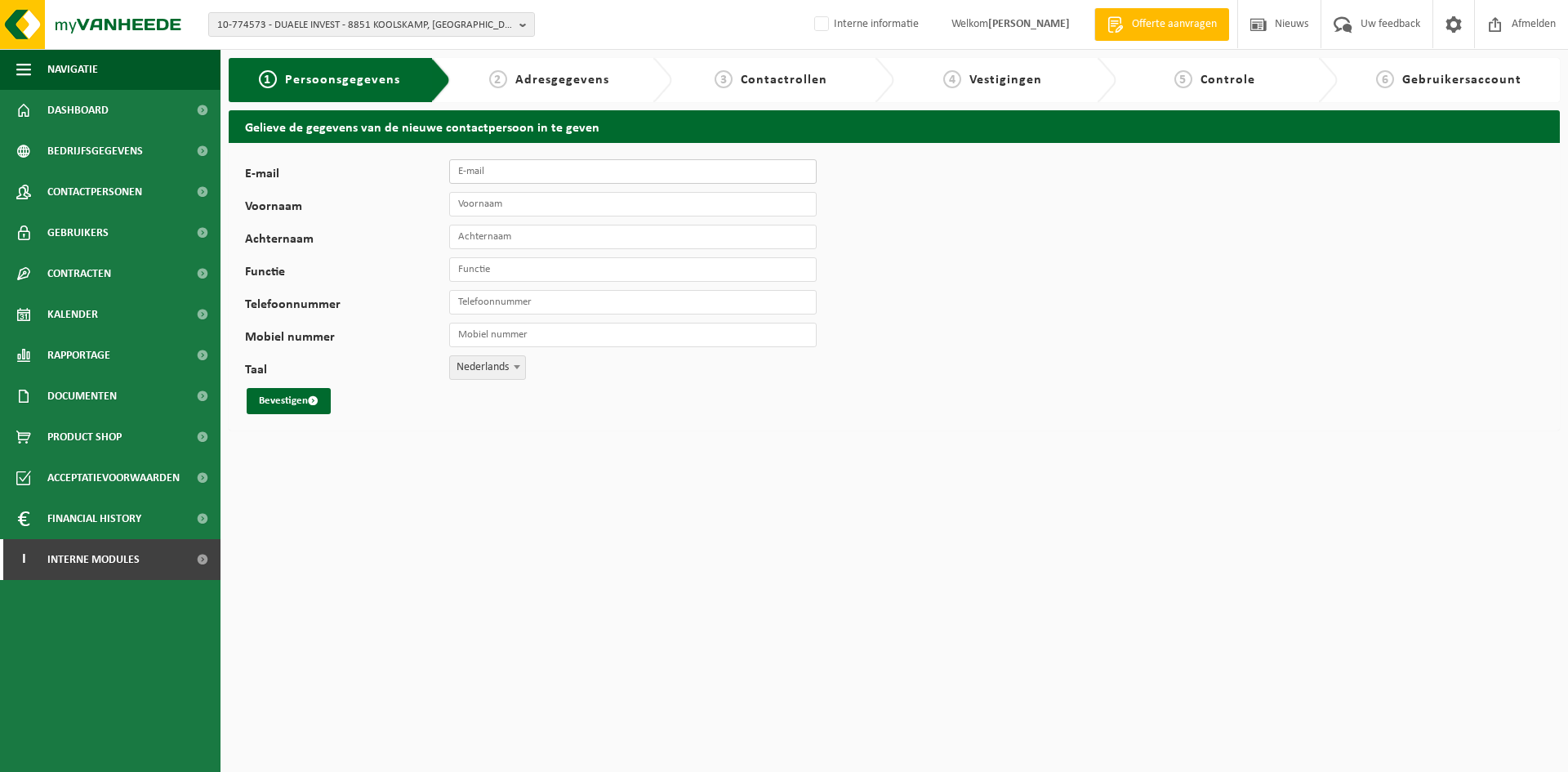
click at [607, 178] on input "E-mail" at bounding box center [633, 172] width 368 height 24
paste input "[EMAIL_ADDRESS][DOMAIN_NAME]"
type input "[EMAIL_ADDRESS][DOMAIN_NAME]"
type input "info"
type input "duckbouwt"
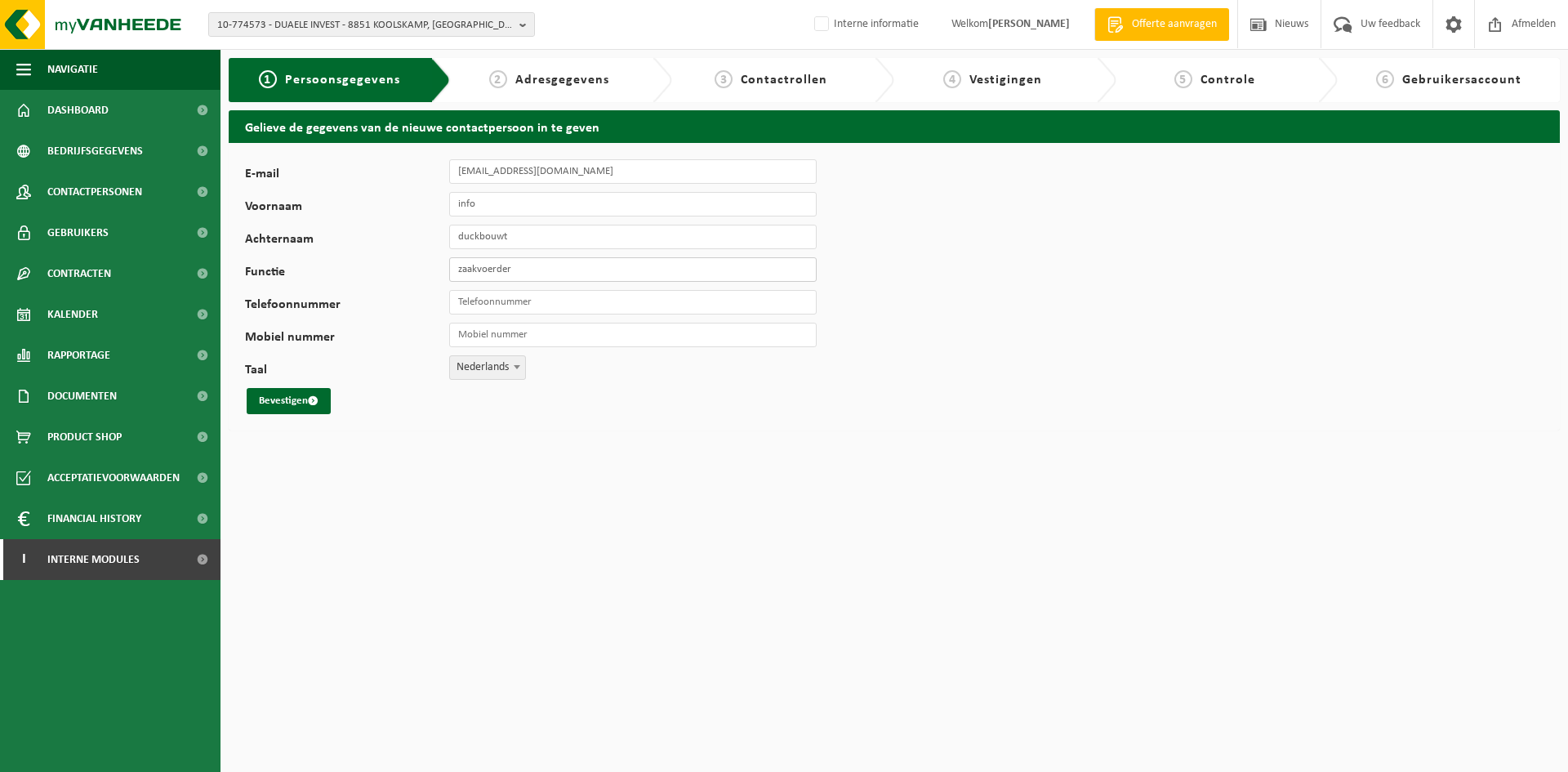
type input "zaakvoerder"
type input "[PHONE_NUMBER]"
drag, startPoint x: 543, startPoint y: 308, endPoint x: 270, endPoint y: 263, distance: 276.7
click at [270, 263] on div "E-mail info@duyckbouwt.be Voornaam info Achternaam duckbouwt Functie zaakvoerde…" at bounding box center [511, 287] width 531 height 255
click at [563, 336] on input "Mobiel nummer" at bounding box center [633, 334] width 368 height 24
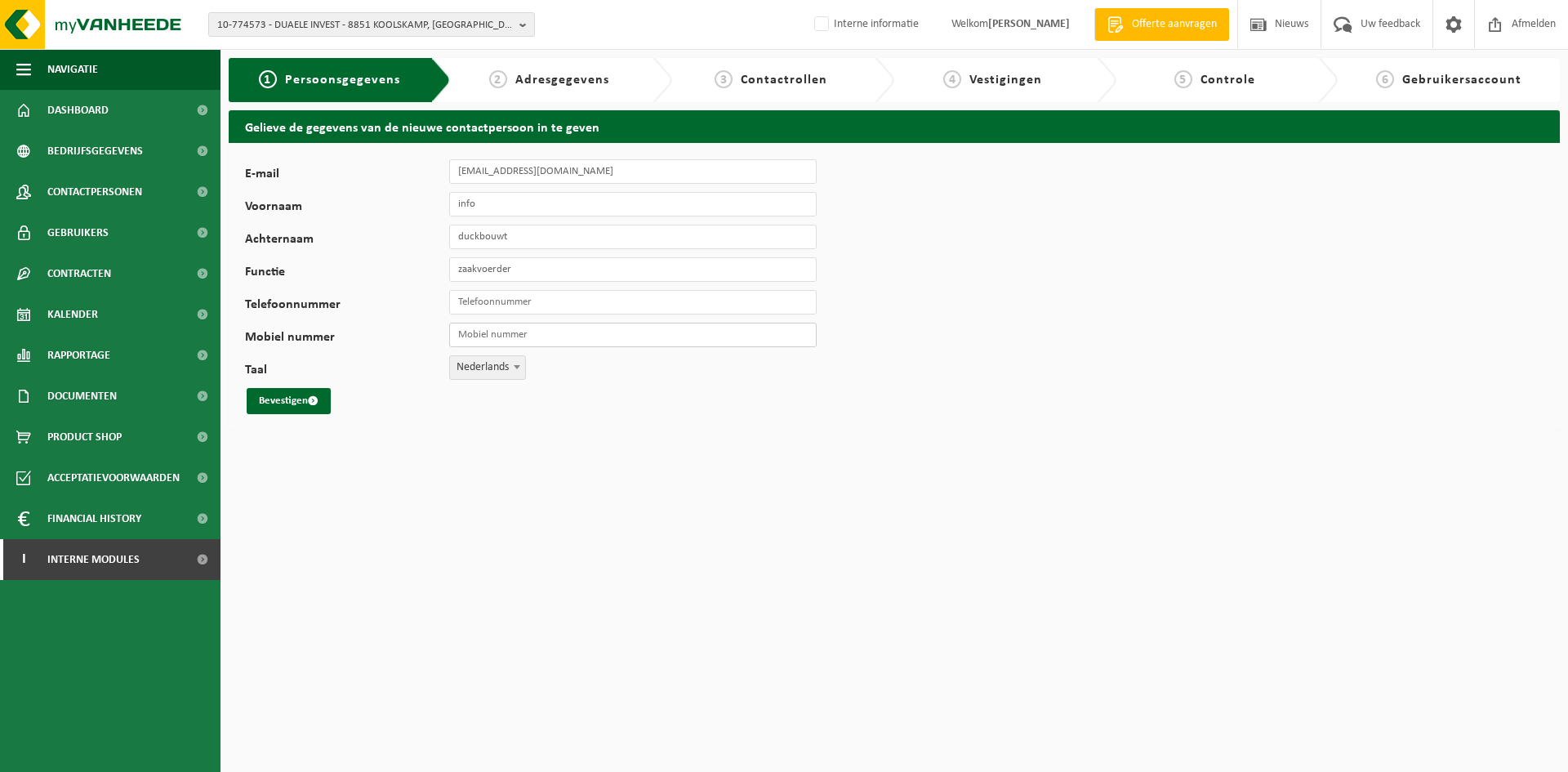
paste input "+32 486 25 56 24"
type input "+32 486 25 56 24"
click at [288, 392] on button "Bevestigen" at bounding box center [289, 401] width 84 height 26
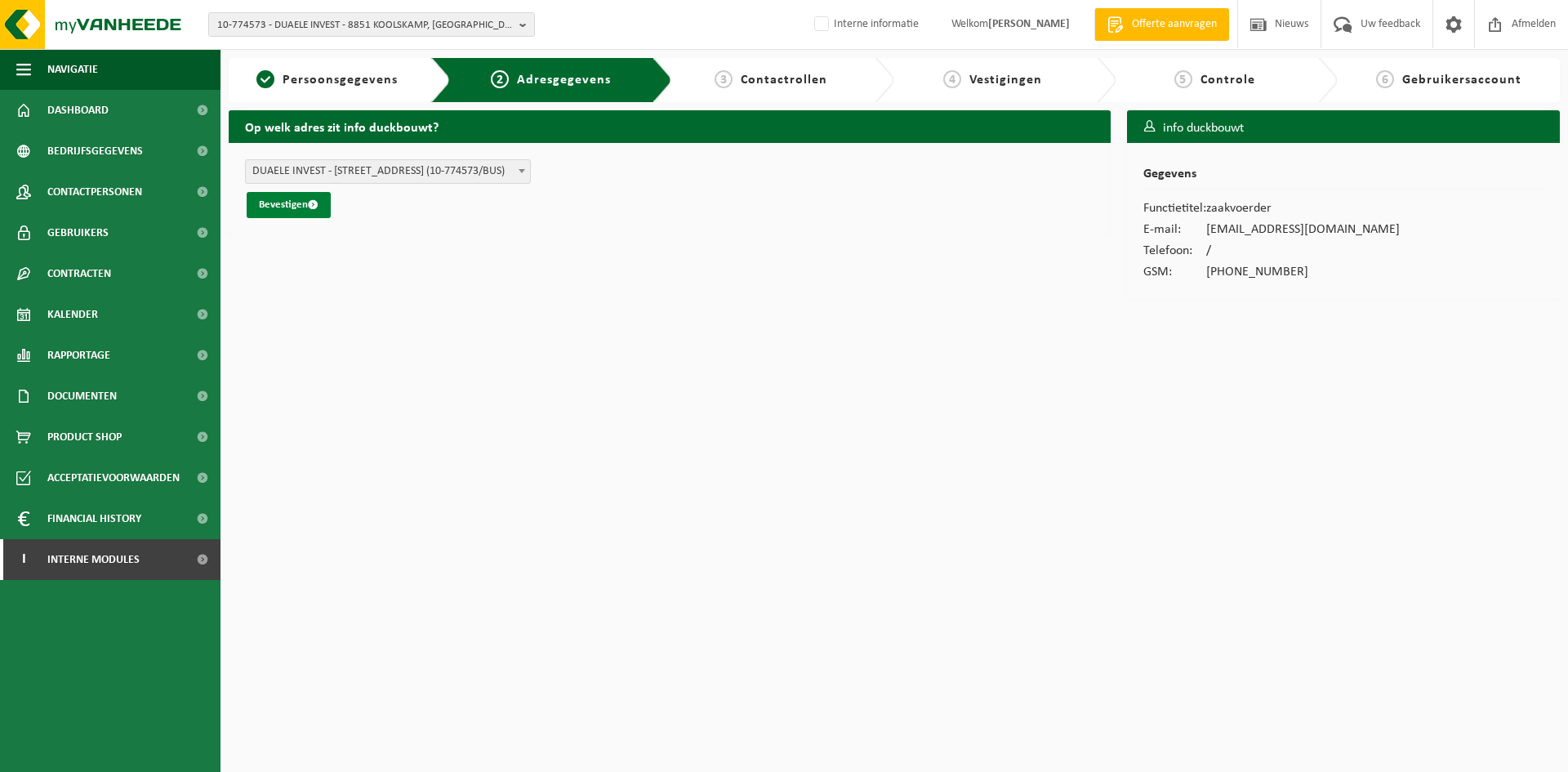
click at [287, 203] on button "Bevestigen" at bounding box center [289, 204] width 84 height 26
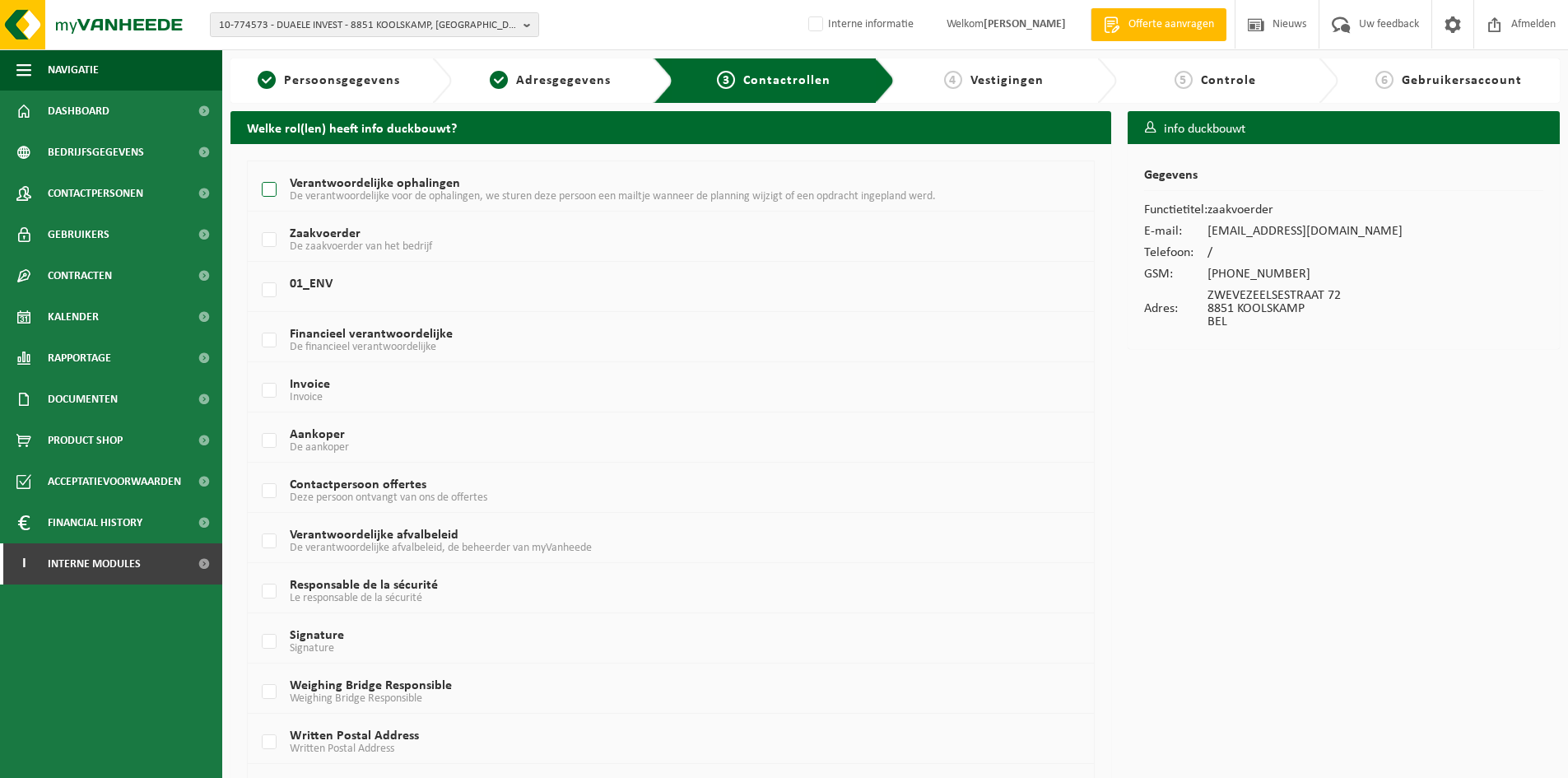
click at [363, 178] on label "Verantwoordelijke ophalingen De verantwoordelijke voor de ophalingen, we sturen…" at bounding box center [635, 190] width 754 height 24
click at [256, 169] on input "Verantwoordelijke ophalingen De verantwoordelijke voor de ophalingen, we sturen…" at bounding box center [255, 169] width 1 height 1
checkbox input "true"
click at [345, 527] on td "Verantwoordelijke afvalbeleid De verantwoordelijke afvalbeleid, de beheerder va…" at bounding box center [671, 537] width 846 height 50
click at [368, 536] on label "Verantwoordelijke afvalbeleid De verantwoordelijke afvalbeleid, de beheerder va…" at bounding box center [635, 541] width 754 height 24
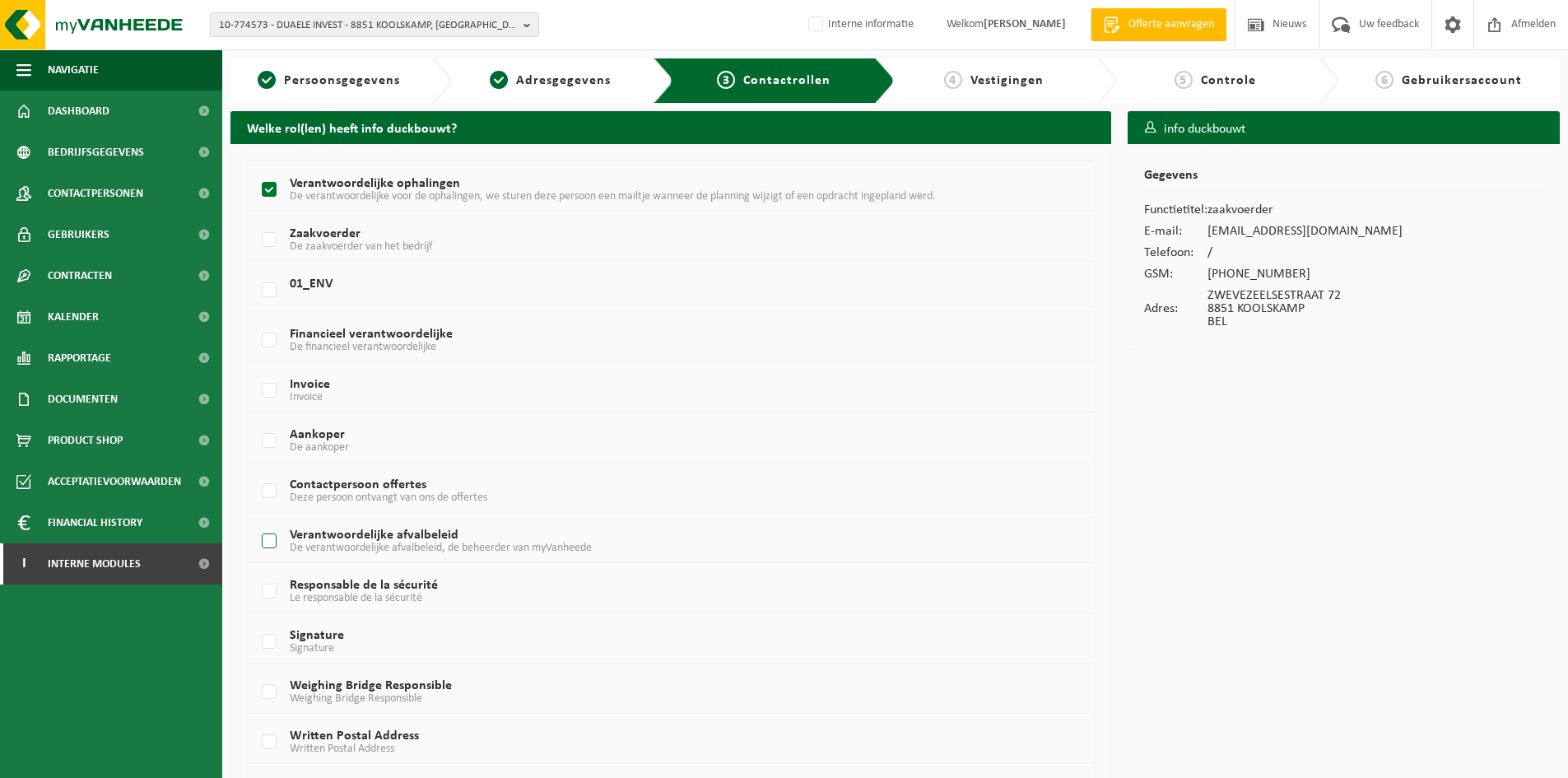
click at [256, 521] on input "Verantwoordelijke afvalbeleid De verantwoordelijke afvalbeleid, de beheerder va…" at bounding box center [255, 520] width 1 height 1
checkbox input "true"
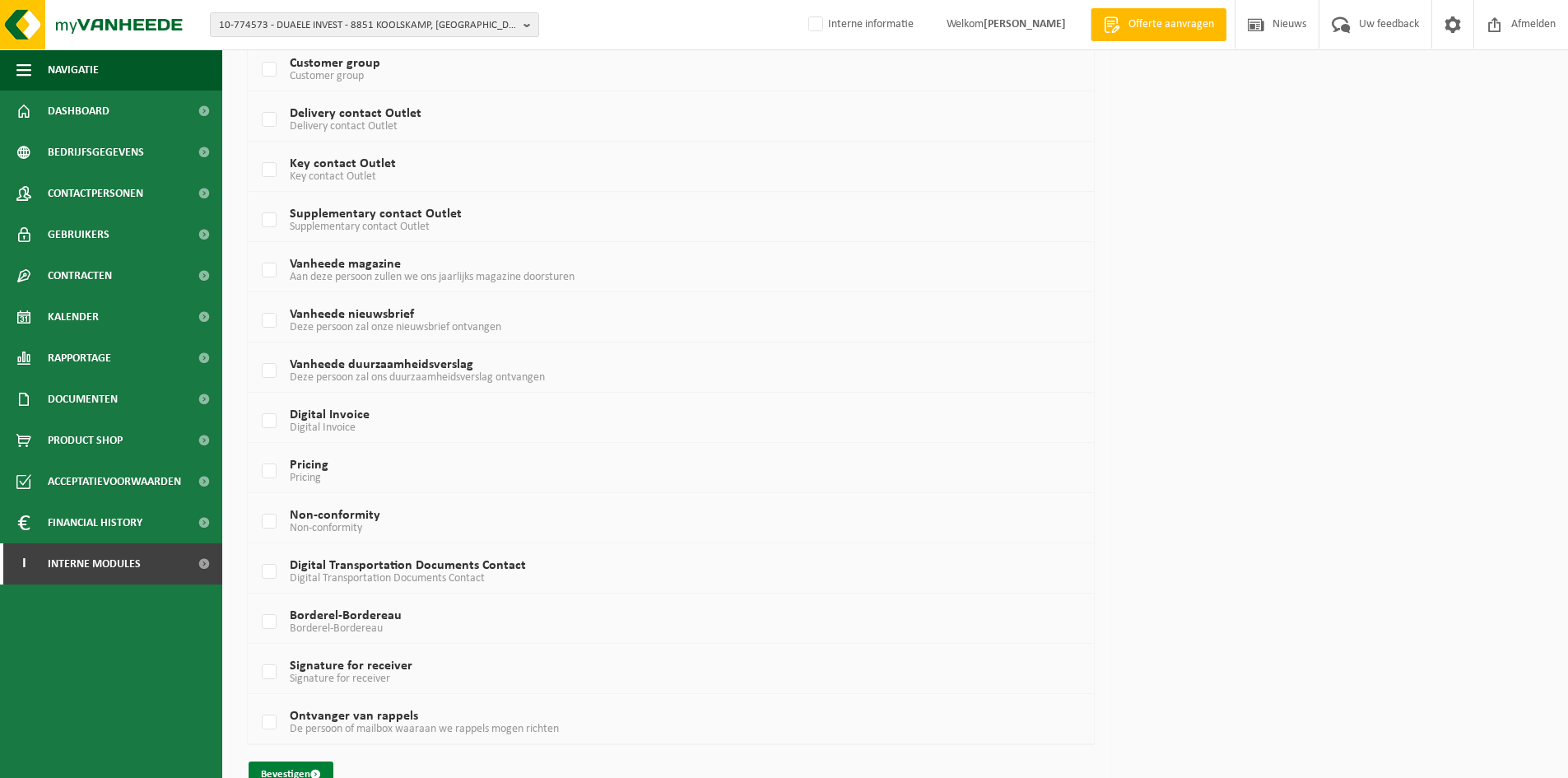
scroll to position [857, 0]
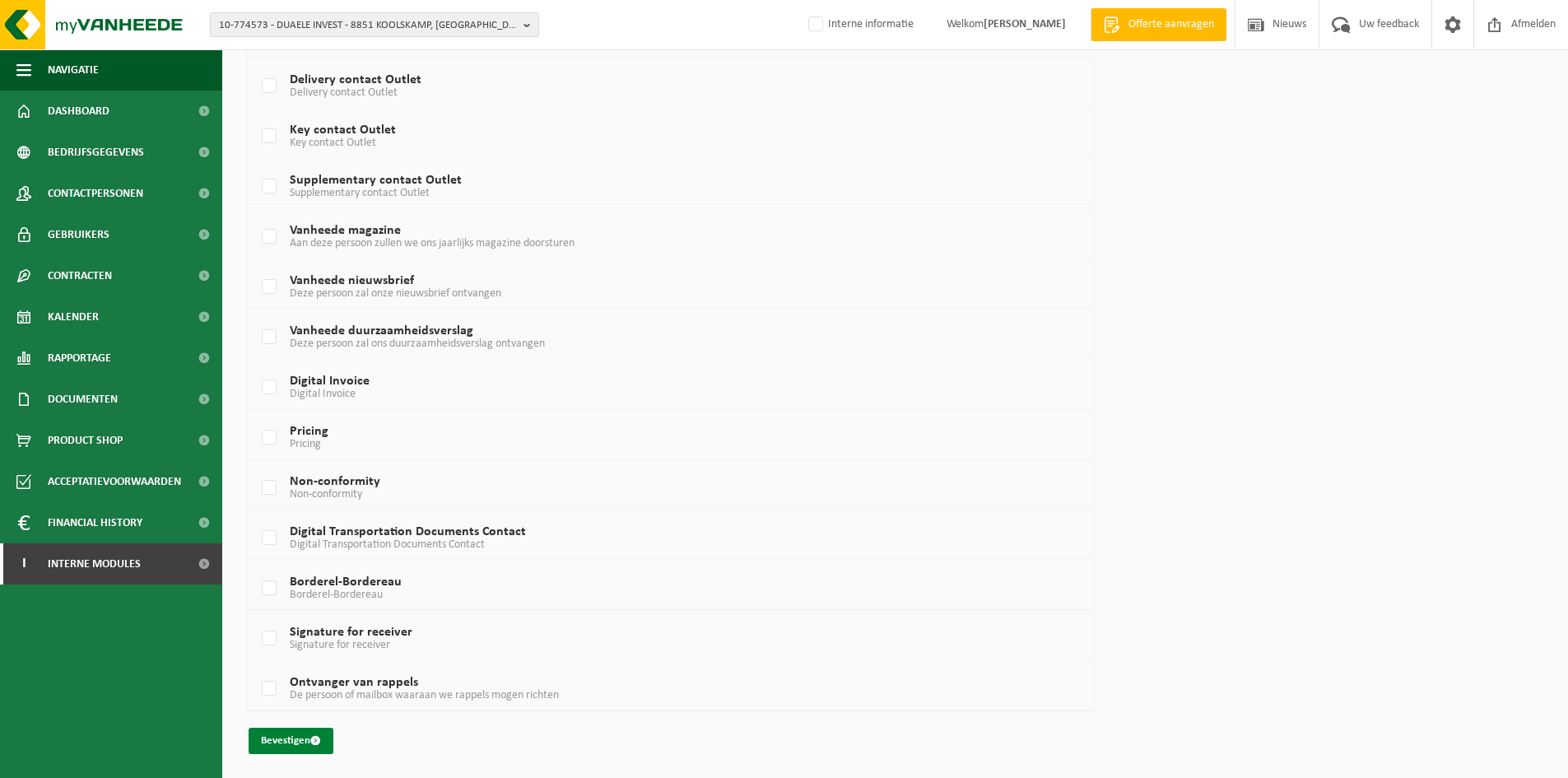
click at [301, 740] on button "Bevestigen" at bounding box center [291, 740] width 85 height 26
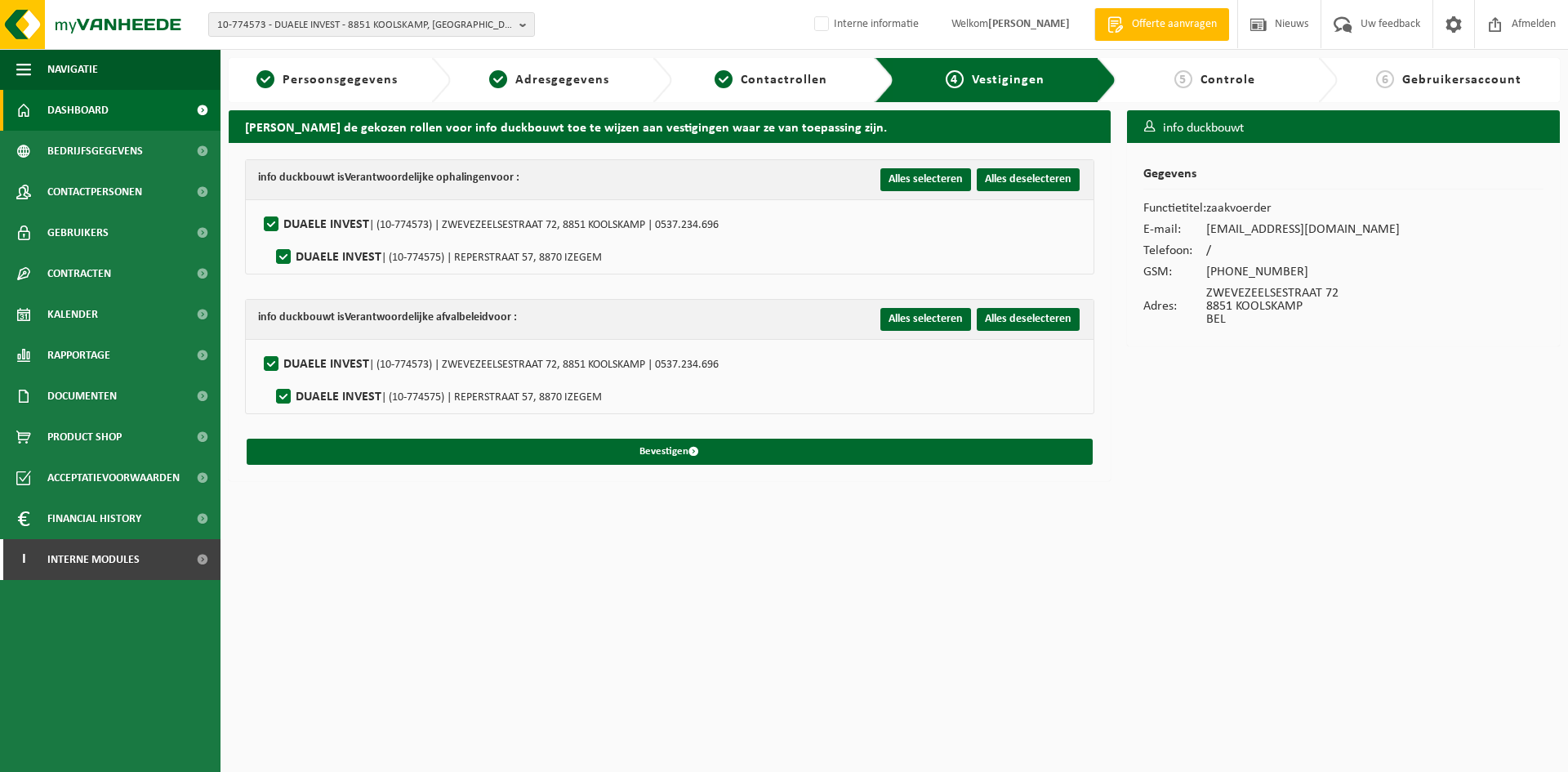
click at [108, 115] on link "Dashboard" at bounding box center [110, 110] width 220 height 41
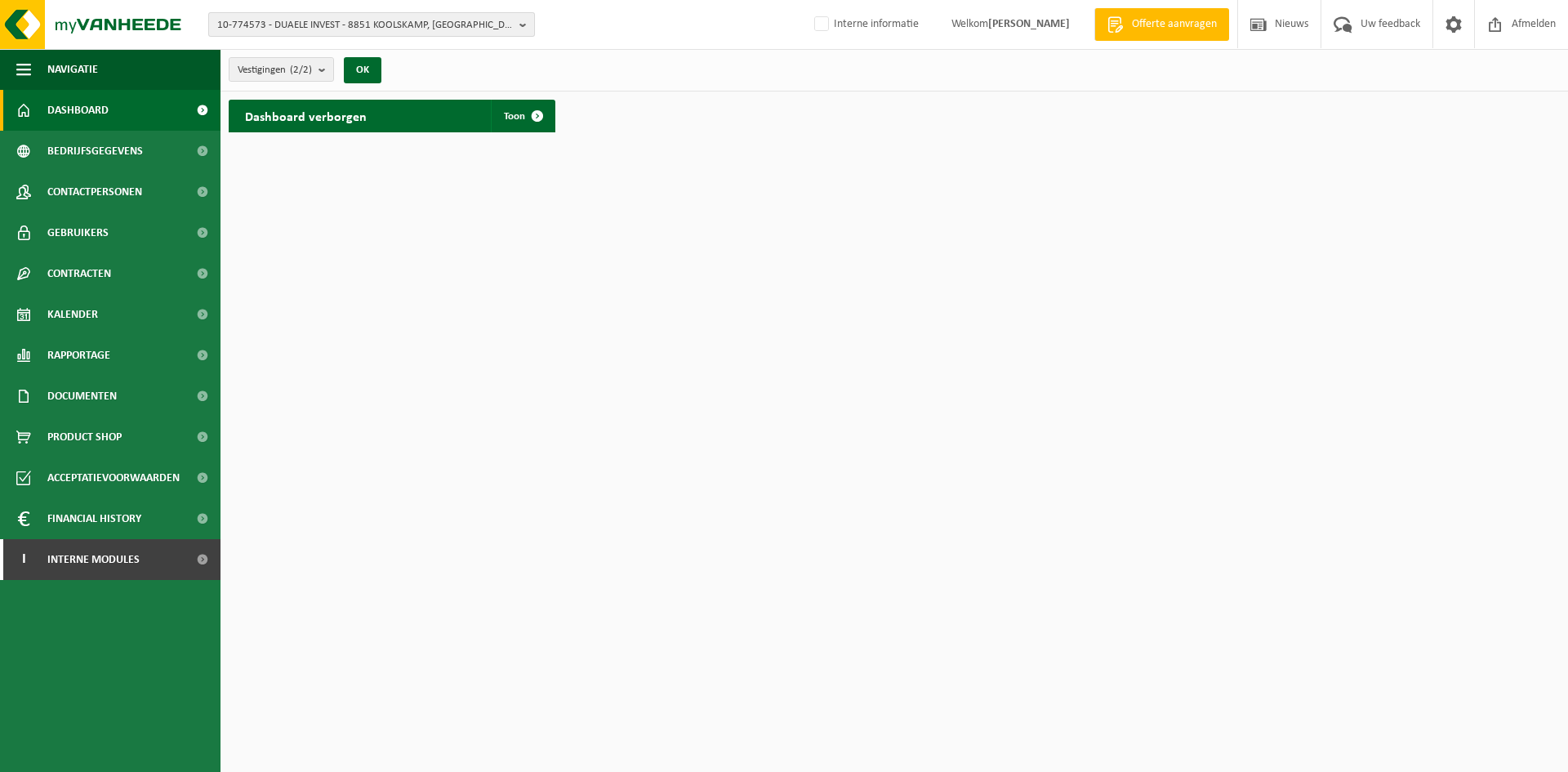
click at [335, 23] on span "10-774573 - DUAELE INVEST - 8851 KOOLSKAMP, [GEOGRAPHIC_DATA]" at bounding box center [365, 25] width 296 height 24
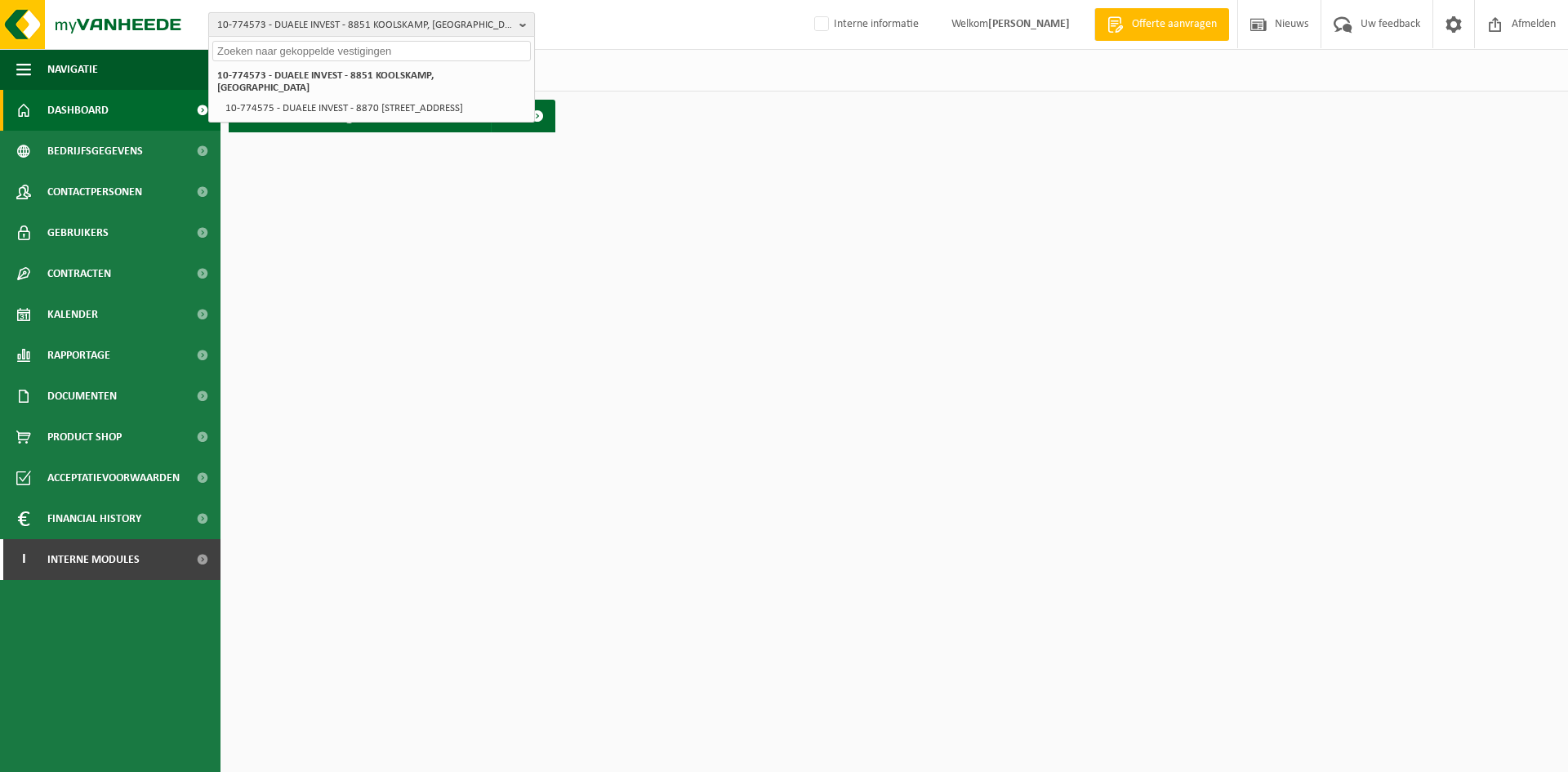
paste input "01-092544"
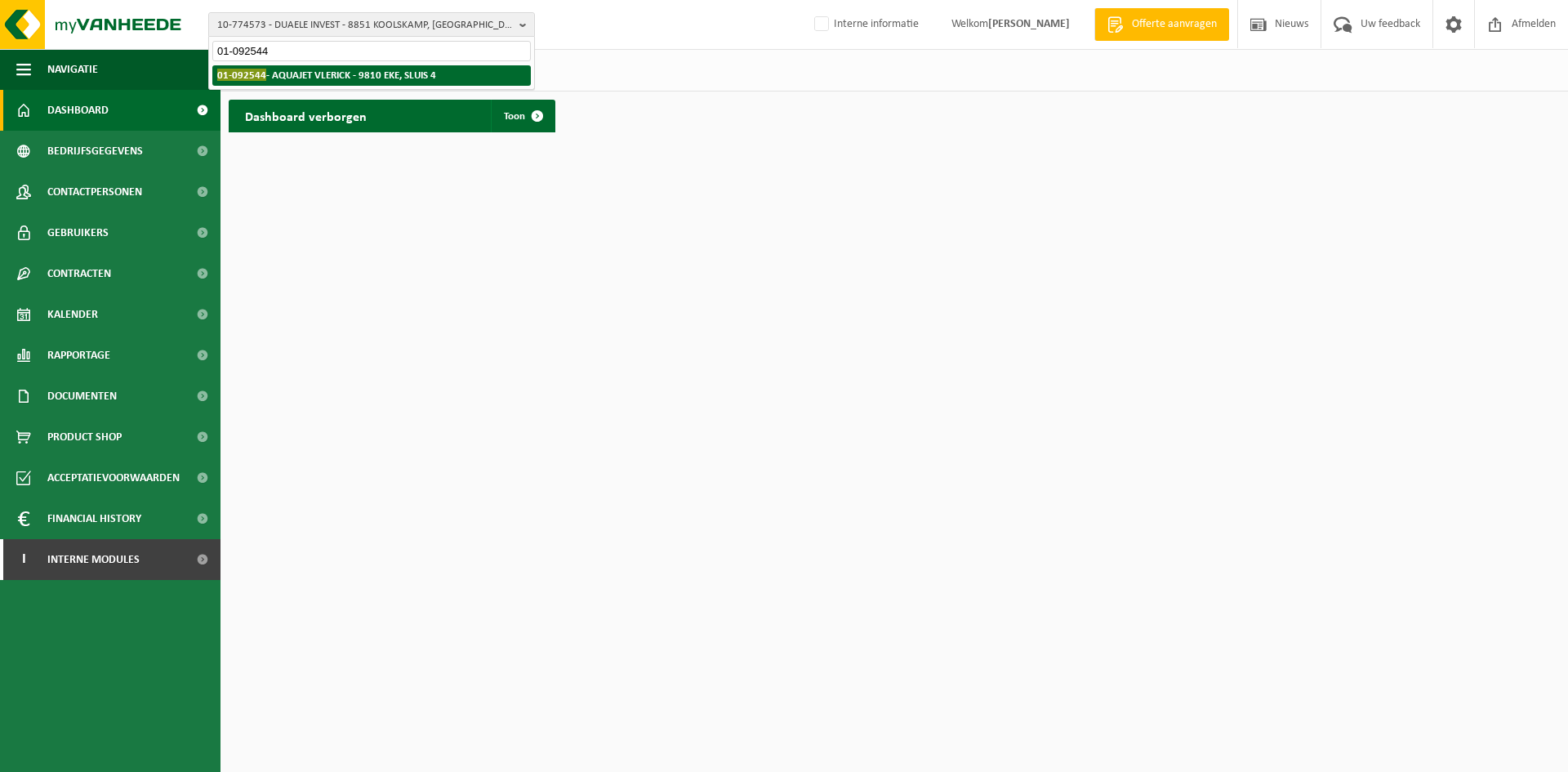
type input "01-092544"
click at [306, 79] on strong "01-092544 - AQUAJET VLERICK - 9810 EKE, SLUIS 4" at bounding box center [327, 75] width 219 height 12
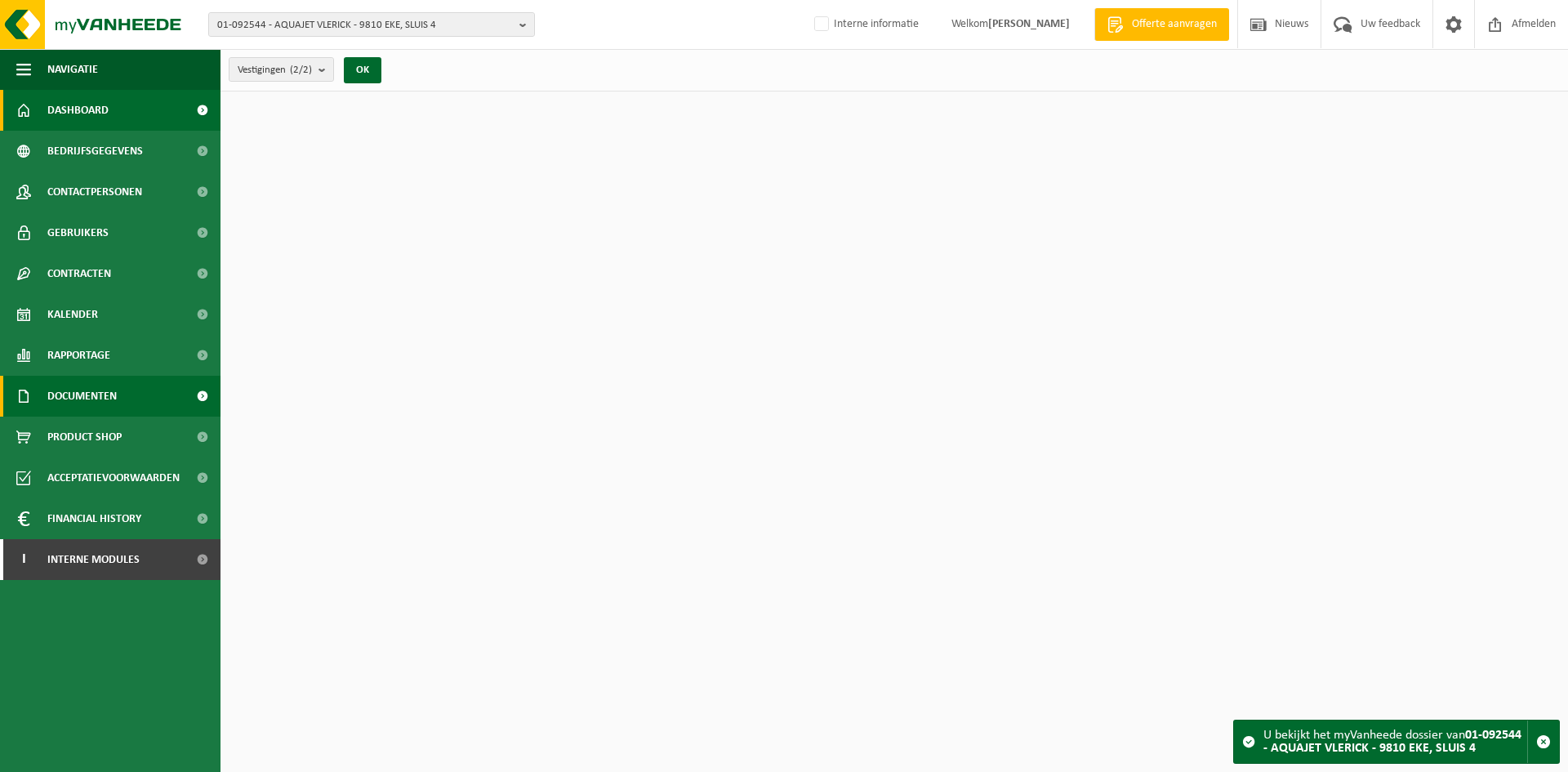
click at [122, 392] on link "Documenten" at bounding box center [110, 396] width 220 height 41
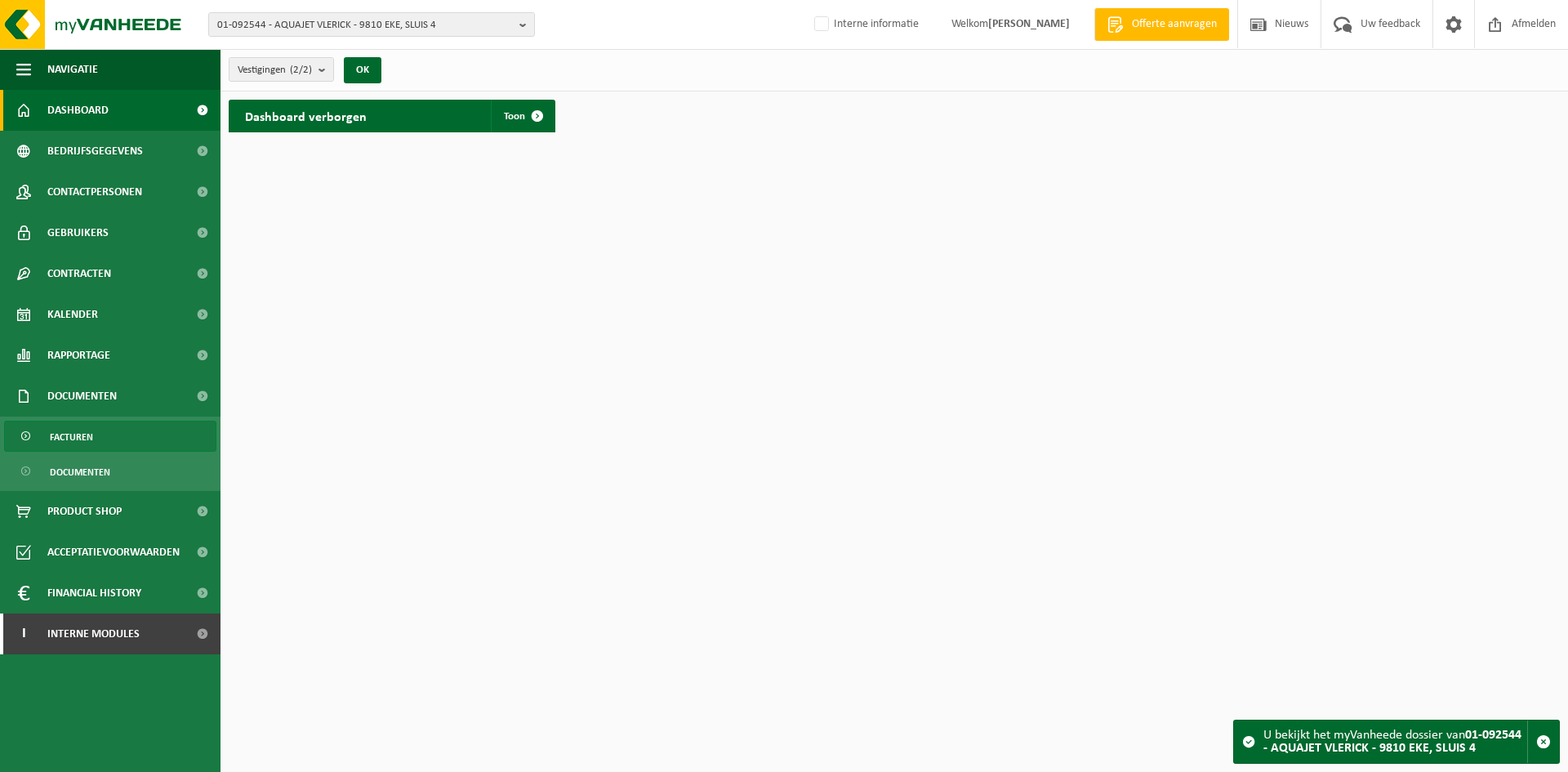
click at [142, 438] on link "Facturen" at bounding box center [110, 436] width 212 height 31
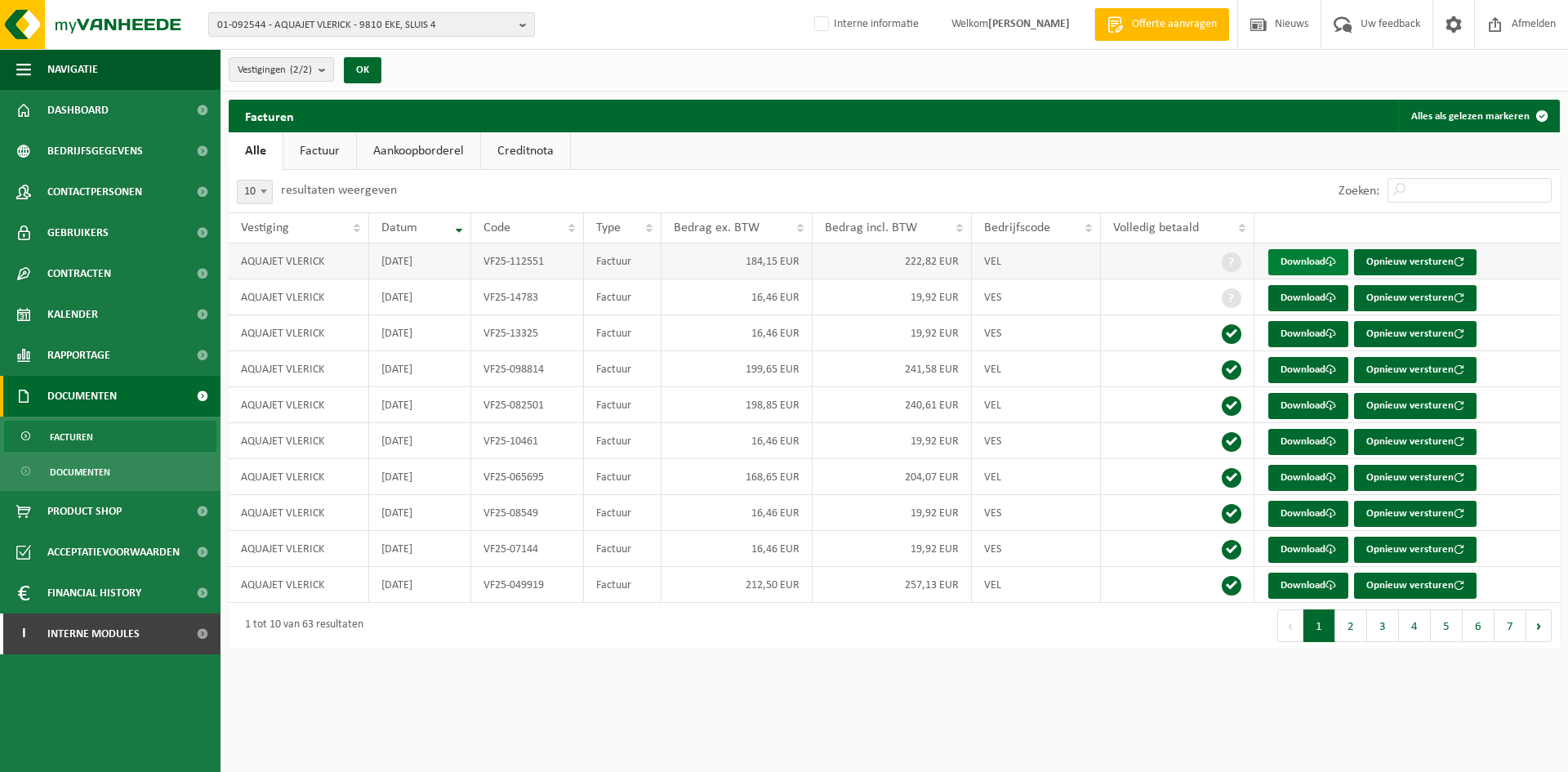
click at [1312, 259] on link "Download" at bounding box center [1309, 262] width 80 height 26
click at [390, 16] on span "01-092544 - AQUAJET VLERICK - 9810 EKE, SLUIS 4" at bounding box center [365, 25] width 296 height 24
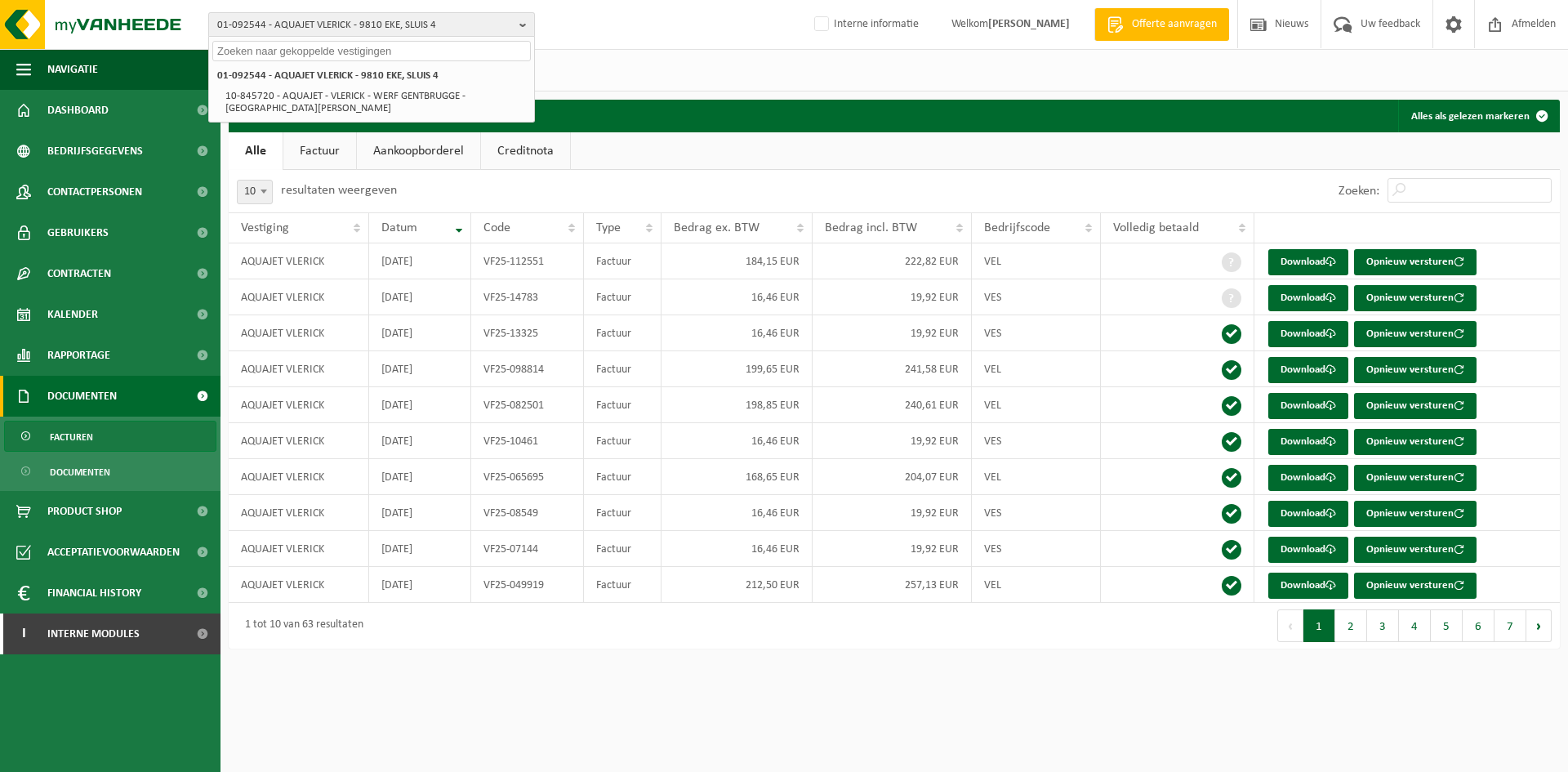
paste input "10-858272"
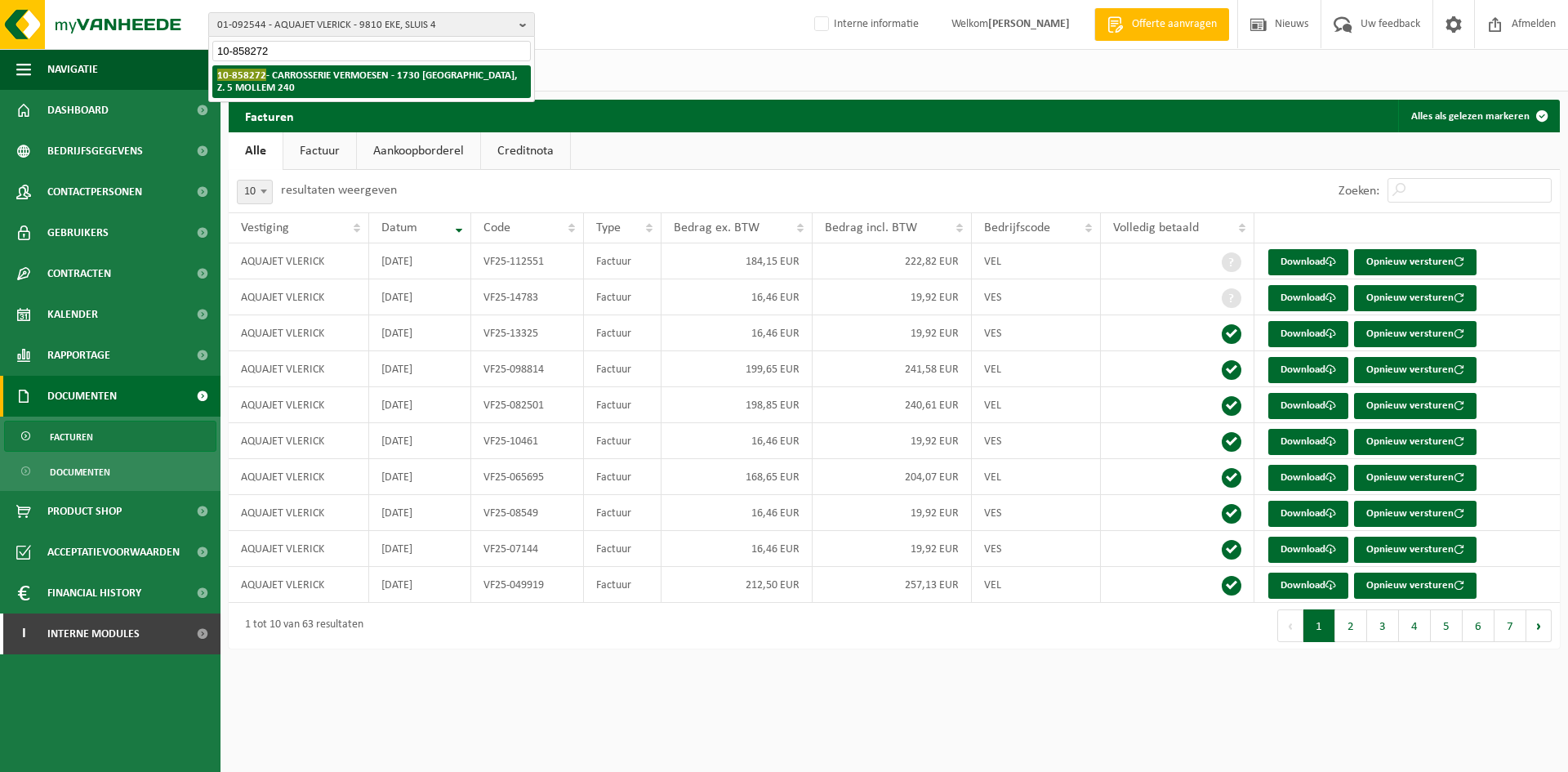
type input "10-858272"
click at [370, 76] on strong "10-858272 - CARROSSERIE VERMOESEN - 1730 ASSE, Z. 5 MOLLEM 240" at bounding box center [368, 81] width 300 height 24
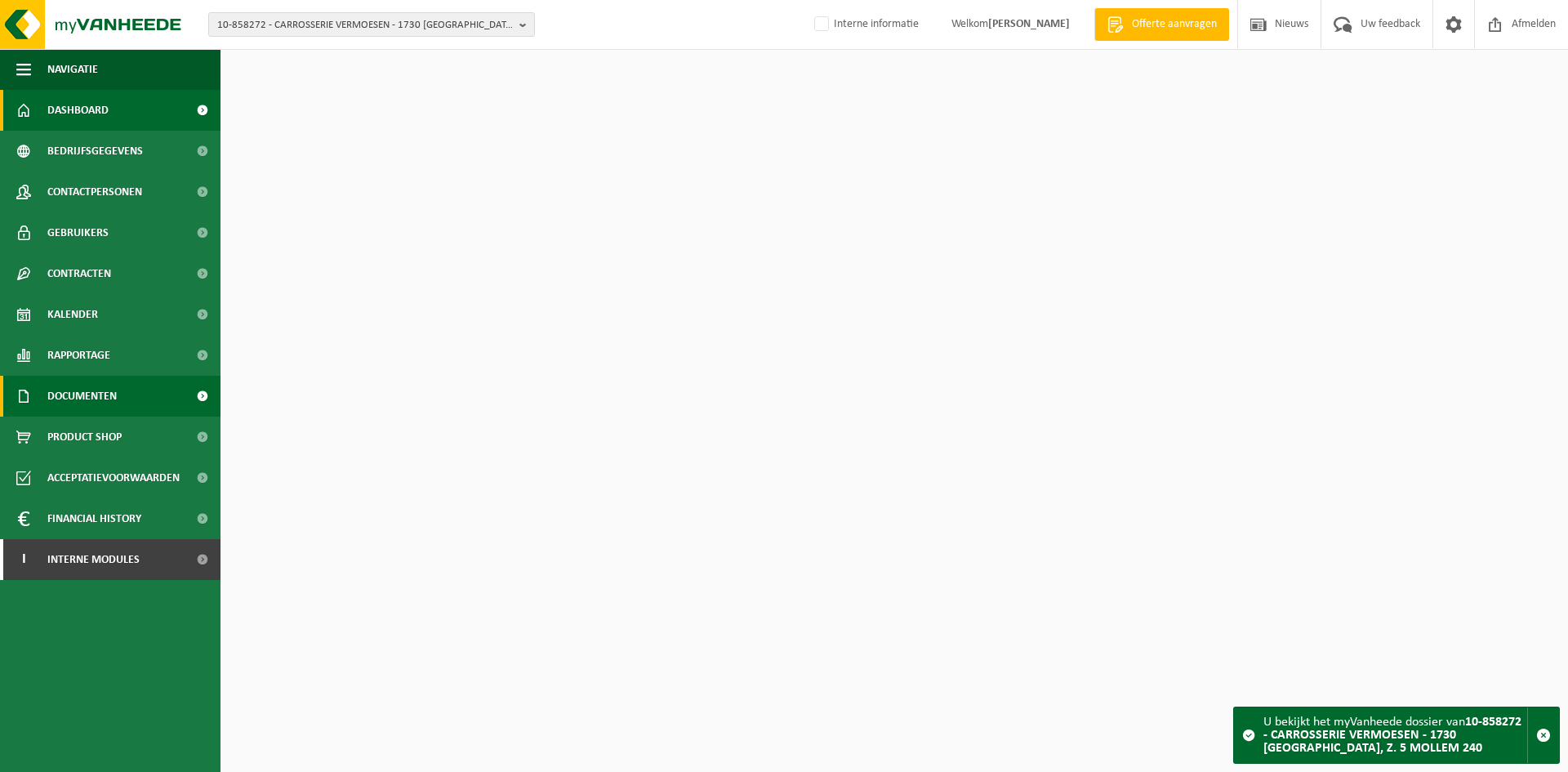
click at [94, 398] on span "Documenten" at bounding box center [82, 396] width 69 height 41
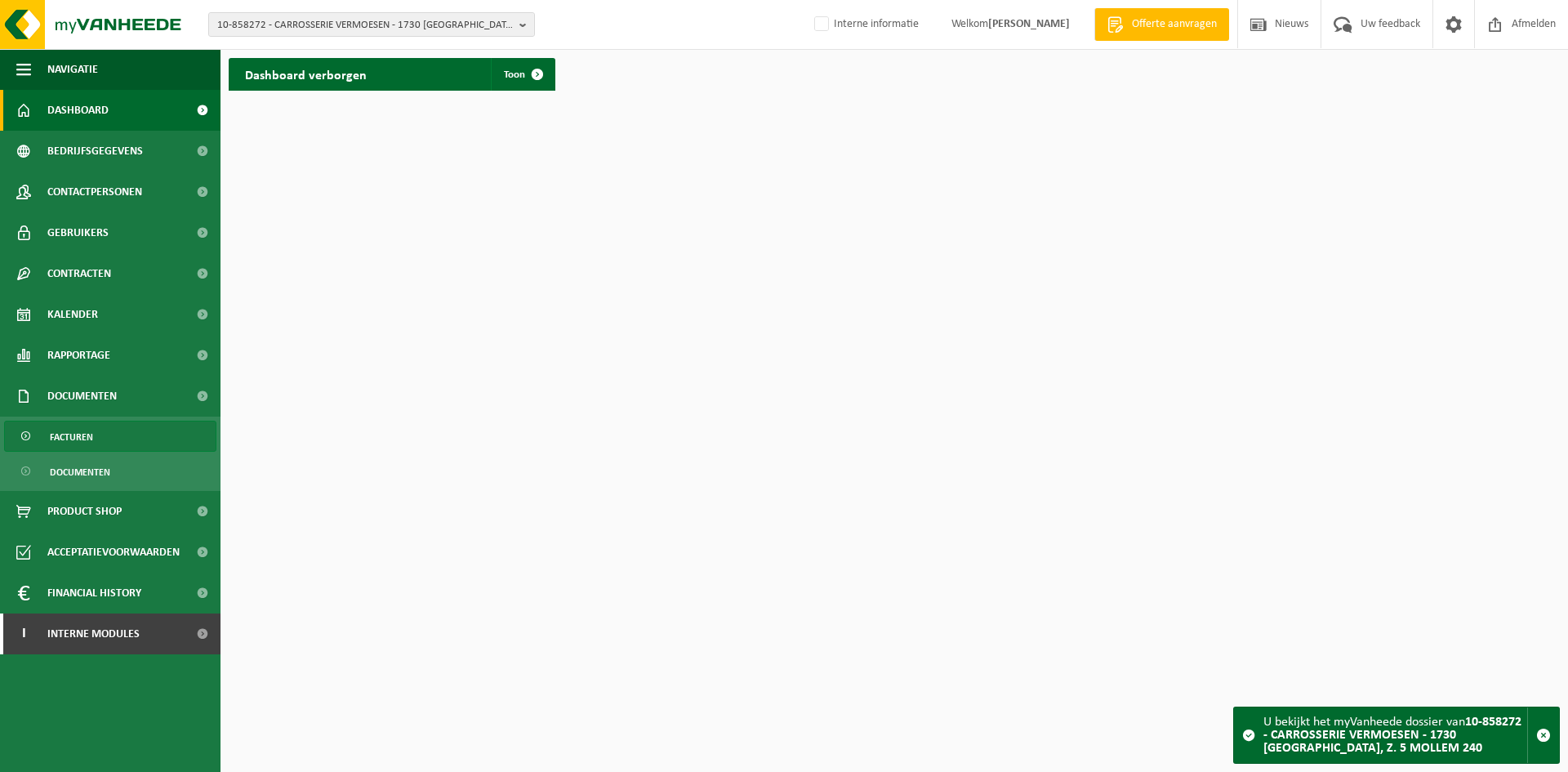
click at [78, 441] on span "Facturen" at bounding box center [71, 437] width 43 height 31
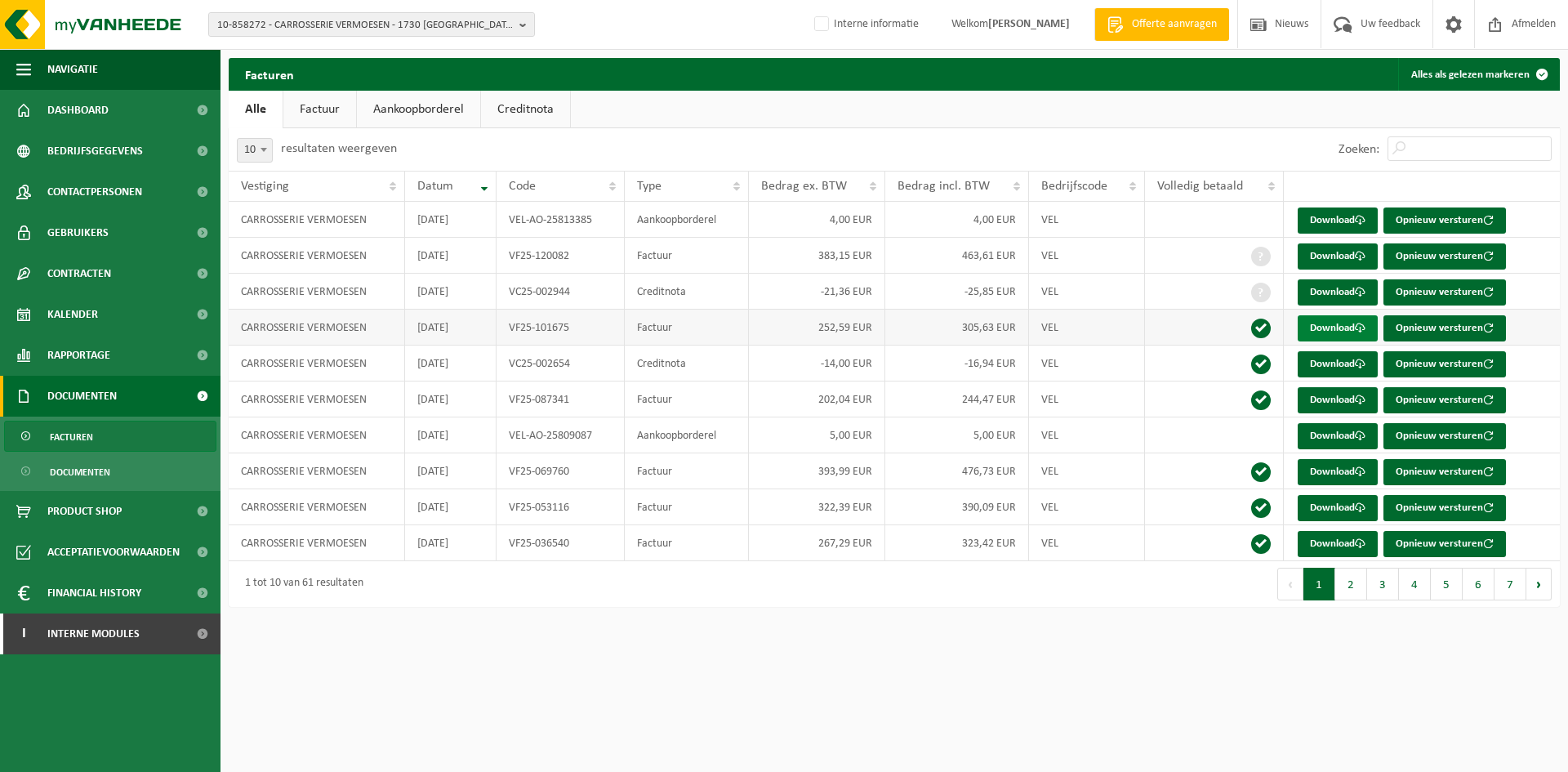
click at [1329, 334] on link "Download" at bounding box center [1338, 328] width 80 height 26
click at [1339, 327] on link "Download" at bounding box center [1338, 328] width 80 height 26
click at [1322, 367] on link "Download" at bounding box center [1338, 364] width 80 height 26
click at [1327, 366] on link "Download" at bounding box center [1338, 364] width 80 height 26
click at [393, 23] on span "10-858272 - CARROSSERIE VERMOESEN - 1730 ASSE, Z. 5 MOLLEM 240" at bounding box center [365, 25] width 296 height 24
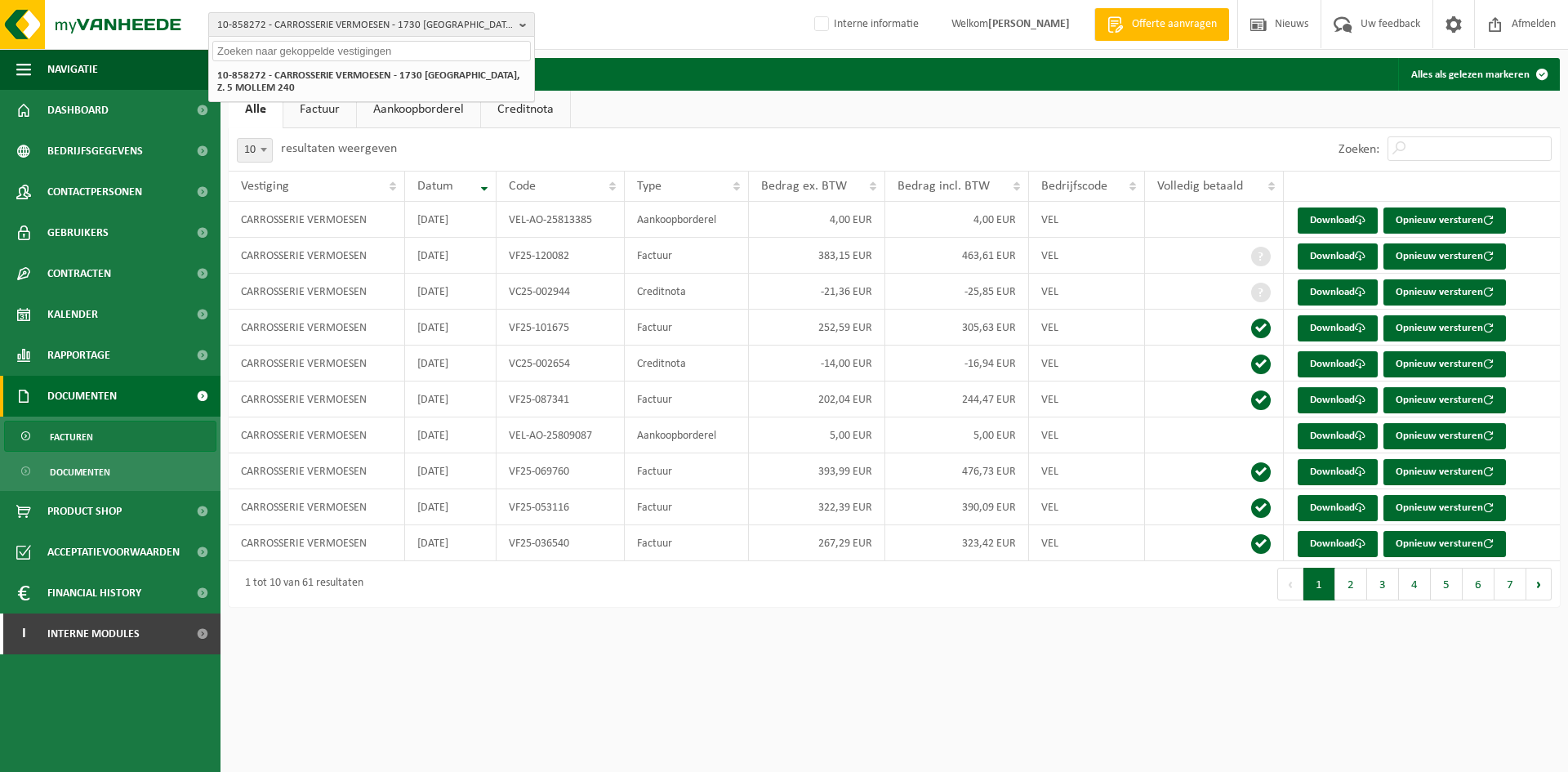
paste input "10-965027"
type input "10-965027"
click at [334, 82] on li "10-965027 - INTERCARE NV - 9050 GENTBRUGGE, KORTE MAGERSTRAAT 5" at bounding box center [372, 75] width 319 height 21
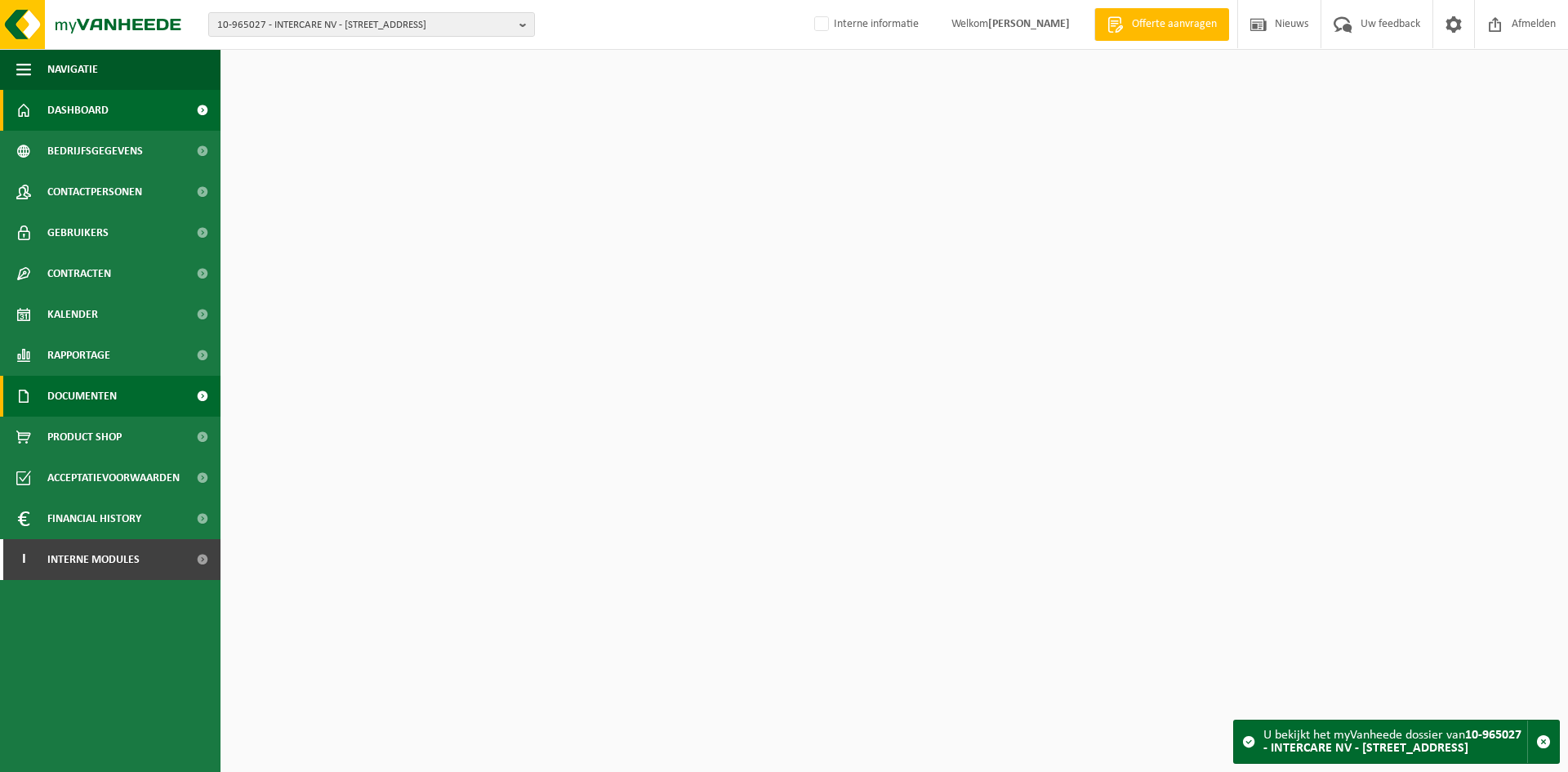
click at [74, 405] on span "Documenten" at bounding box center [82, 396] width 69 height 41
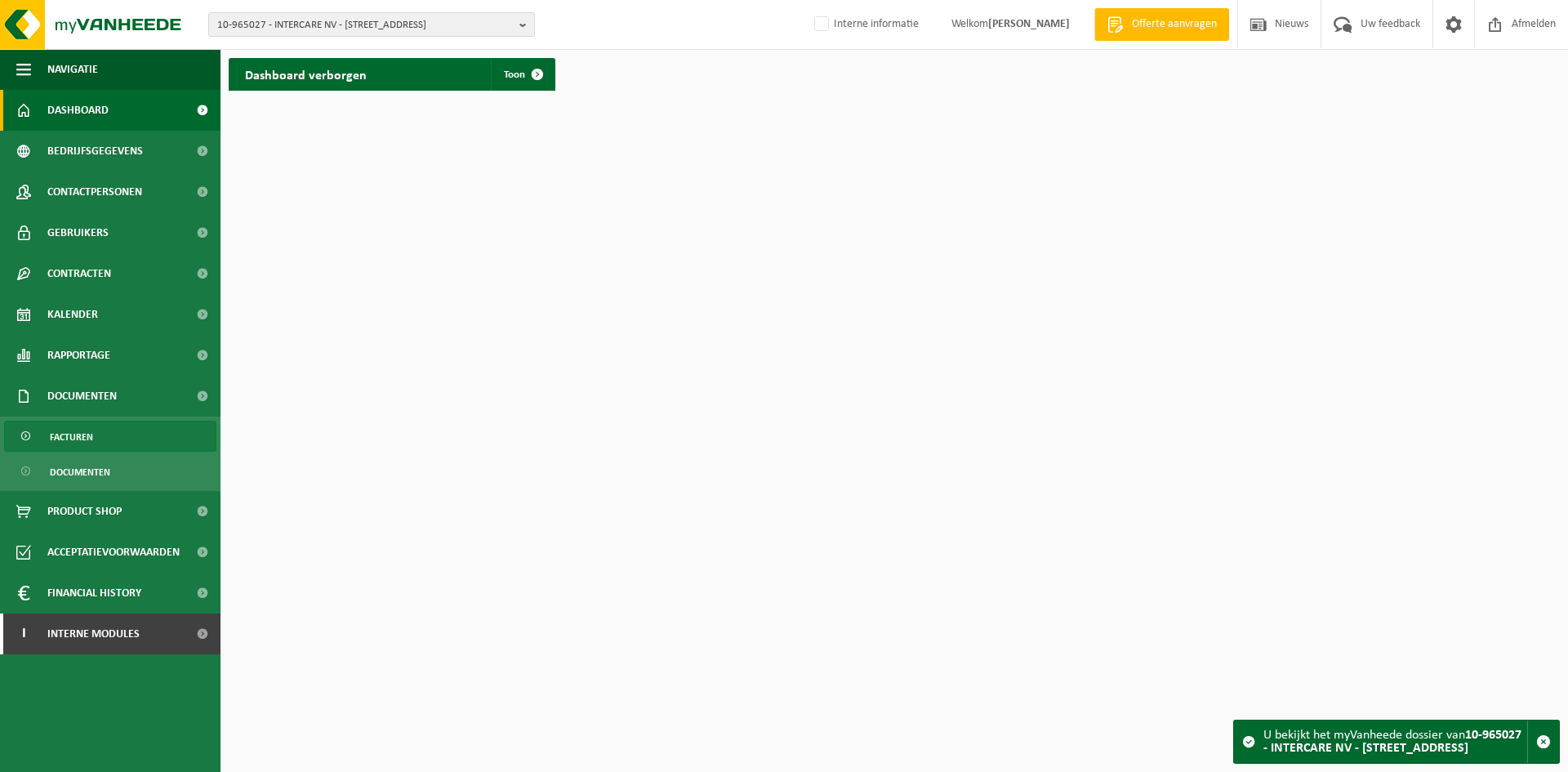
click at [71, 442] on span "Facturen" at bounding box center [71, 437] width 43 height 31
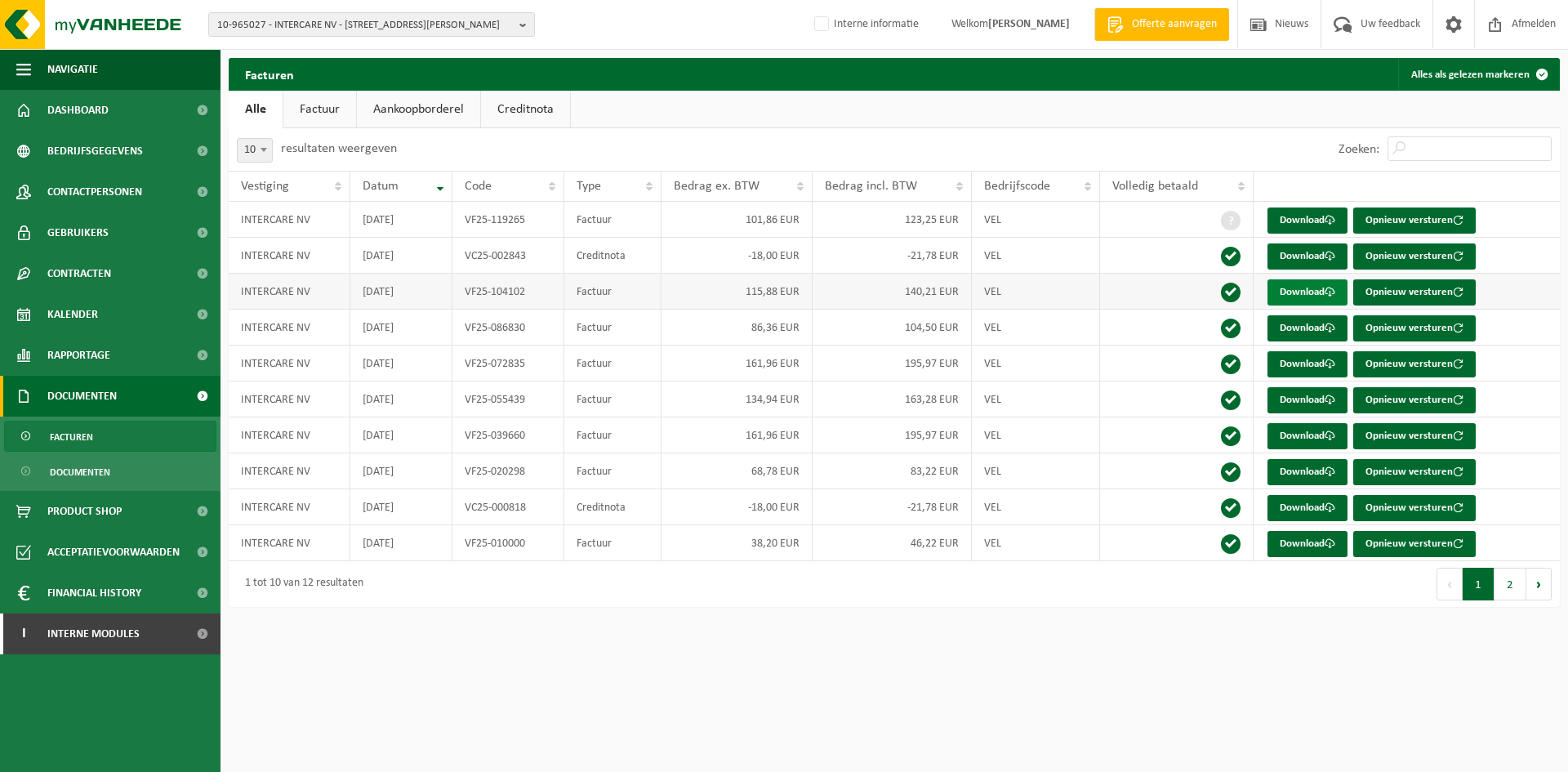
click at [1292, 287] on link "Download" at bounding box center [1308, 292] width 80 height 26
click at [1285, 253] on link "Download" at bounding box center [1308, 256] width 80 height 26
click at [525, 251] on td "VC25-002843" at bounding box center [509, 255] width 113 height 36
click at [504, 256] on td "VC25-002843" at bounding box center [509, 255] width 113 height 36
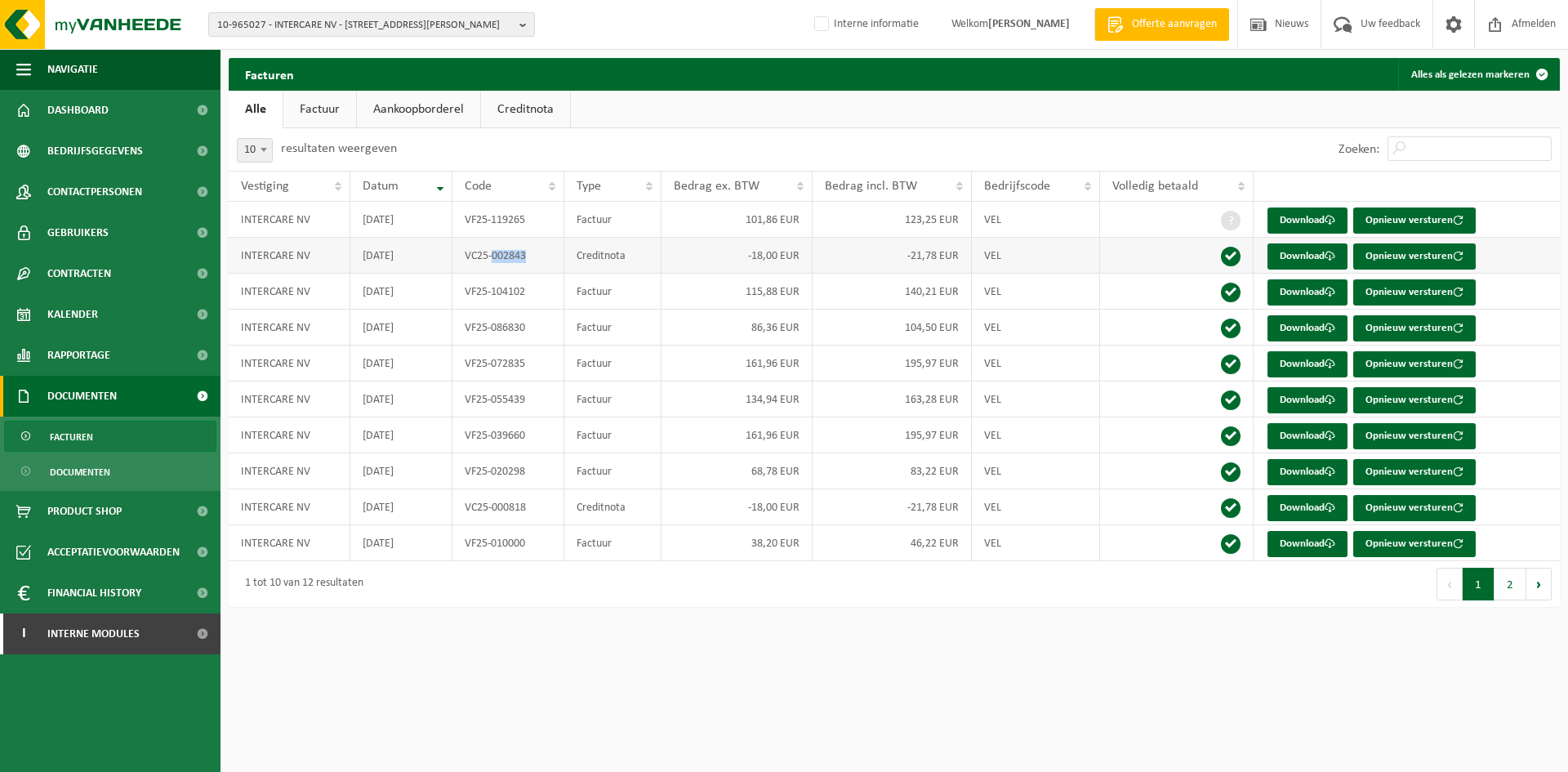
click at [504, 256] on td "VC25-002843" at bounding box center [509, 255] width 113 height 36
copy td "VC25-002843"
click at [510, 297] on td "VF25-104102" at bounding box center [509, 291] width 113 height 36
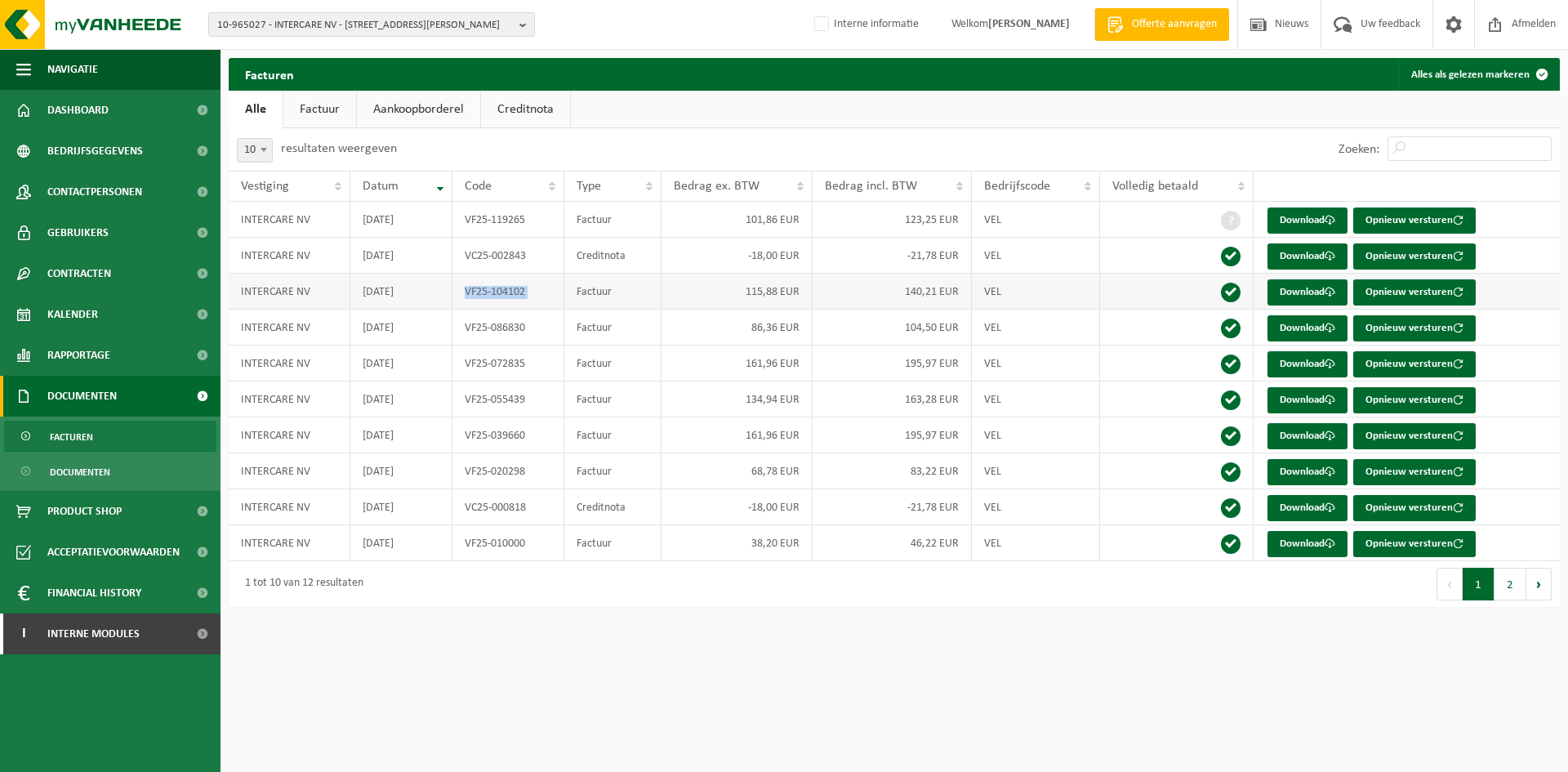
click at [510, 297] on td "VF25-104102" at bounding box center [509, 291] width 113 height 36
copy td "VF25-104102"
click at [419, 18] on span "10-965027 - INTERCARE NV - [STREET_ADDRESS][PERSON_NAME]" at bounding box center [365, 25] width 296 height 24
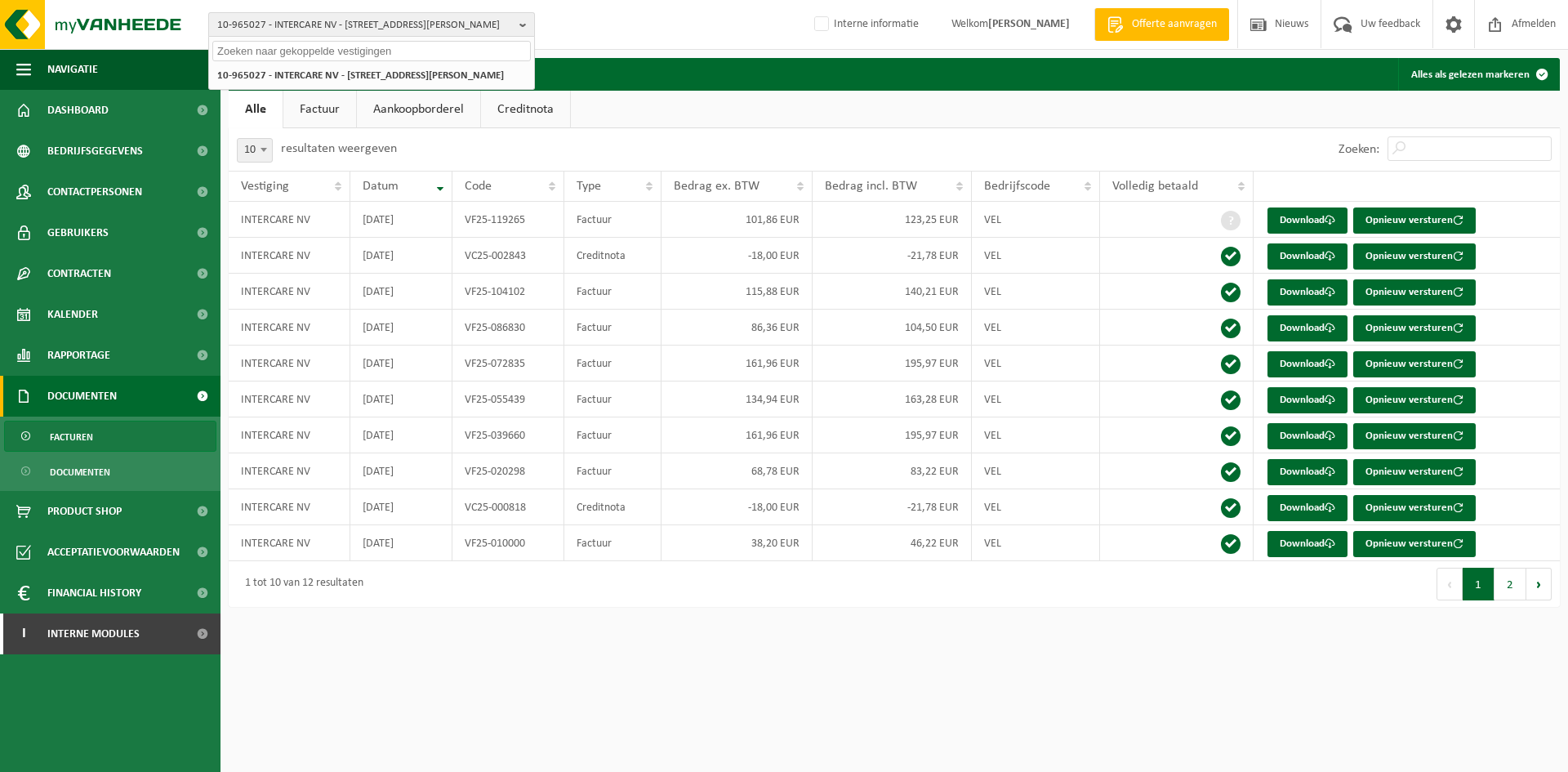
paste input "10-896989"
type input "10-896989"
click at [295, 73] on strong "10-896989 - DE KLUSSENIER [PERSON_NAME] - [STREET_ADDRESS]" at bounding box center [361, 75] width 289 height 12
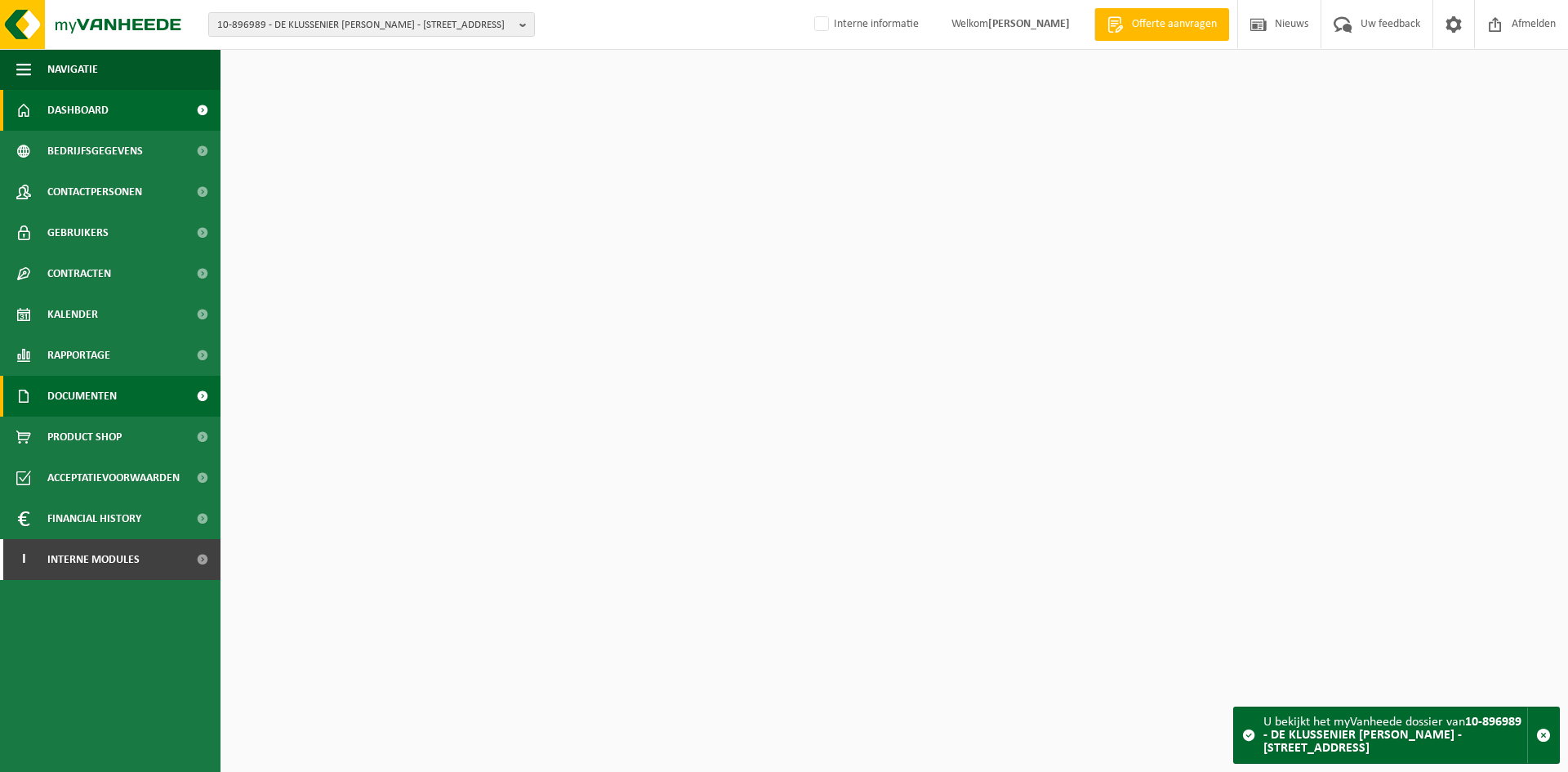
click at [112, 405] on span "Documenten" at bounding box center [82, 396] width 69 height 41
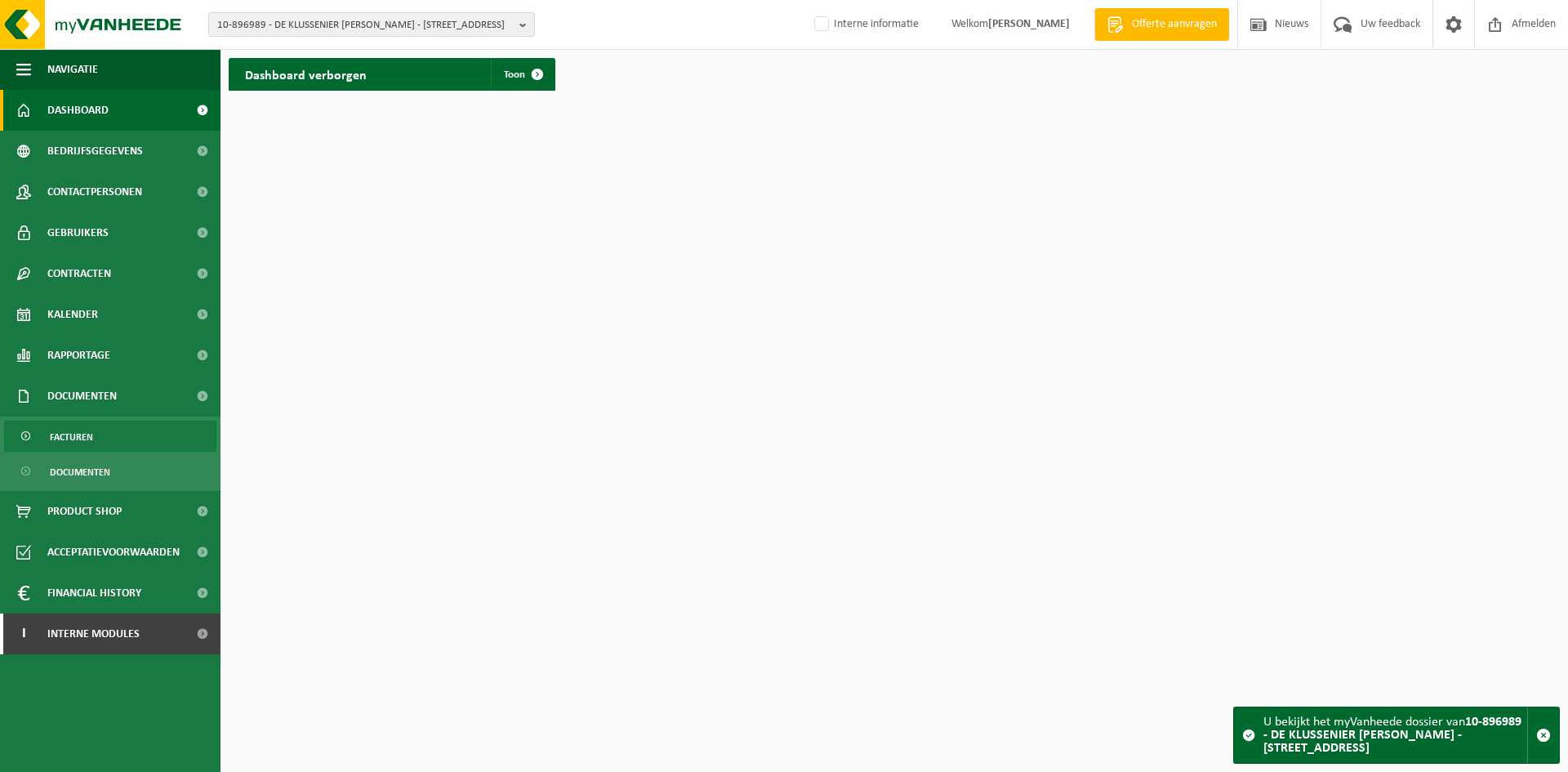
click at [114, 435] on link "Facturen" at bounding box center [110, 436] width 212 height 31
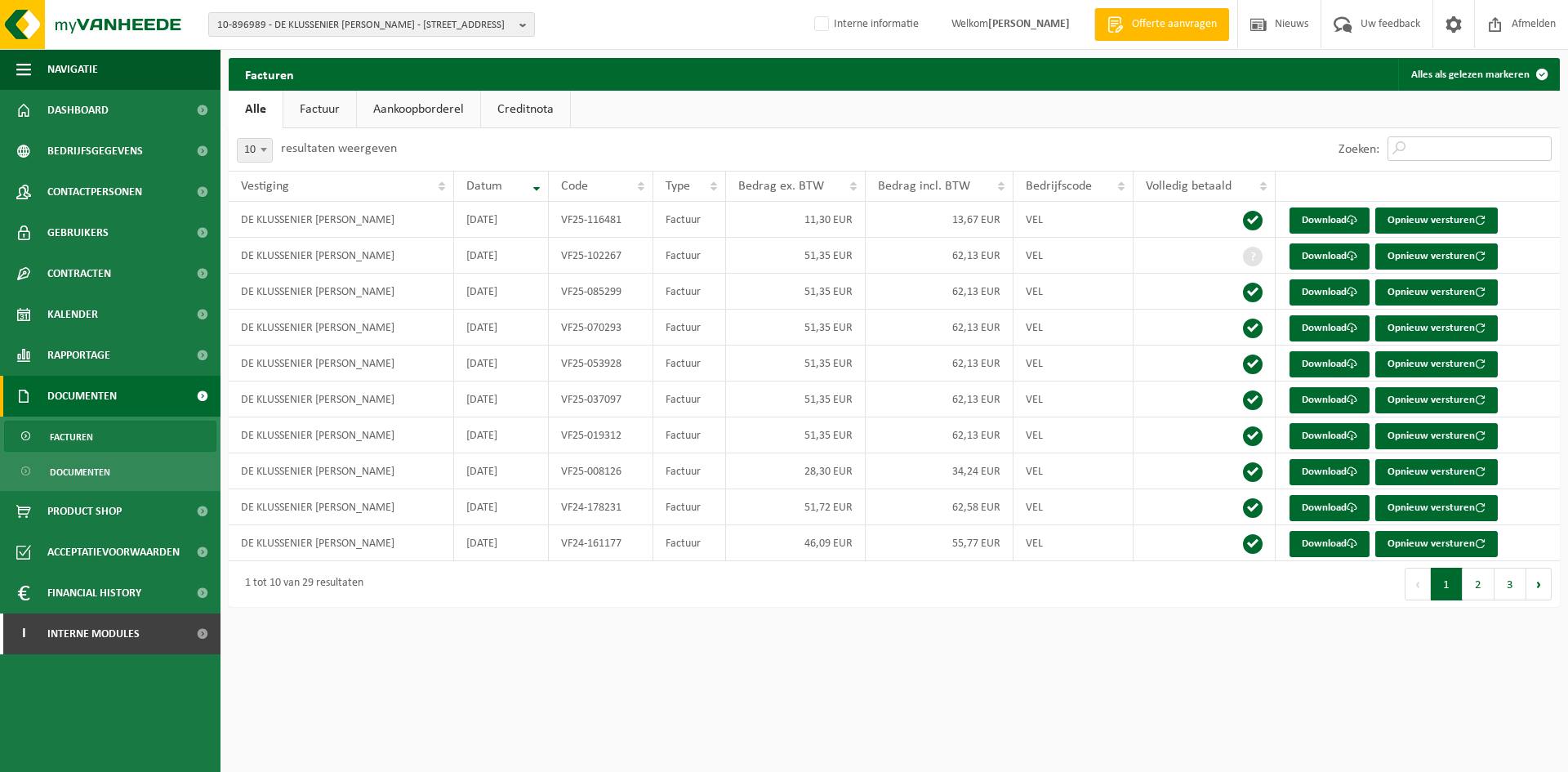
click at [1417, 138] on input "Zoeken:" at bounding box center [1469, 148] width 164 height 24
click at [1307, 258] on link "Download" at bounding box center [1330, 256] width 80 height 26
